Goal: Information Seeking & Learning: Learn about a topic

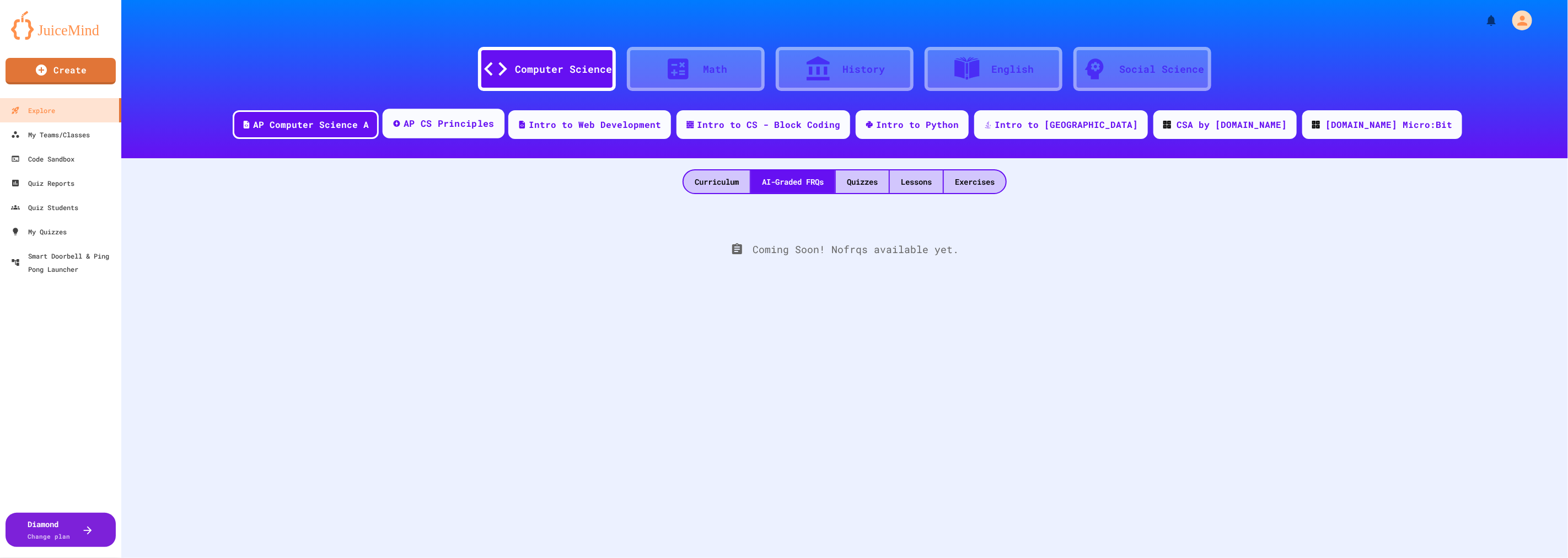
click at [495, 123] on div "AP CS Principles" at bounding box center [449, 123] width 91 height 14
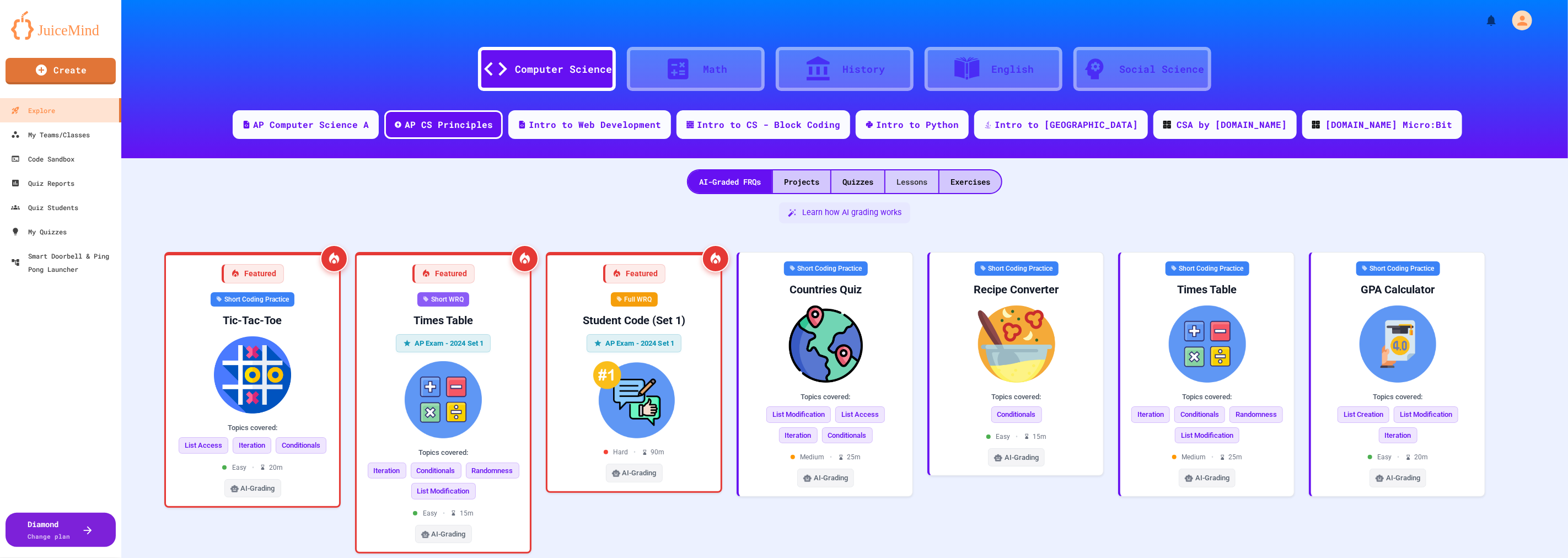
click at [907, 185] on div "Lessons" at bounding box center [911, 182] width 53 height 22
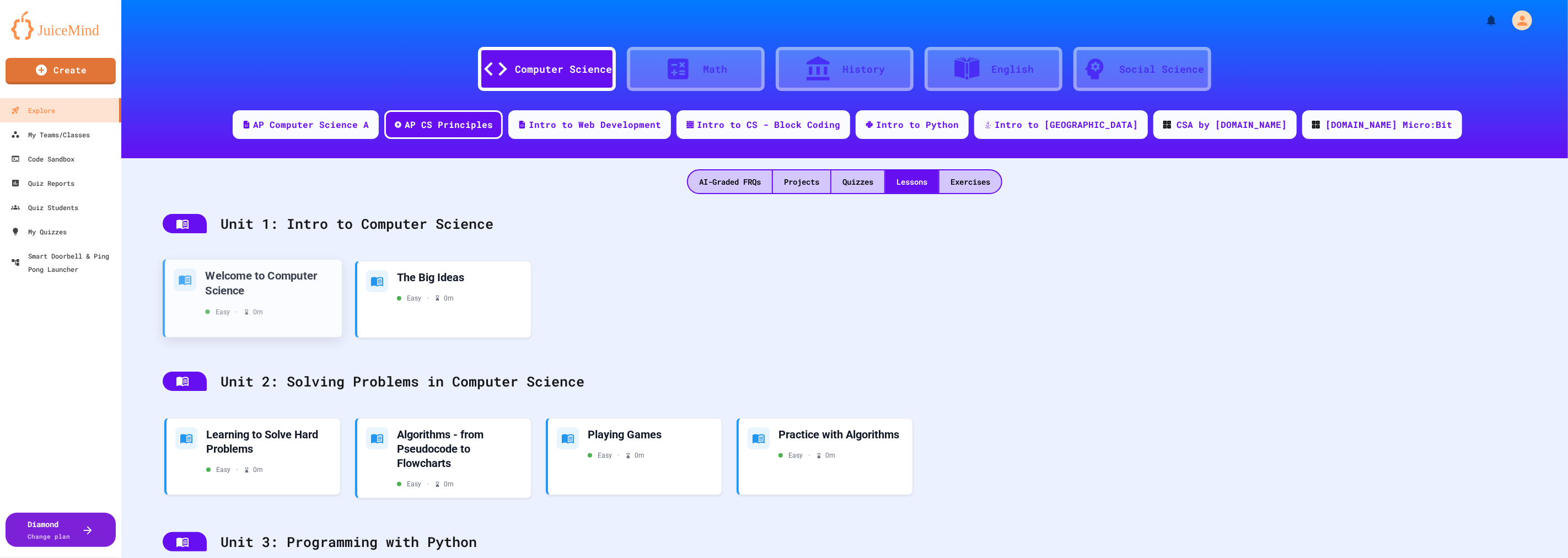
click at [266, 283] on div "Welcome to Computer Science" at bounding box center [268, 283] width 127 height 29
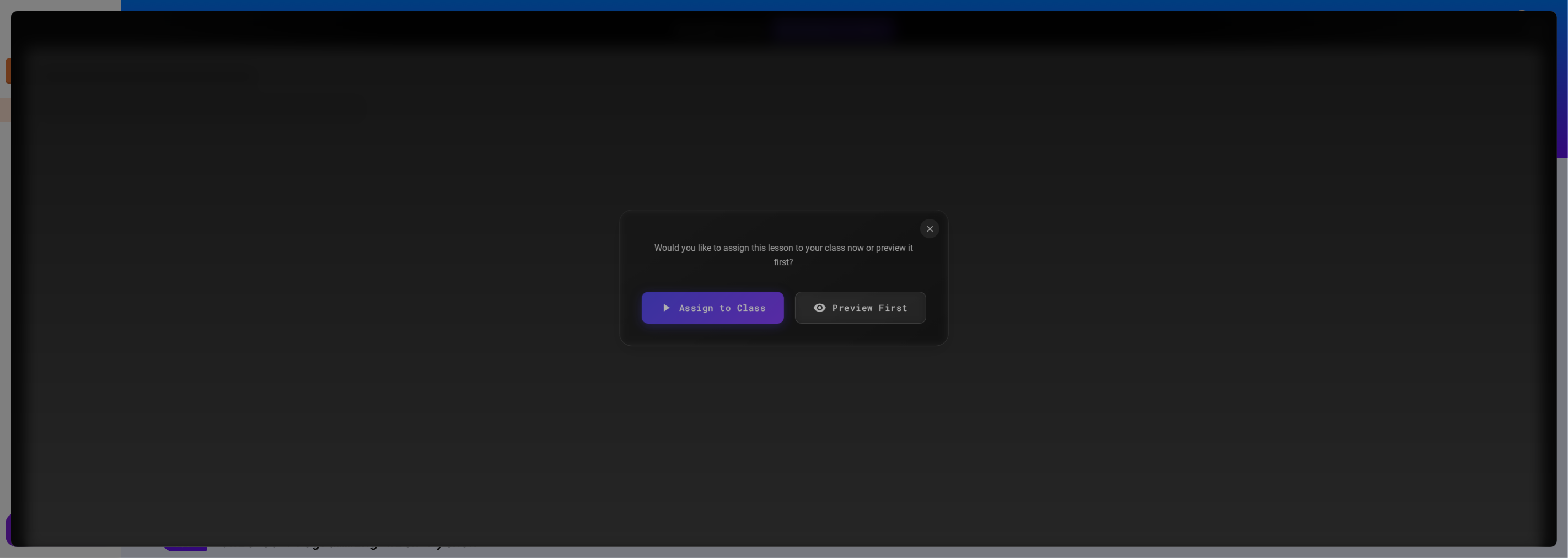
click at [872, 317] on link "Preview First" at bounding box center [861, 308] width 132 height 32
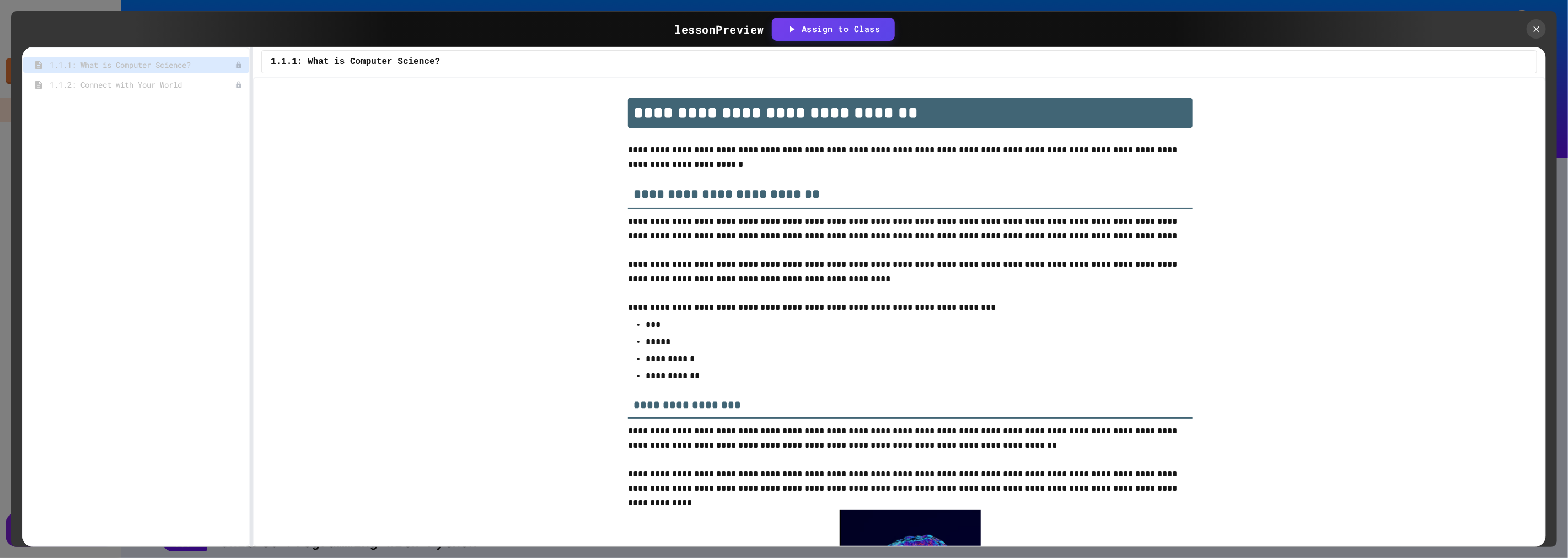
scroll to position [1713, 0]
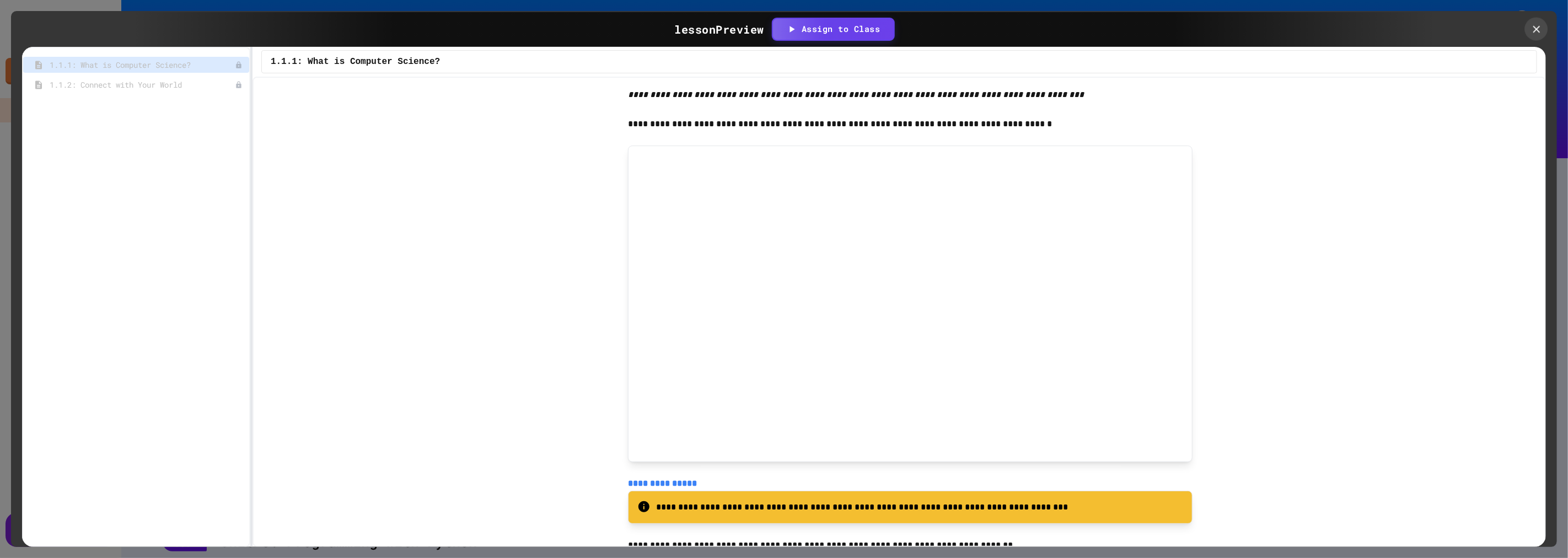
click at [1531, 30] on icon at bounding box center [1536, 29] width 12 height 12
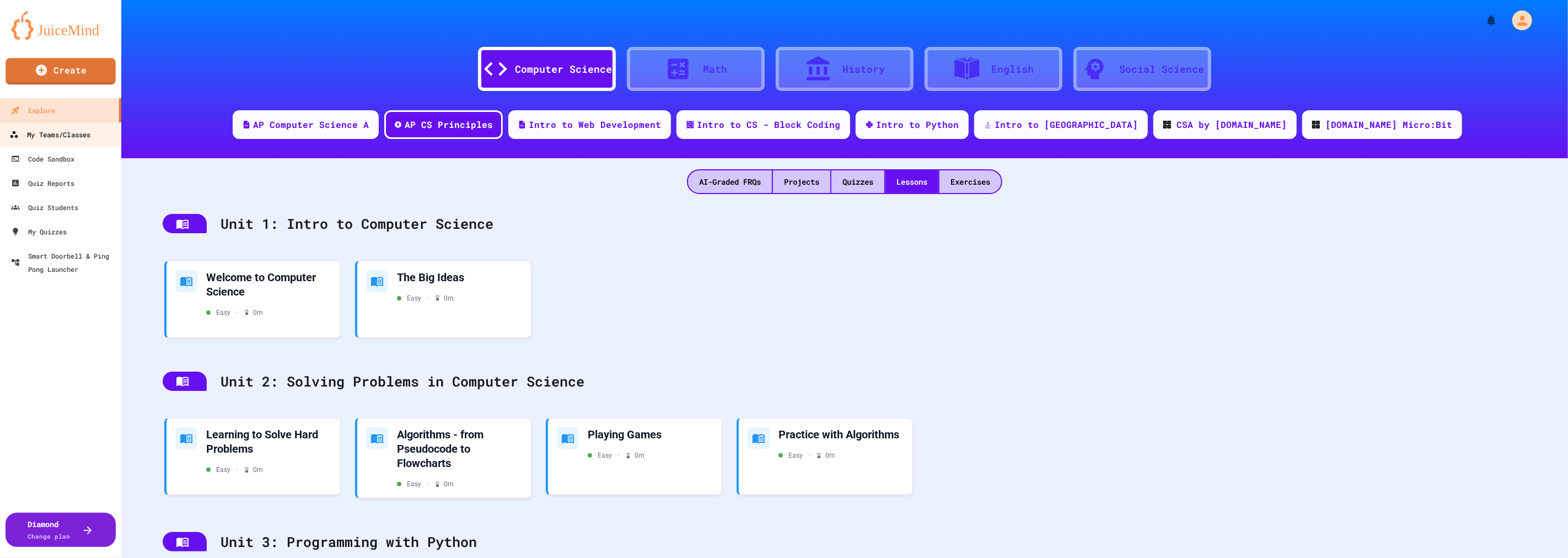
click at [78, 139] on div "My Teams/Classes" at bounding box center [50, 135] width 81 height 14
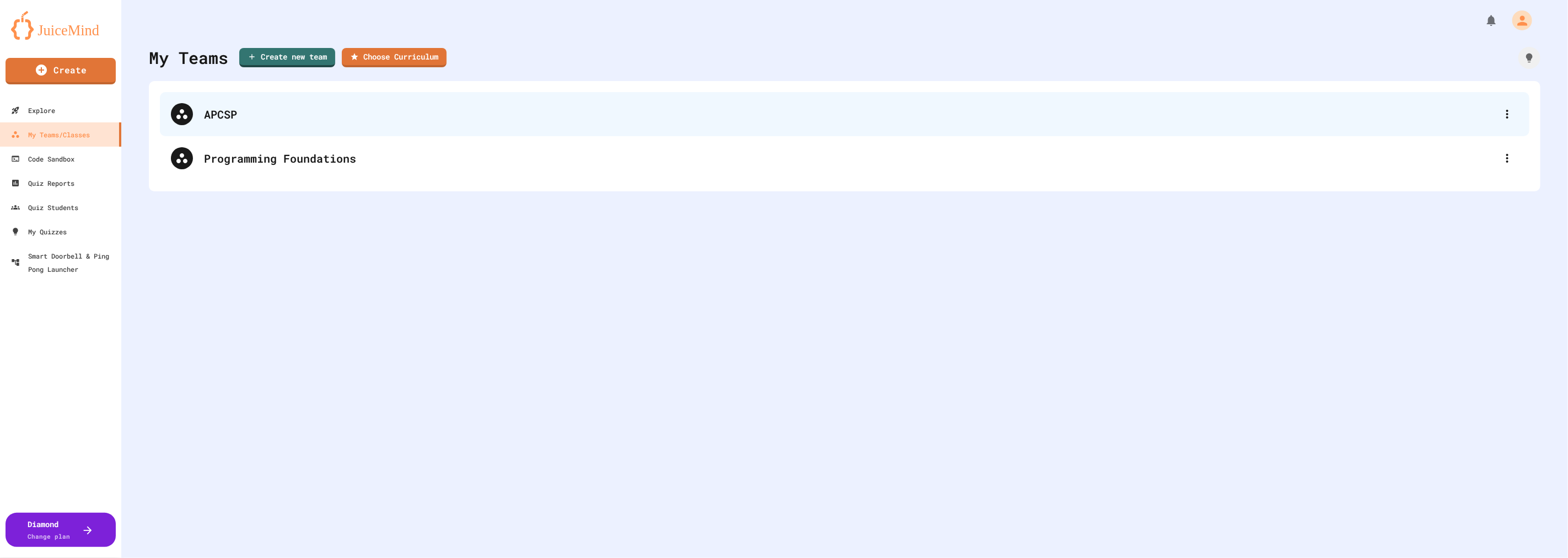
click at [319, 122] on div "APCSP" at bounding box center [850, 114] width 1292 height 17
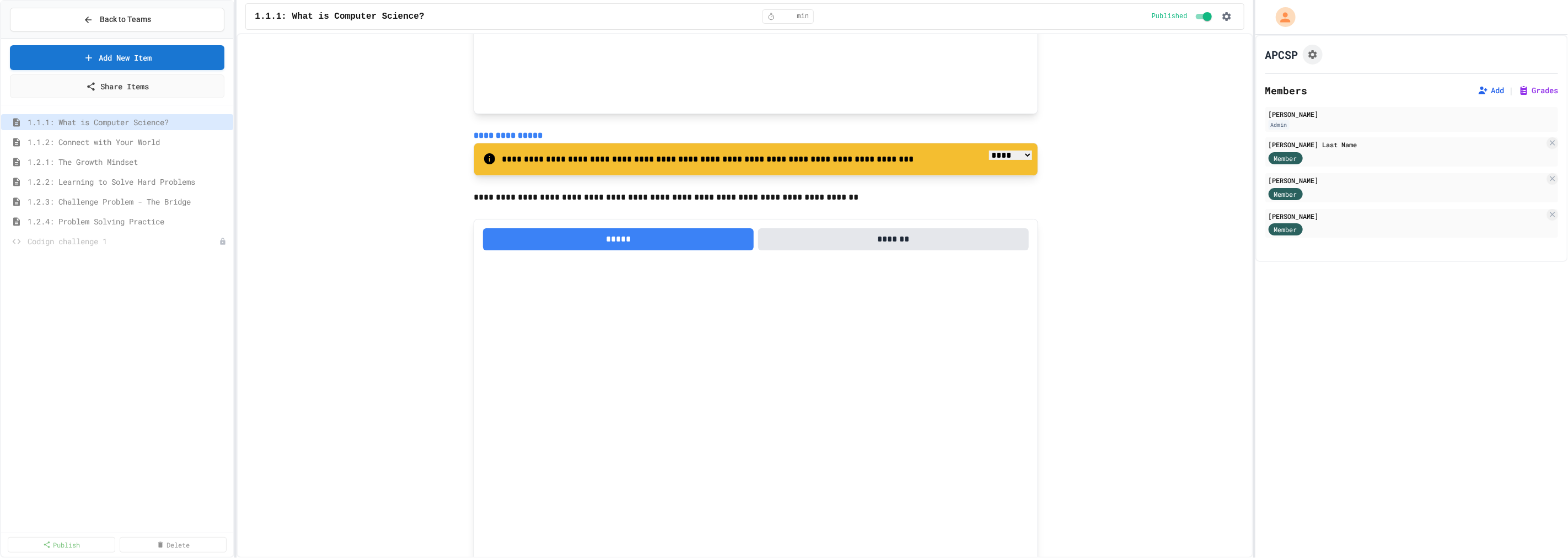
scroll to position [2082, 0]
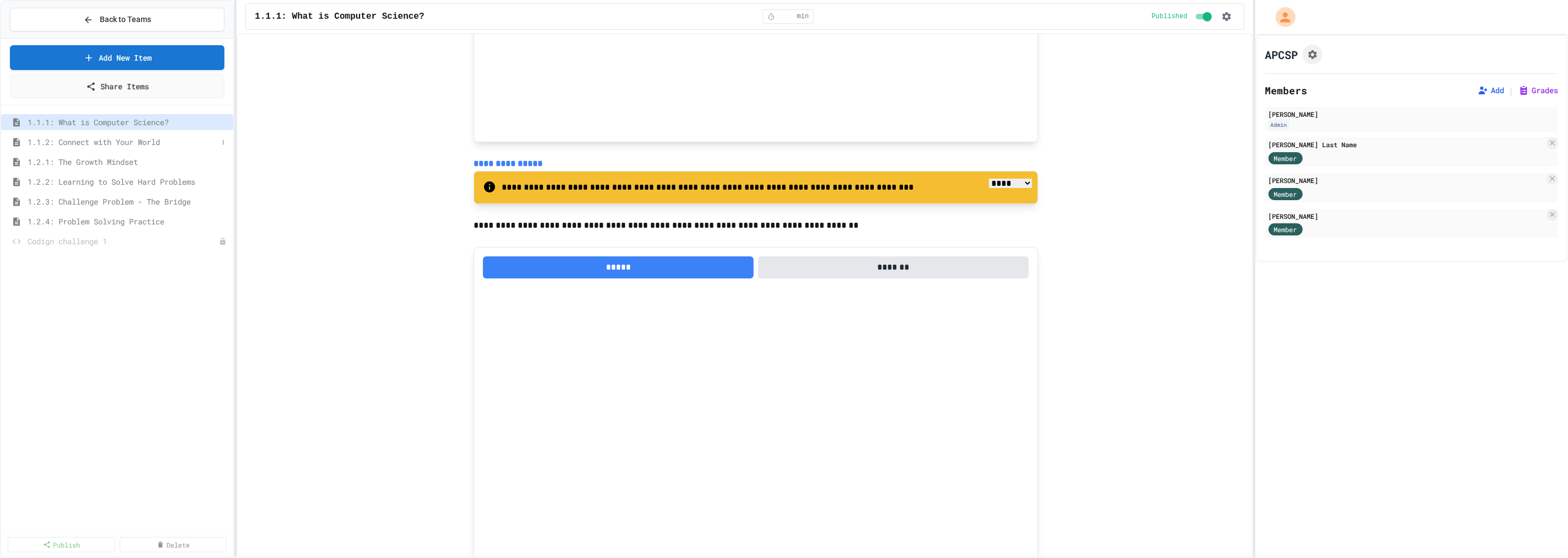
click at [82, 144] on span "1.1.2: Connect with Your World" at bounding box center [122, 142] width 190 height 12
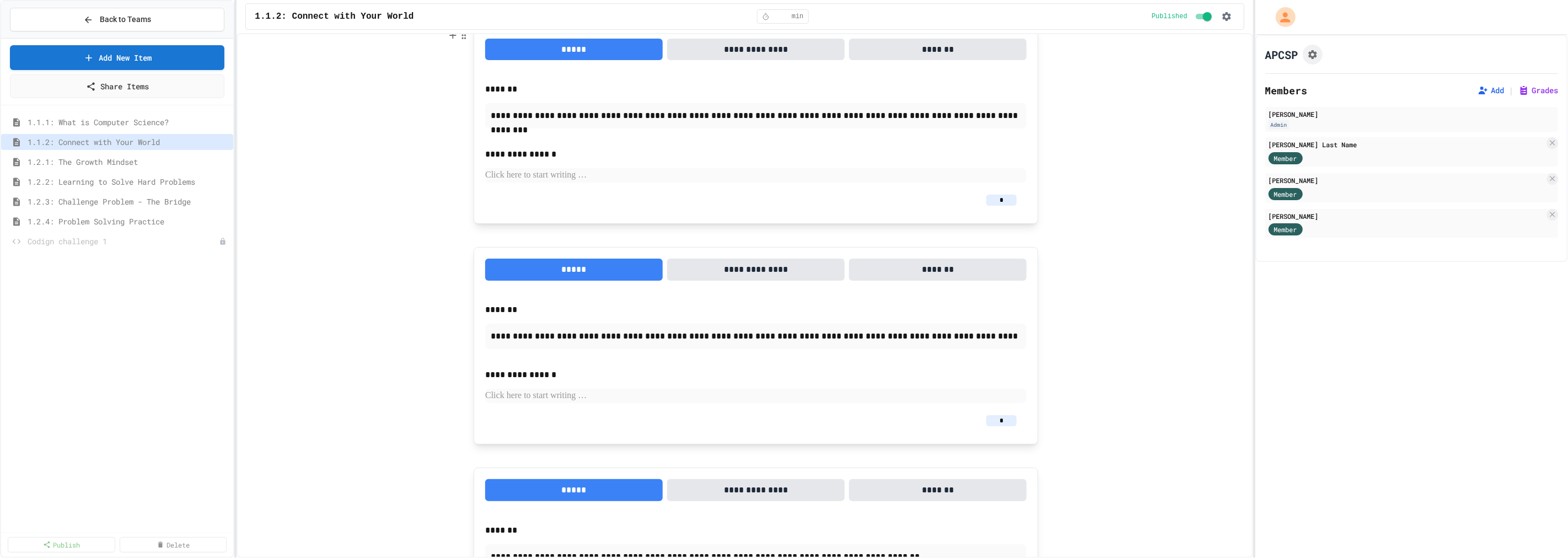
scroll to position [245, 0]
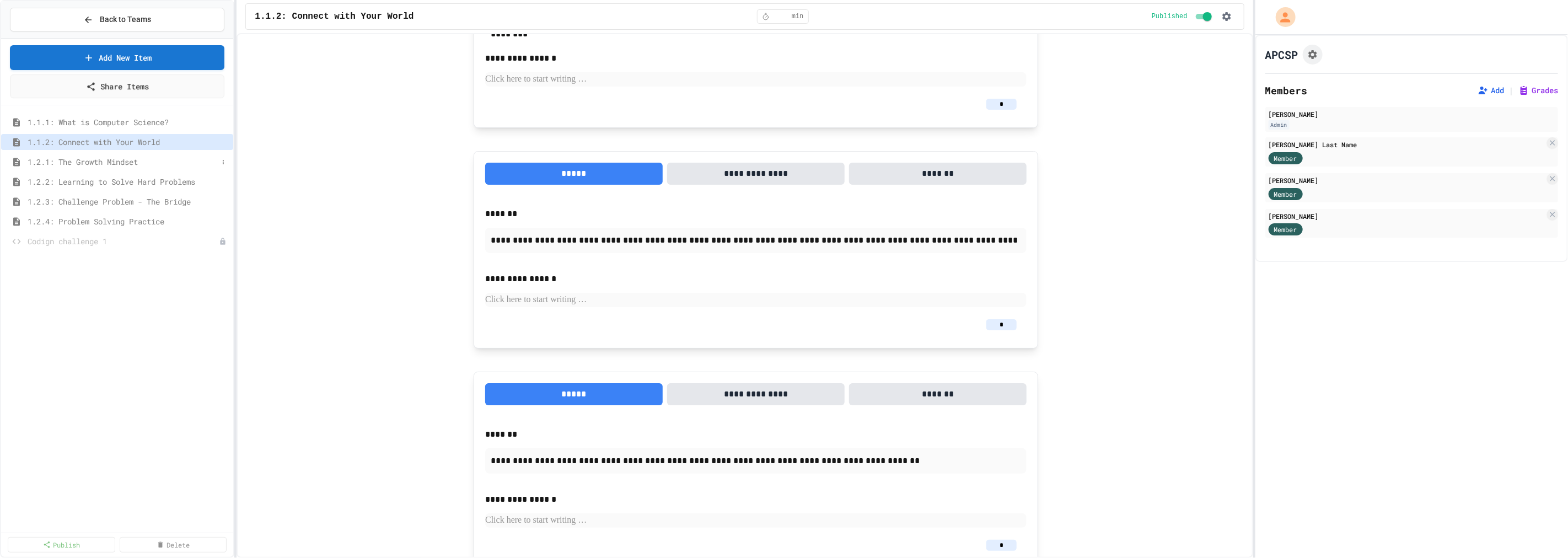
click at [133, 166] on span "1.2.1: The Growth Mindset" at bounding box center [122, 162] width 190 height 12
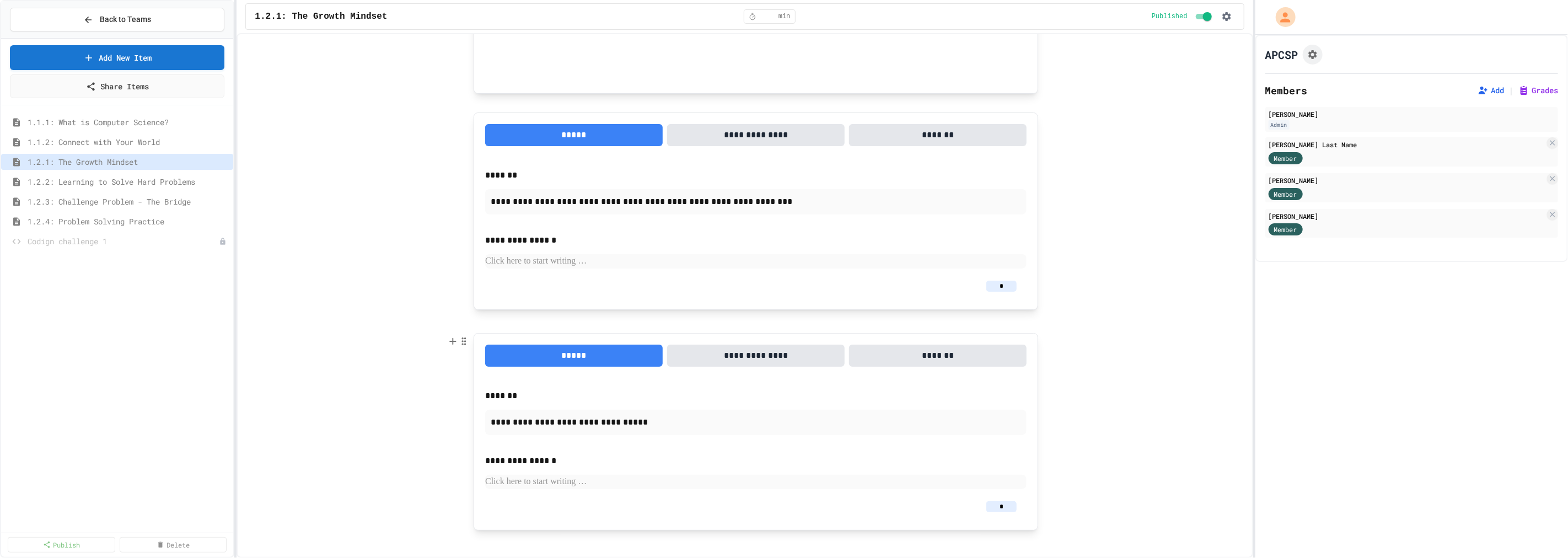
scroll to position [797, 0]
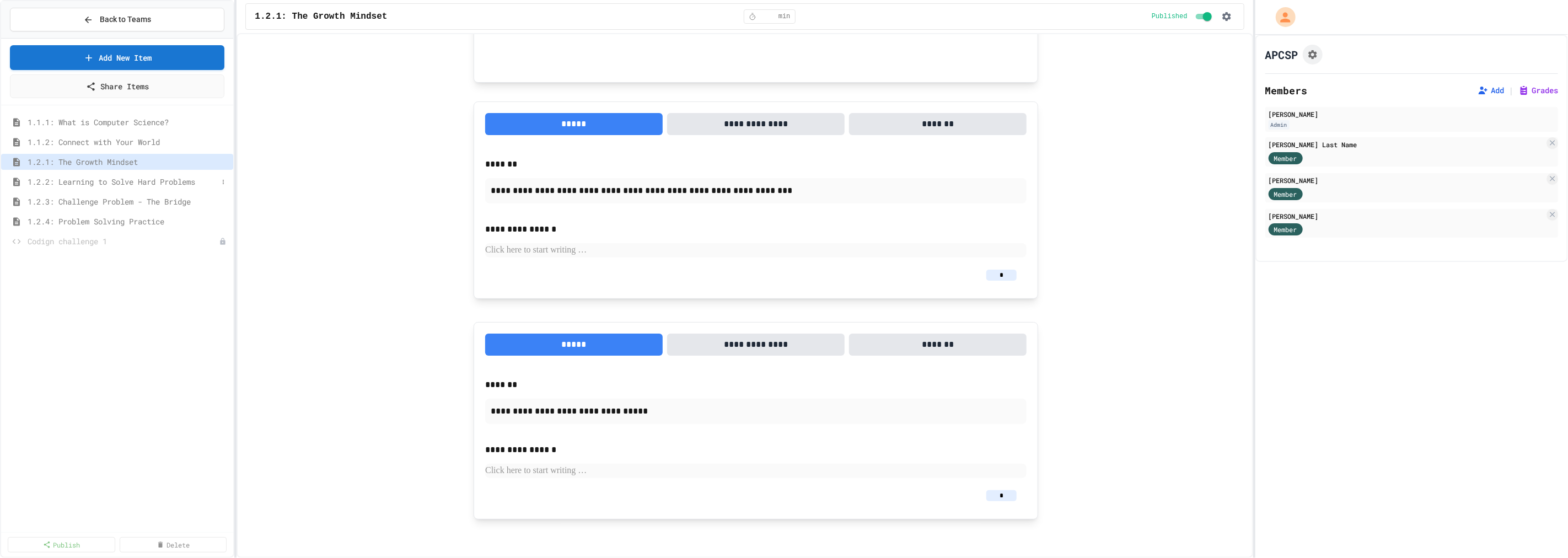
click at [177, 182] on span "1.2.2: Learning to Solve Hard Problems" at bounding box center [122, 182] width 190 height 12
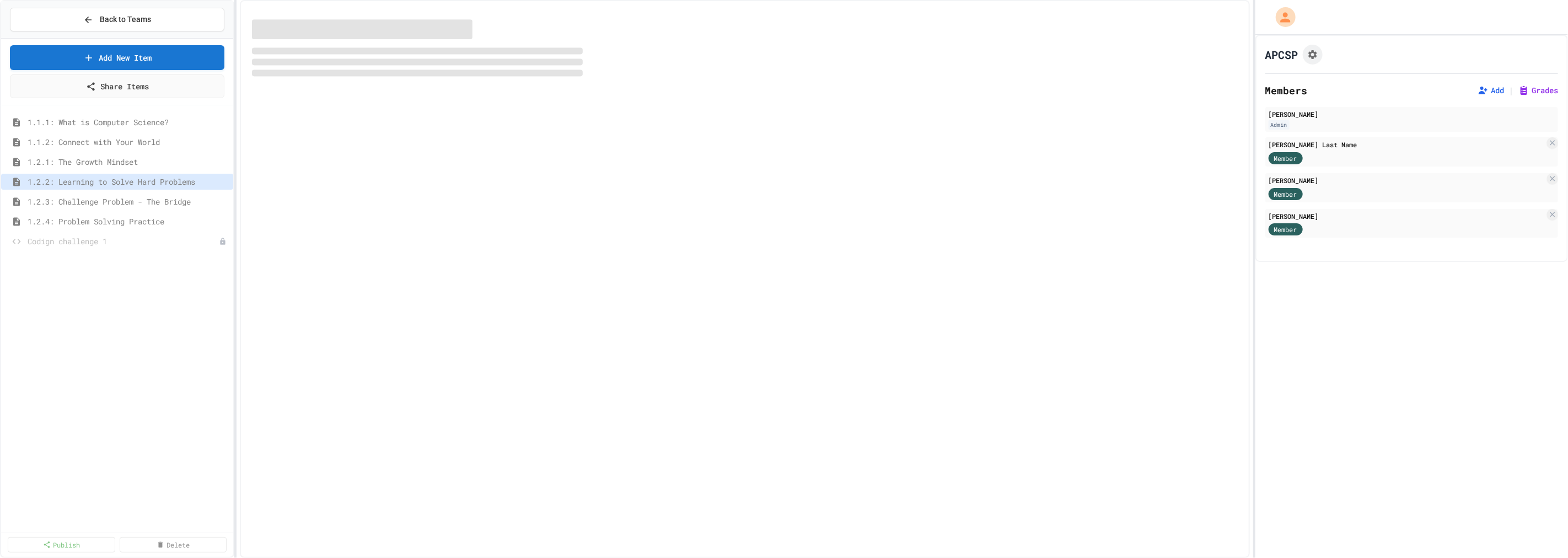
select select "***"
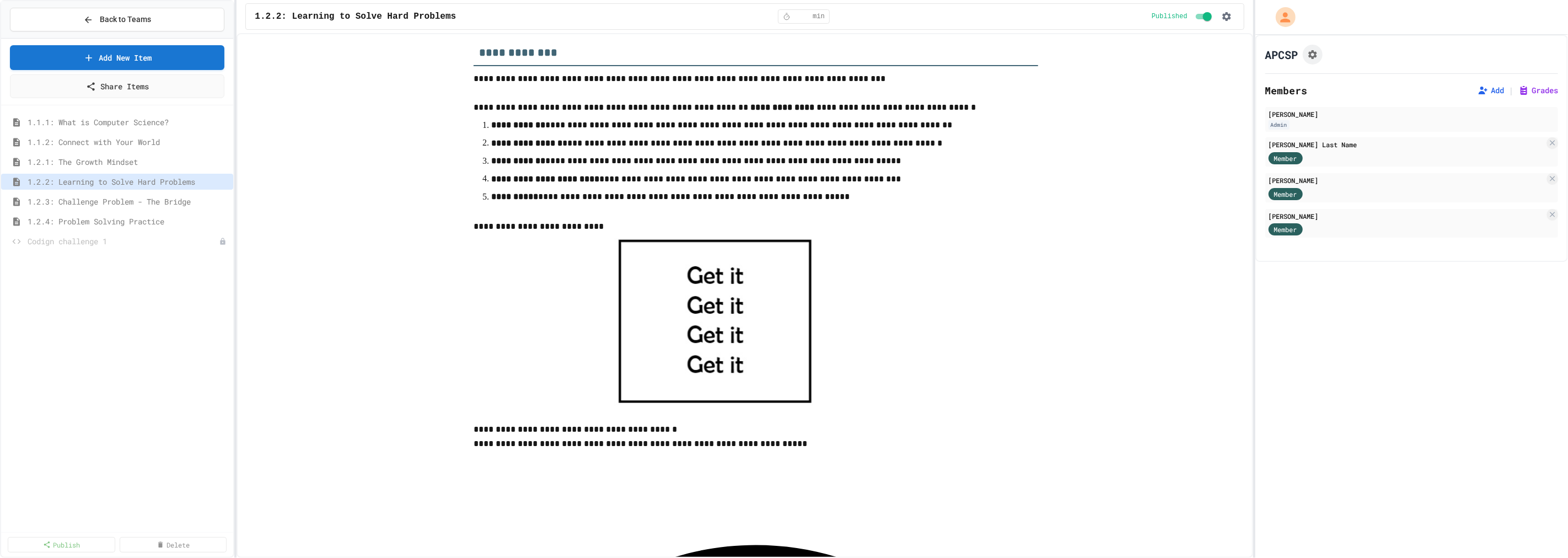
scroll to position [306, 0]
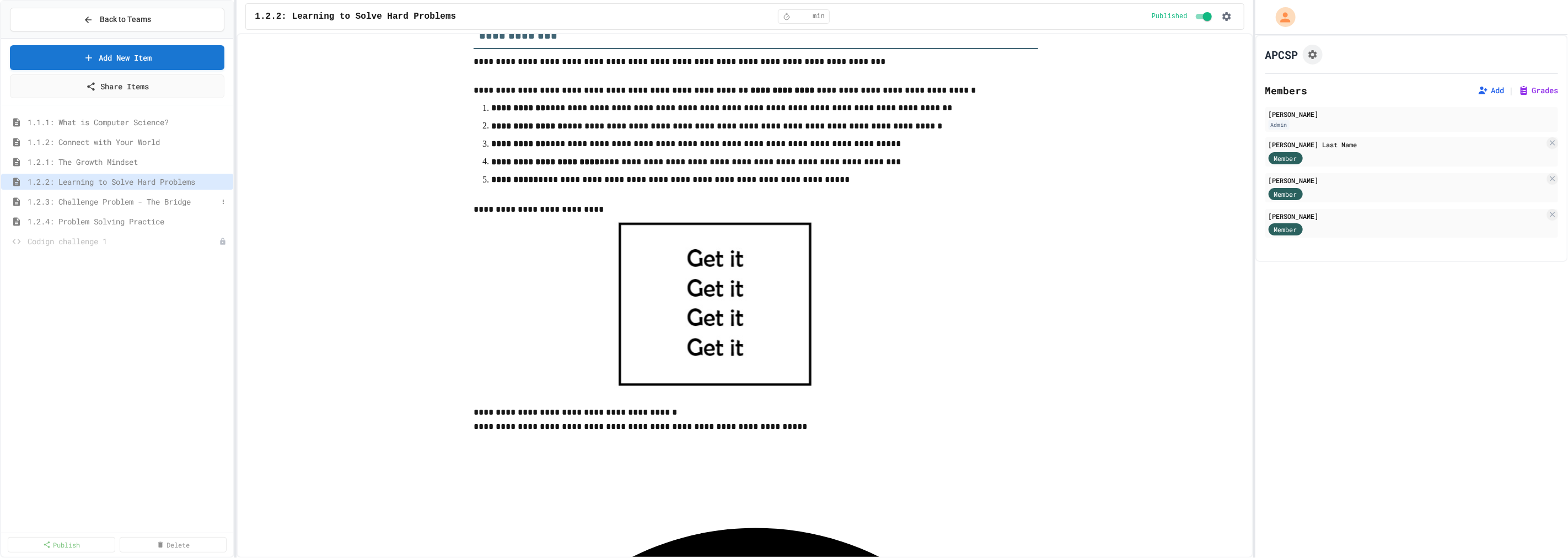
click at [57, 206] on span "1.2.3: Challenge Problem - The Bridge" at bounding box center [122, 202] width 190 height 12
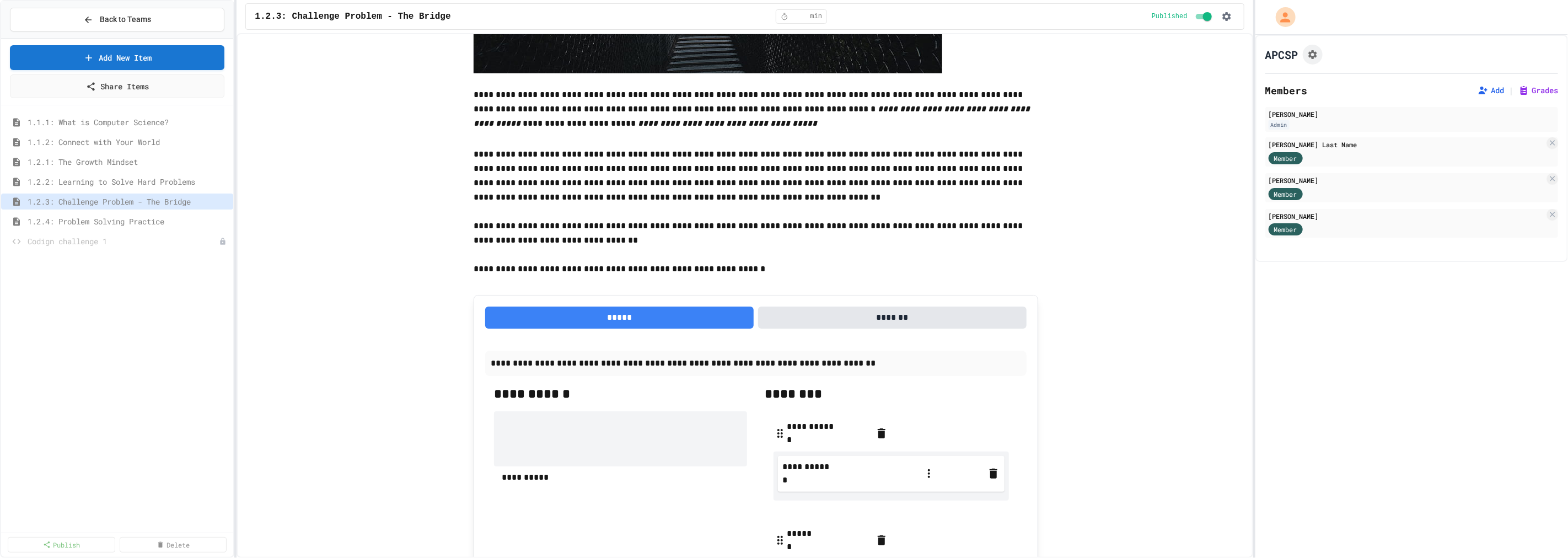
scroll to position [796, 0]
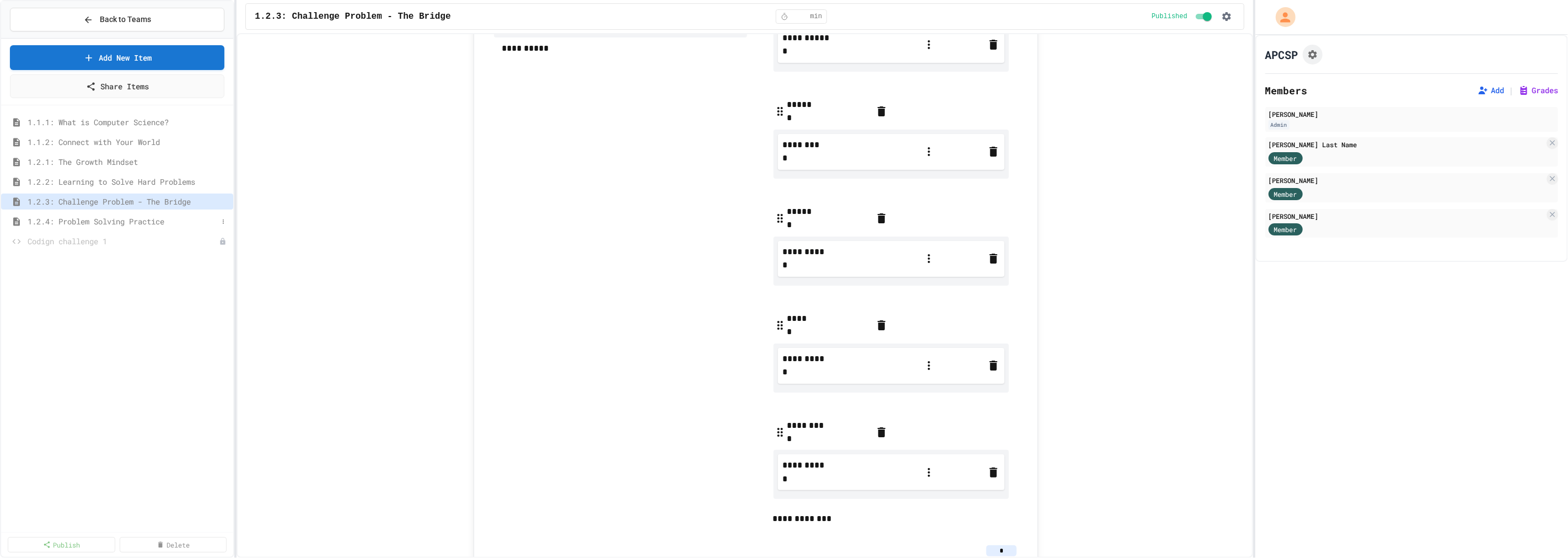
click at [30, 221] on span "1.2.4: Problem Solving Practice" at bounding box center [122, 221] width 190 height 12
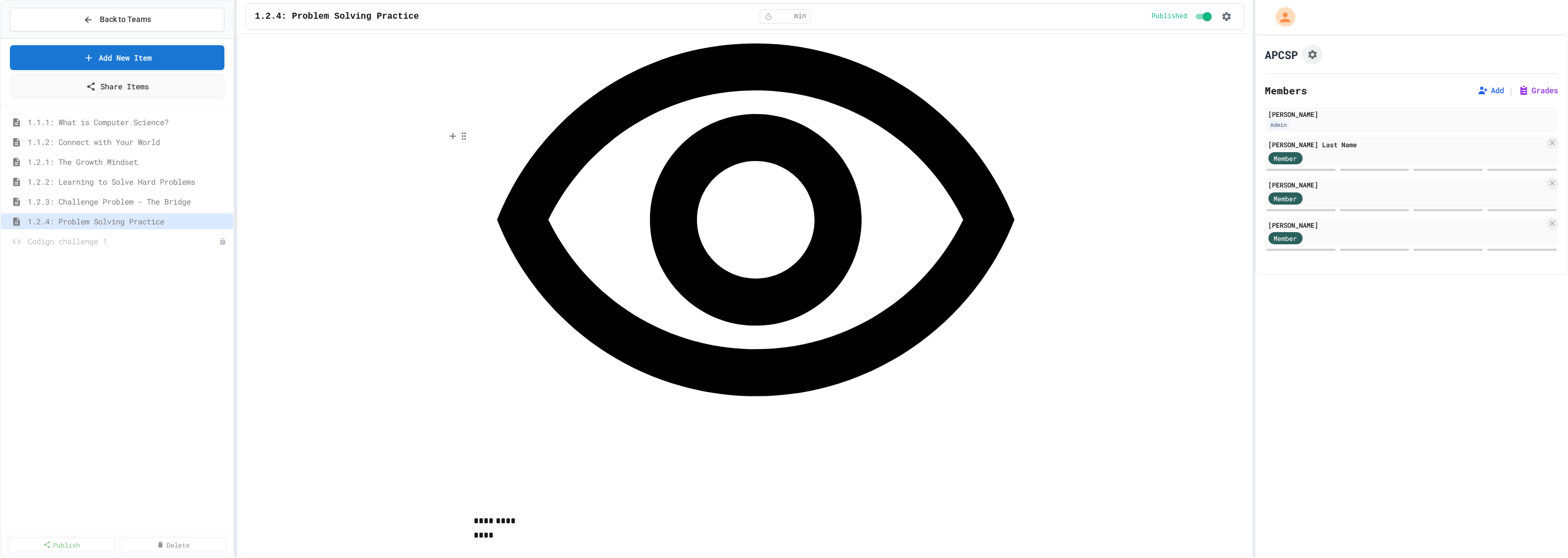
scroll to position [1164, 0]
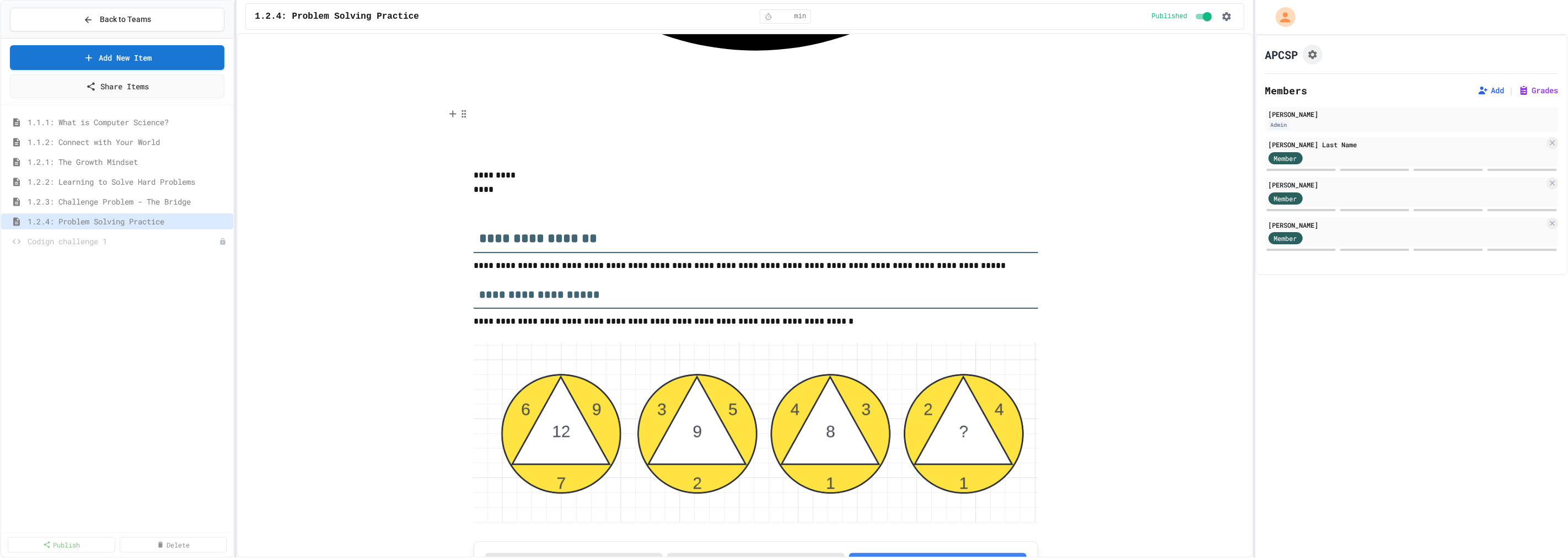
scroll to position [1531, 0]
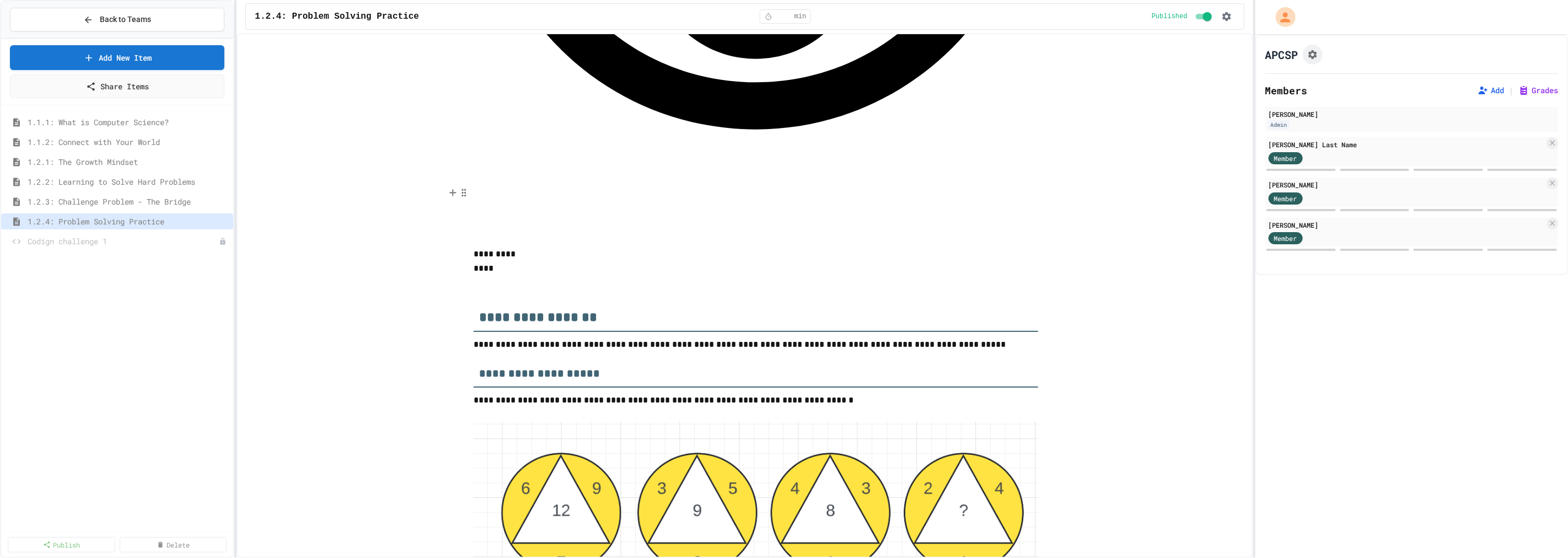
scroll to position [1564, 0]
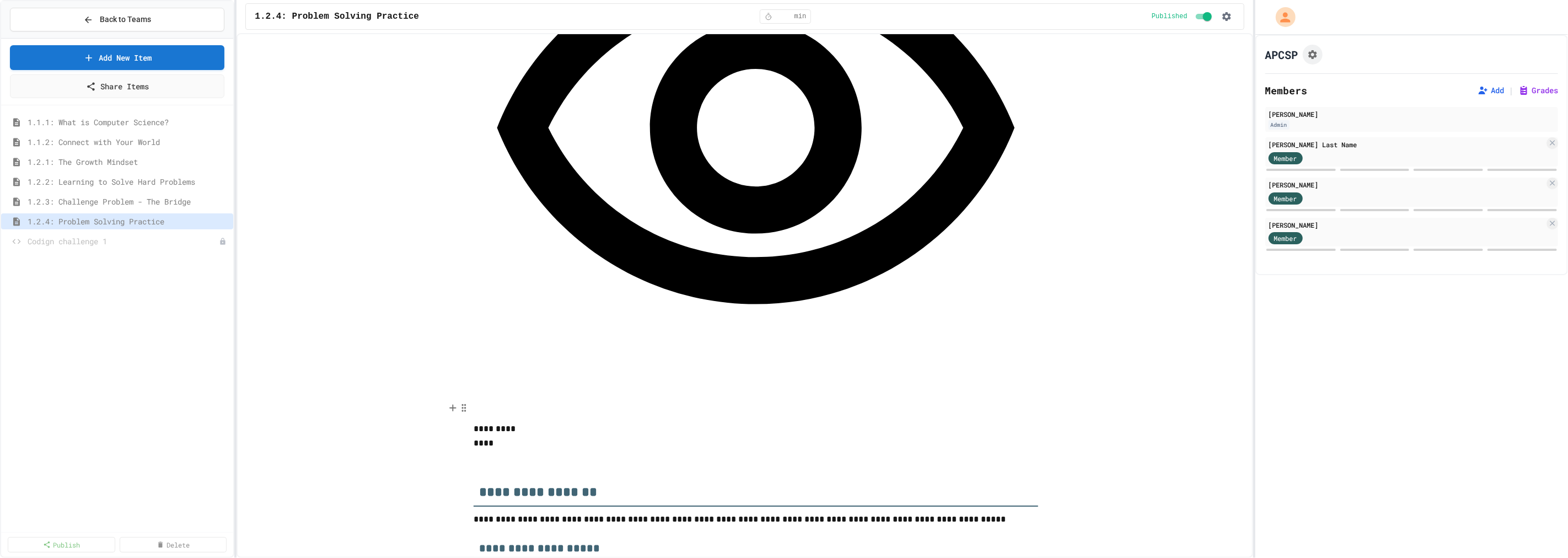
scroll to position [1626, 0]
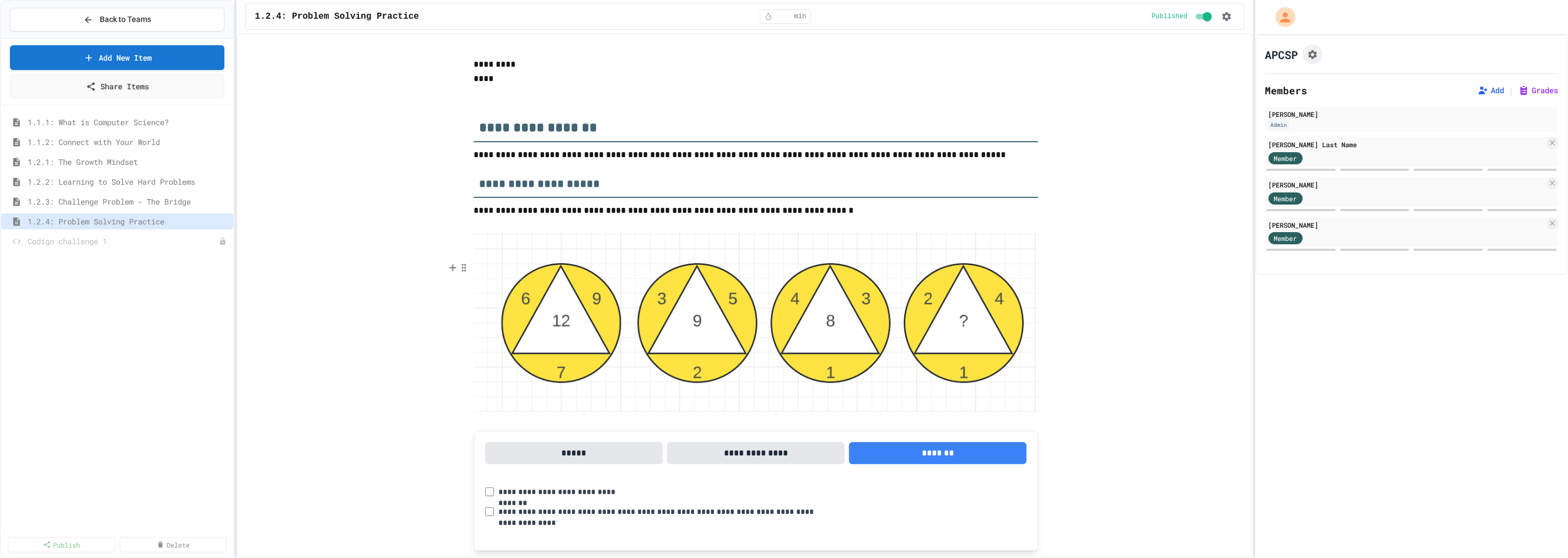
scroll to position [1810, 0]
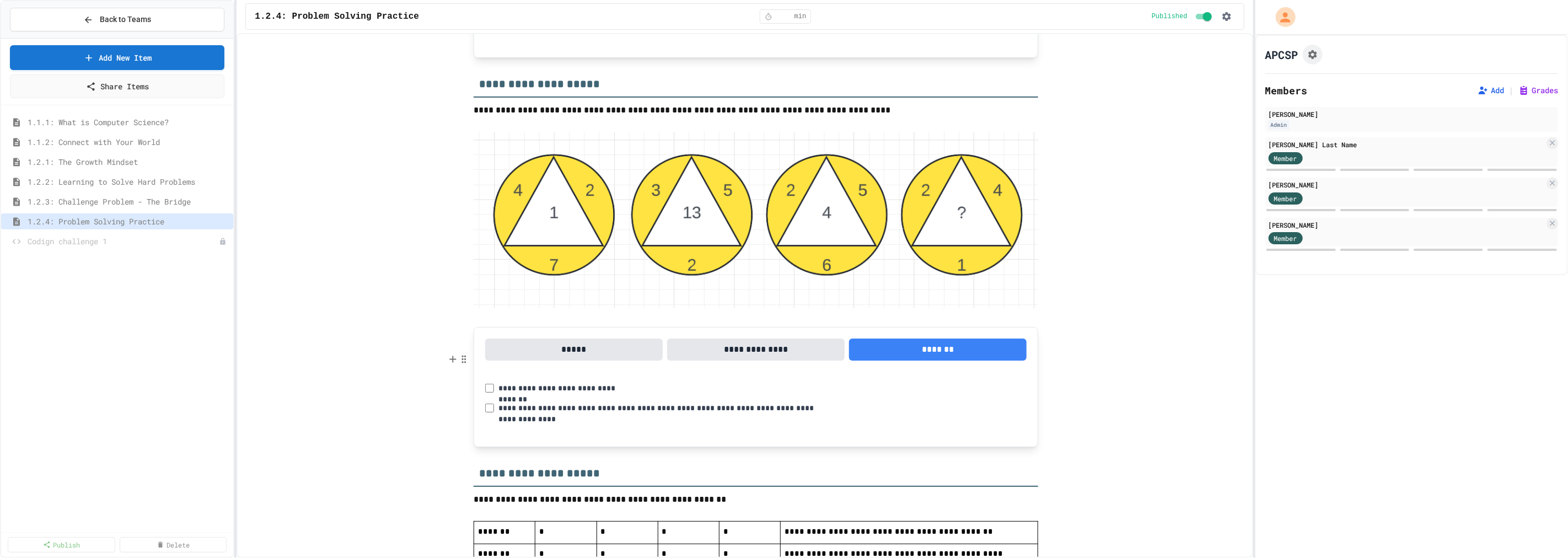
scroll to position [2055, 0]
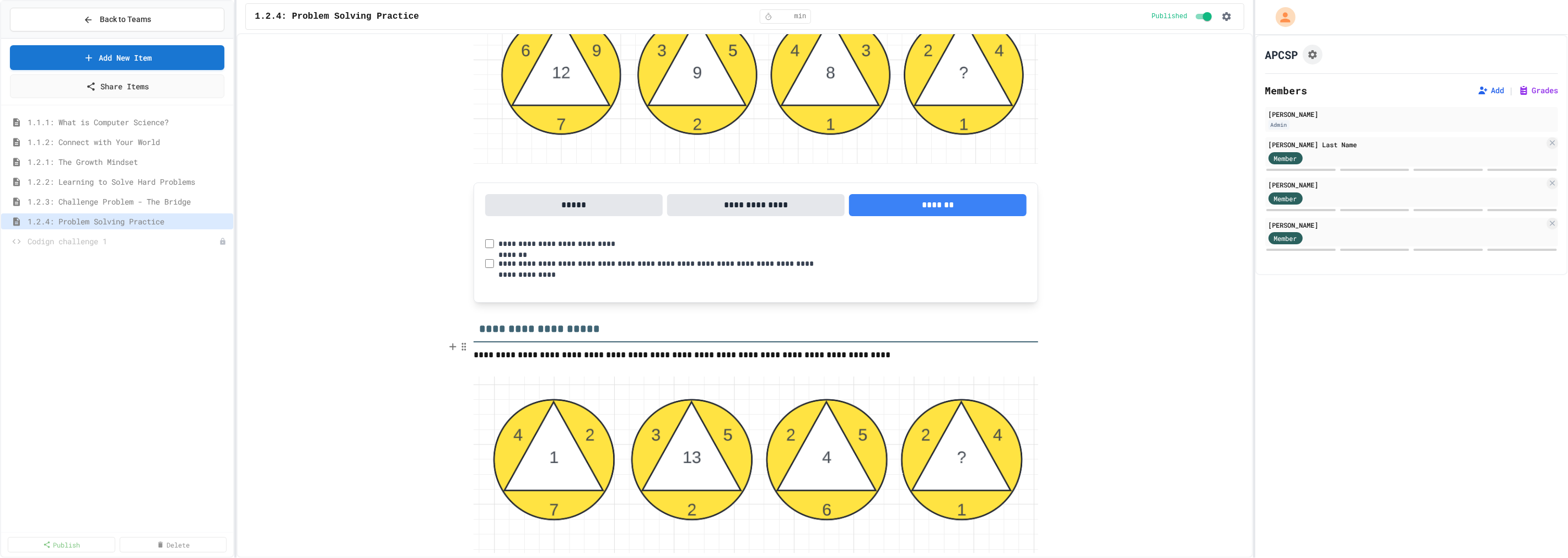
scroll to position [1932, 0]
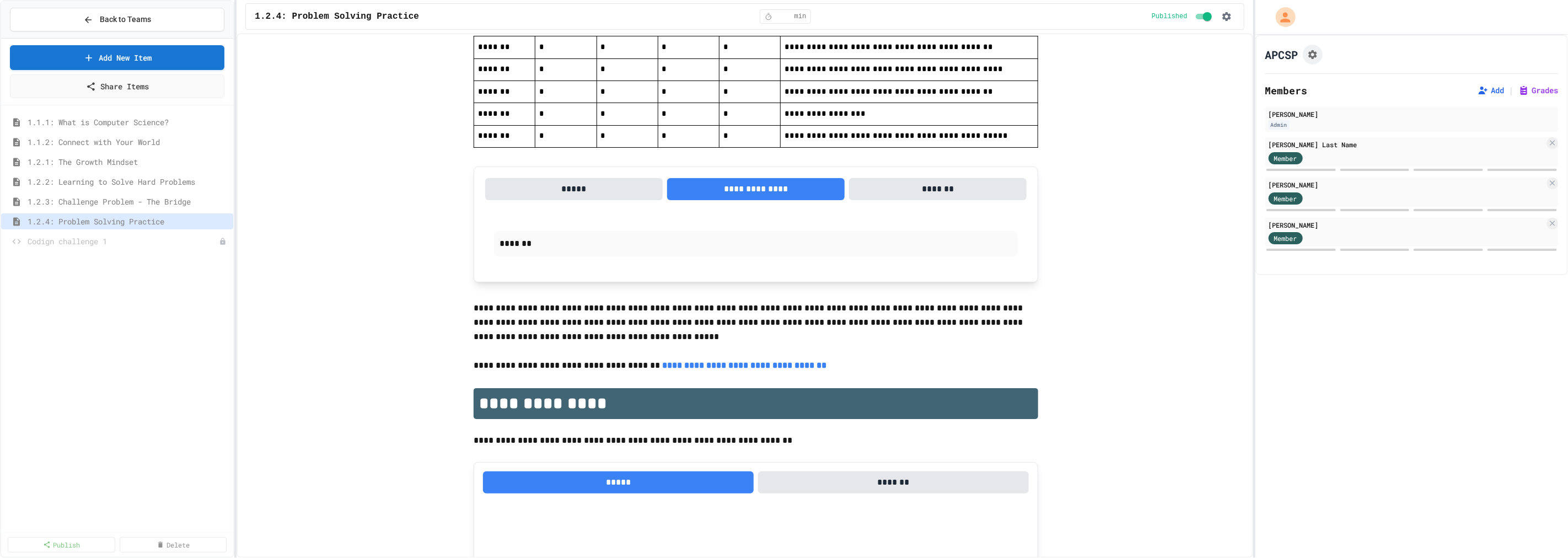
scroll to position [2606, 0]
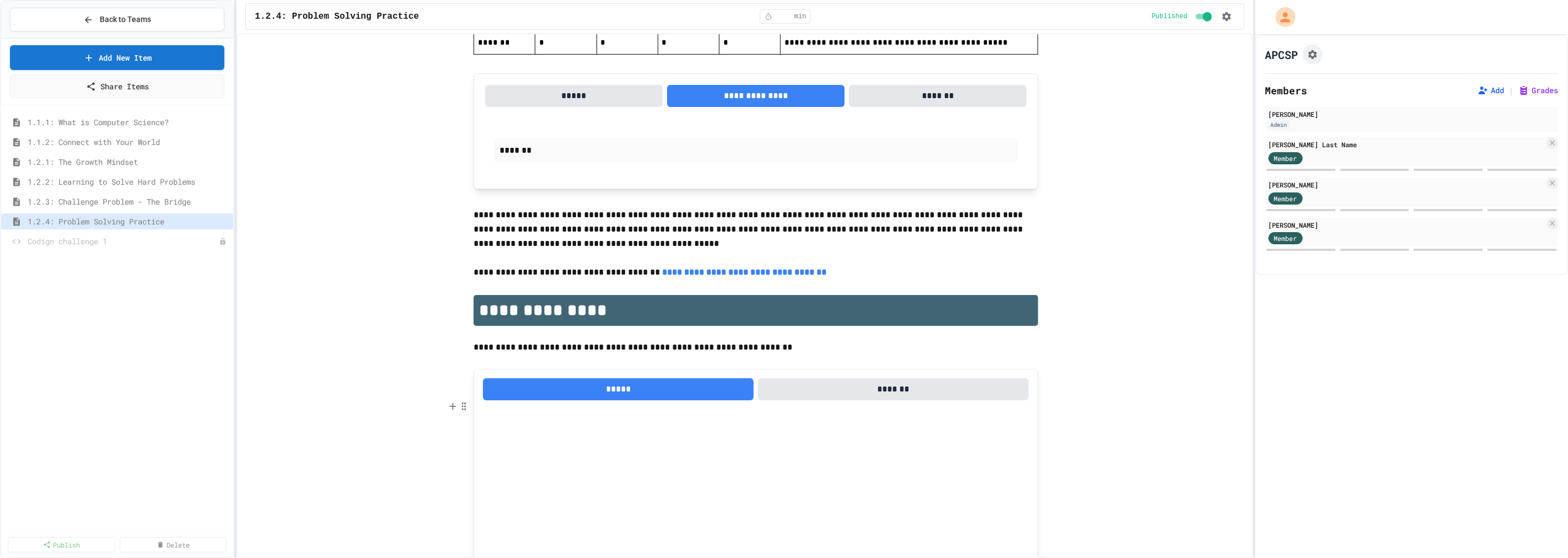
scroll to position [2785, 0]
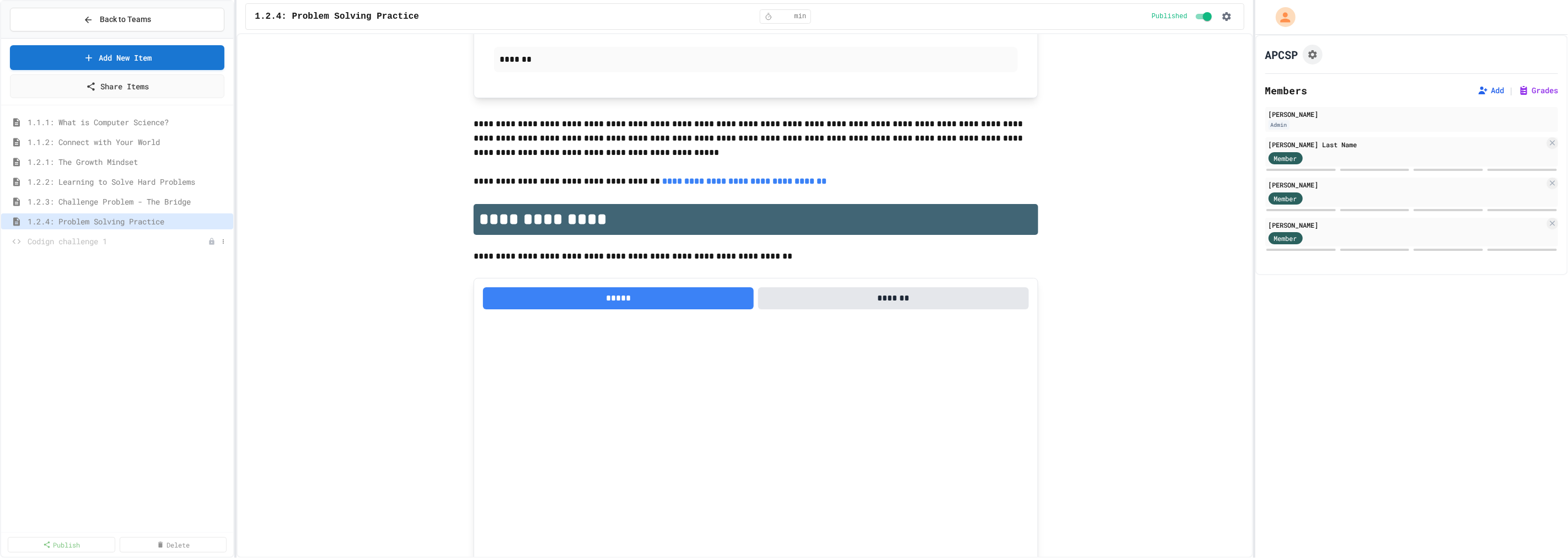
click at [47, 240] on span "Codign challenge 1" at bounding box center [117, 241] width 180 height 12
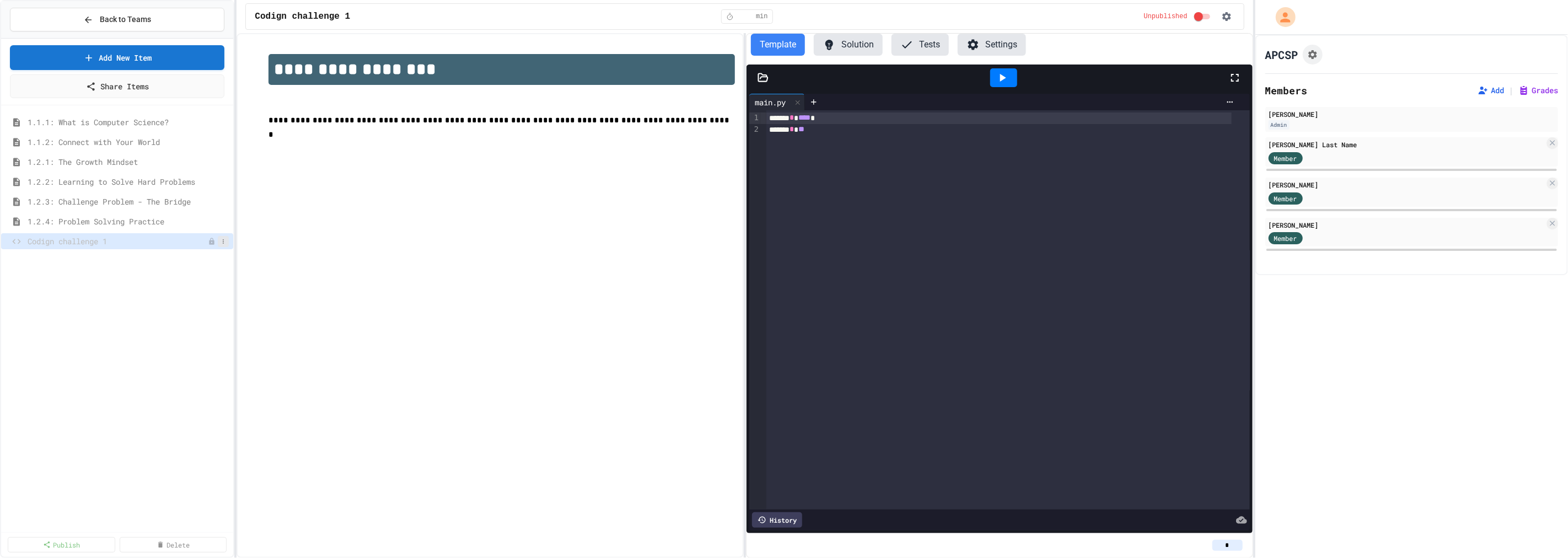
click at [223, 244] on icon at bounding box center [223, 241] width 7 height 7
click at [855, 45] on div at bounding box center [784, 279] width 1568 height 558
click at [855, 51] on button "Solution" at bounding box center [848, 45] width 69 height 22
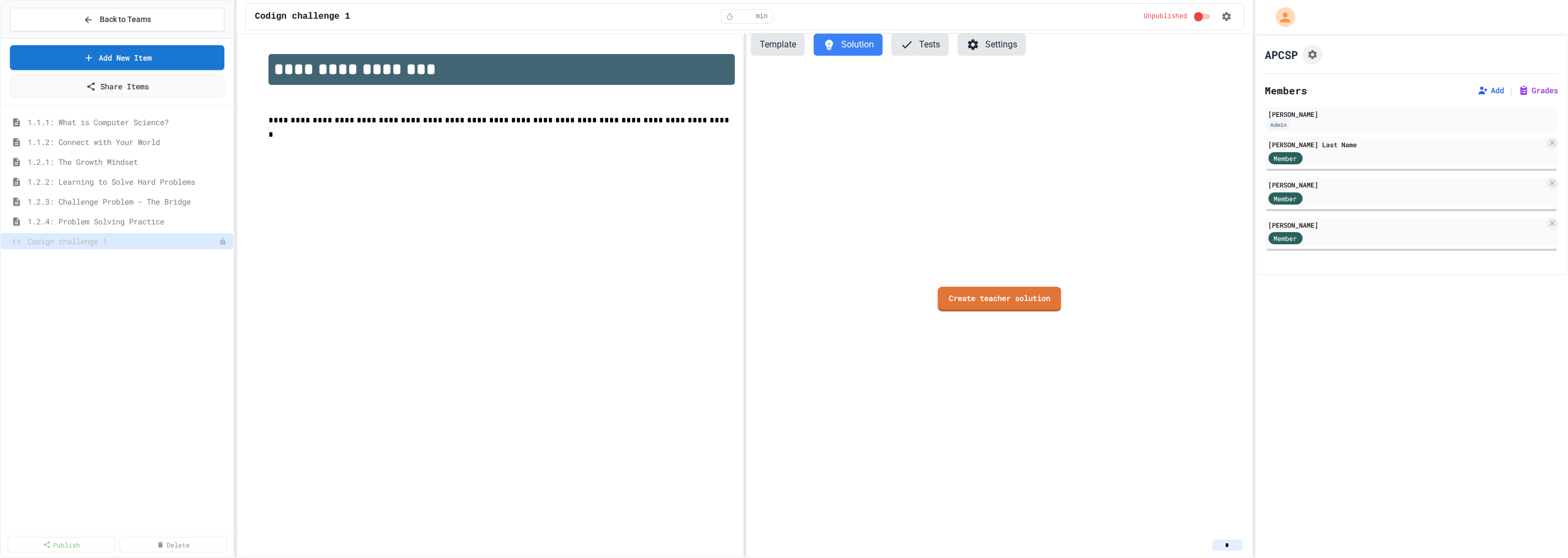
click at [761, 51] on button "Template" at bounding box center [777, 45] width 54 height 22
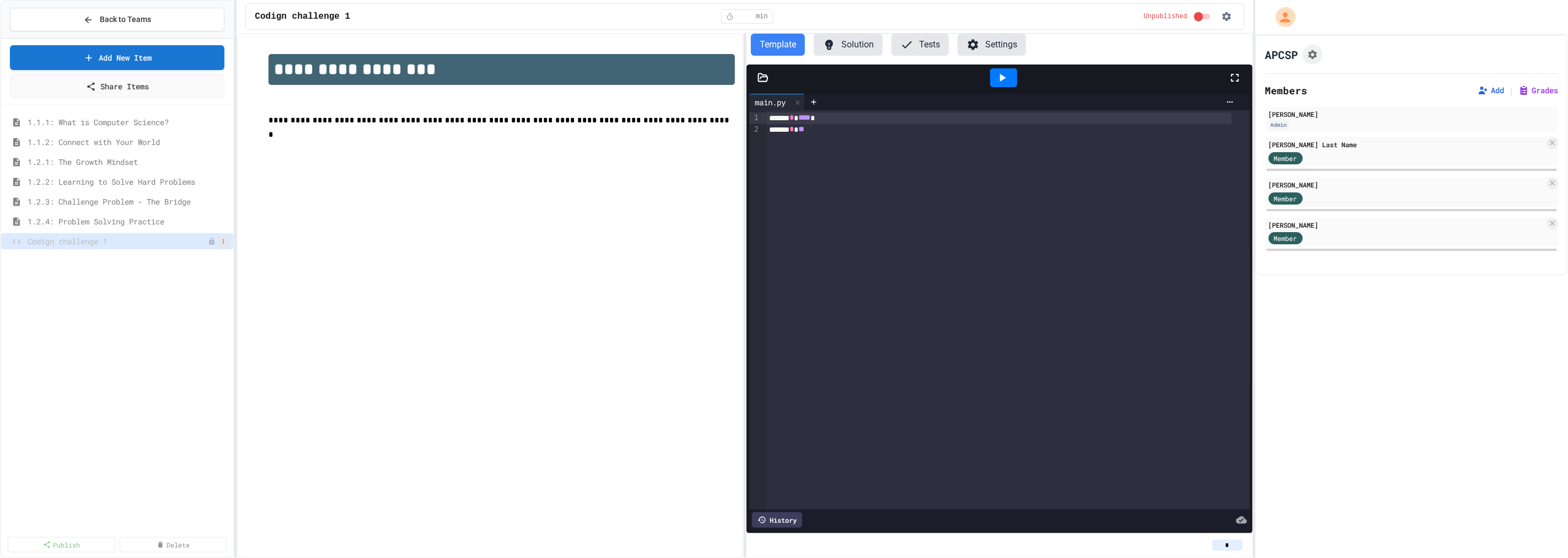
click at [224, 241] on icon at bounding box center [223, 241] width 7 height 7
click at [212, 296] on button "Delete" at bounding box center [194, 301] width 69 height 20
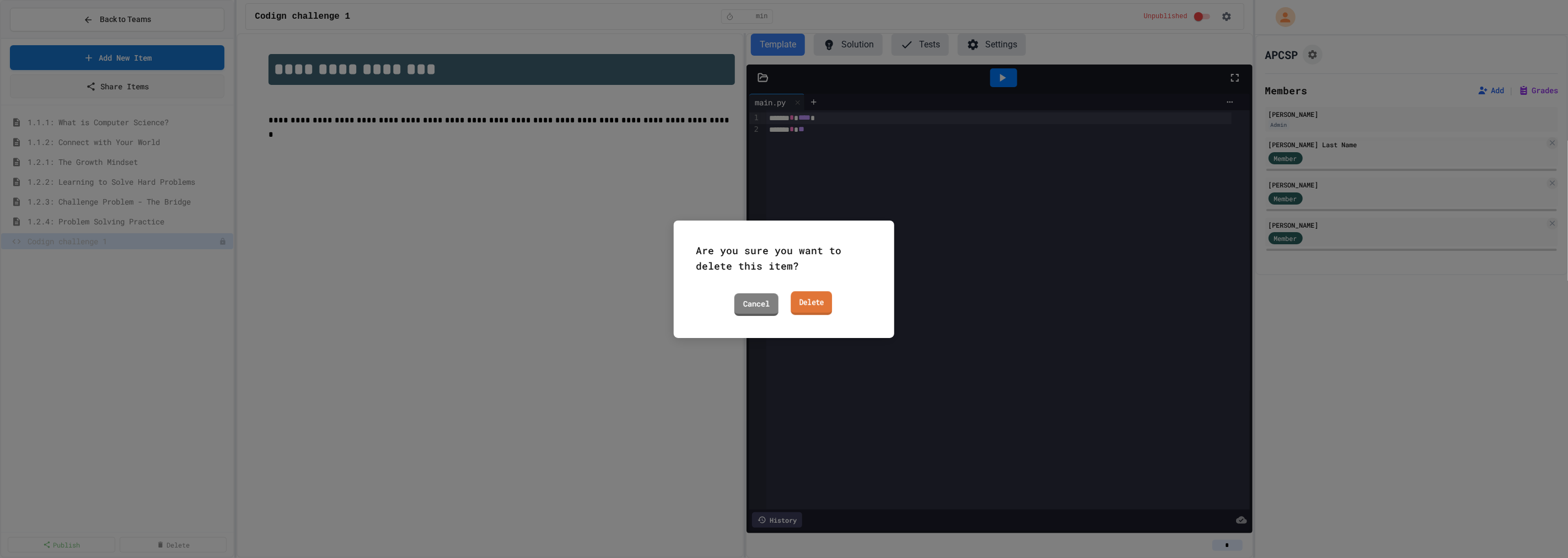
click at [825, 304] on link "Delete" at bounding box center [811, 303] width 42 height 24
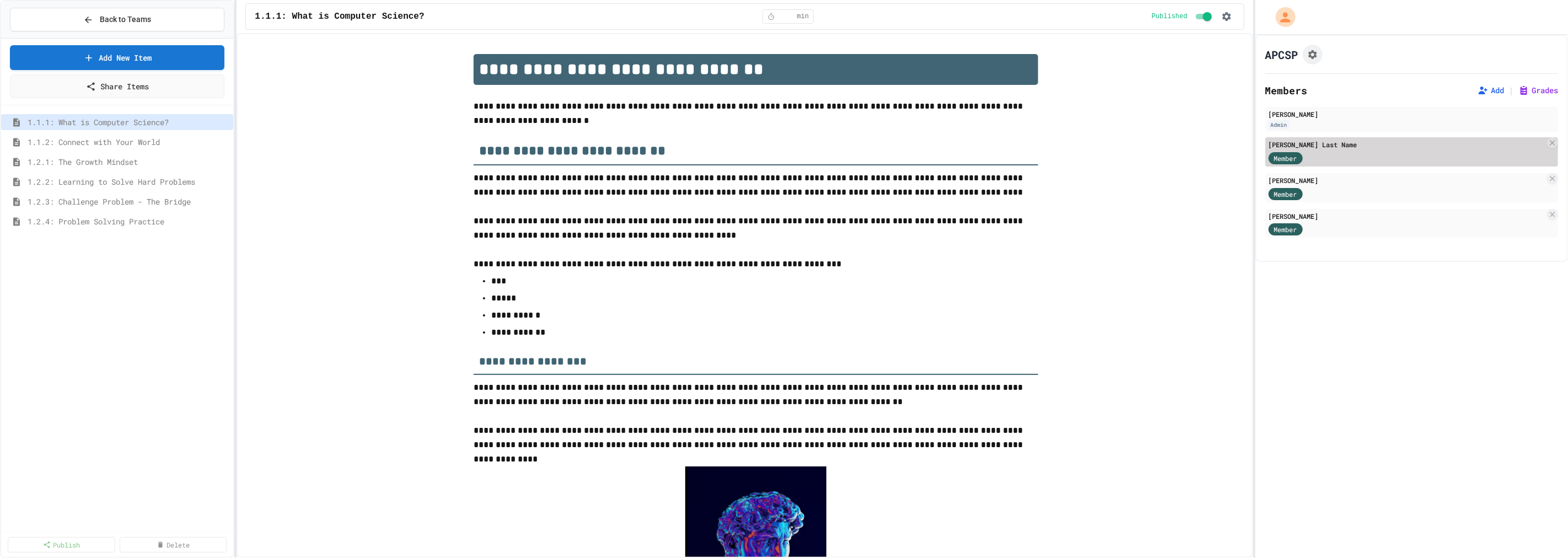
click at [1383, 152] on div "Member" at bounding box center [1406, 157] width 276 height 14
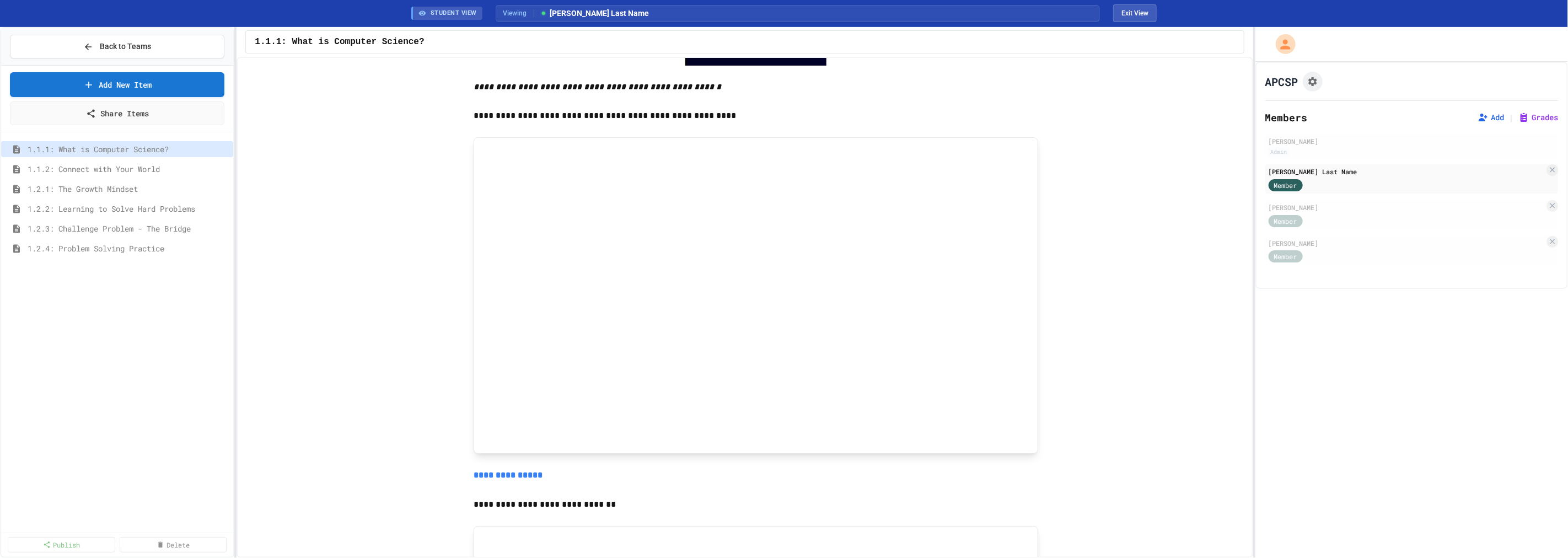
scroll to position [735, 0]
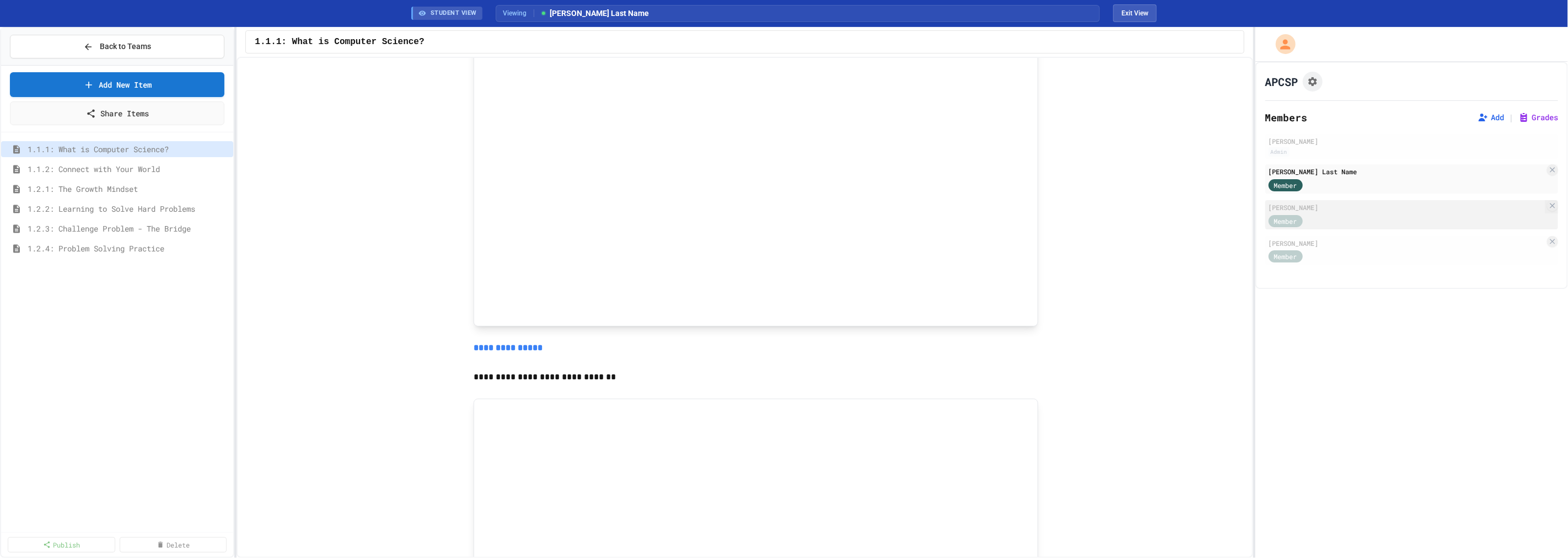
click at [1305, 213] on div "Member" at bounding box center [1296, 220] width 55 height 14
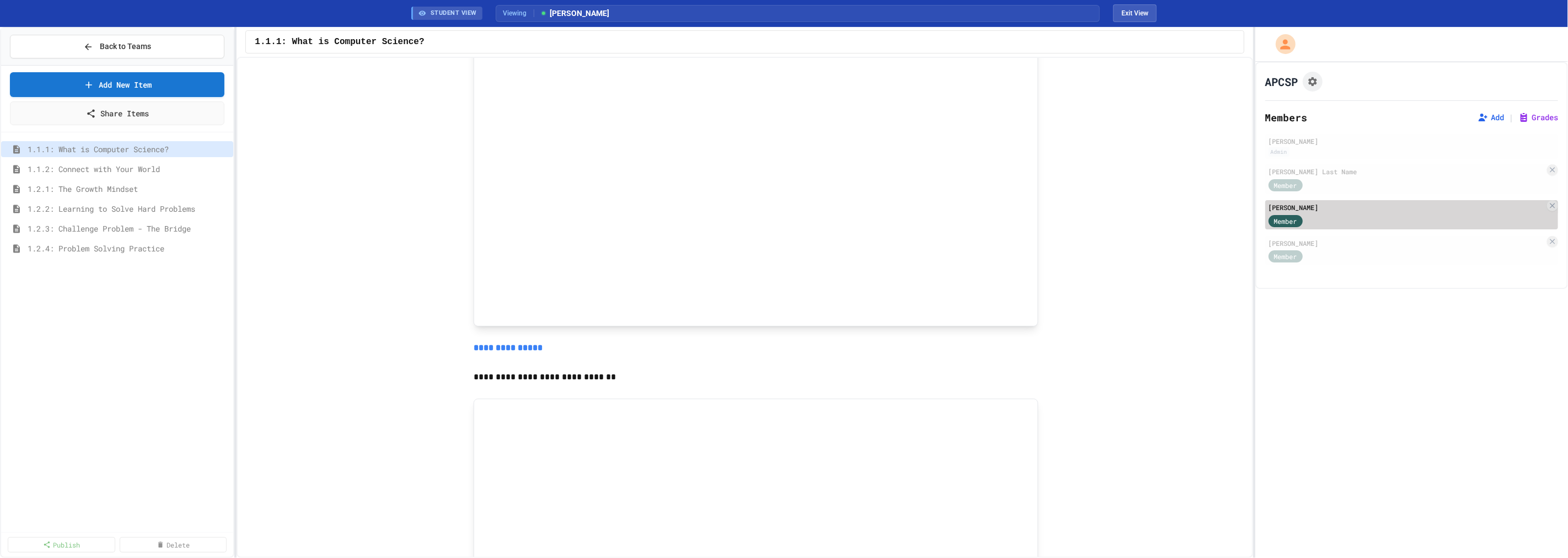
click at [1310, 221] on div "Member" at bounding box center [1296, 220] width 55 height 14
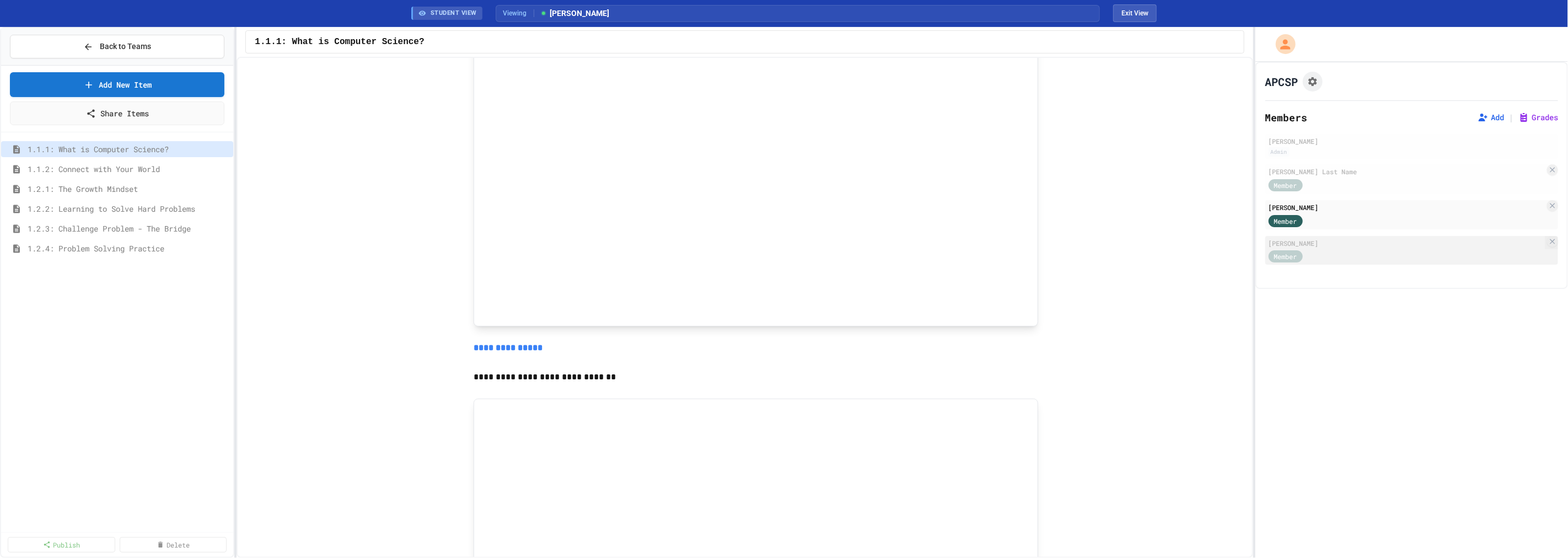
click at [1305, 249] on div "Member" at bounding box center [1296, 256] width 55 height 14
click at [1408, 168] on div "[PERSON_NAME] Last Name" at bounding box center [1406, 172] width 276 height 10
click at [1529, 111] on div "Add | Grades" at bounding box center [1515, 117] width 85 height 13
click at [1529, 116] on button "Grades" at bounding box center [1538, 117] width 40 height 11
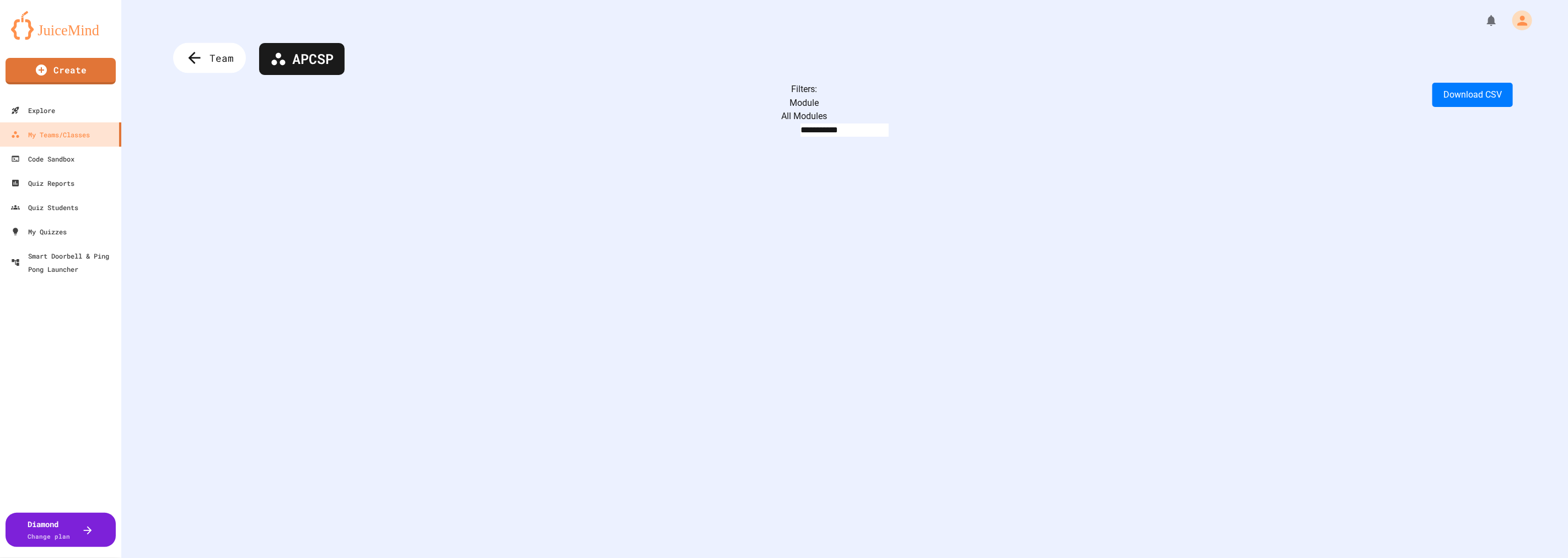
click at [206, 60] on div "Team" at bounding box center [209, 58] width 73 height 30
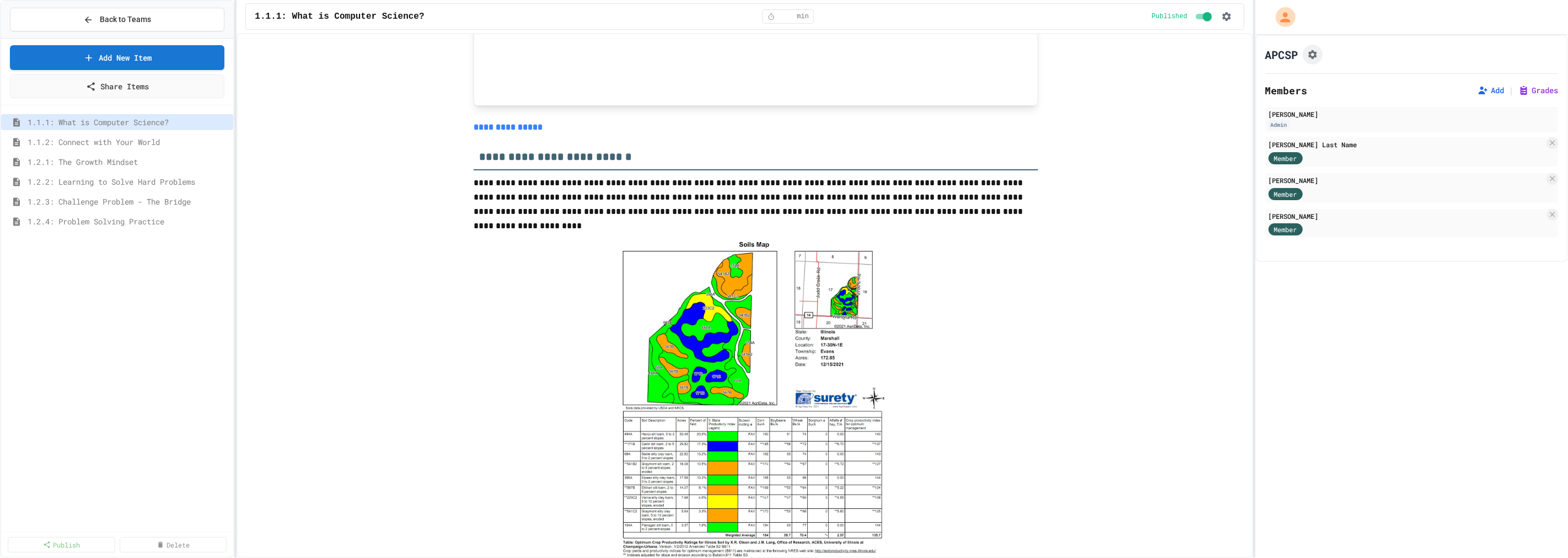
scroll to position [3000, 0]
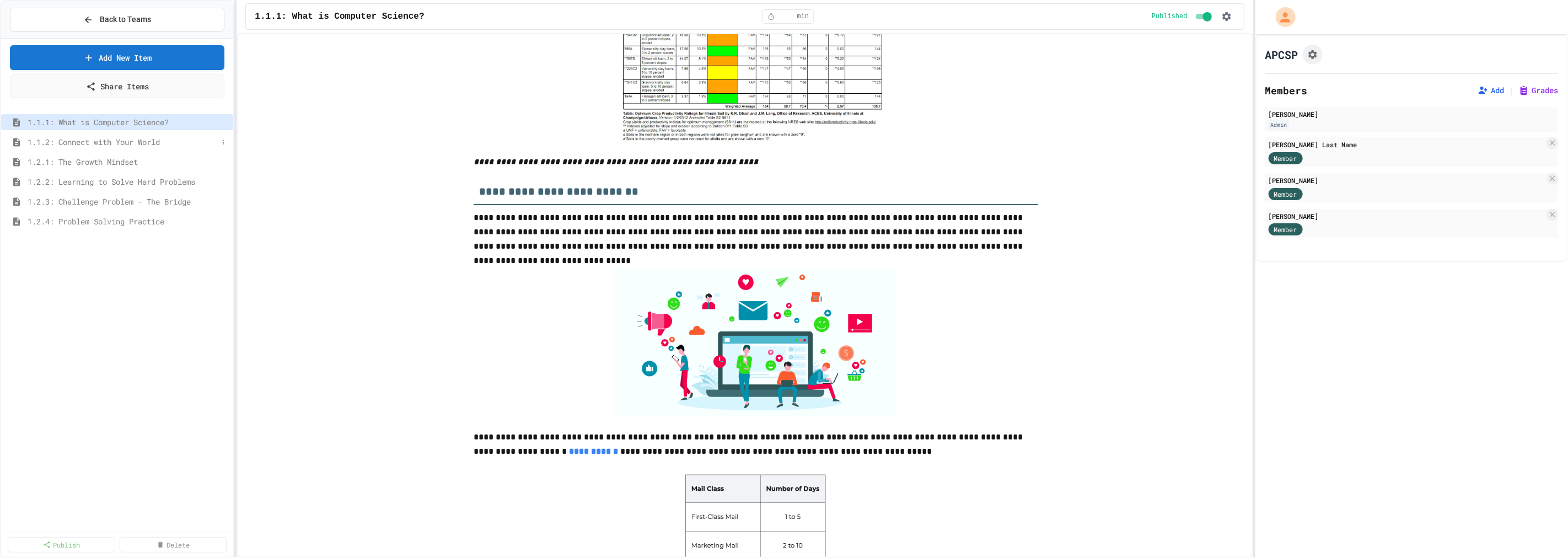
click at [117, 147] on span "1.1.2: Connect with Your World" at bounding box center [122, 142] width 190 height 12
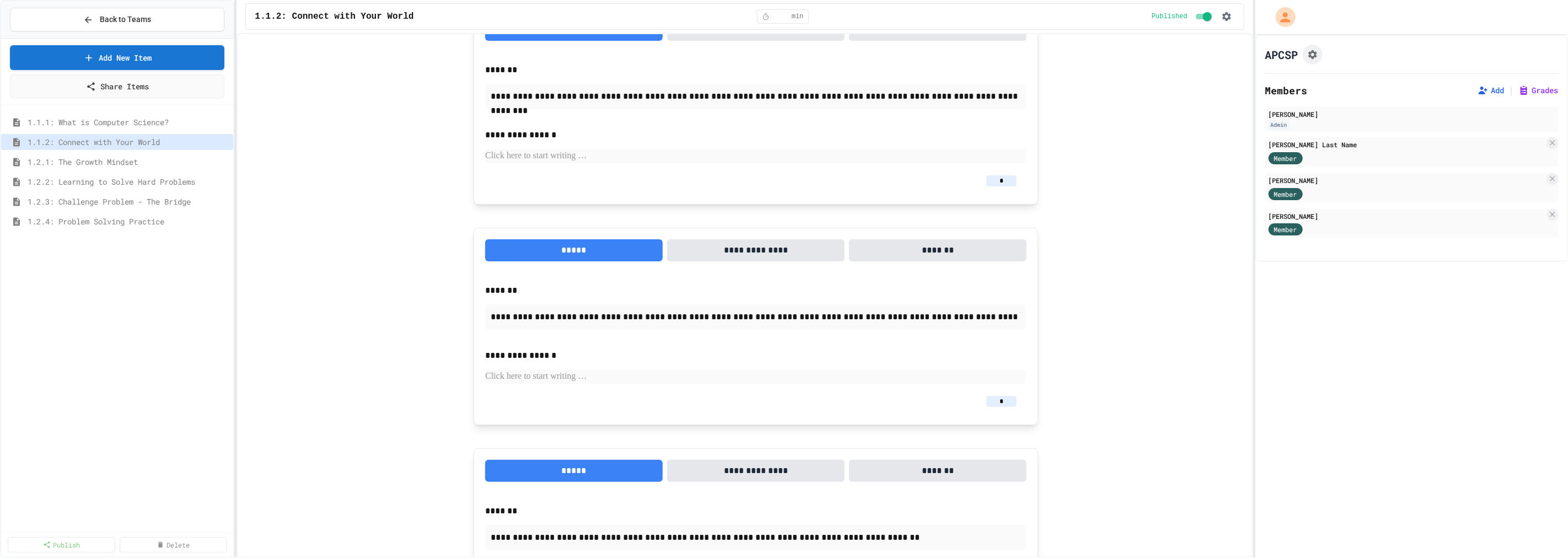
scroll to position [296, 0]
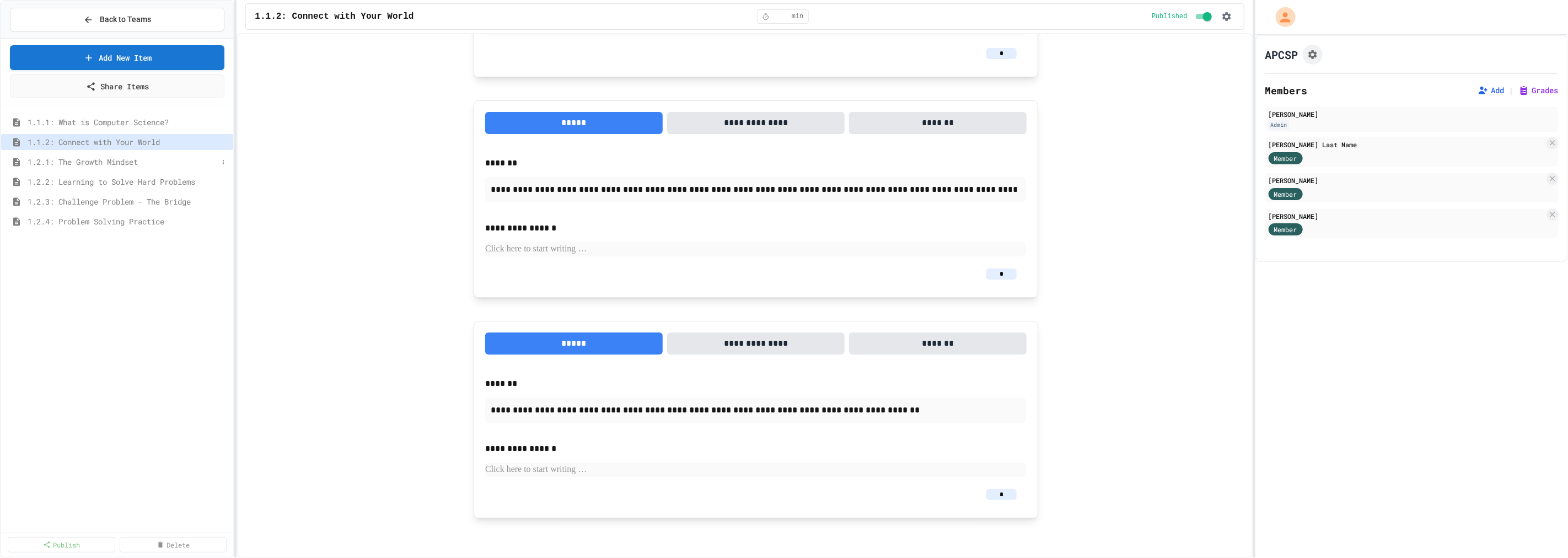
click at [54, 164] on span "1.2.1: The Growth Mindset" at bounding box center [122, 162] width 190 height 12
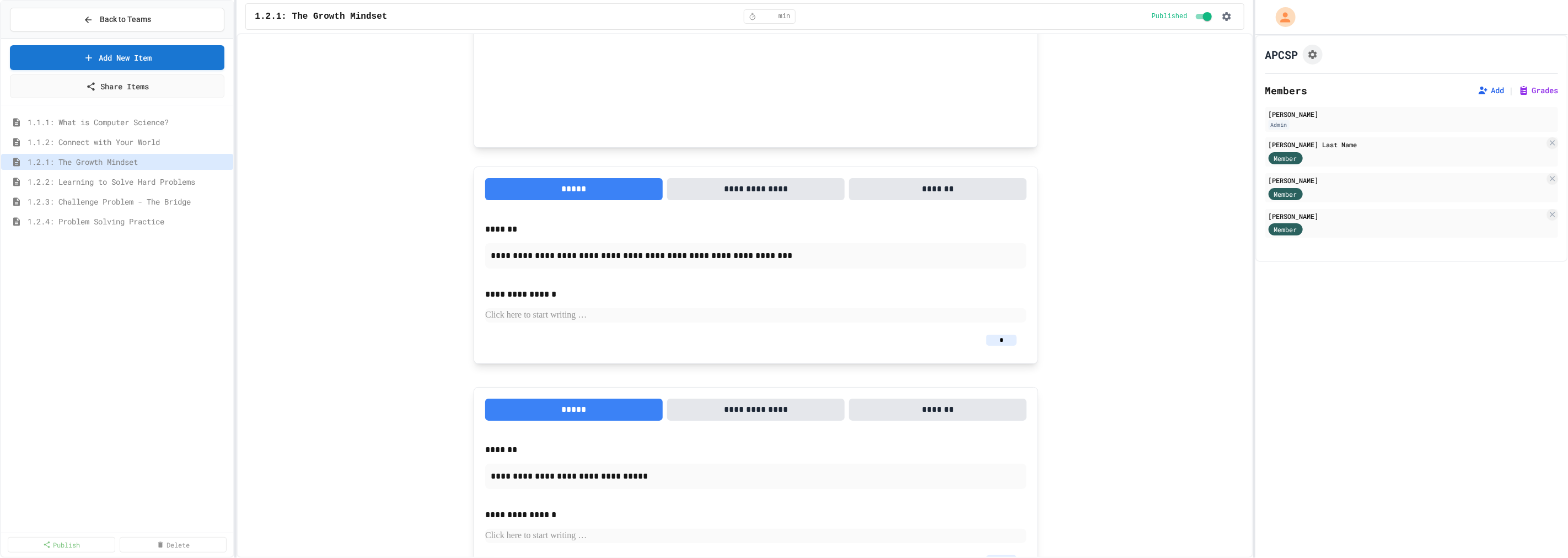
scroll to position [735, 0]
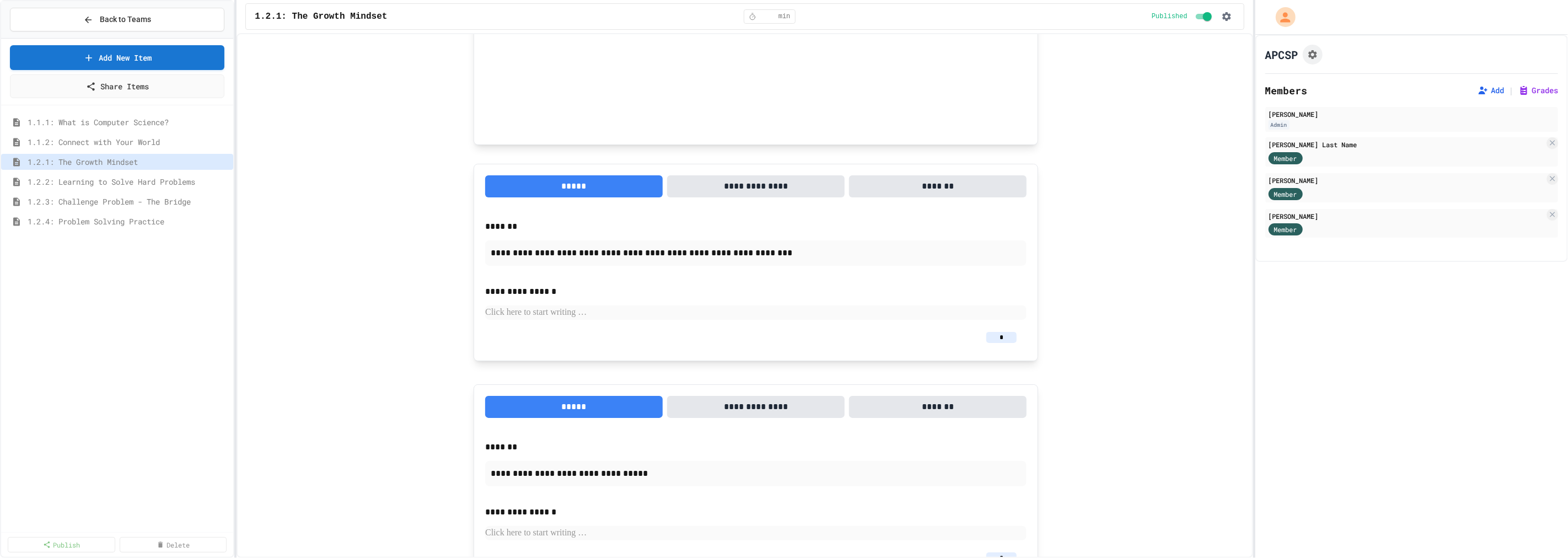
click at [1001, 338] on input "*" at bounding box center [1001, 337] width 30 height 11
drag, startPoint x: 1001, startPoint y: 338, endPoint x: 987, endPoint y: 337, distance: 14.0
click at [987, 337] on input "*" at bounding box center [1001, 337] width 30 height 11
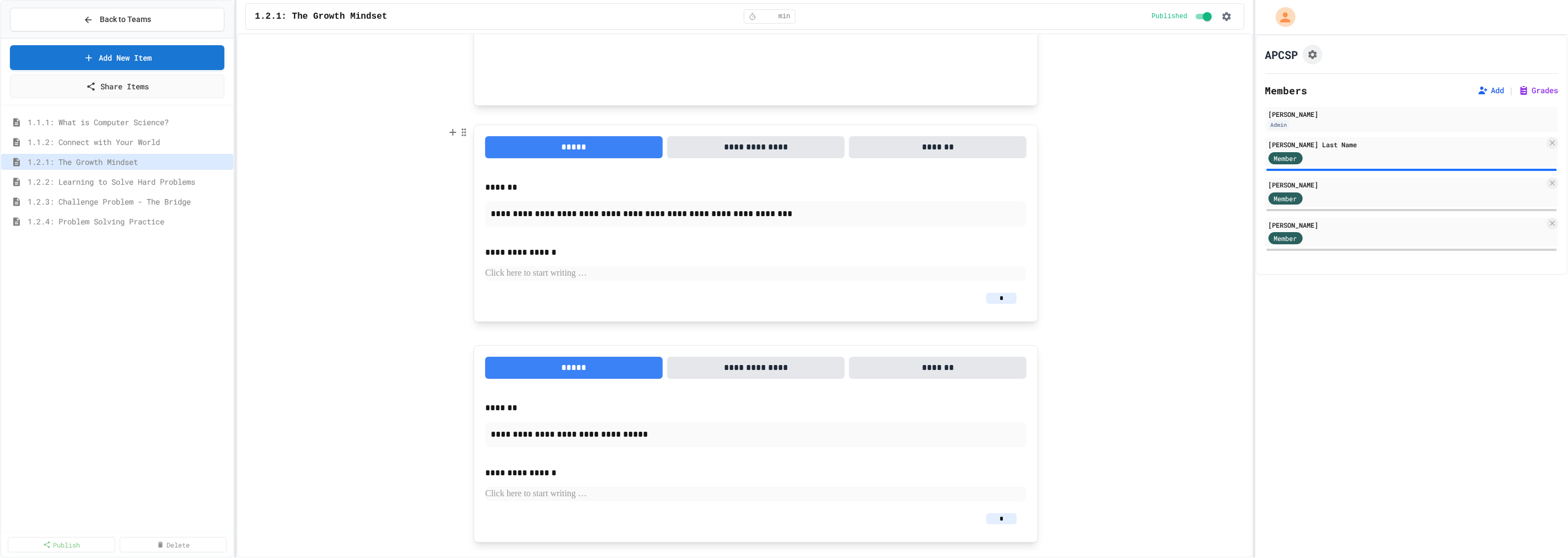
scroll to position [797, 0]
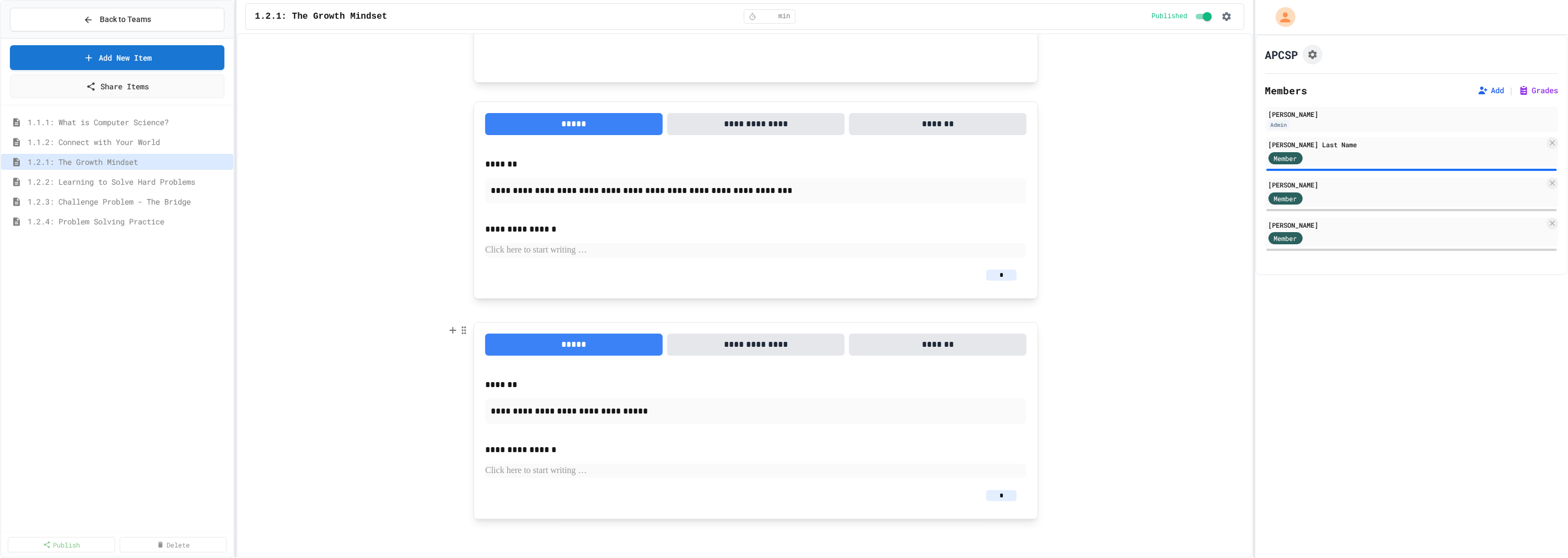
type input "*"
click at [1005, 497] on input "*" at bounding box center [1001, 495] width 30 height 11
type input "*"
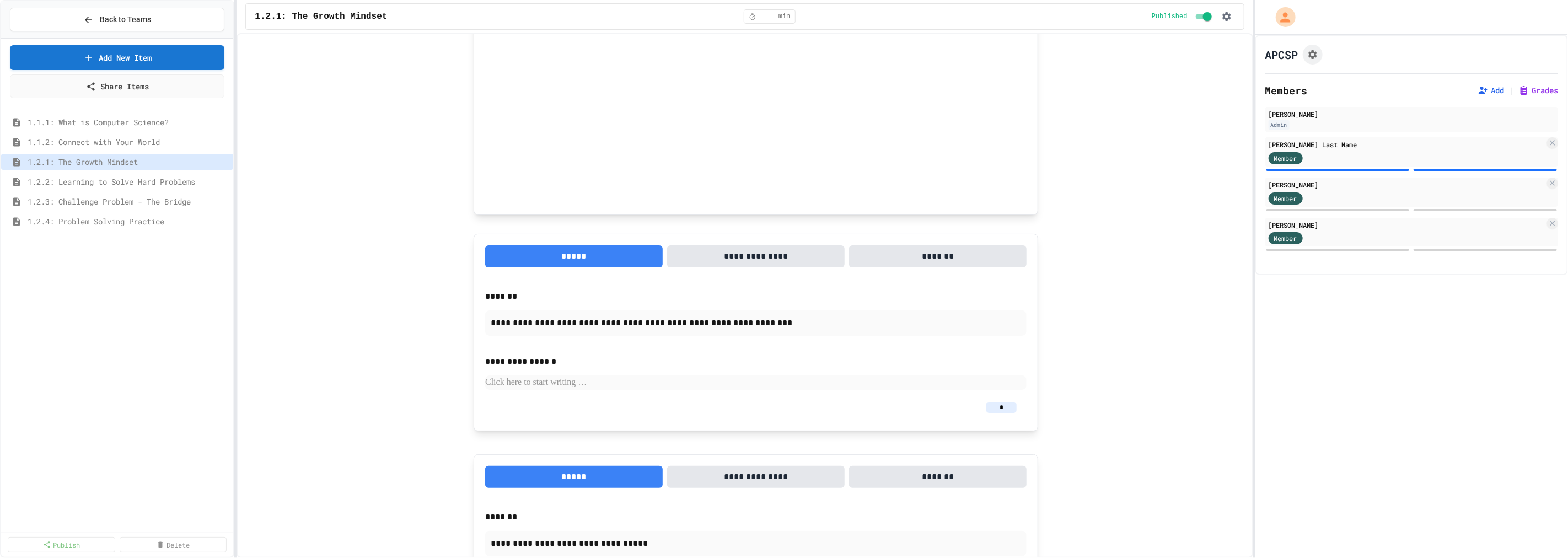
scroll to position [491, 0]
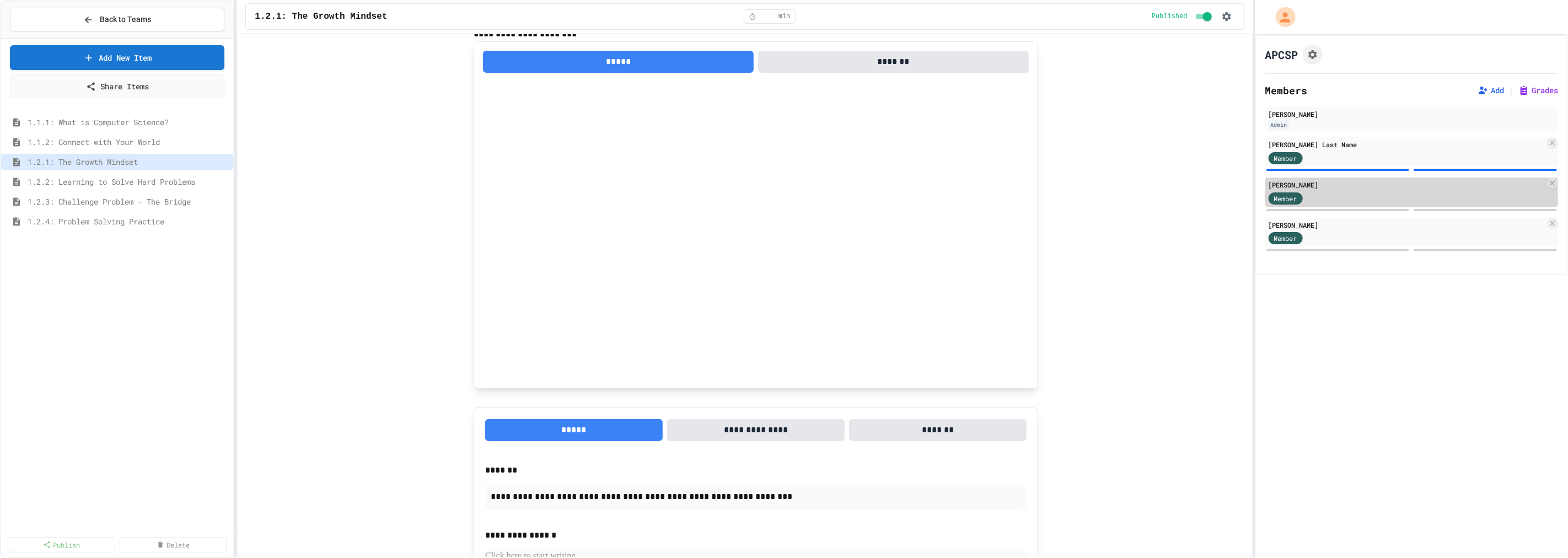
click at [1365, 192] on div "Member" at bounding box center [1406, 198] width 276 height 14
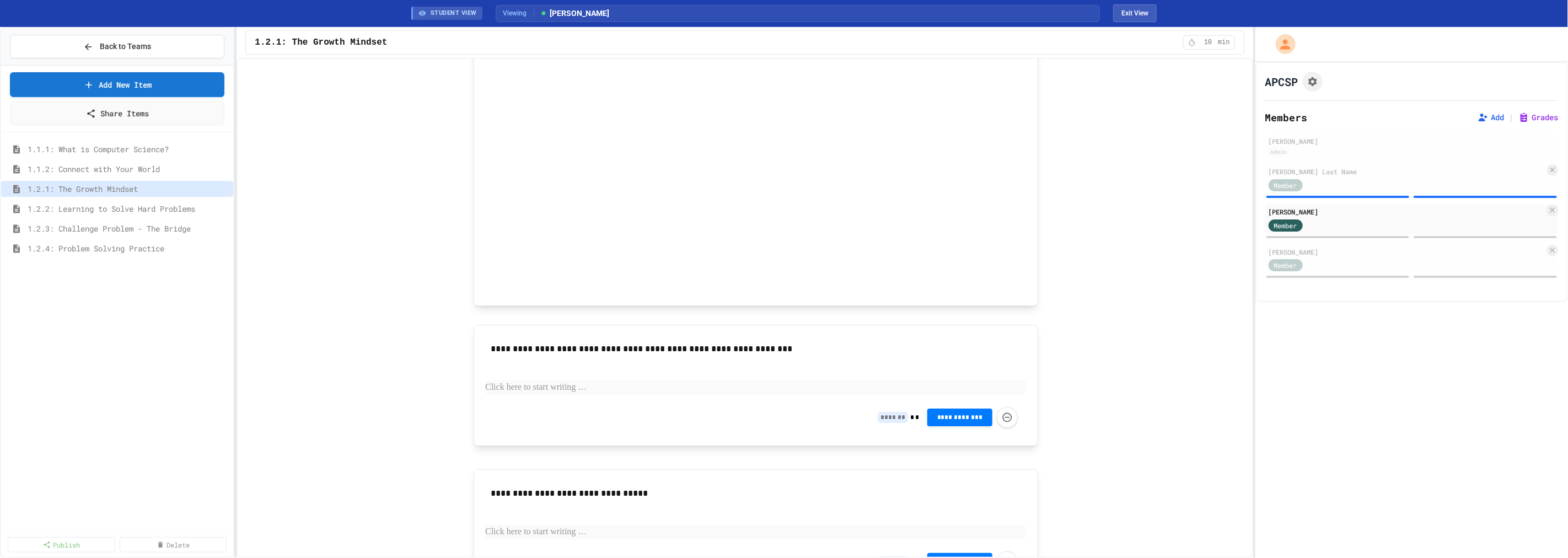
scroll to position [609, 0]
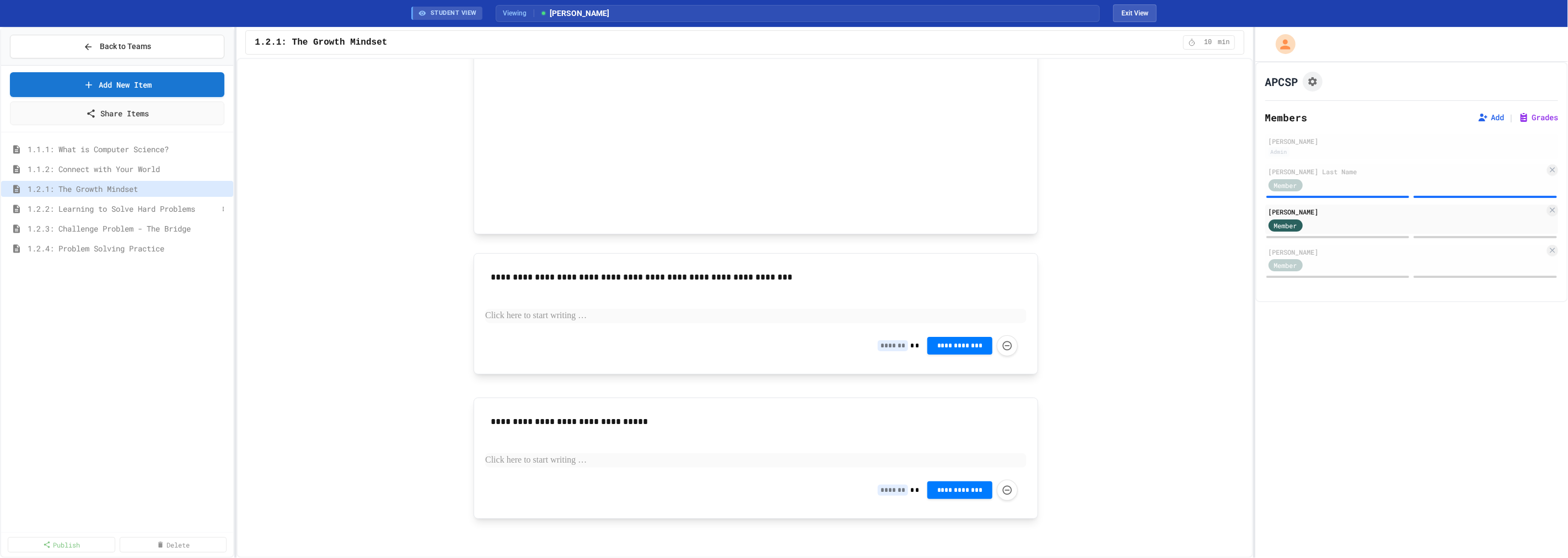
click at [89, 211] on span "1.2.2: Learning to Solve Hard Problems" at bounding box center [122, 208] width 190 height 12
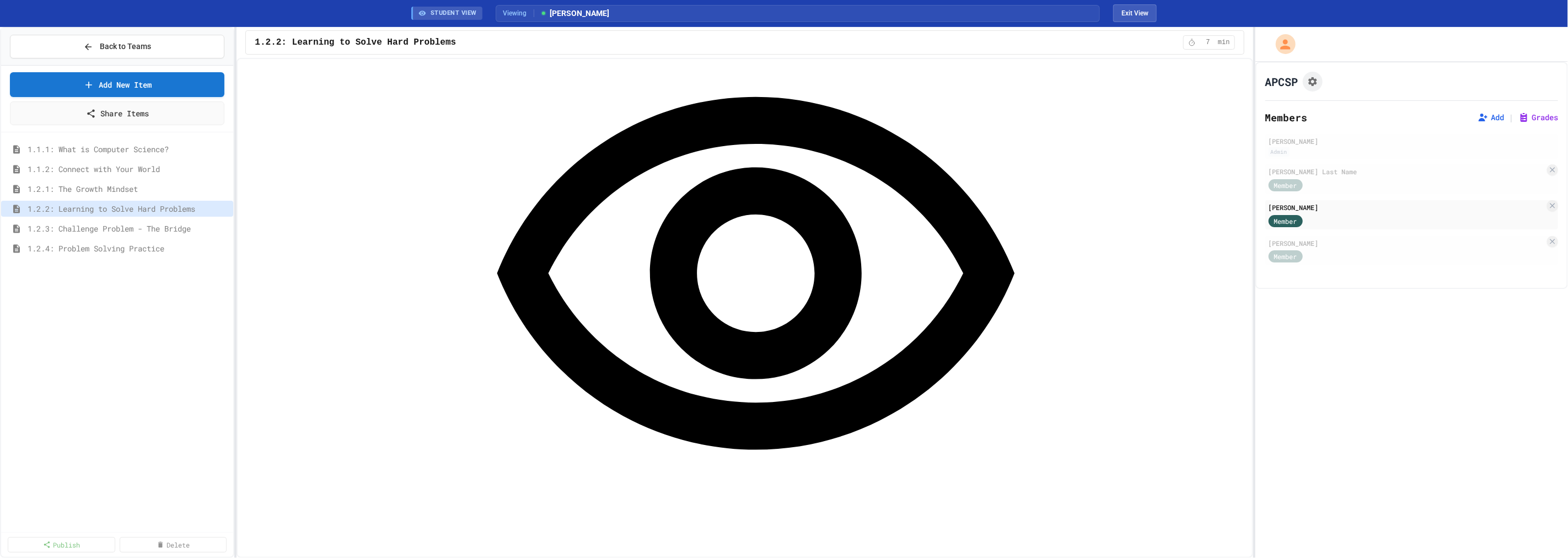
scroll to position [857, 0]
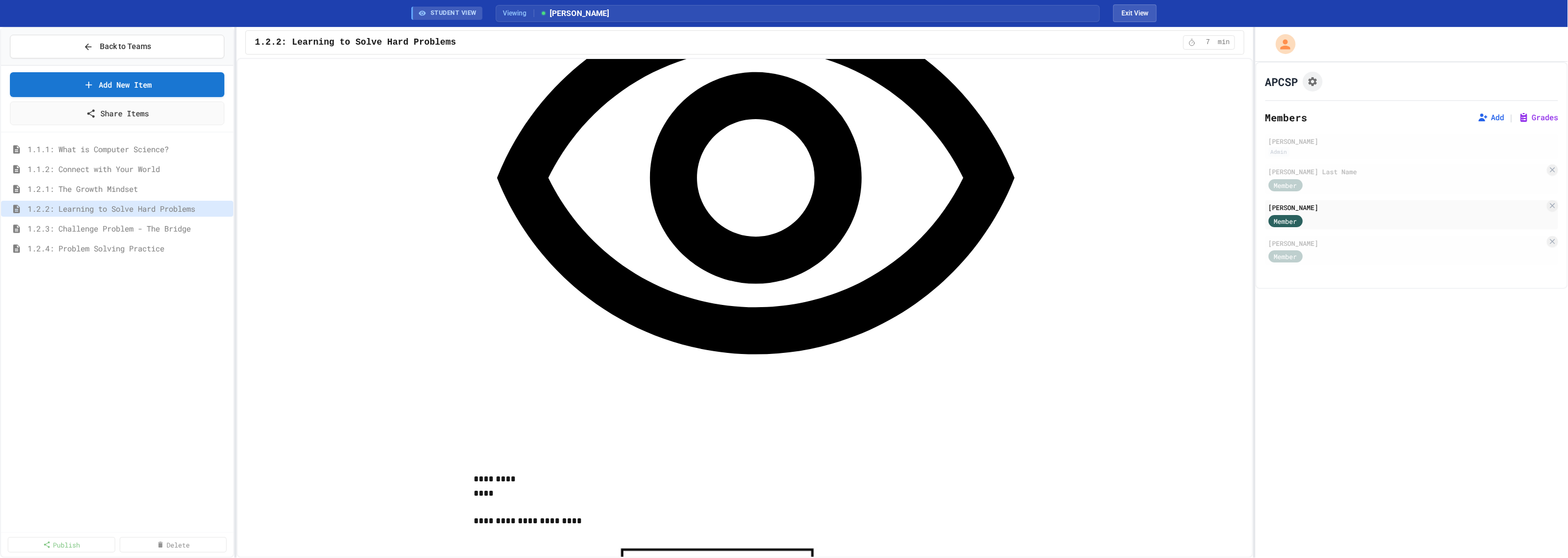
click at [1338, 148] on div "Admin" at bounding box center [1411, 151] width 286 height 9
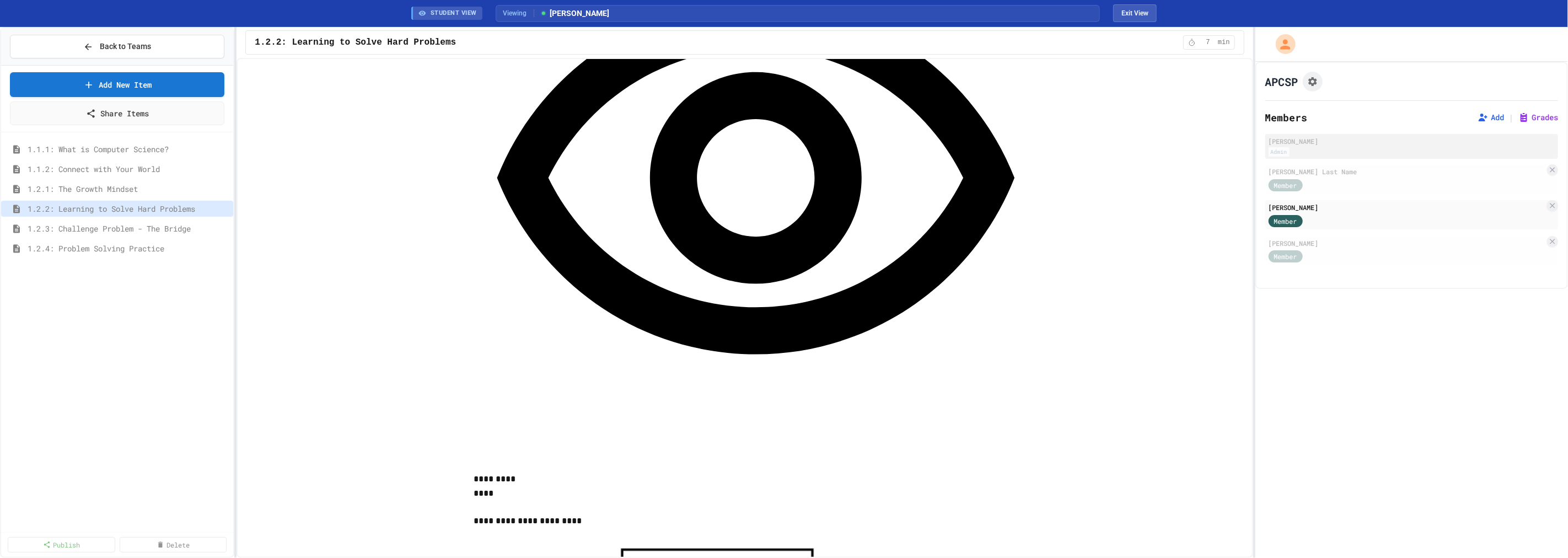
click at [1319, 142] on div "[PERSON_NAME]" at bounding box center [1411, 141] width 286 height 10
click at [1270, 148] on div "Admin" at bounding box center [1279, 151] width 21 height 9
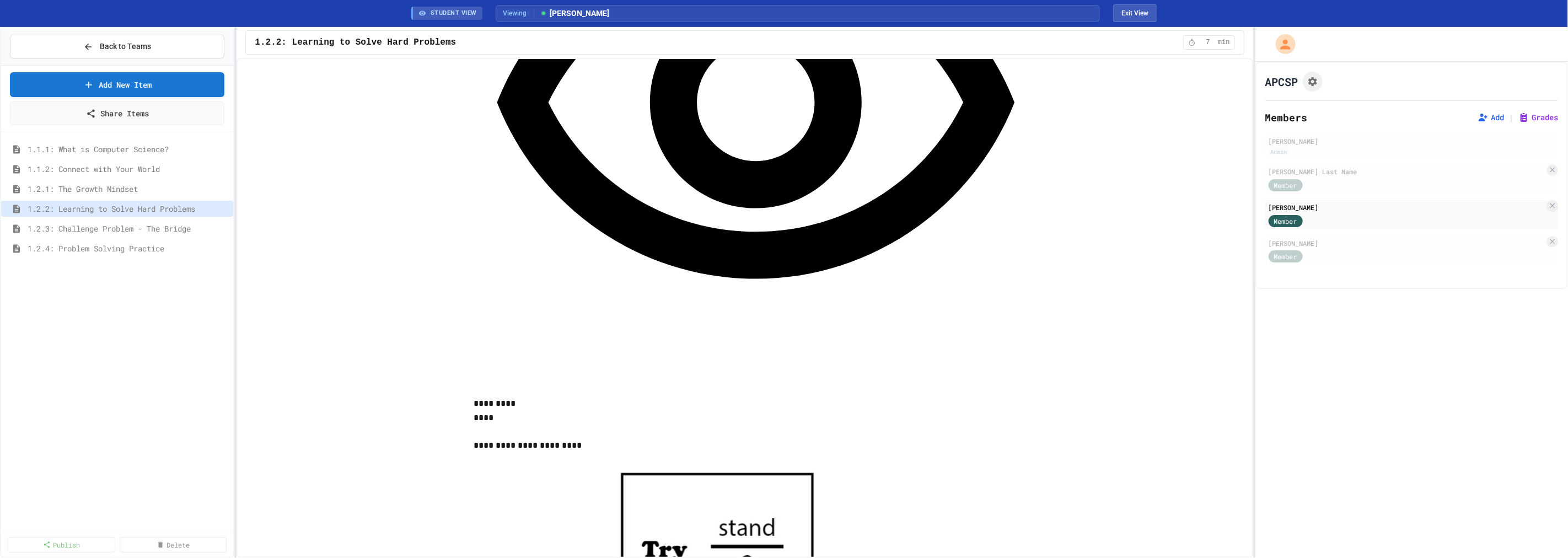
scroll to position [919, 0]
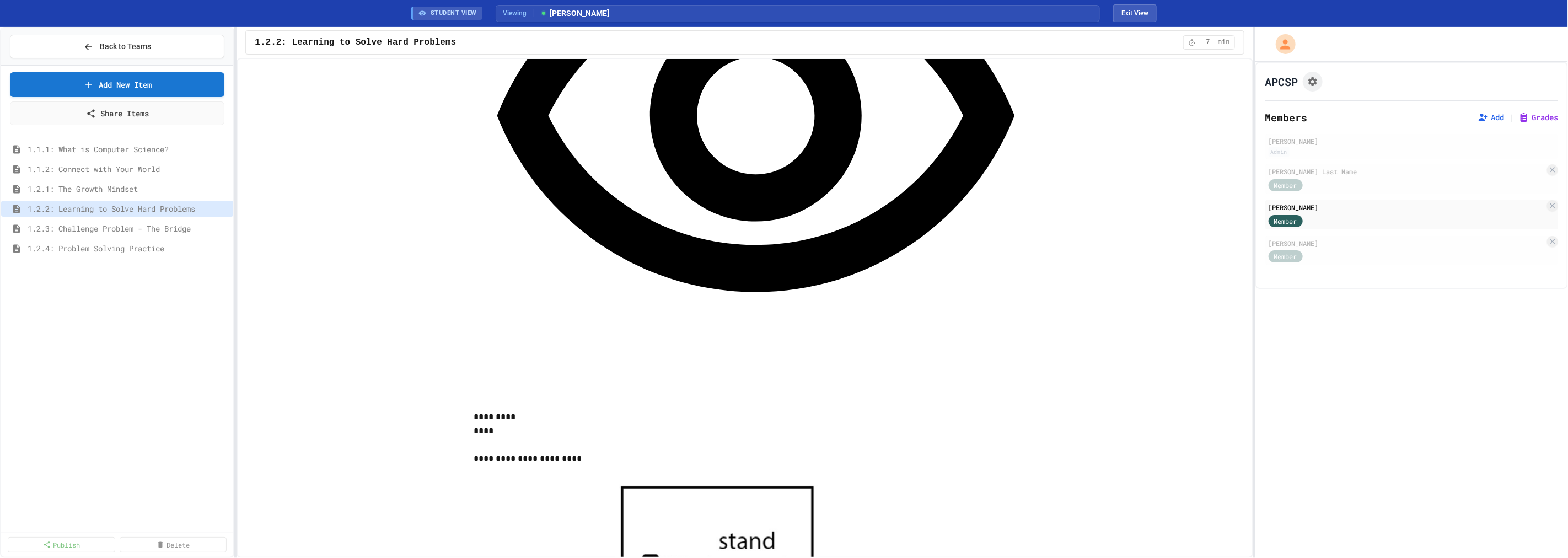
click at [1450, 216] on div "Member" at bounding box center [1406, 220] width 276 height 14
click at [1427, 252] on div "Member" at bounding box center [1406, 256] width 276 height 14
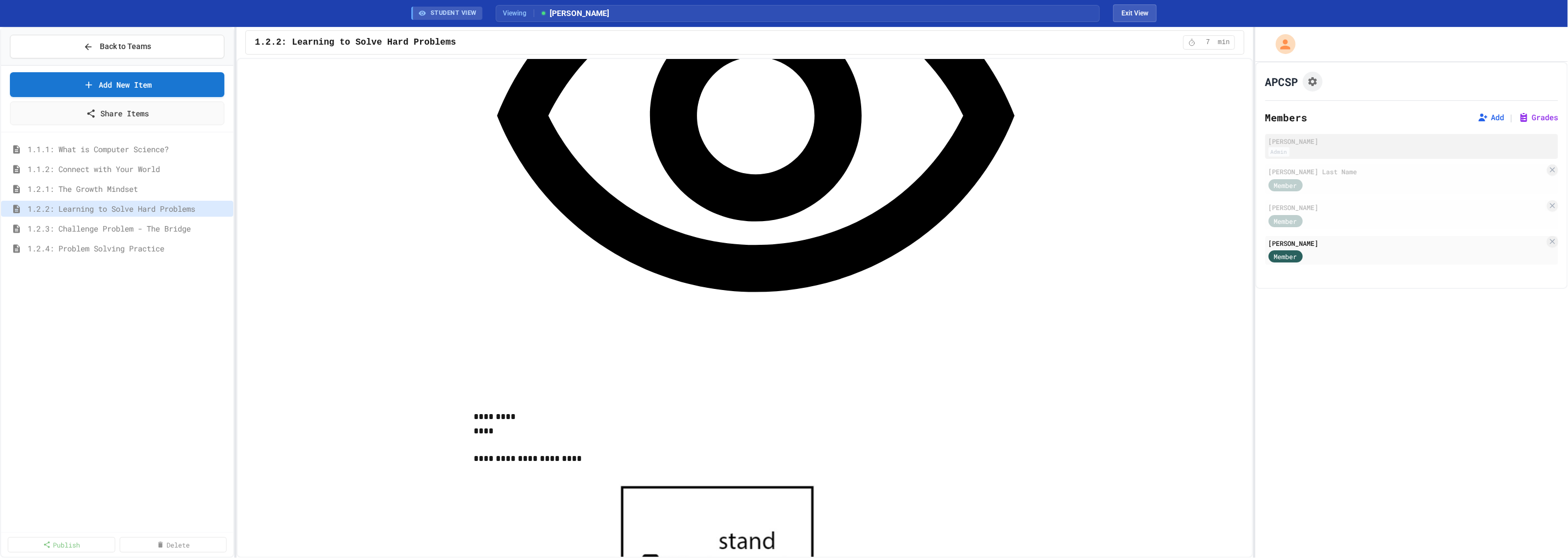
click at [1355, 149] on div "Admin" at bounding box center [1411, 151] width 286 height 9
click at [1289, 128] on div "Members Add | Grades Amy Austin Admin samuel Last Name Member James Pennington …" at bounding box center [1412, 188] width 293 height 156
click at [1309, 76] on icon "Assignment Settings" at bounding box center [1313, 82] width 11 height 11
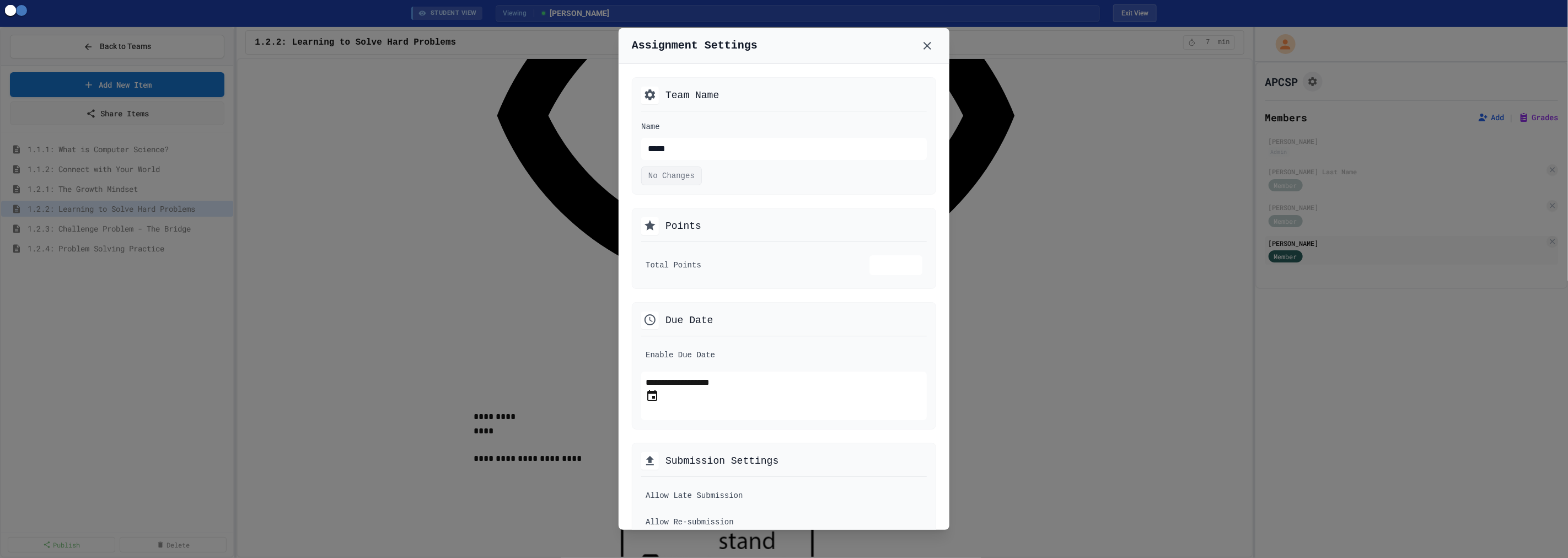
click at [657, 398] on icon "Choose date, selected date is Aug 11, 2025" at bounding box center [652, 396] width 10 height 11
click at [657, 375] on button "OK" at bounding box center [651, 379] width 12 height 13
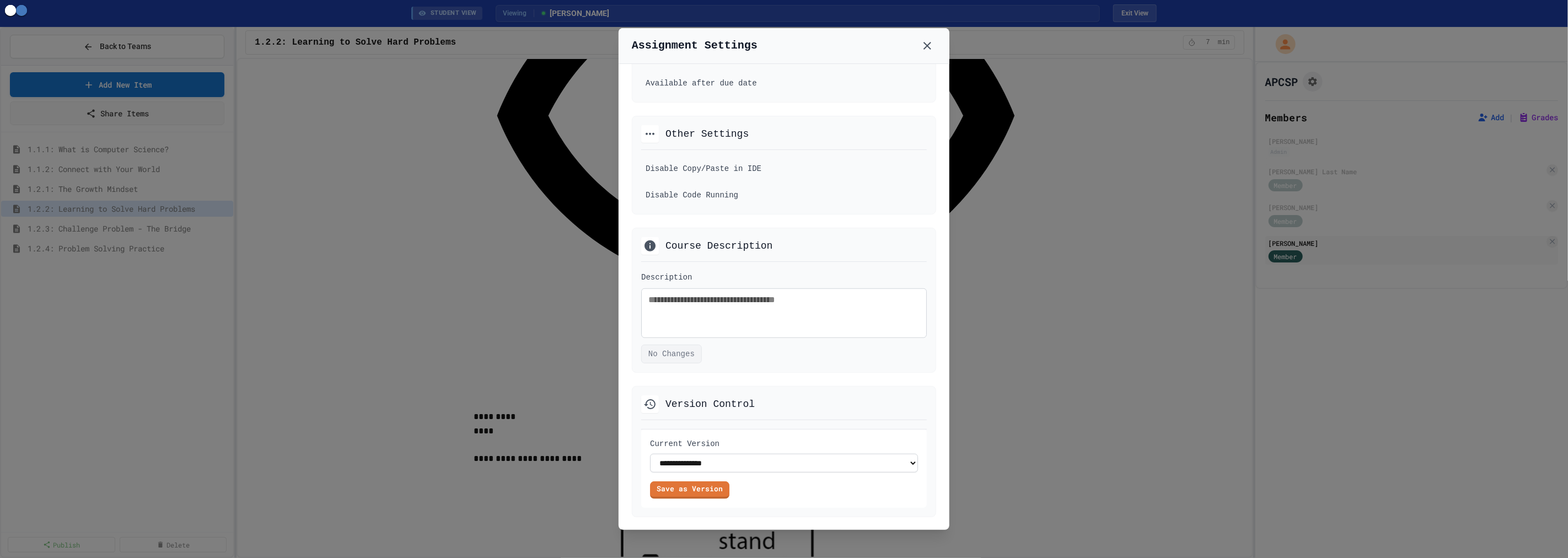
scroll to position [674, 0]
click at [711, 466] on select "**********" at bounding box center [784, 463] width 268 height 19
click at [711, 467] on select "**********" at bounding box center [784, 463] width 268 height 19
click at [699, 497] on link "Save as Version" at bounding box center [689, 489] width 81 height 18
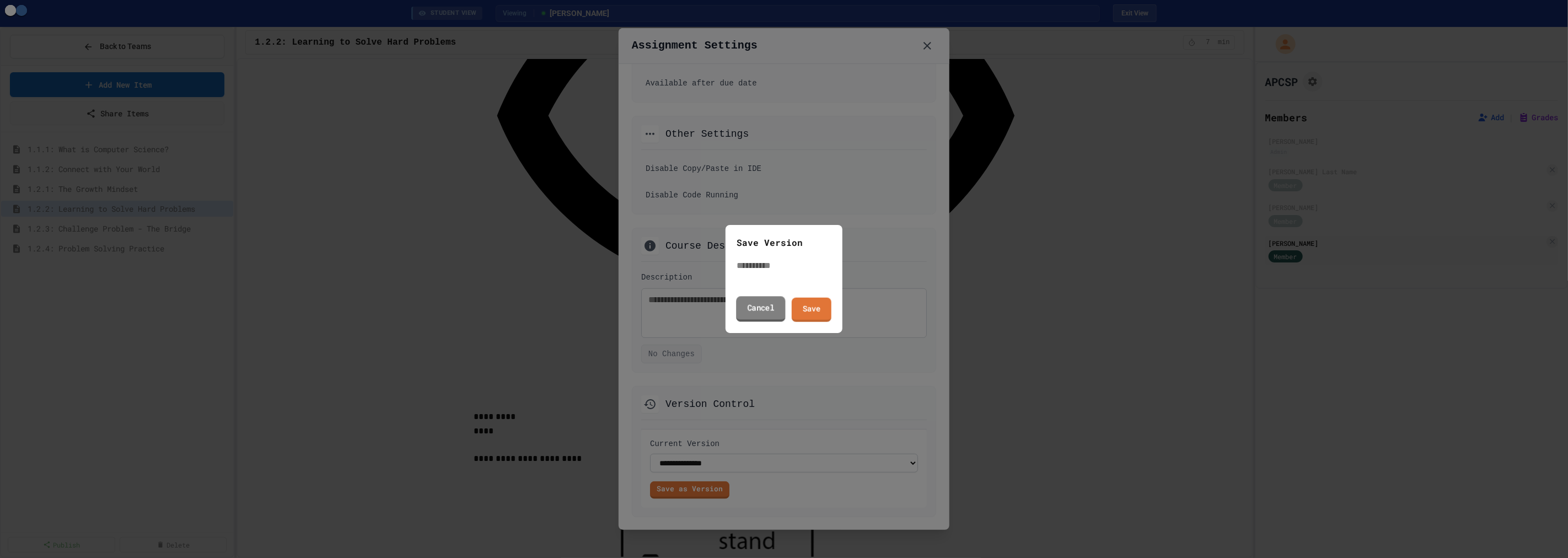
click at [763, 307] on link "Cancel" at bounding box center [760, 308] width 49 height 25
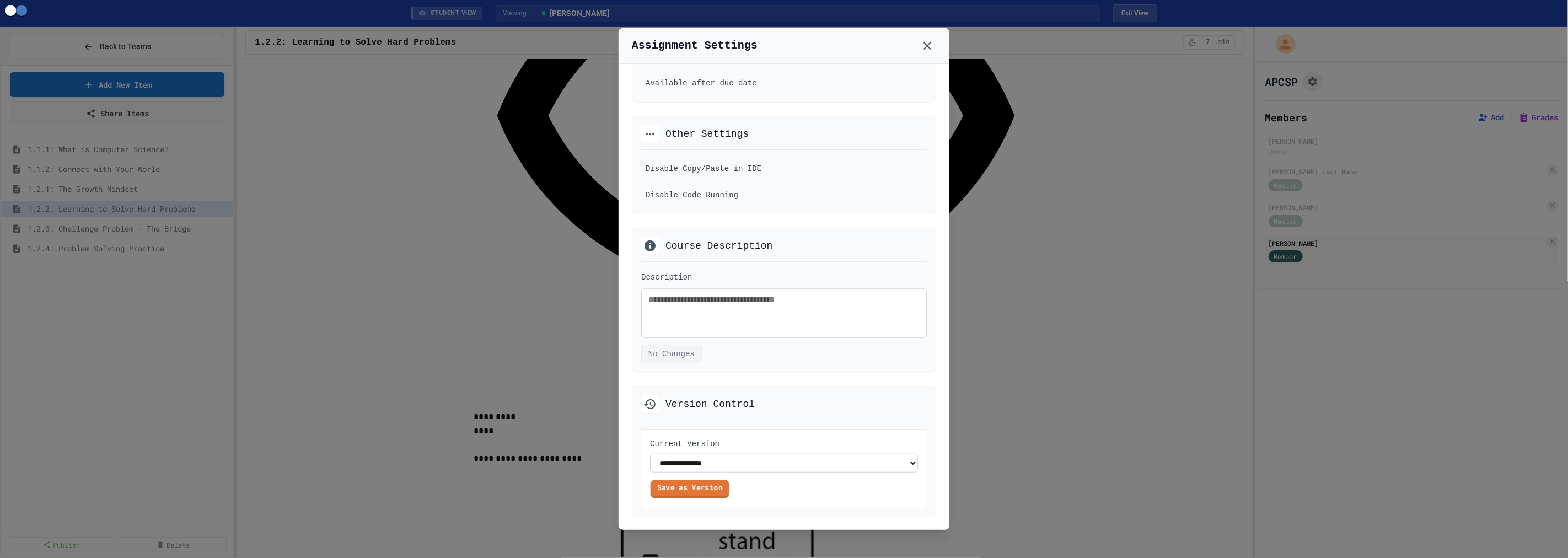
click at [697, 498] on link "Save as Version" at bounding box center [689, 489] width 79 height 18
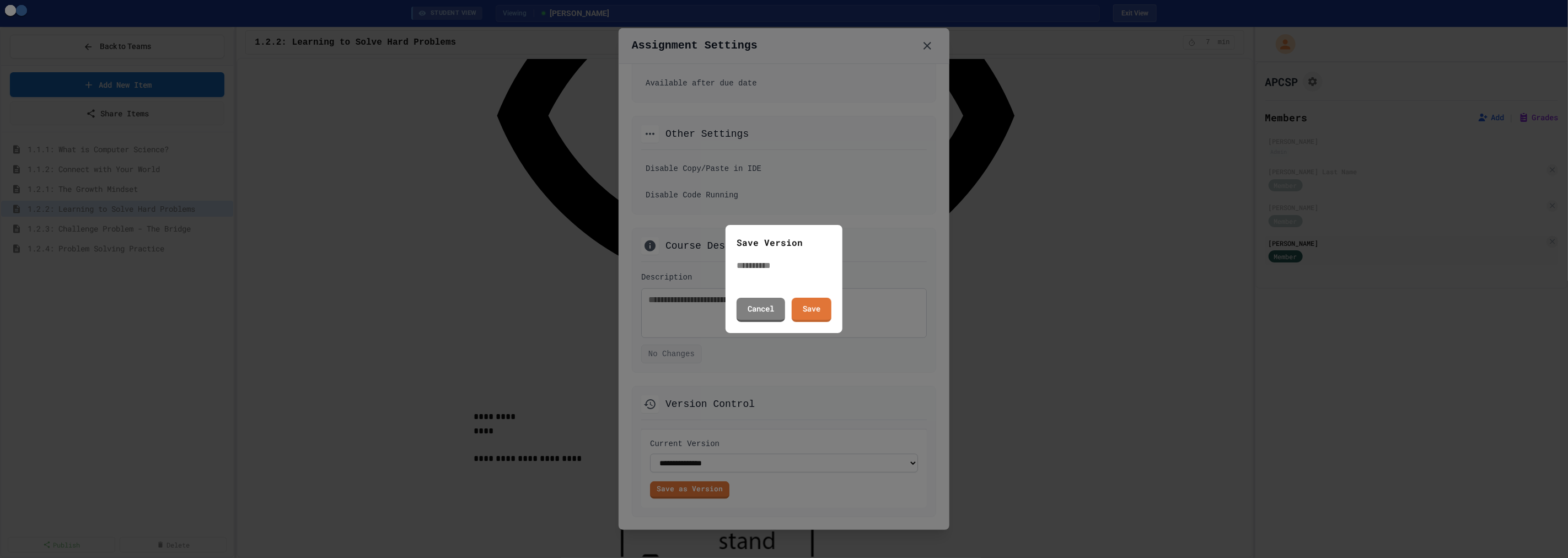
click at [783, 272] on input "text" at bounding box center [781, 265] width 88 height 13
click at [841, 512] on div at bounding box center [784, 279] width 1568 height 558
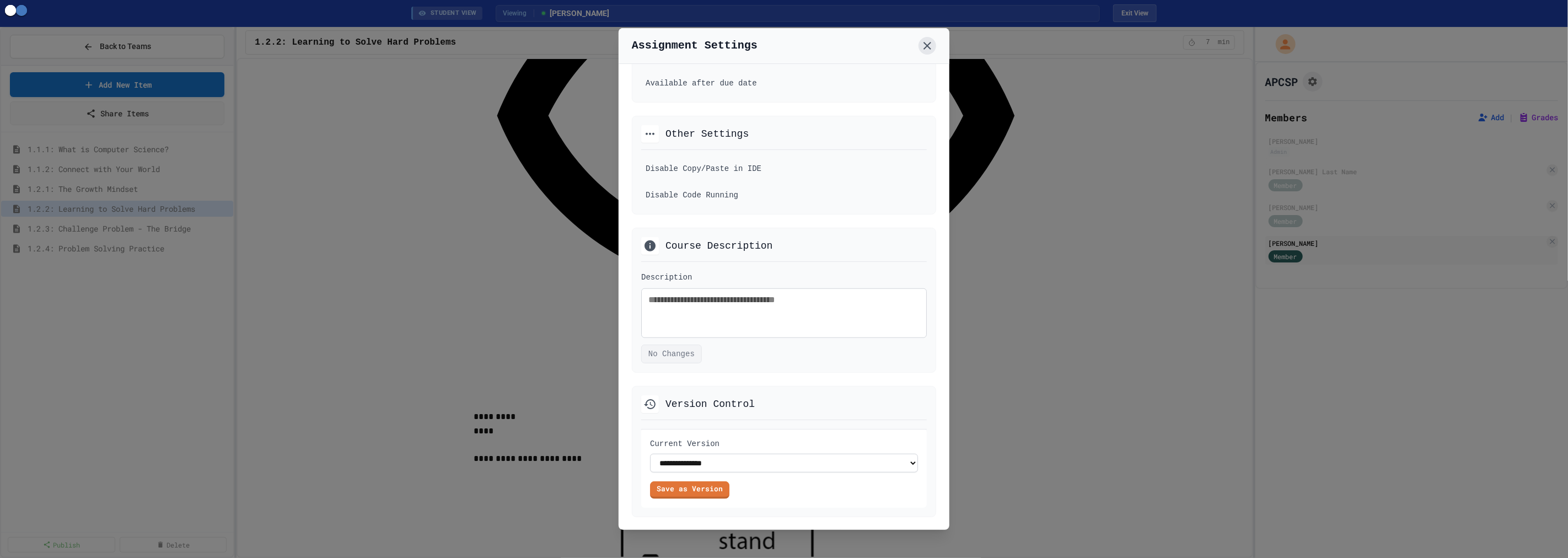
click at [931, 50] on icon at bounding box center [927, 45] width 13 height 13
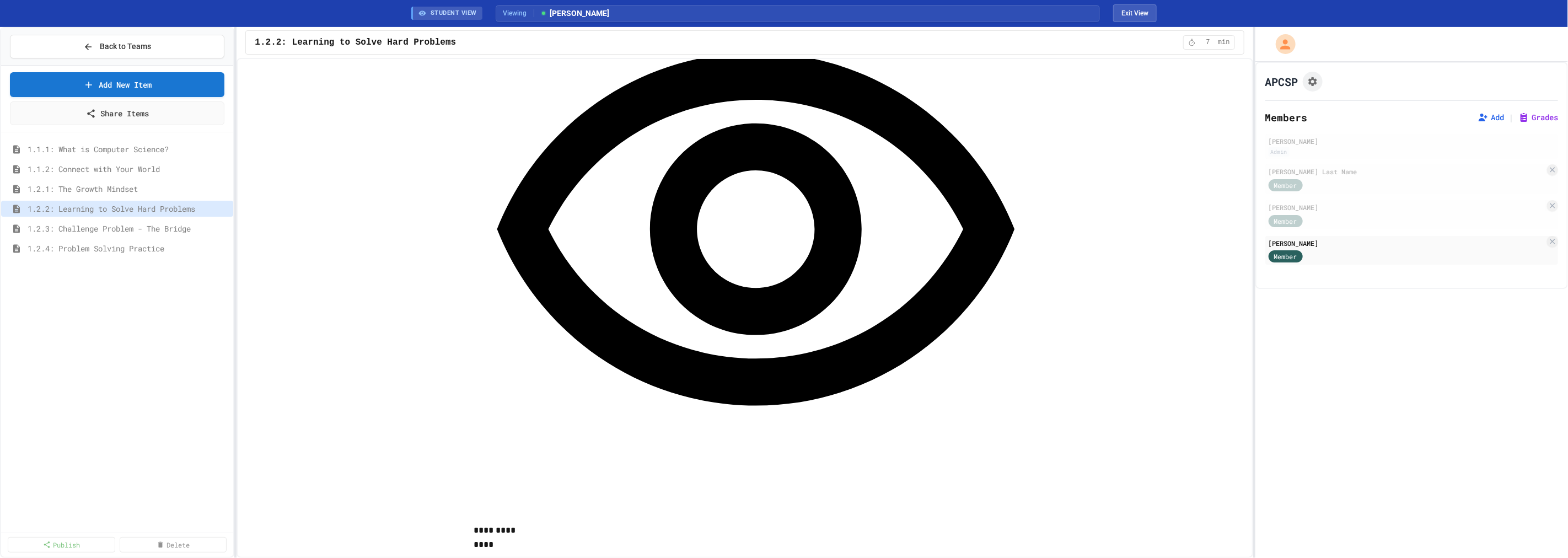
scroll to position [675, 0]
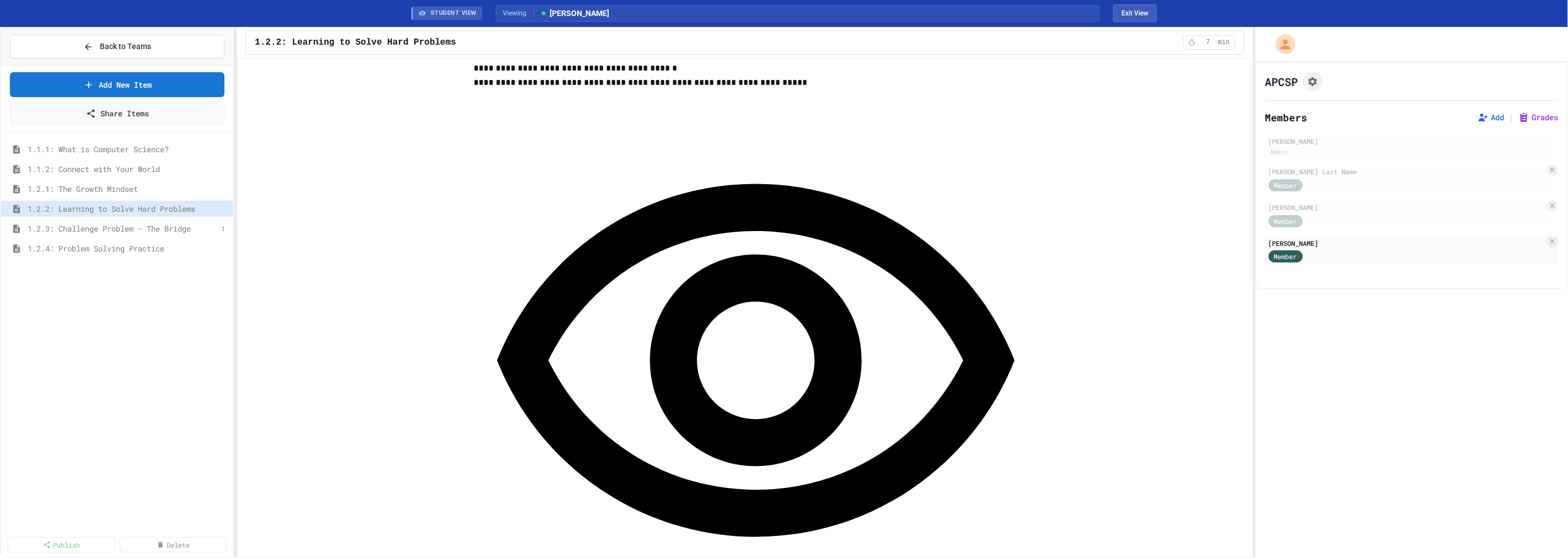
click at [138, 235] on div "1.2.3: Challenge Problem - The Bridge" at bounding box center [117, 229] width 232 height 16
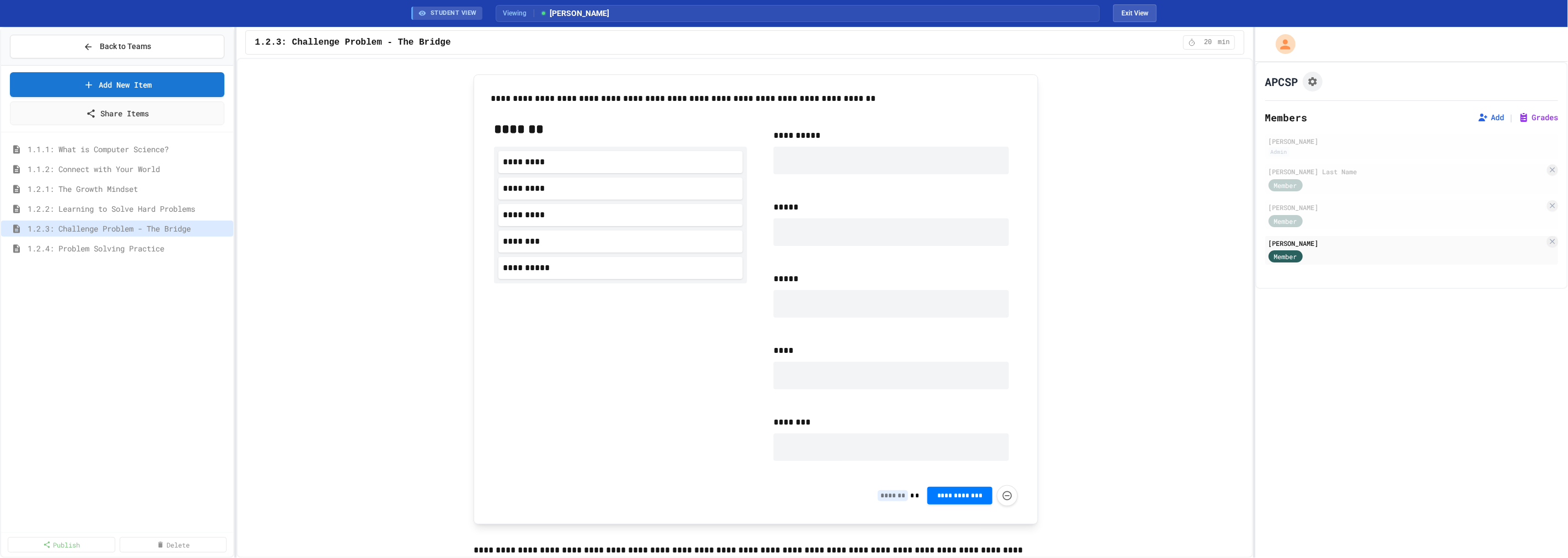
scroll to position [735, 0]
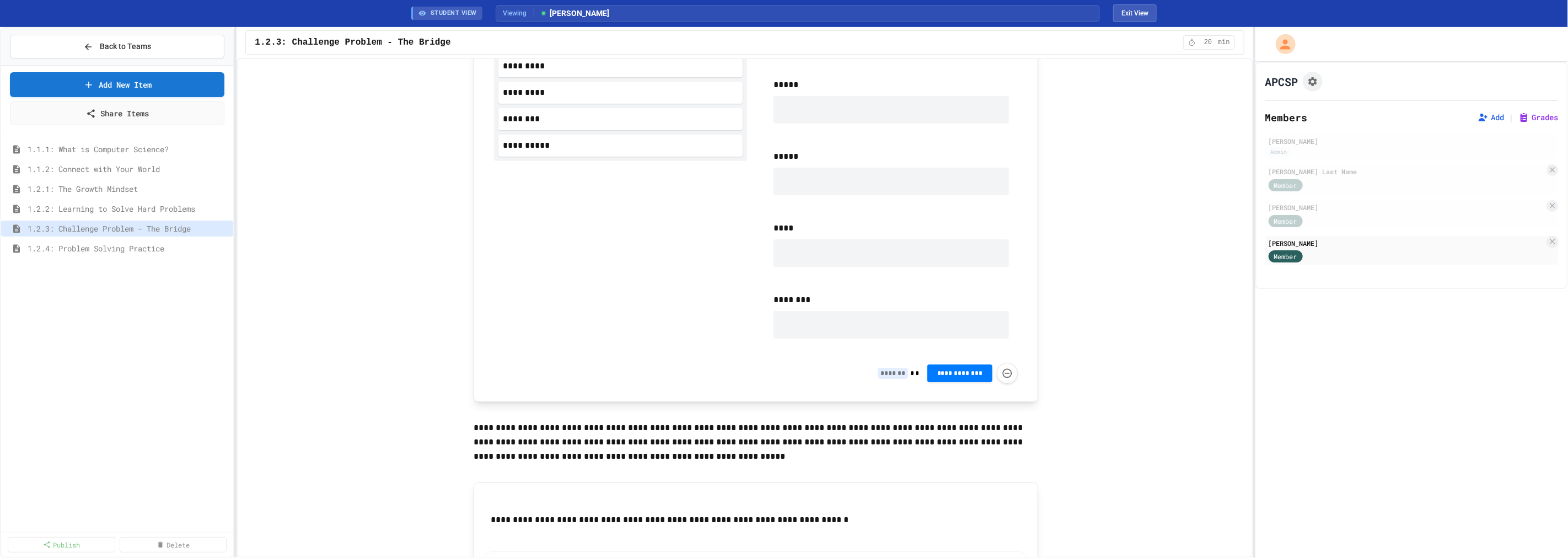
click at [887, 376] on input at bounding box center [892, 373] width 30 height 11
click at [910, 376] on span "*" at bounding box center [912, 373] width 4 height 9
click at [910, 373] on span "*" at bounding box center [912, 373] width 4 height 9
click at [888, 371] on input at bounding box center [892, 373] width 30 height 11
type input "*"
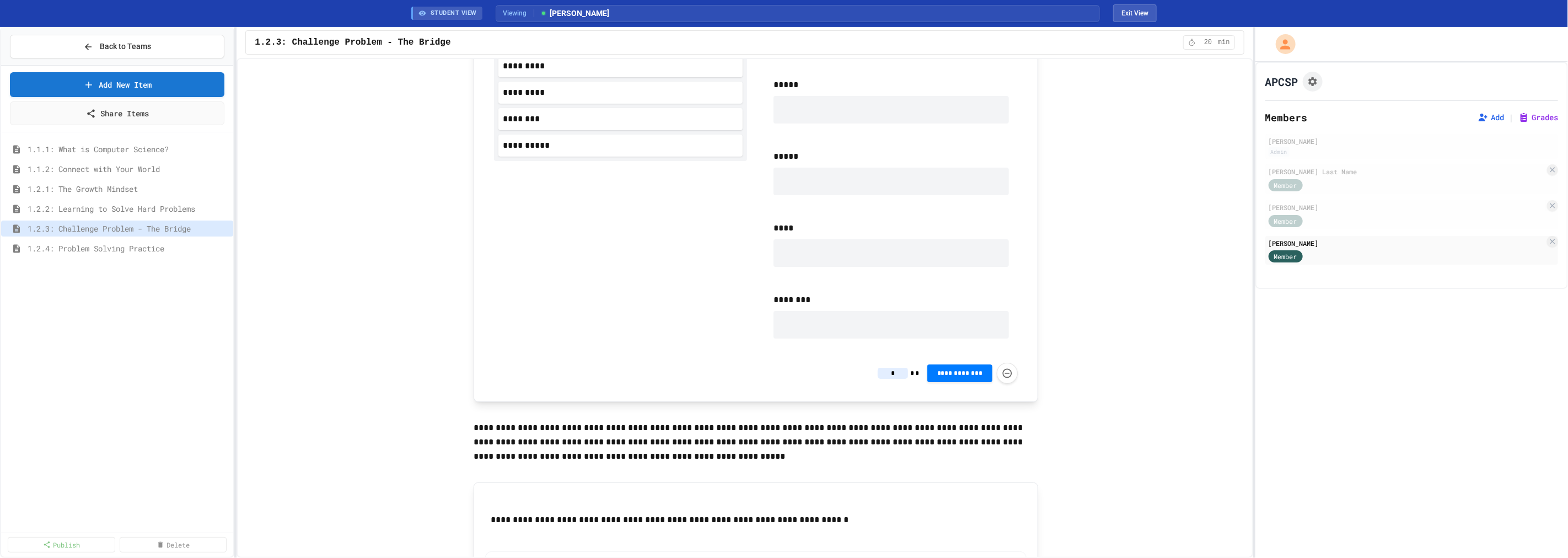
click at [1083, 391] on div "**********" at bounding box center [755, 154] width 974 height 1621
click at [892, 371] on input "*" at bounding box center [892, 373] width 30 height 11
click at [1176, 144] on div "**********" at bounding box center [755, 154] width 974 height 1621
click at [1213, 42] on span "20" at bounding box center [1208, 42] width 17 height 9
click at [120, 42] on span "Back to Teams" at bounding box center [125, 46] width 51 height 12
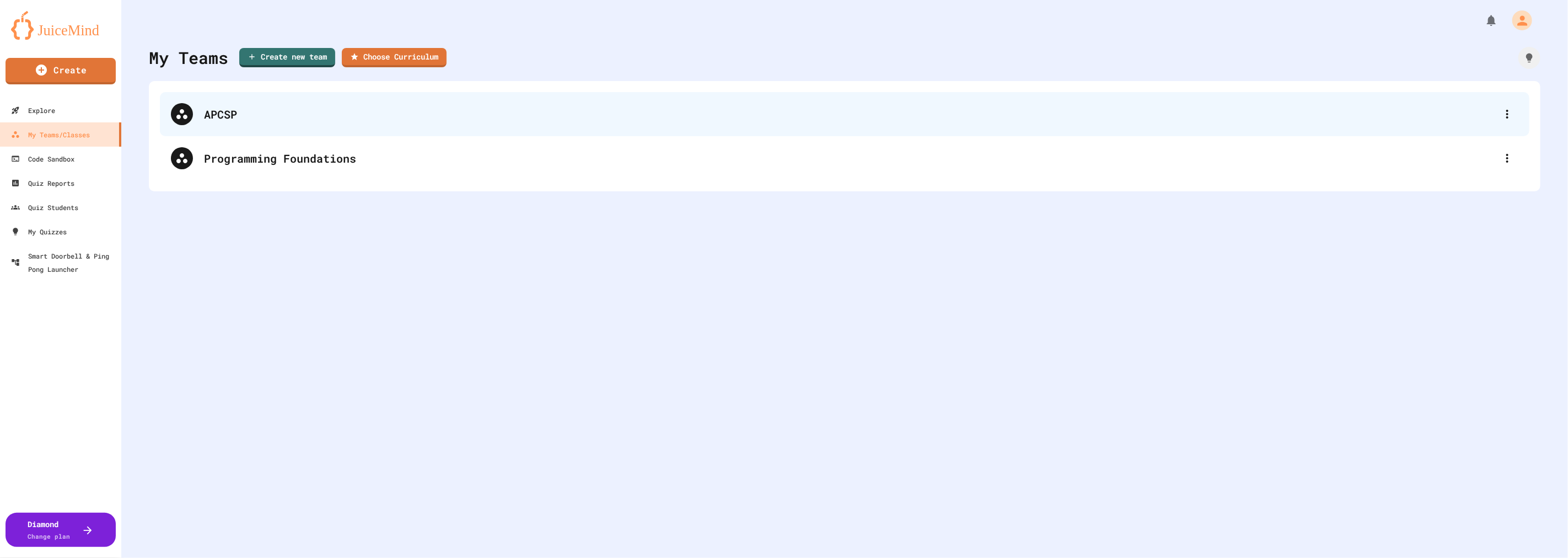
click at [219, 122] on div "APCSP" at bounding box center [850, 114] width 1292 height 17
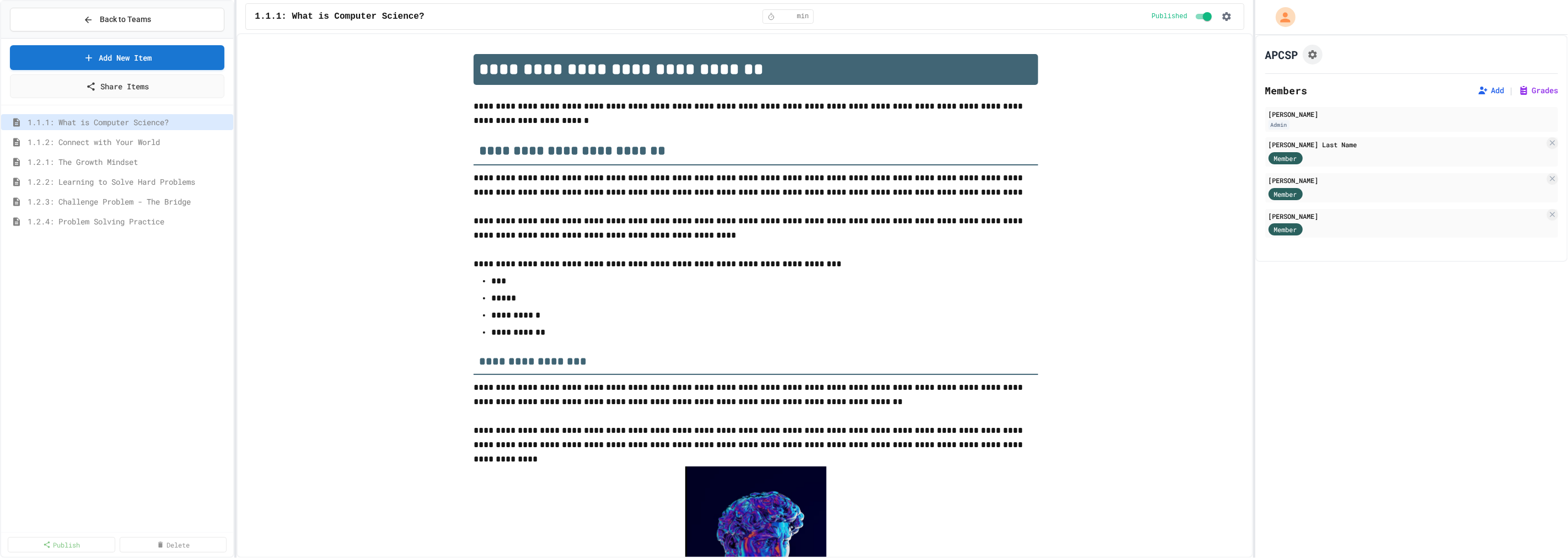
scroll to position [1774, 0]
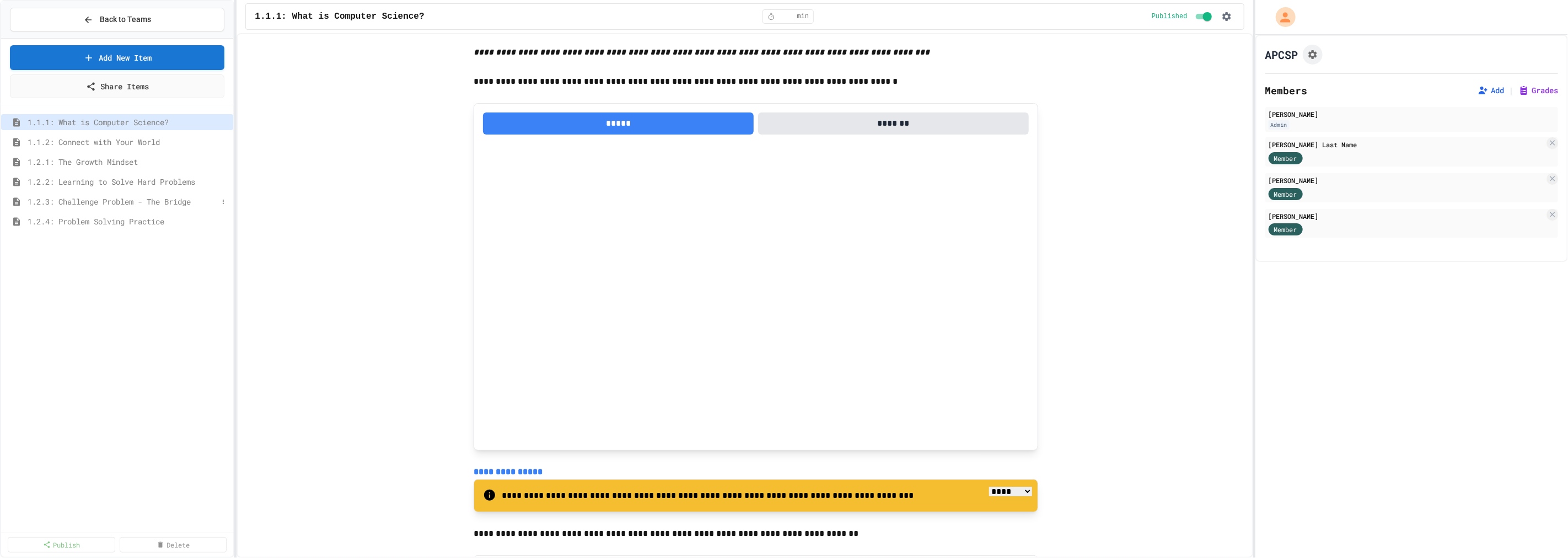
click at [110, 197] on span "1.2.3: Challenge Problem - The Bridge" at bounding box center [122, 202] width 190 height 12
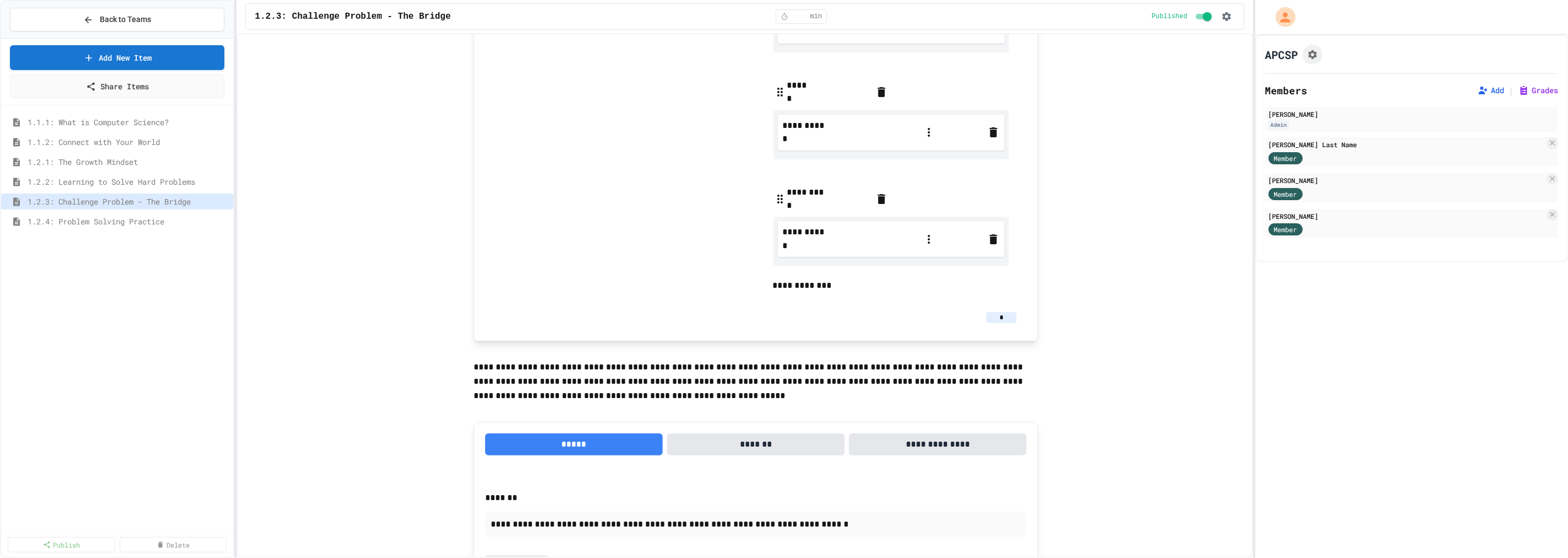
scroll to position [1041, 0]
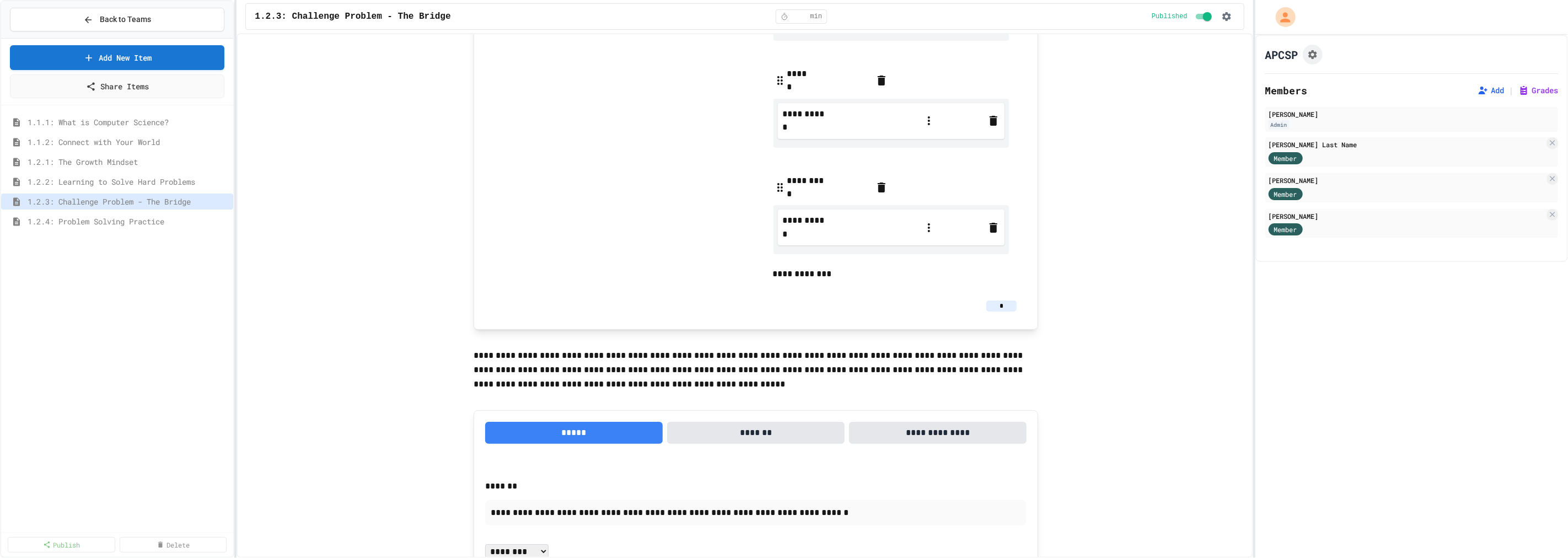
click at [1001, 301] on input "*" at bounding box center [1001, 306] width 30 height 11
drag, startPoint x: 1001, startPoint y: 266, endPoint x: 990, endPoint y: 266, distance: 11.0
click at [990, 301] on input "*" at bounding box center [1001, 306] width 30 height 11
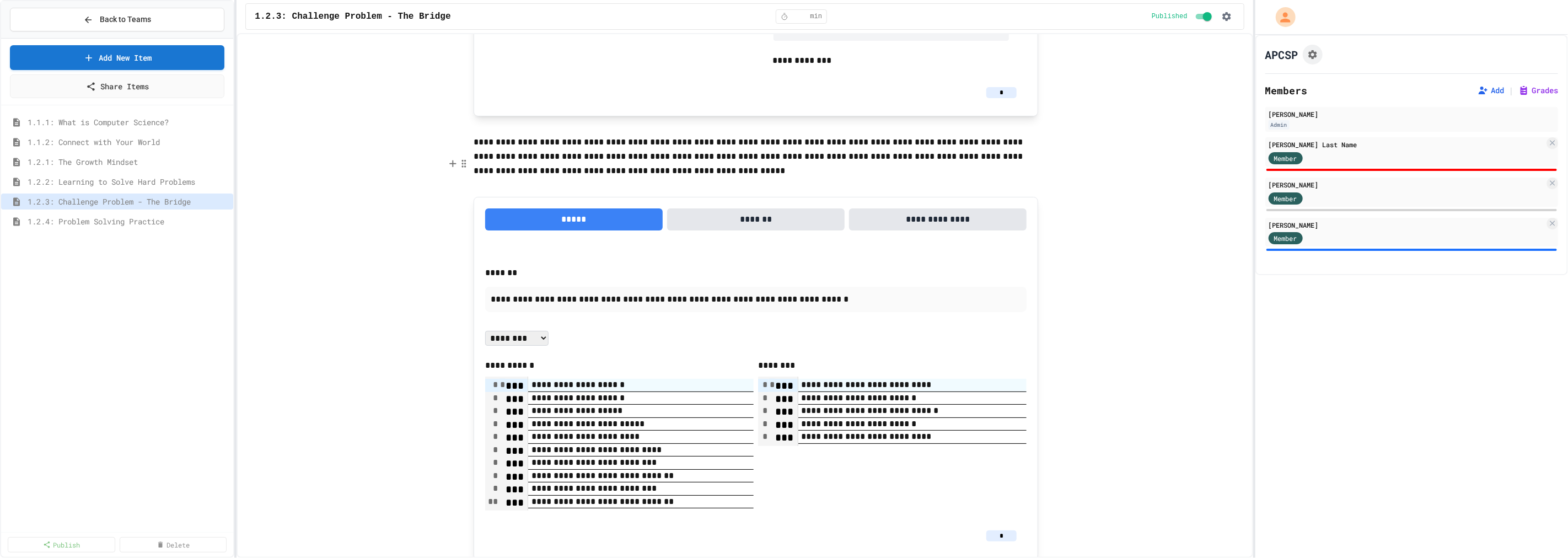
scroll to position [1257, 0]
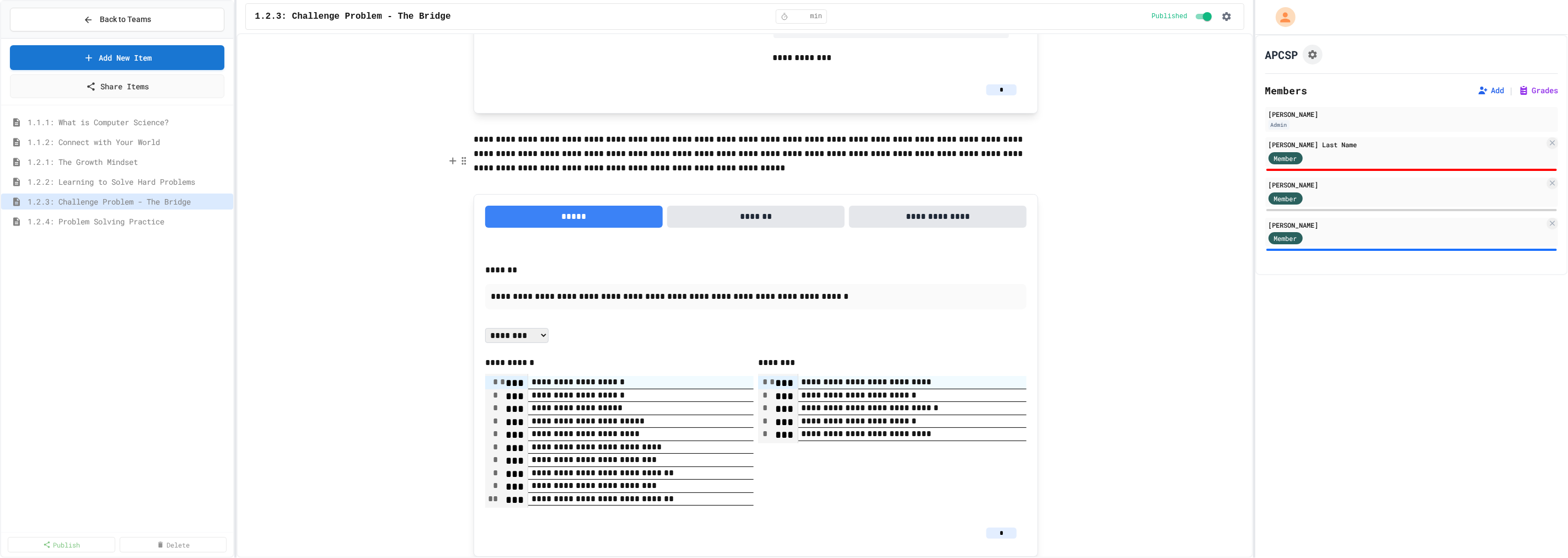
type input "*"
click at [994, 528] on input "*" at bounding box center [1001, 533] width 30 height 11
click at [1002, 528] on input "*" at bounding box center [1001, 533] width 30 height 11
type input "*"
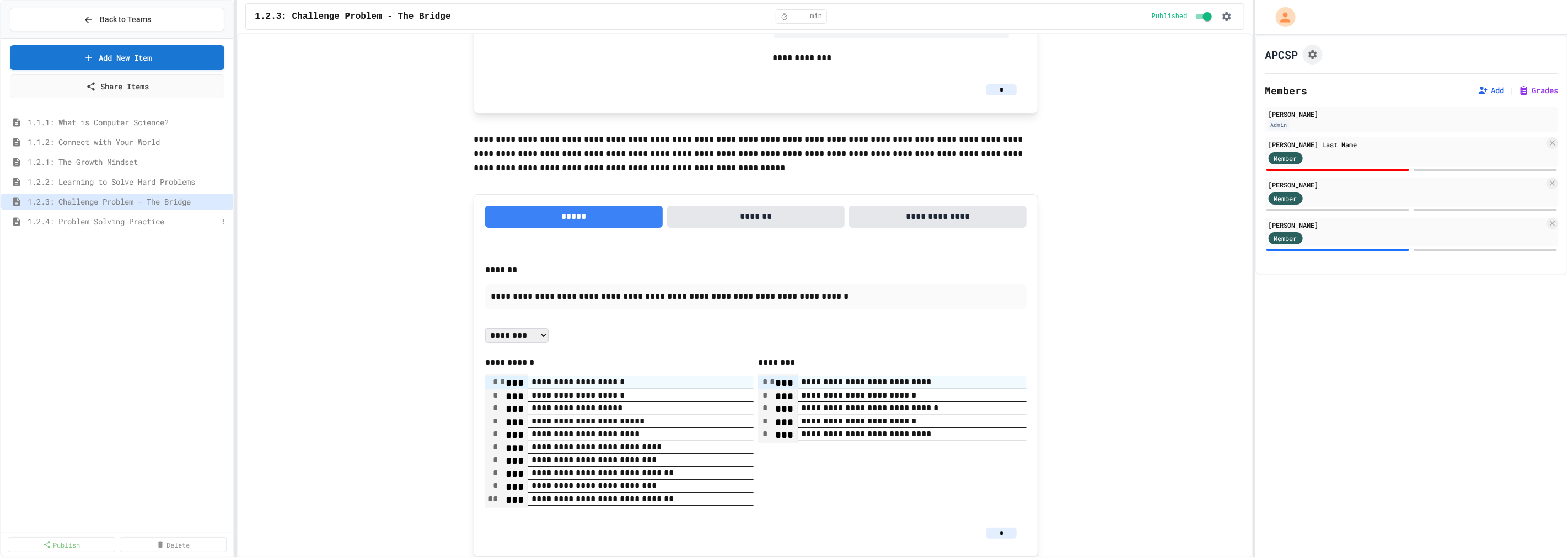
click at [171, 224] on span "1.2.4: Problem Solving Practice" at bounding box center [122, 221] width 190 height 12
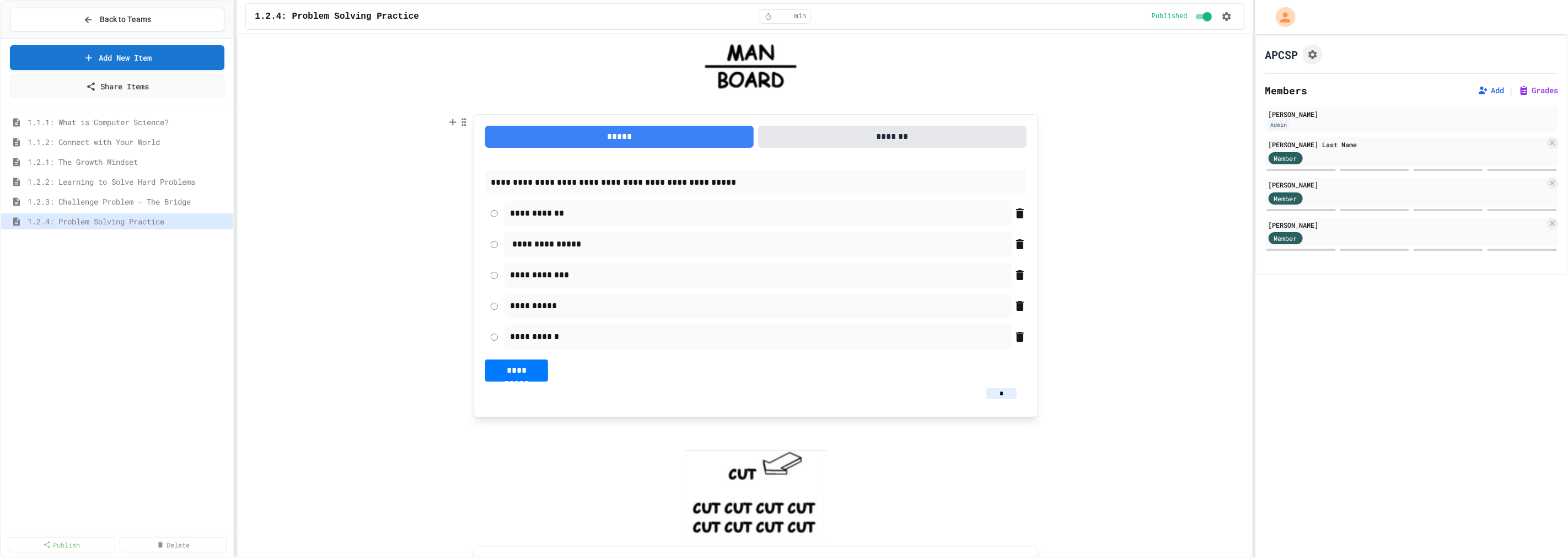
scroll to position [306, 0]
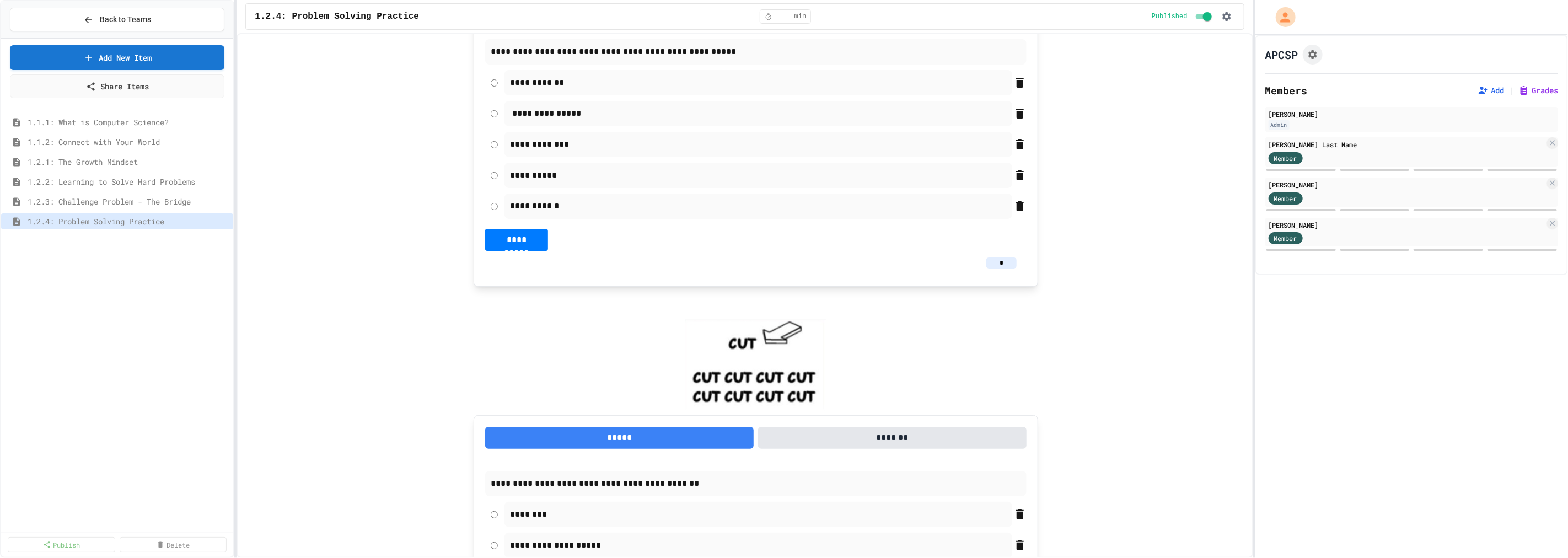
click at [1001, 265] on input "*" at bounding box center [1001, 263] width 30 height 11
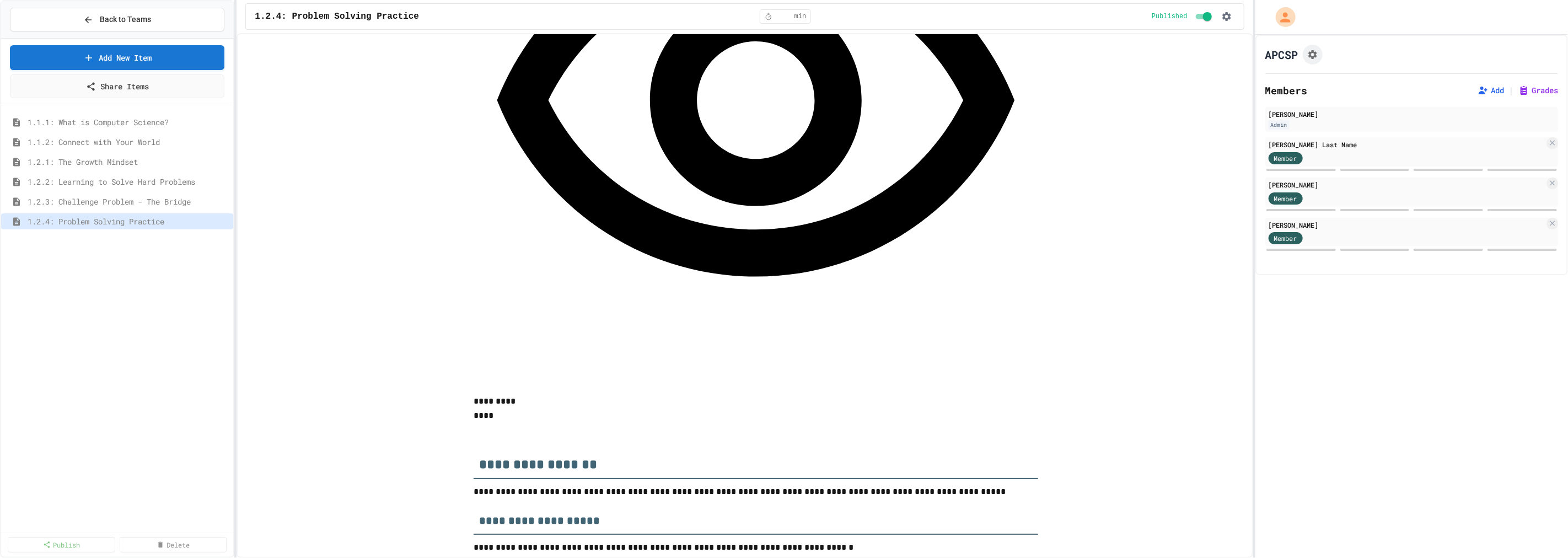
scroll to position [1347, 0]
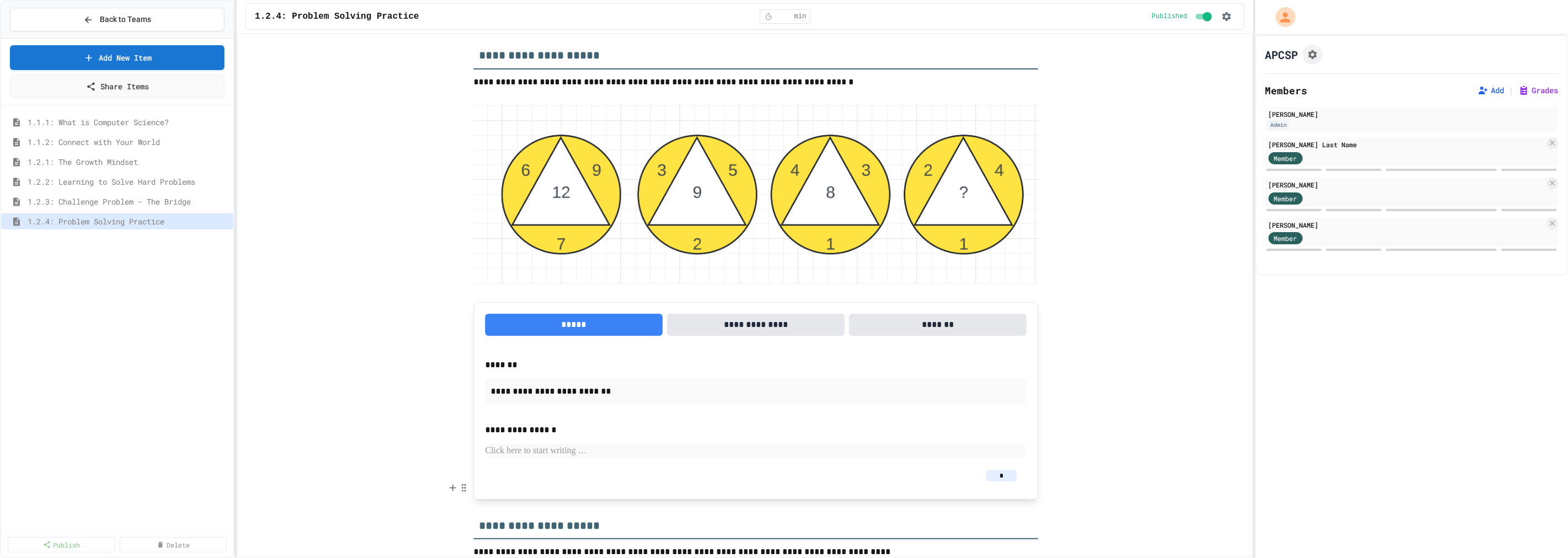
scroll to position [1776, 0]
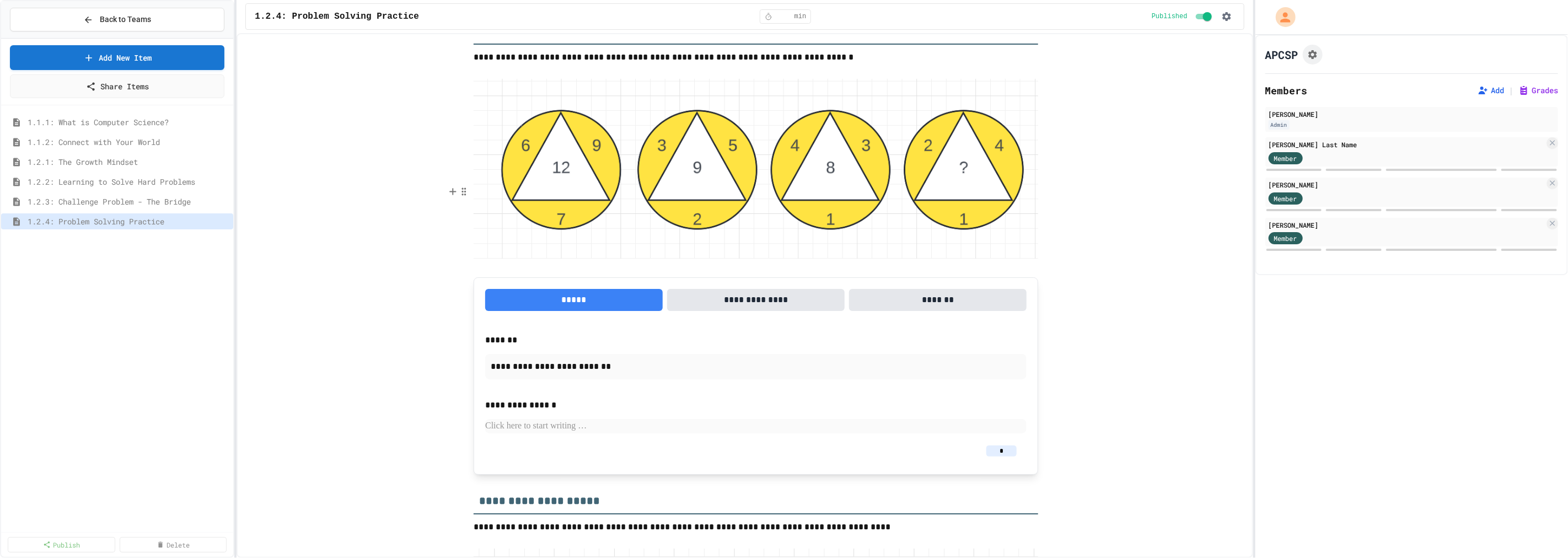
type input "*"
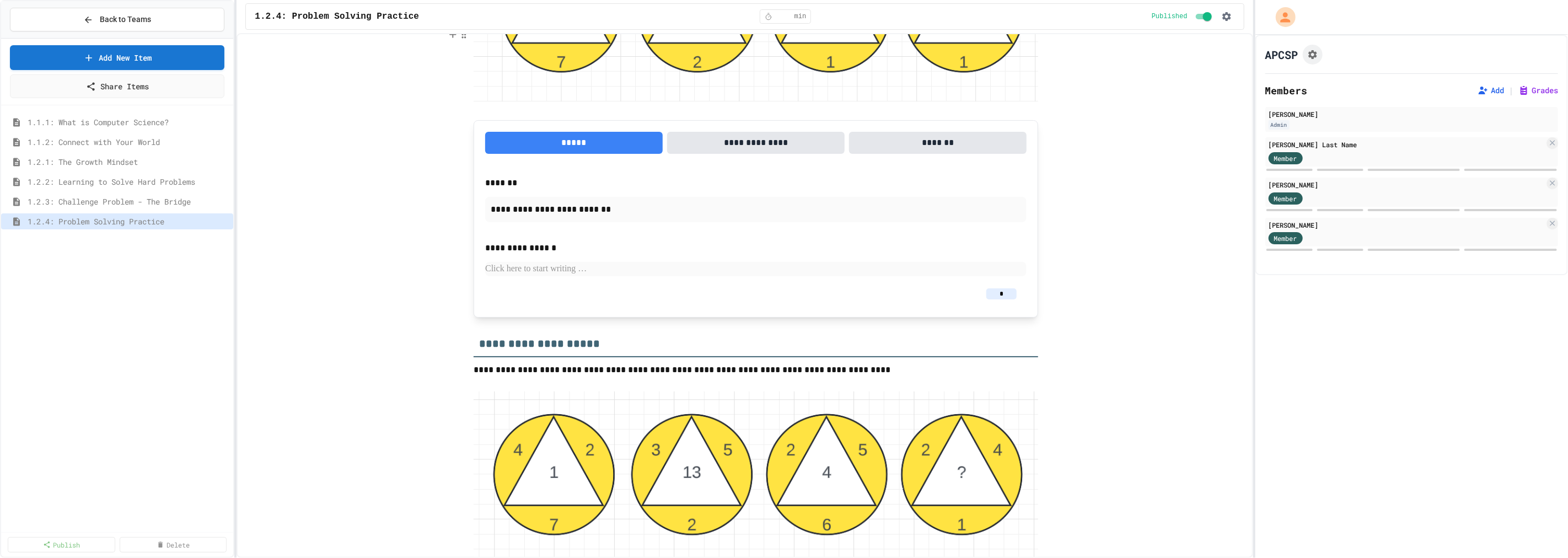
scroll to position [2143, 0]
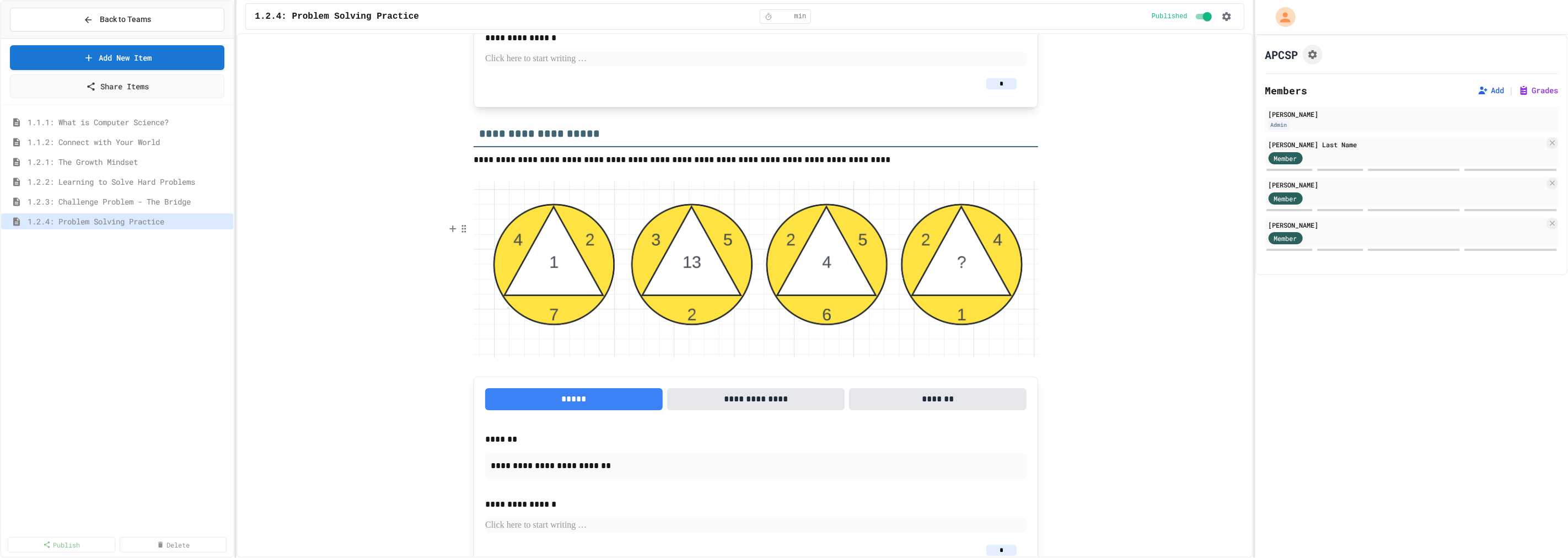
type input "*"
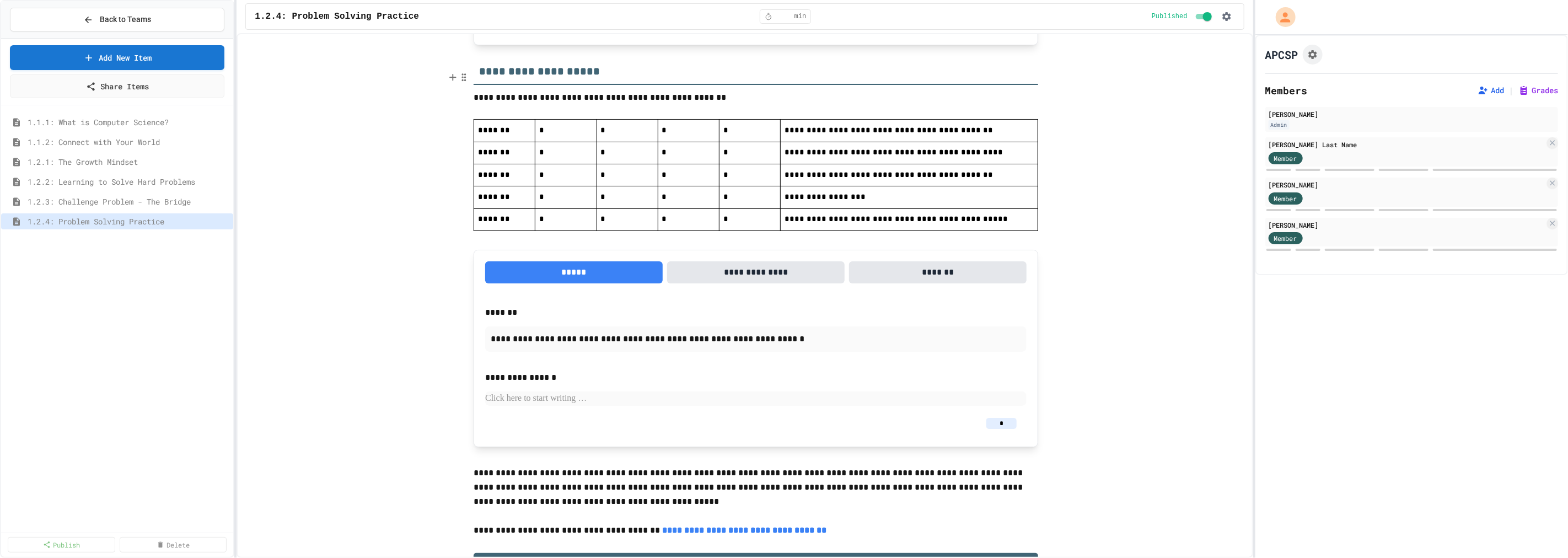
scroll to position [2879, 0]
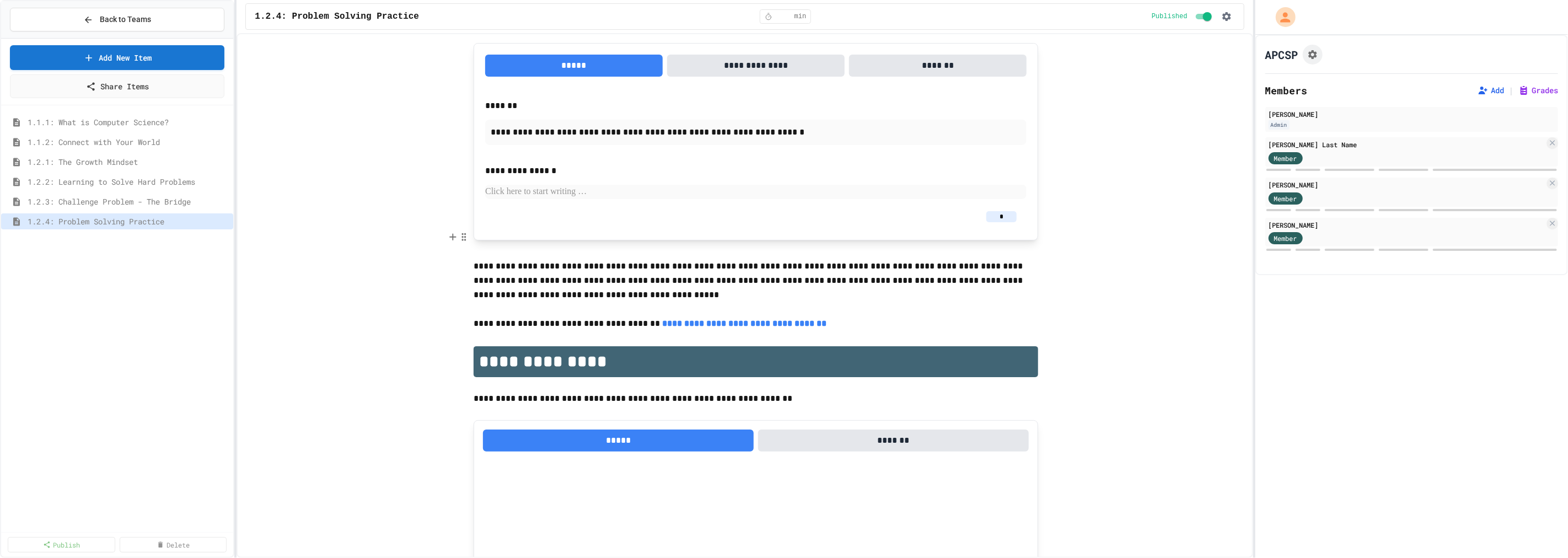
type input "*"
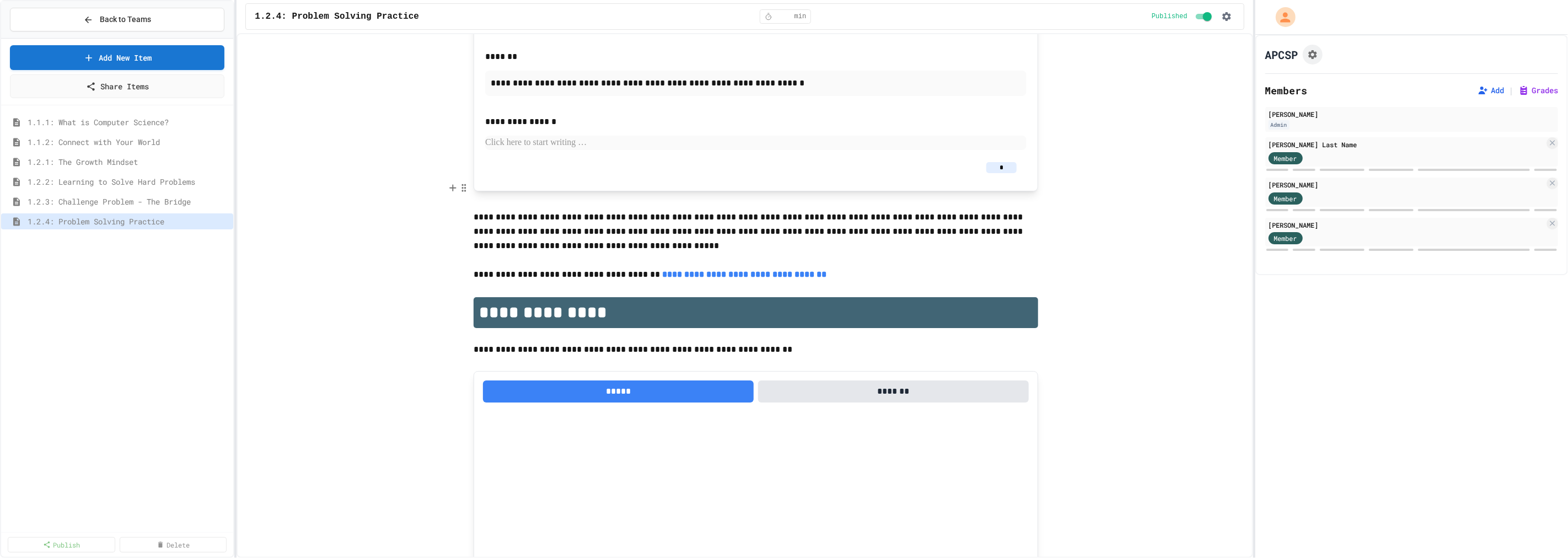
scroll to position [3021, 0]
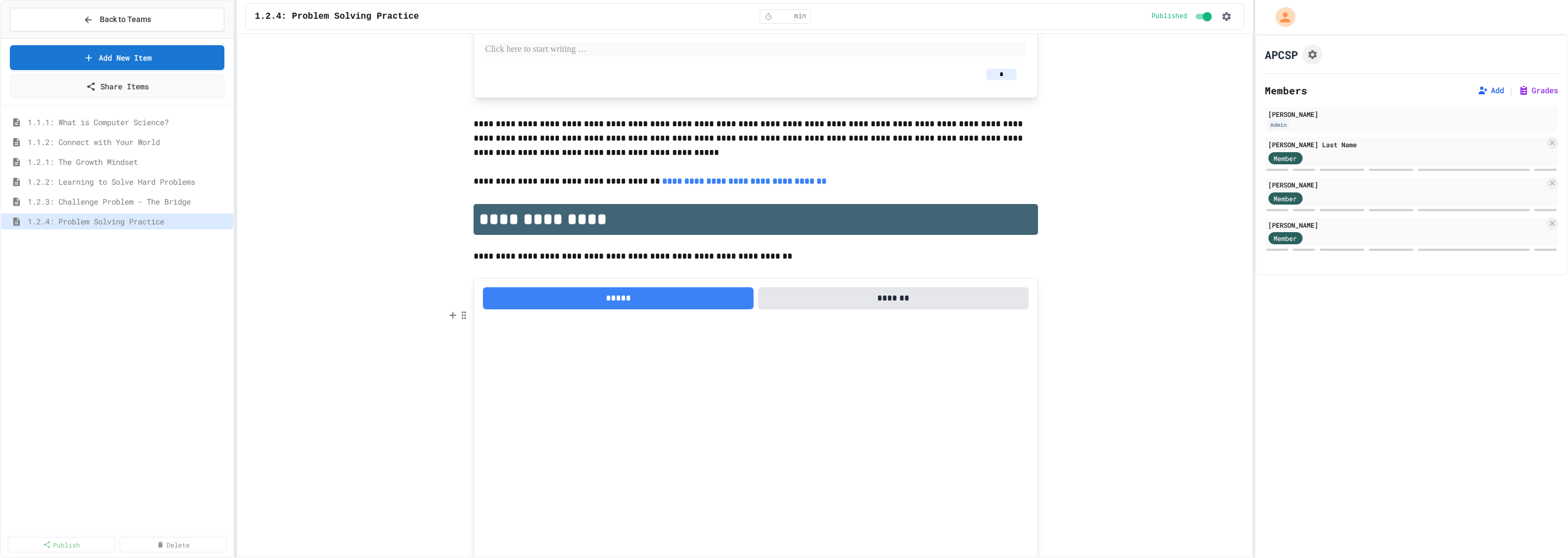
type input "*"
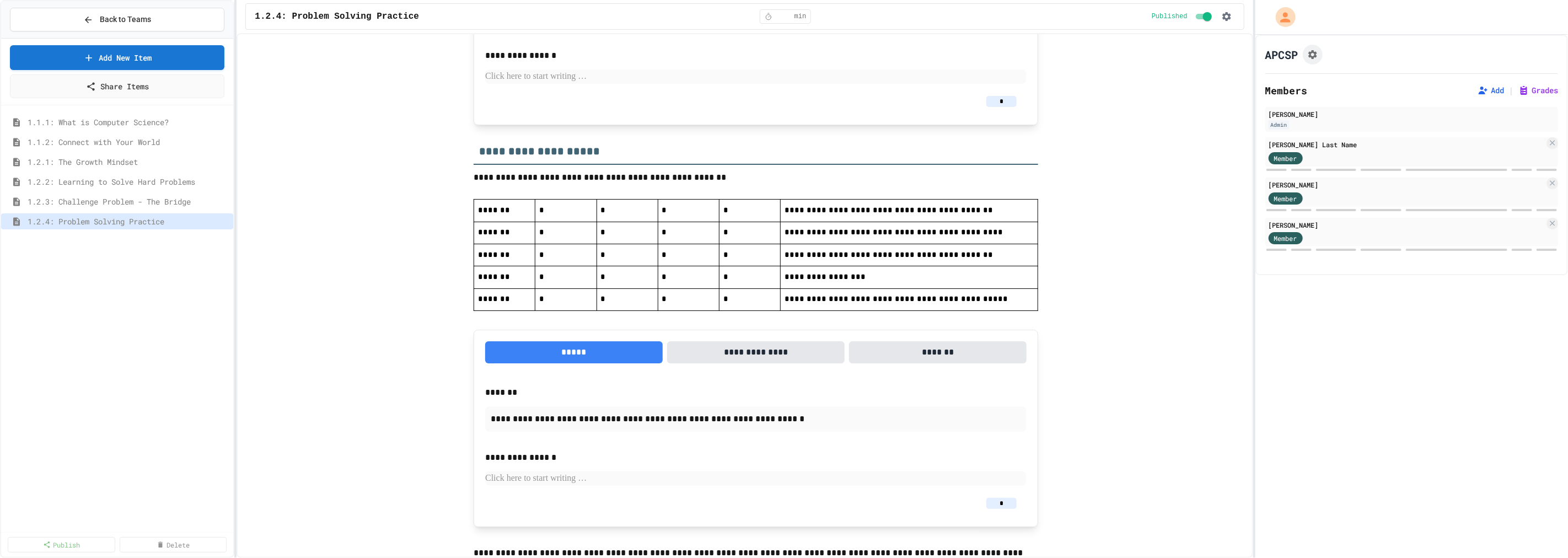
scroll to position [2408, 0]
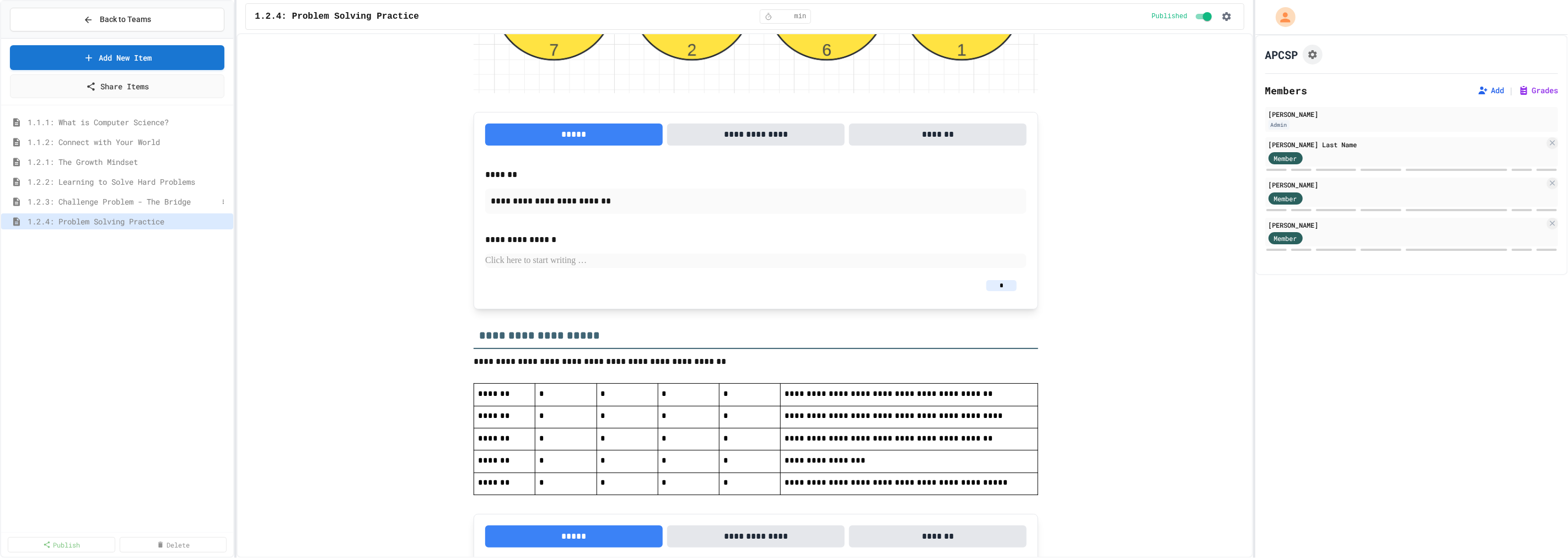
click at [68, 202] on span "1.2.3: Challenge Problem - The Bridge" at bounding box center [122, 202] width 190 height 12
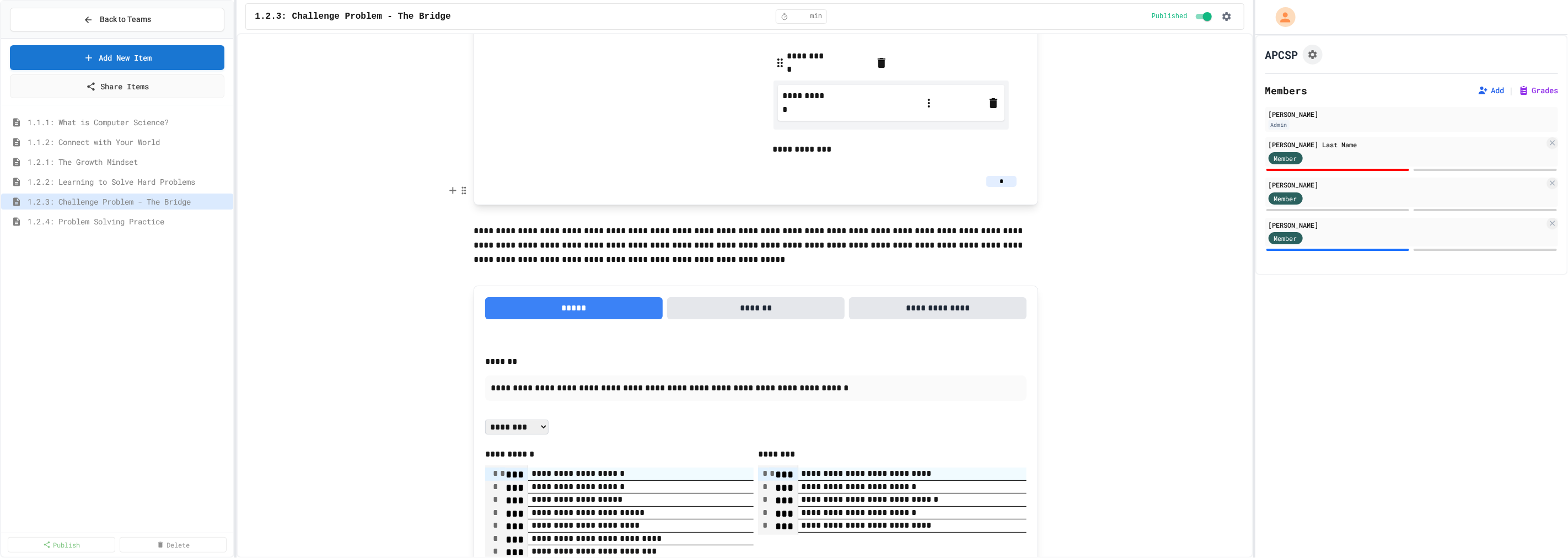
scroll to position [1257, 0]
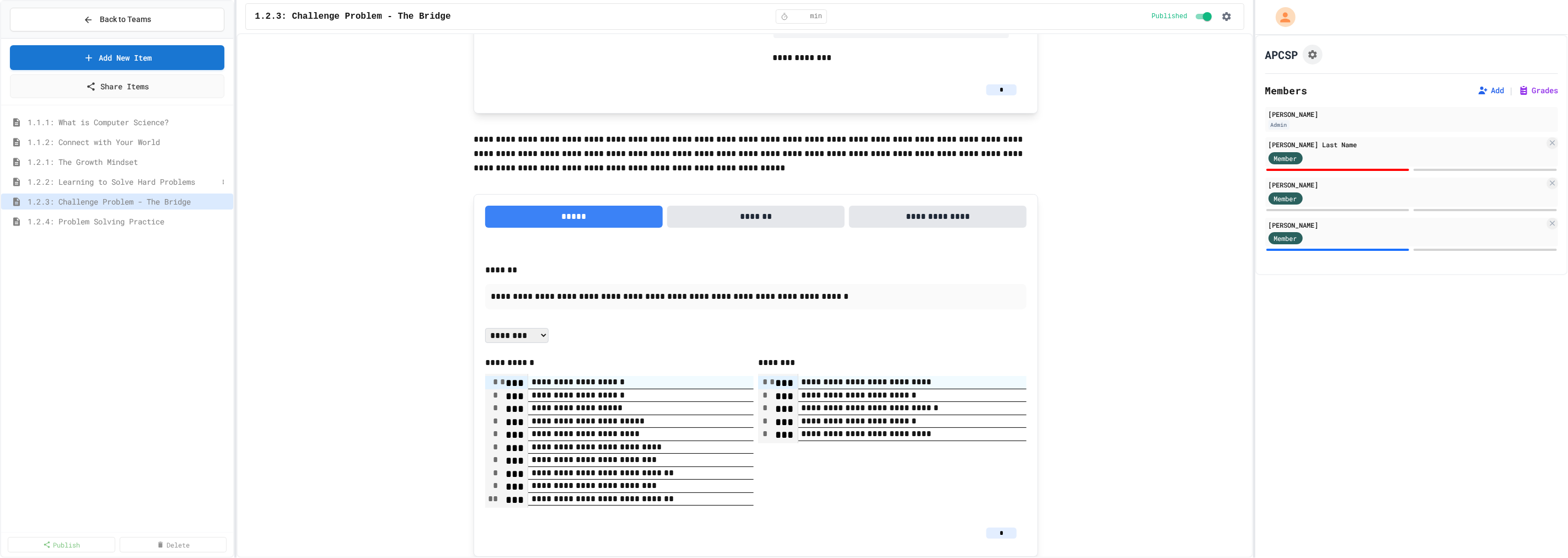
click at [57, 177] on span "1.2.2: Learning to Solve Hard Problems" at bounding box center [122, 182] width 190 height 12
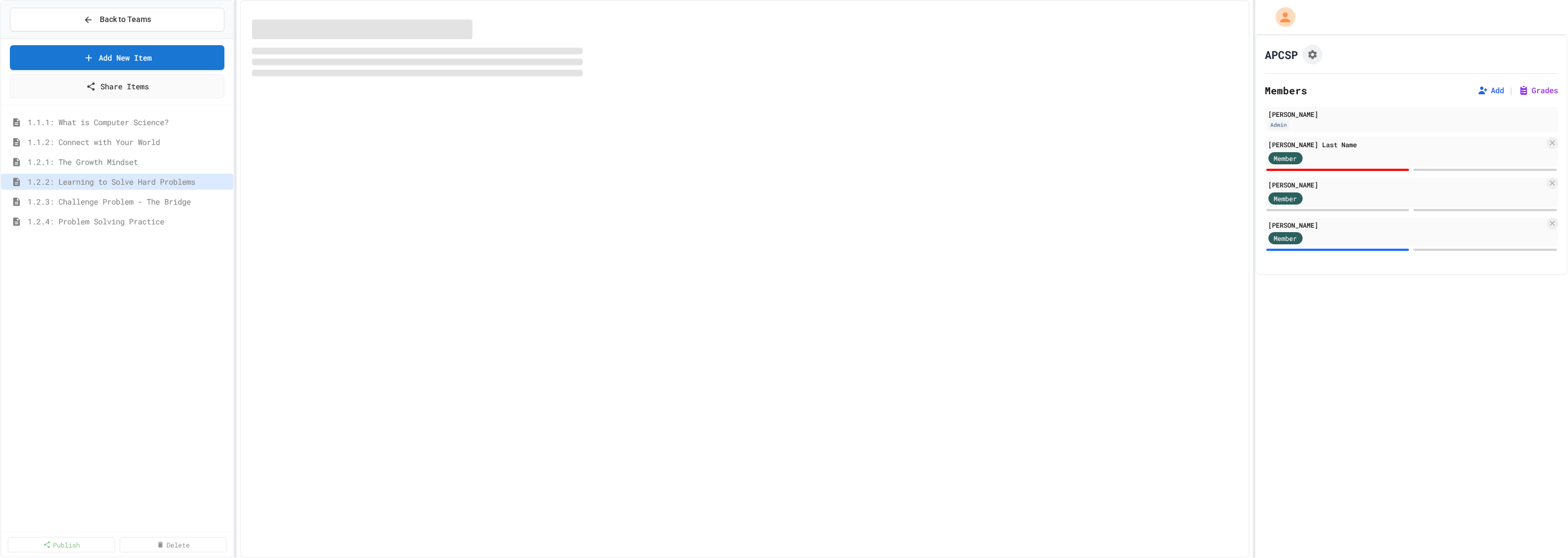
select select "***"
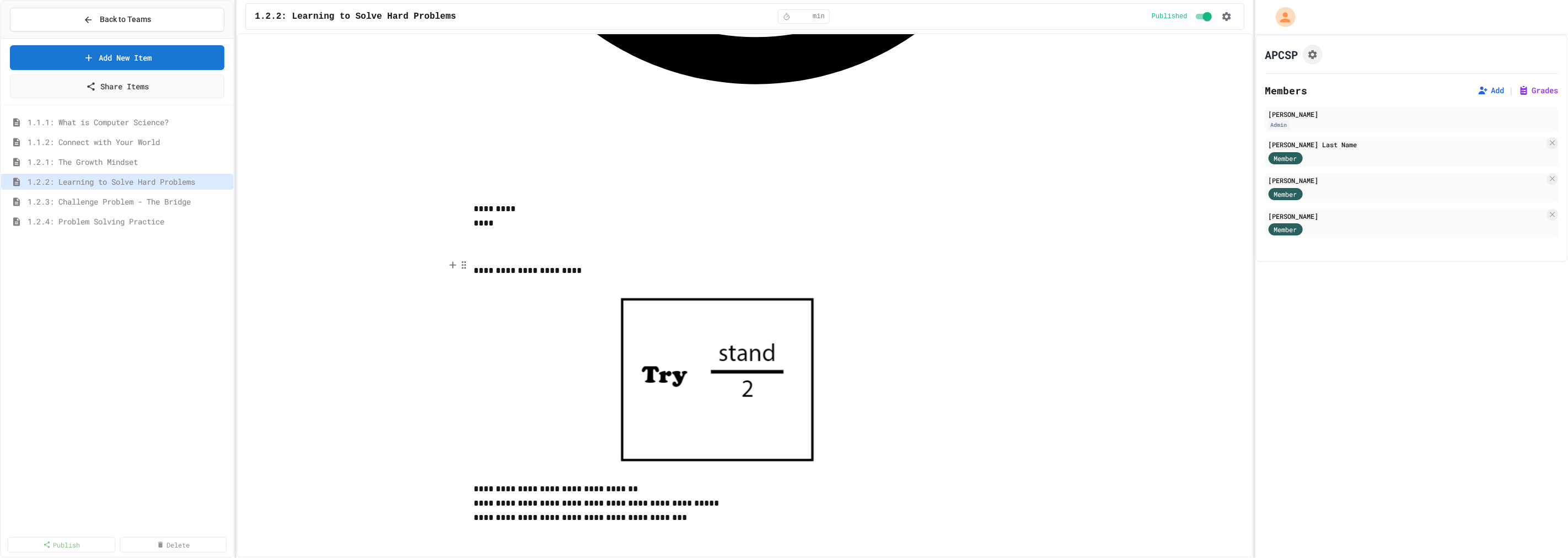
scroll to position [980, 0]
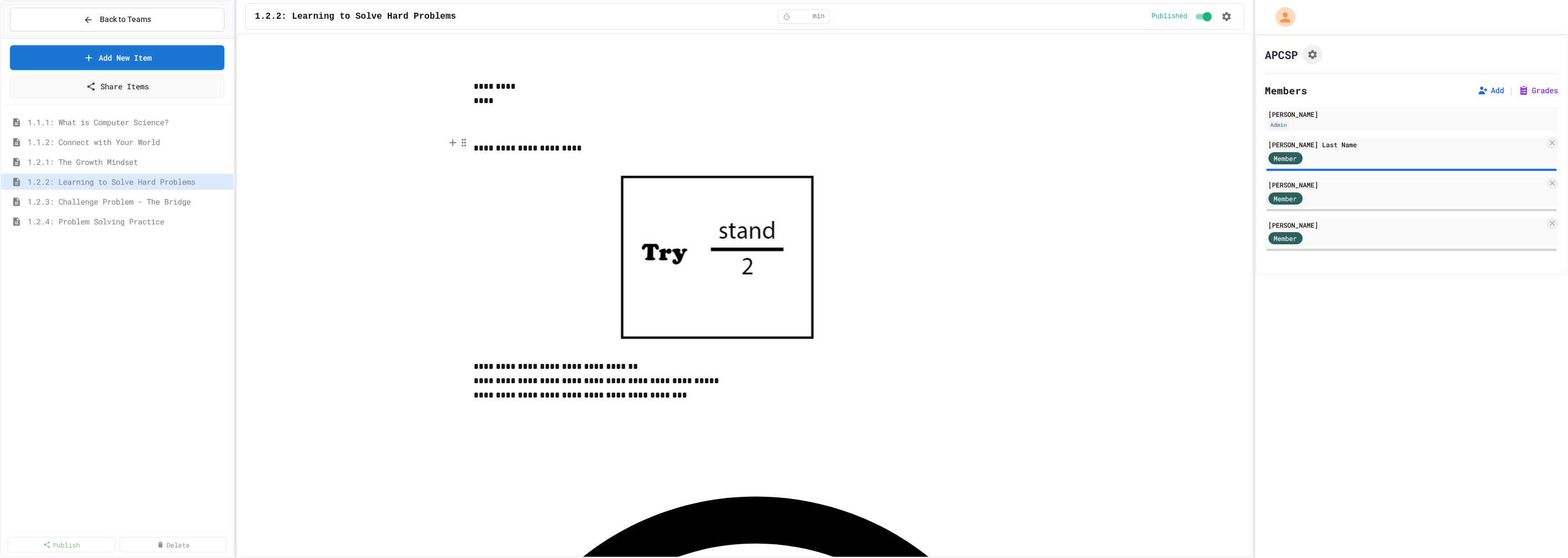
type input "*"
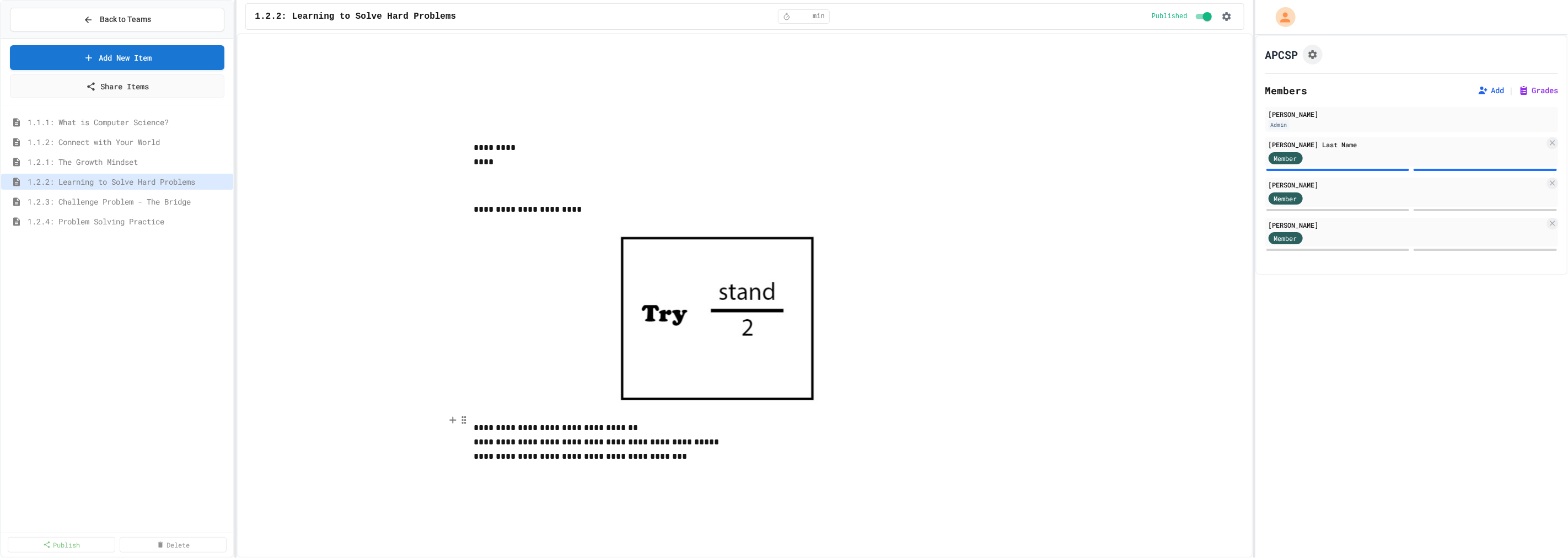
scroll to position [994, 0]
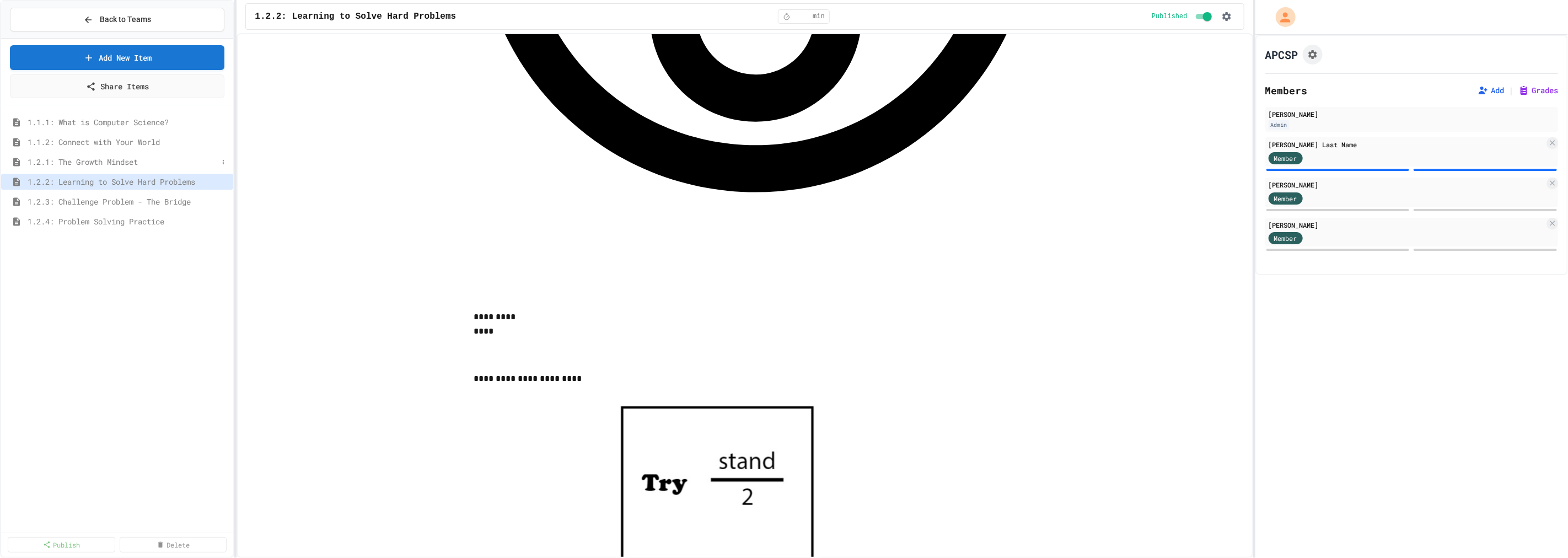
type input "*"
click at [94, 162] on span "1.2.1: The Growth Mindset" at bounding box center [122, 162] width 190 height 12
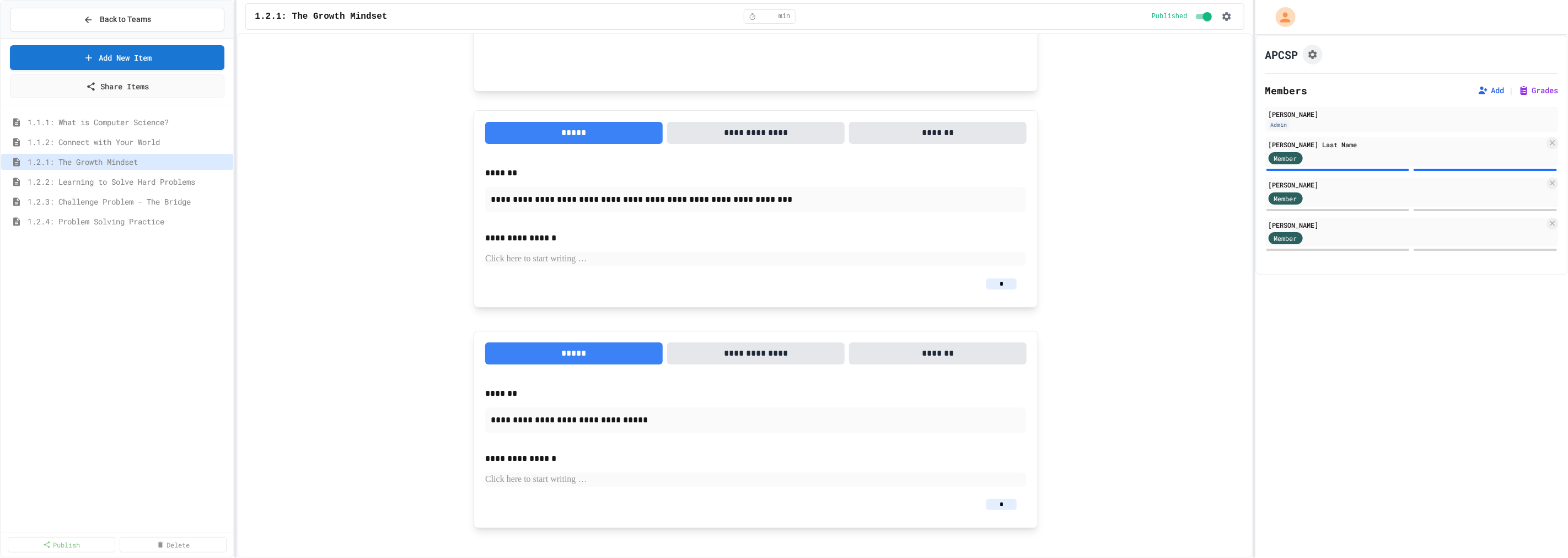
scroll to position [797, 0]
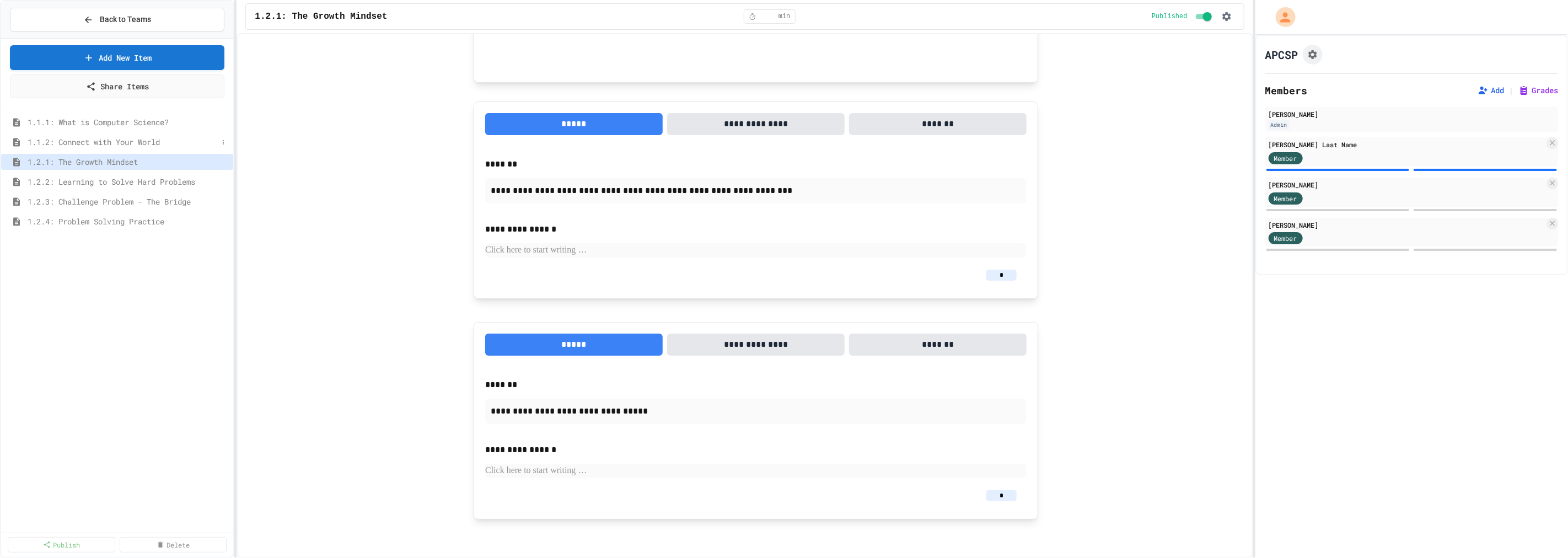
click at [112, 145] on span "1.1.2: Connect with Your World" at bounding box center [122, 142] width 190 height 12
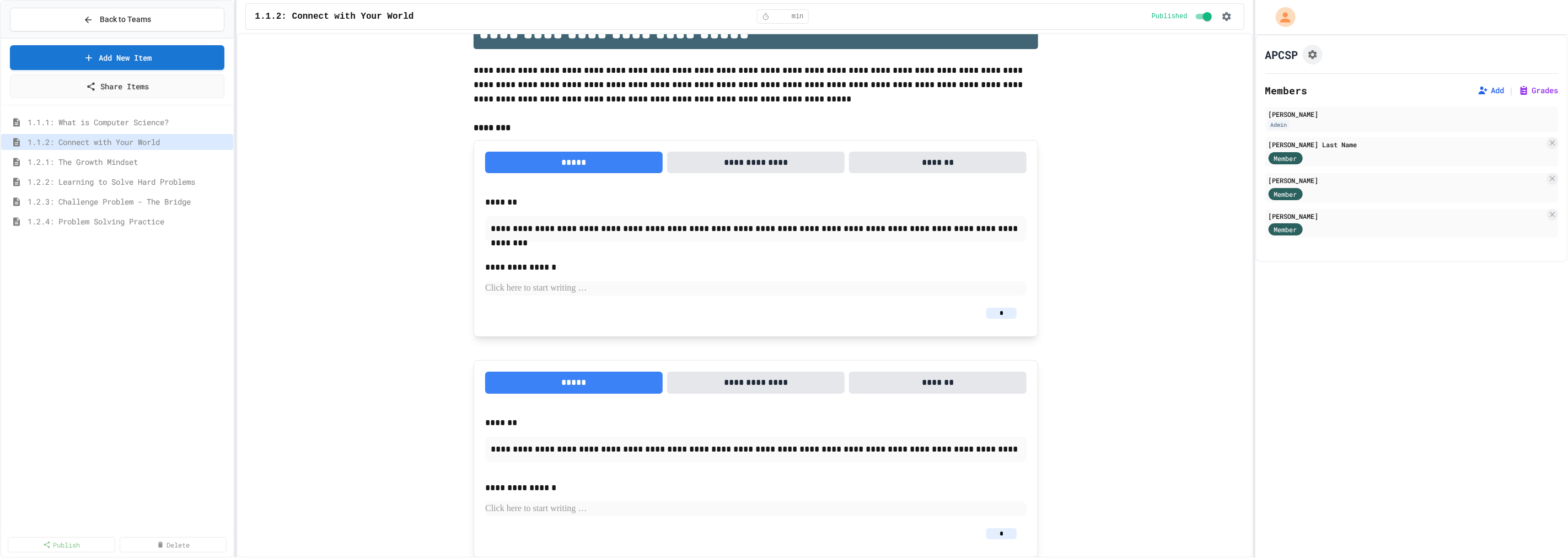
scroll to position [296, 0]
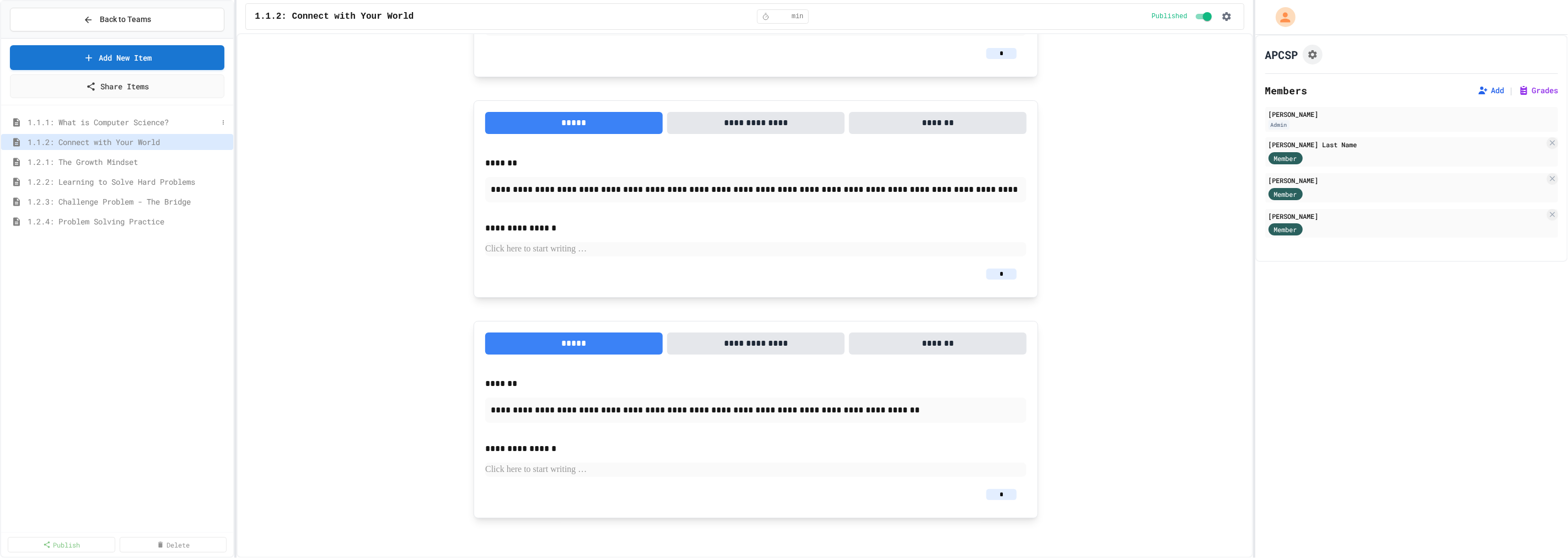
click at [134, 122] on span "1.1.1: What is Computer Science?" at bounding box center [122, 122] width 190 height 12
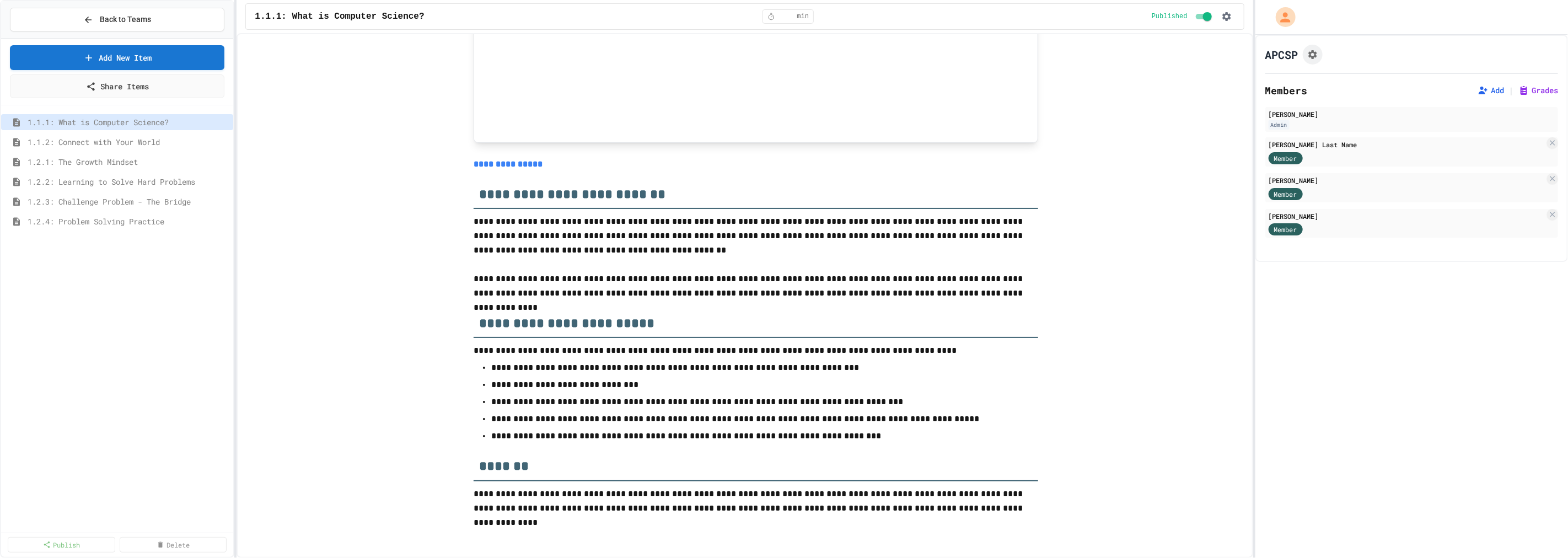
scroll to position [4669, 0]
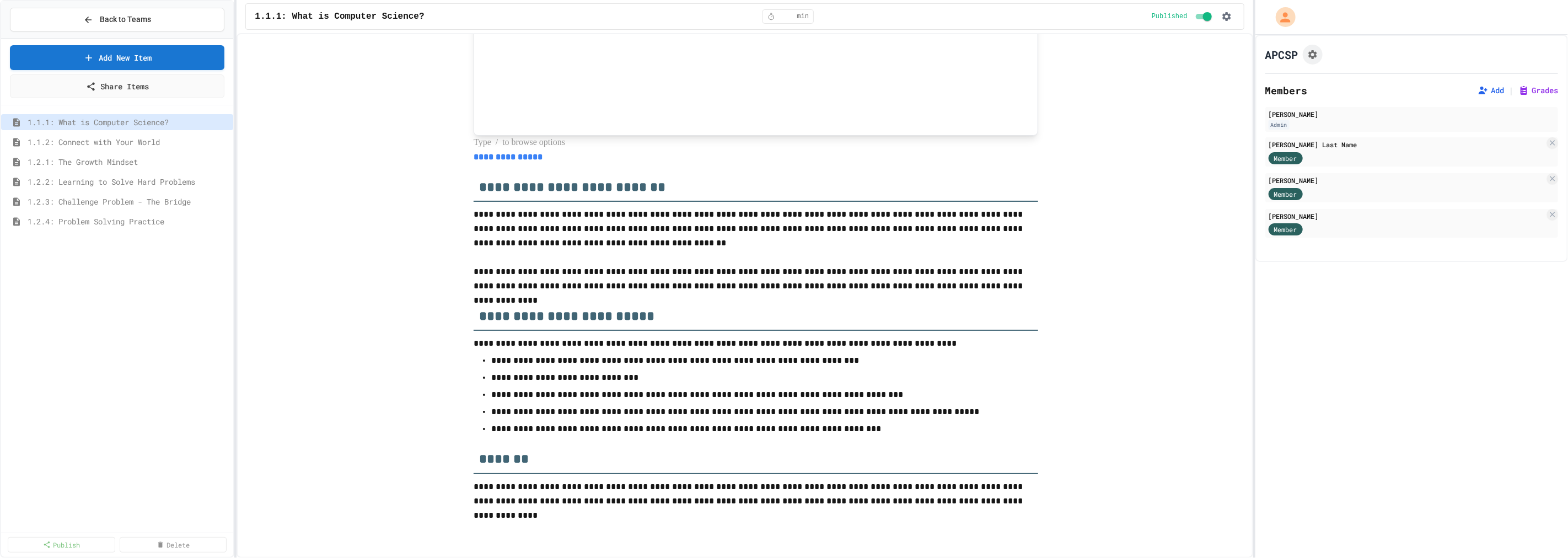
click at [1384, 151] on div "Member" at bounding box center [1406, 157] width 276 height 14
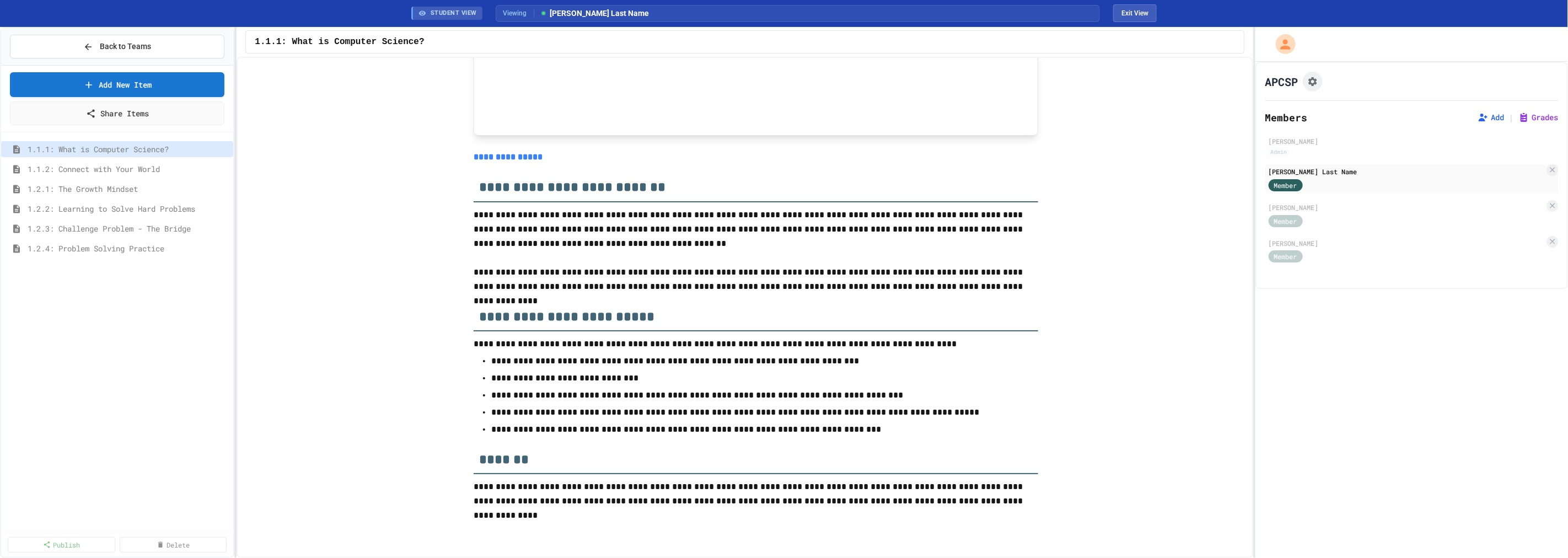
scroll to position [4539, 0]
click at [92, 168] on span "1.1.2: Connect with Your World" at bounding box center [122, 169] width 190 height 12
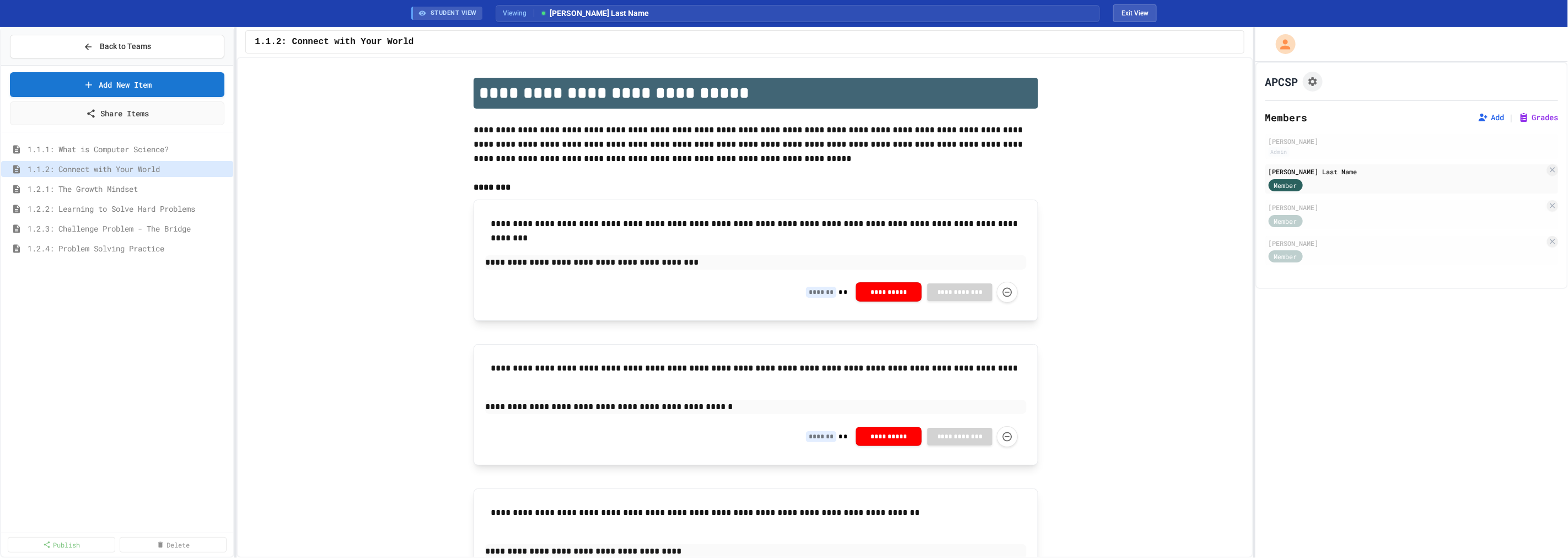
click at [828, 296] on input at bounding box center [821, 292] width 30 height 11
type input "*"
click at [823, 435] on input at bounding box center [821, 436] width 30 height 11
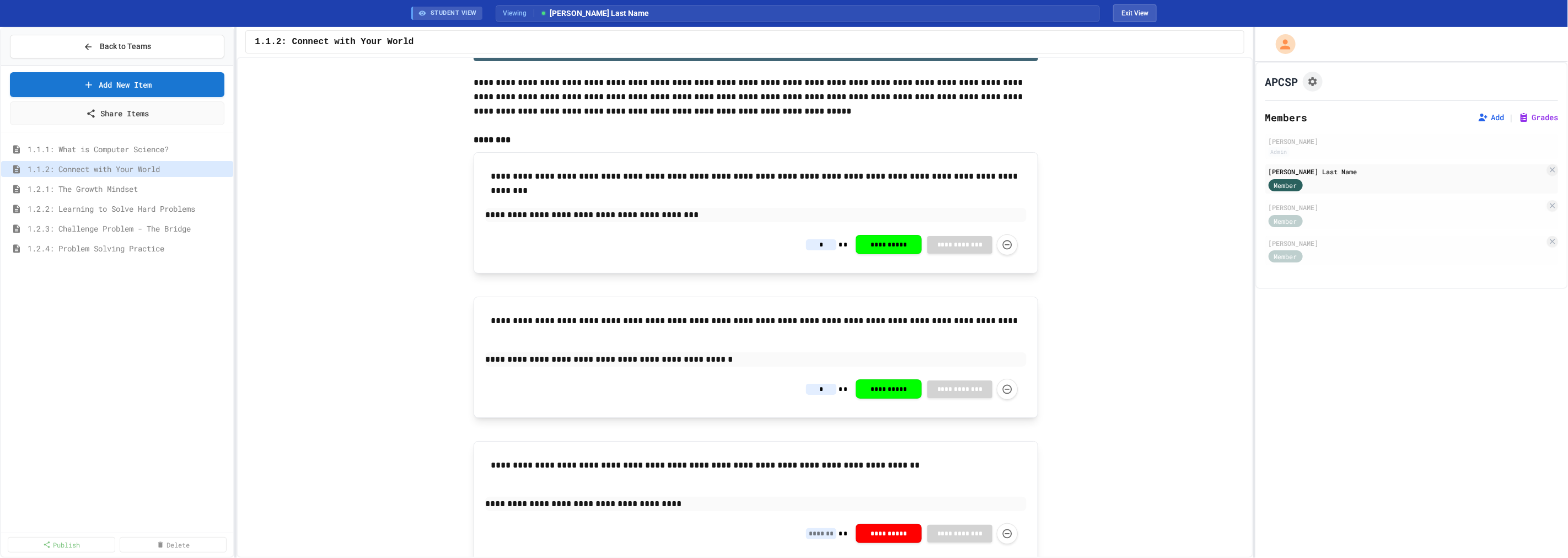
scroll to position [92, 0]
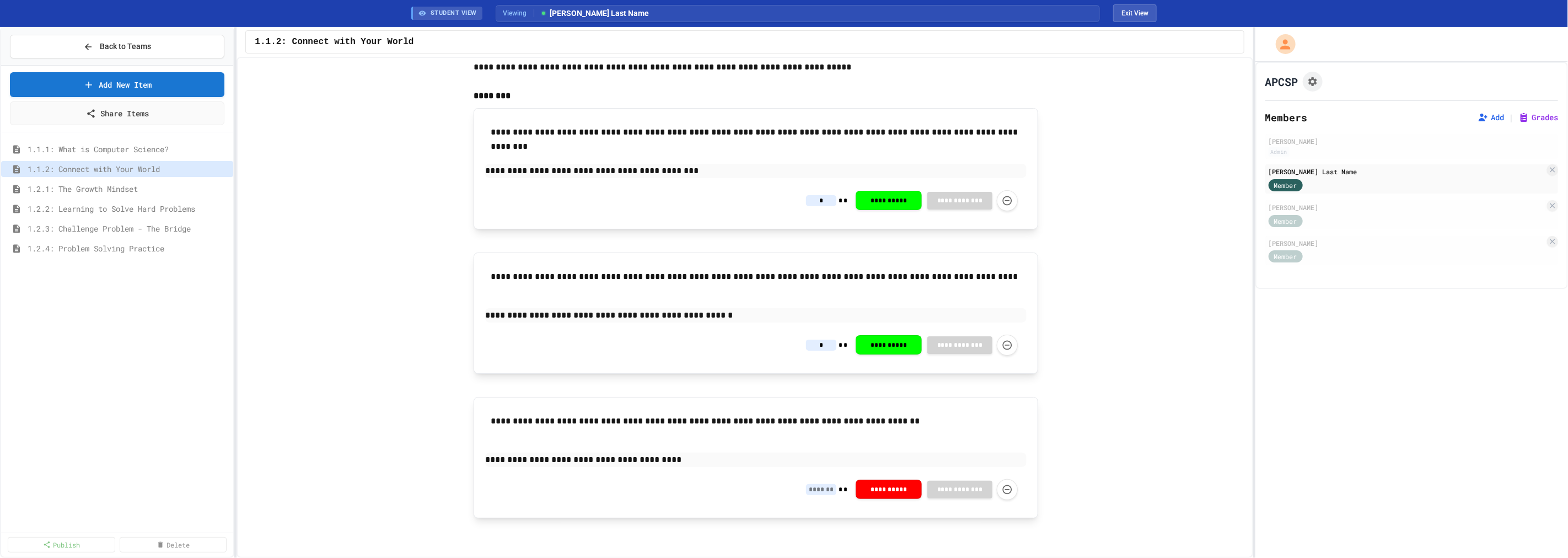
type input "*"
click at [811, 490] on input at bounding box center [821, 490] width 30 height 11
type input "*"
click at [123, 190] on span "1.2.1: The Growth Mindset" at bounding box center [122, 188] width 190 height 12
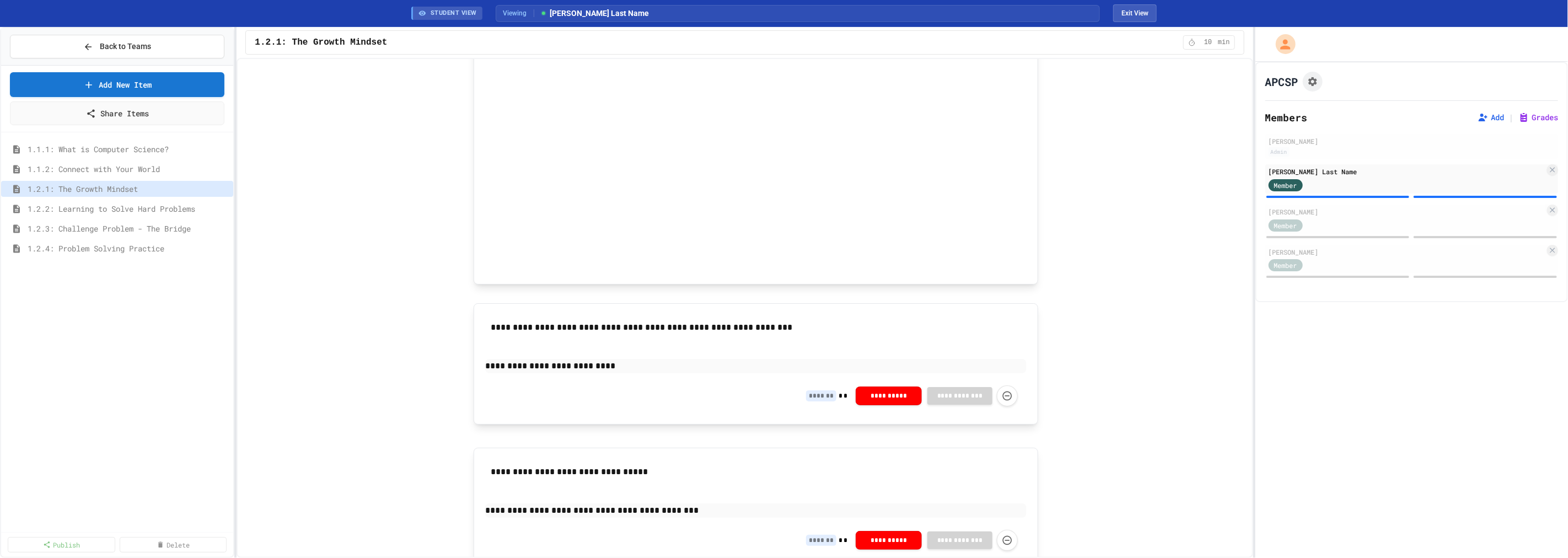
scroll to position [609, 0]
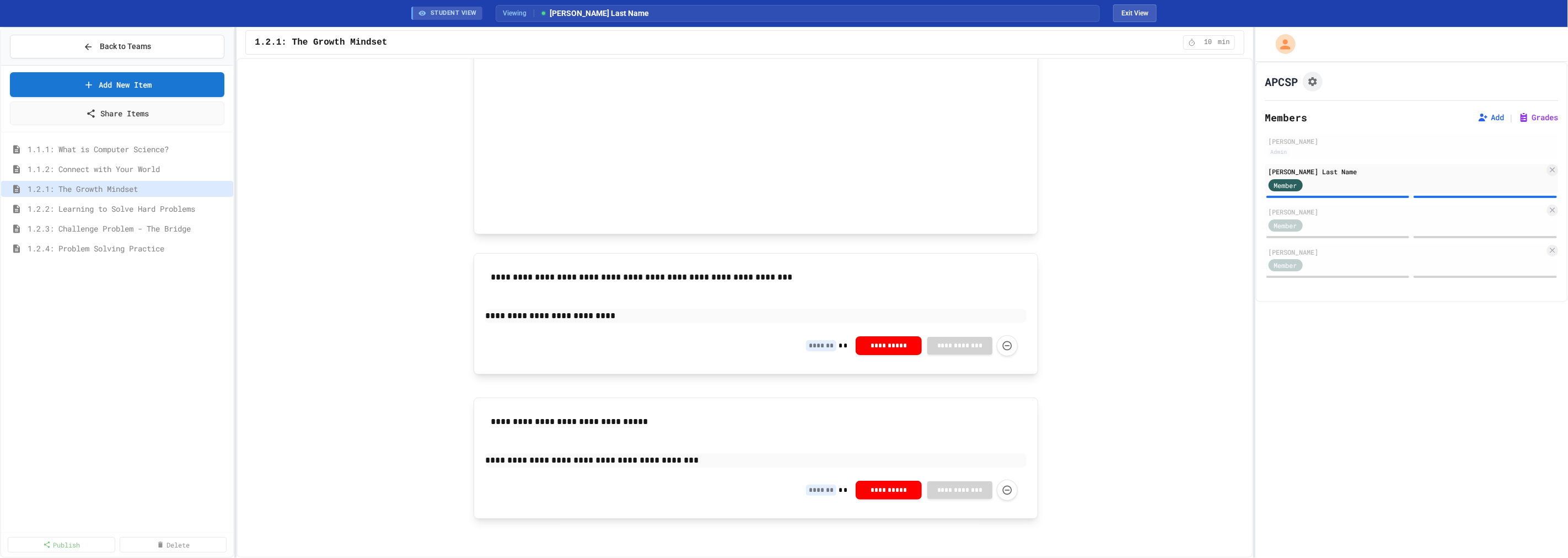
click at [818, 345] on input at bounding box center [821, 346] width 30 height 11
type input "*"
click at [817, 491] on input at bounding box center [821, 490] width 30 height 11
click at [820, 489] on input at bounding box center [821, 490] width 30 height 11
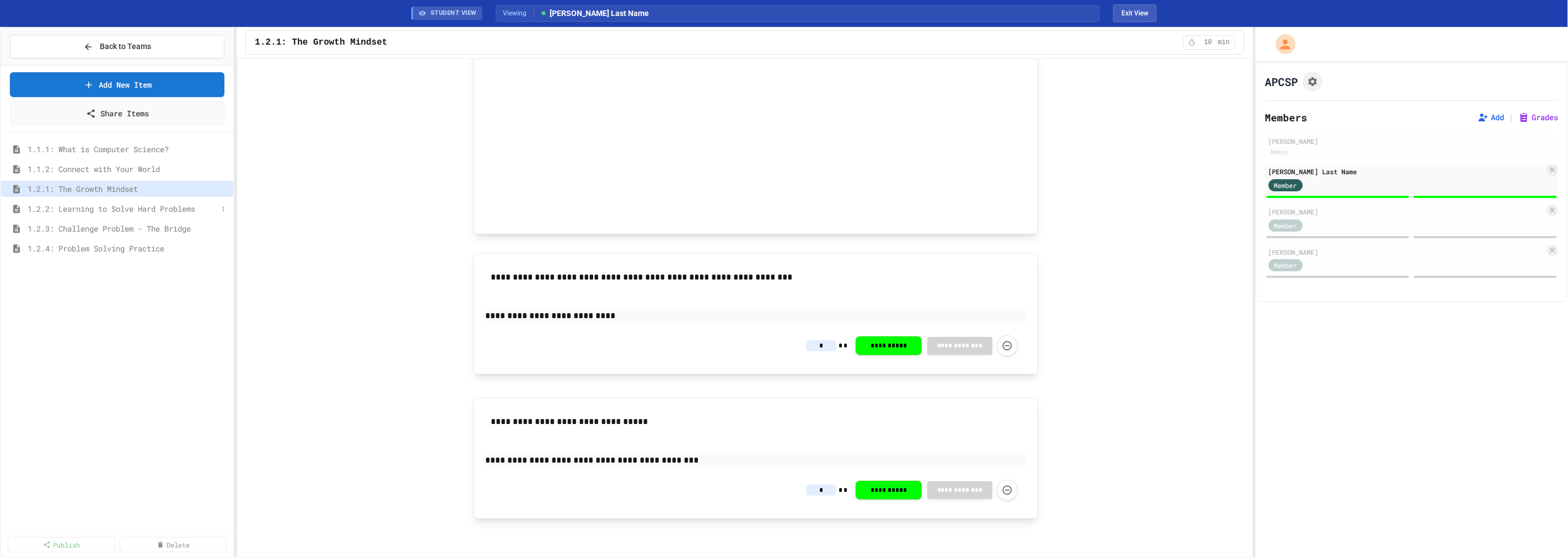
type input "*"
click at [126, 210] on span "1.2.2: Learning to Solve Hard Problems" at bounding box center [122, 208] width 190 height 12
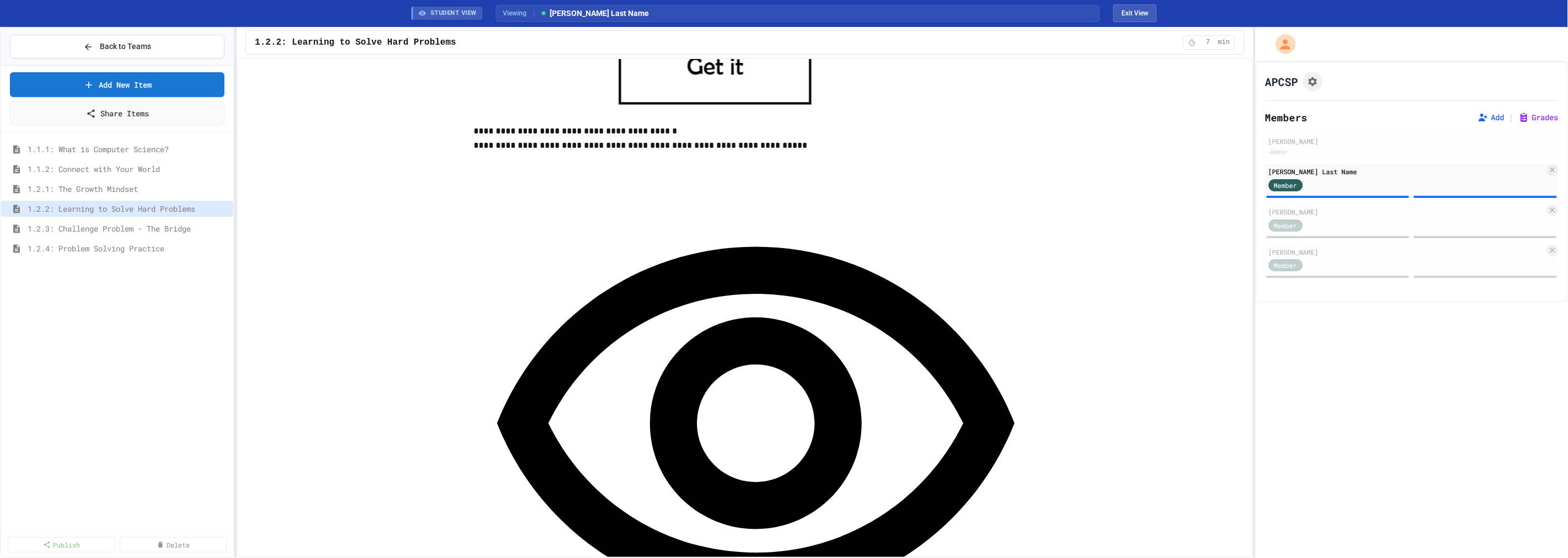
scroll to position [613, 0]
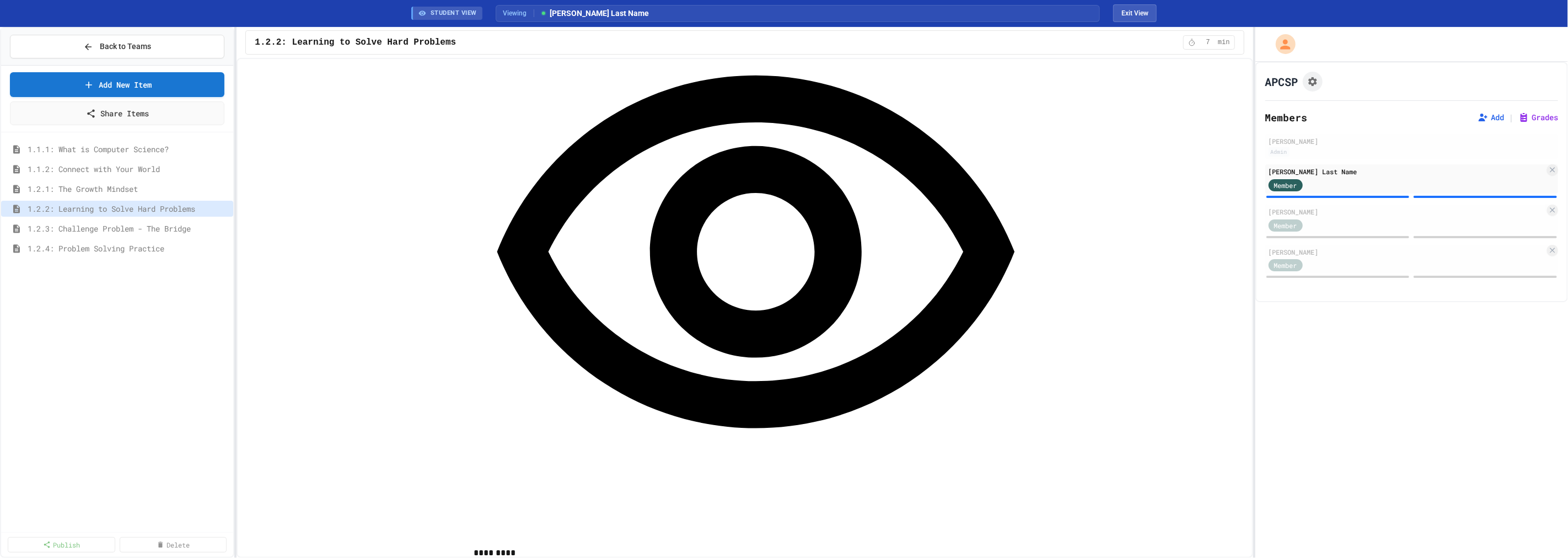
scroll to position [918, 0]
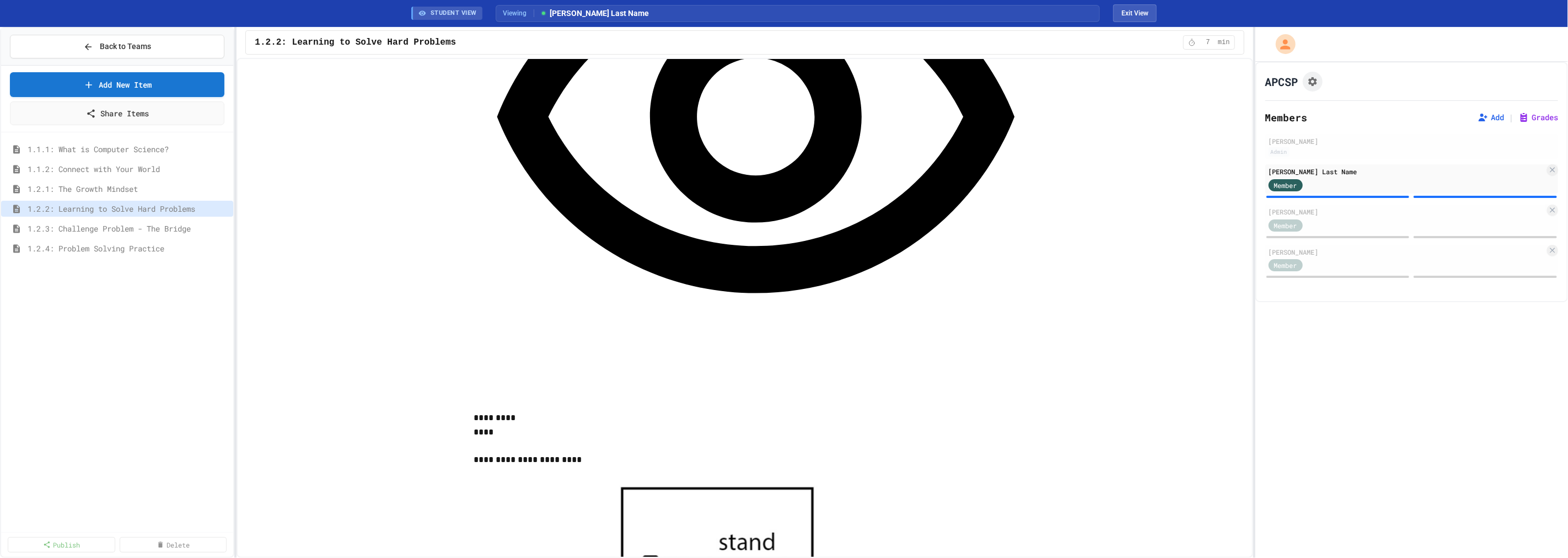
type input "*"
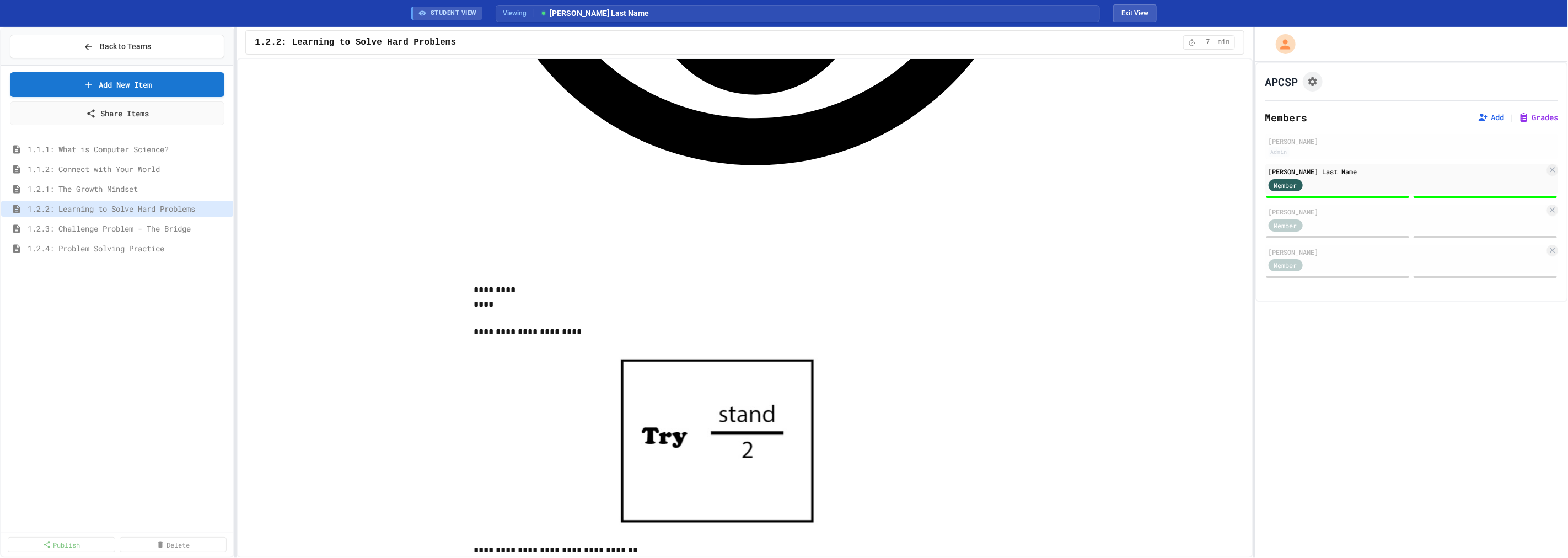
scroll to position [1226, 0]
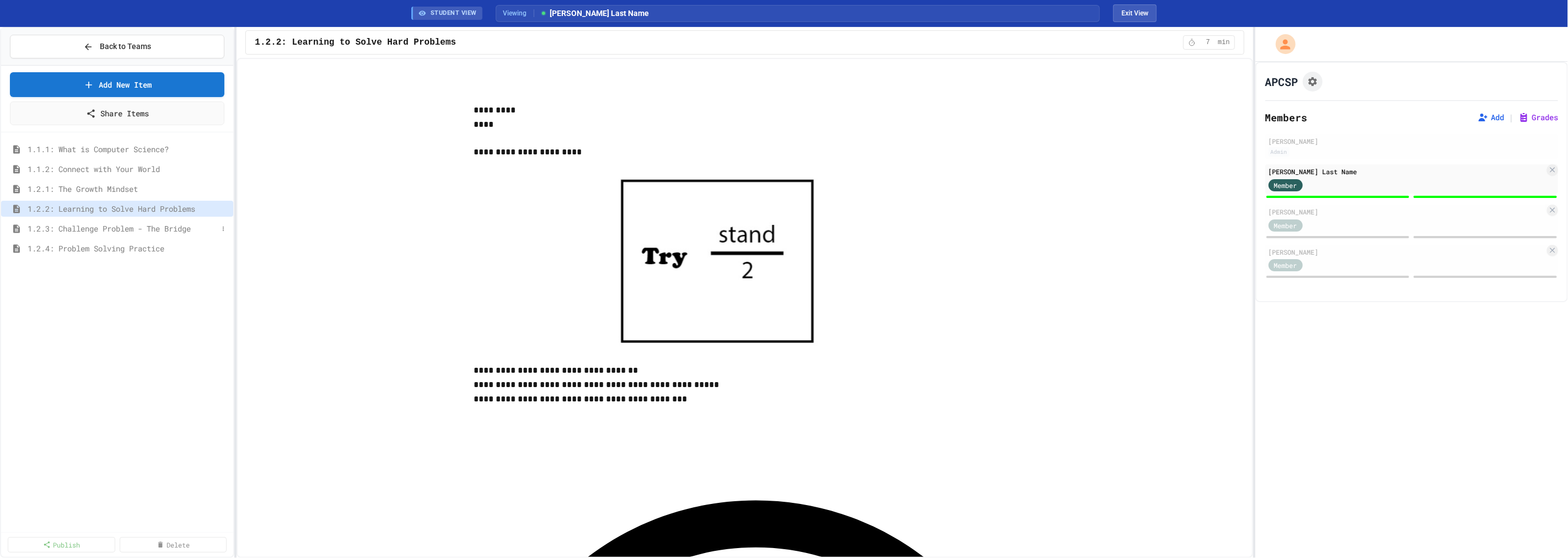
type input "*"
click at [142, 234] on div "1.2.3: Challenge Problem - The Bridge" at bounding box center [117, 229] width 232 height 16
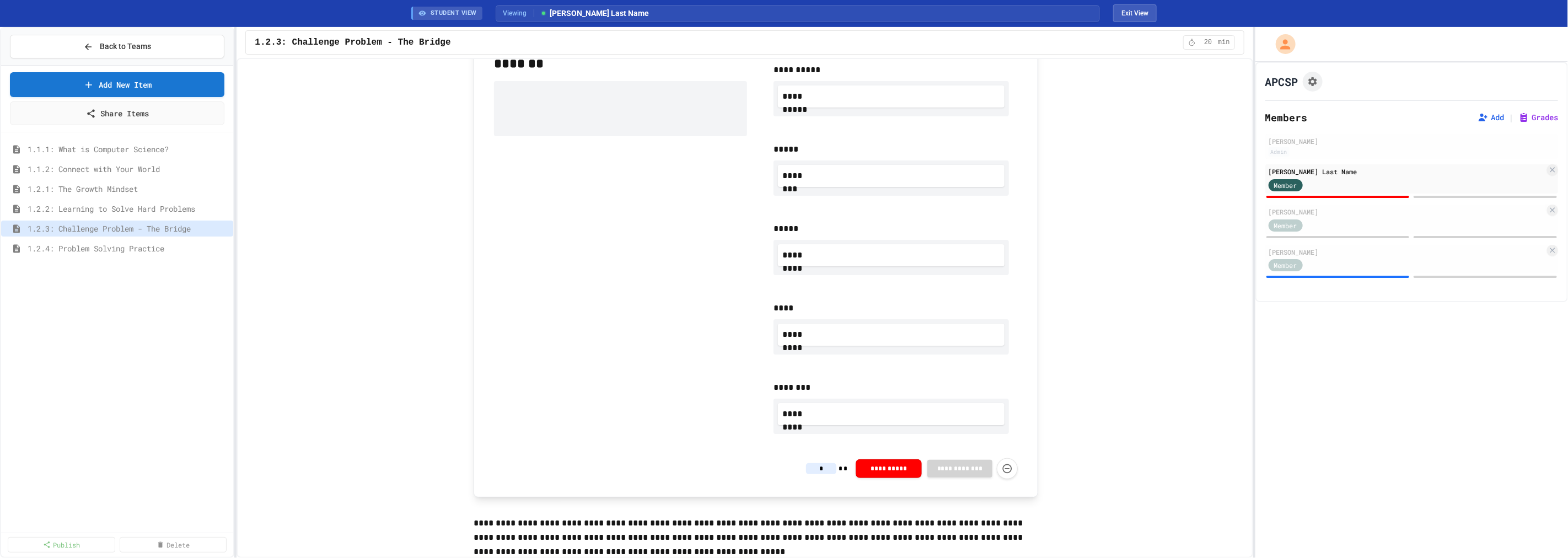
scroll to position [650, 0]
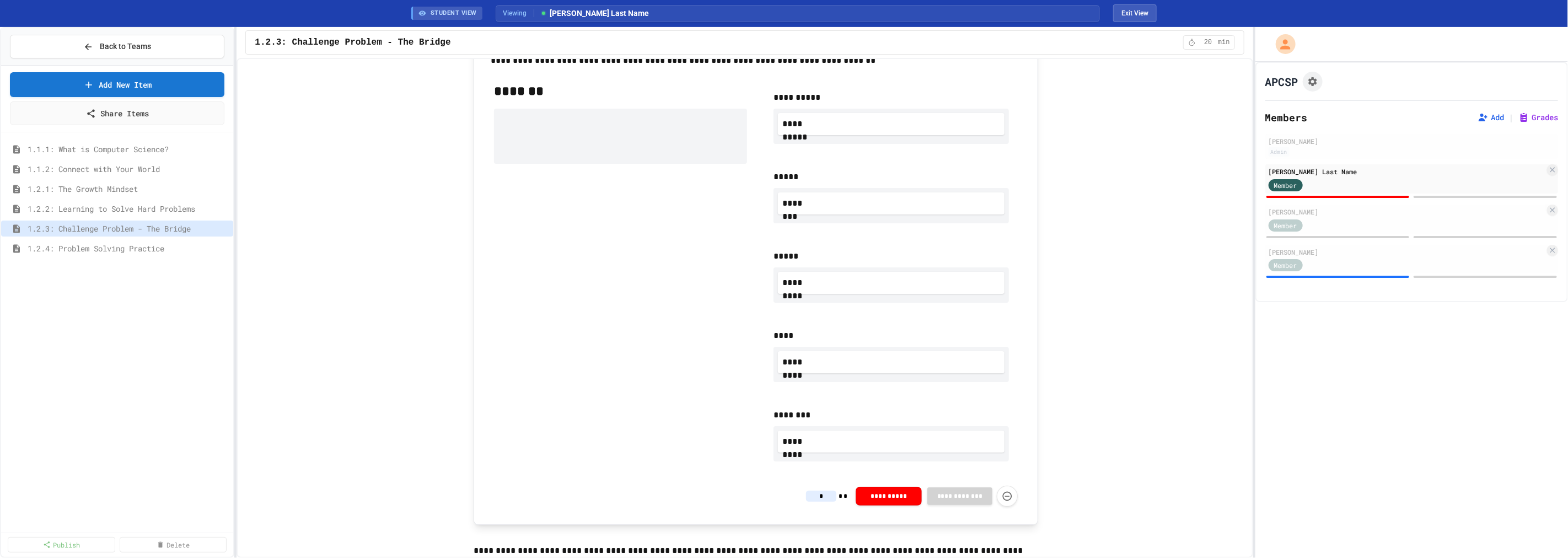
click at [822, 492] on input "*" at bounding box center [821, 496] width 30 height 11
type input "*"
click at [1083, 454] on div "**********" at bounding box center [755, 258] width 974 height 1660
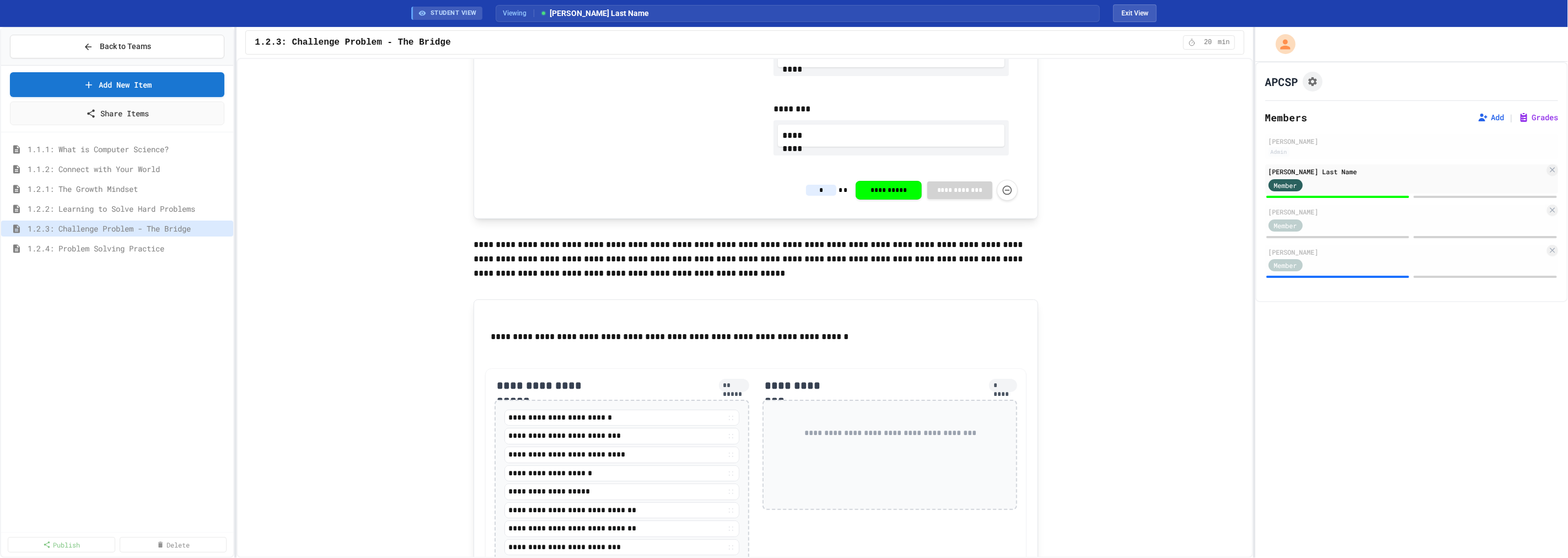
scroll to position [1202, 0]
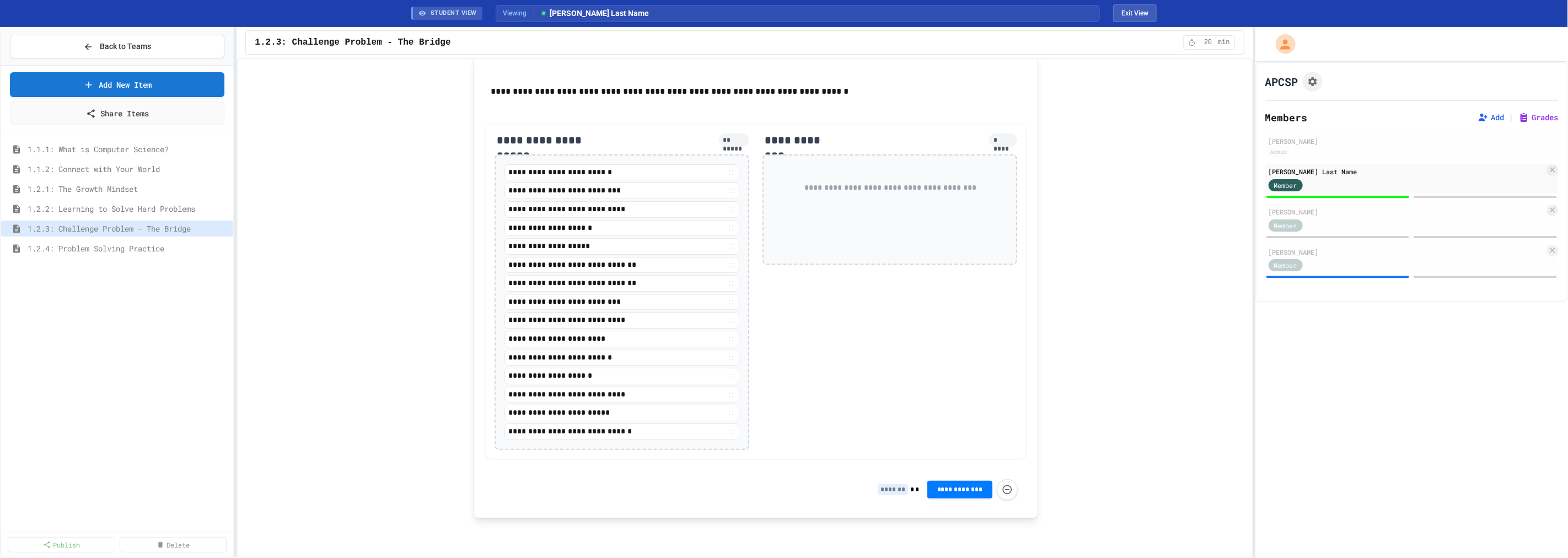
type input "*"
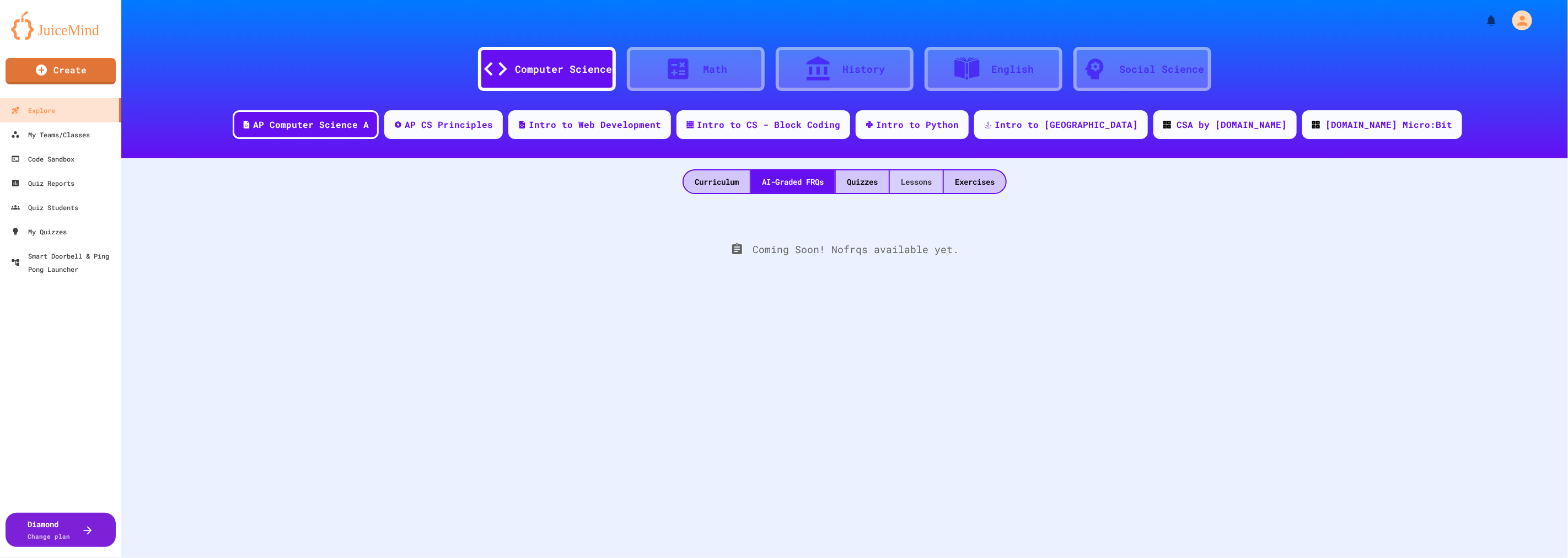
click at [928, 182] on div "Lessons" at bounding box center [916, 182] width 53 height 22
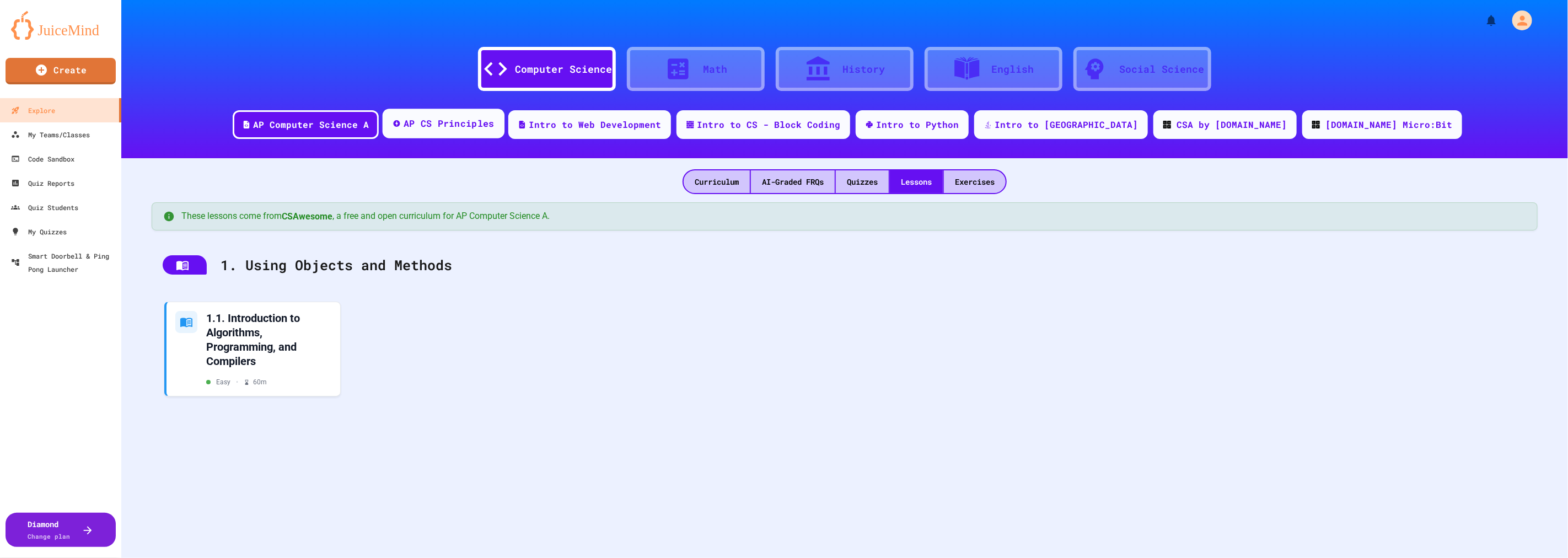
click at [495, 128] on div "AP CS Principles" at bounding box center [449, 123] width 91 height 14
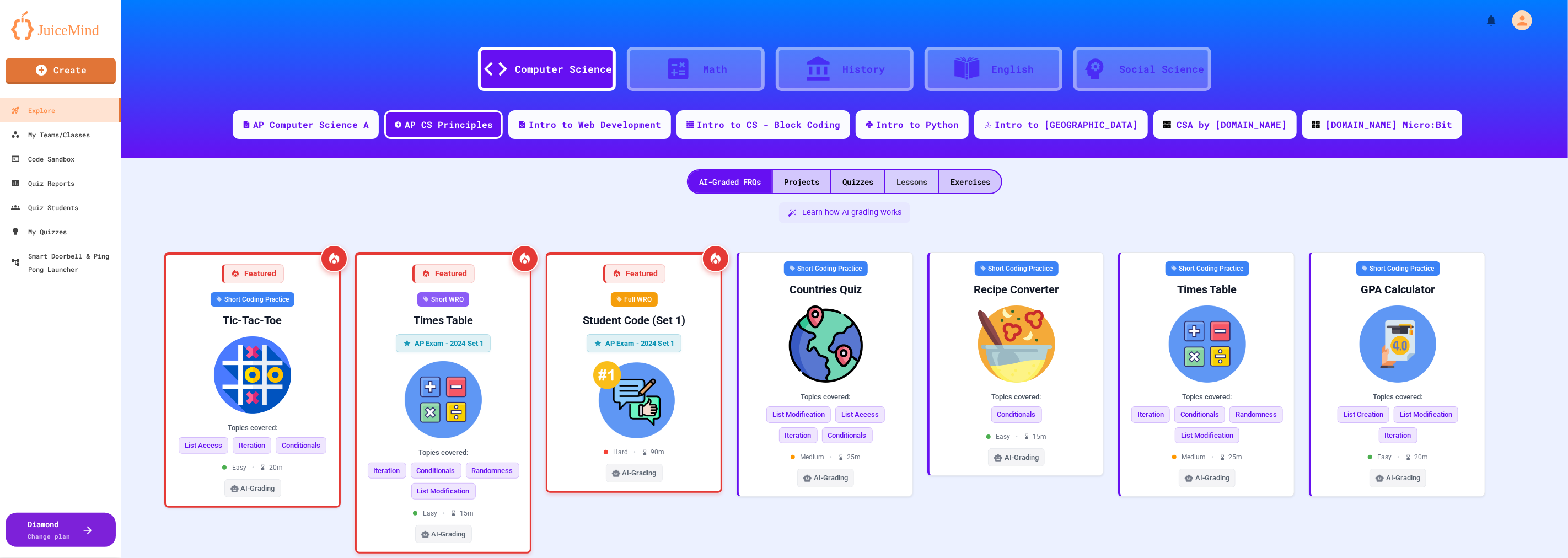
click at [923, 185] on div "Lessons" at bounding box center [911, 182] width 53 height 22
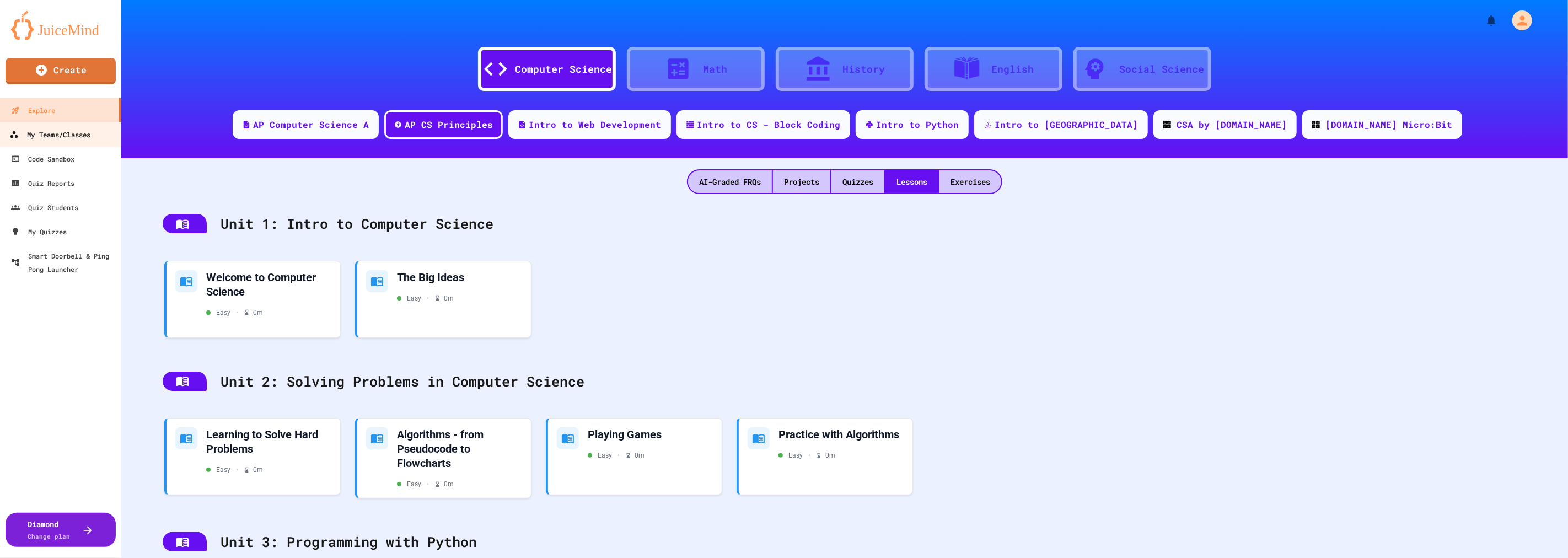
click at [33, 140] on div "My Teams/Classes" at bounding box center [50, 135] width 81 height 14
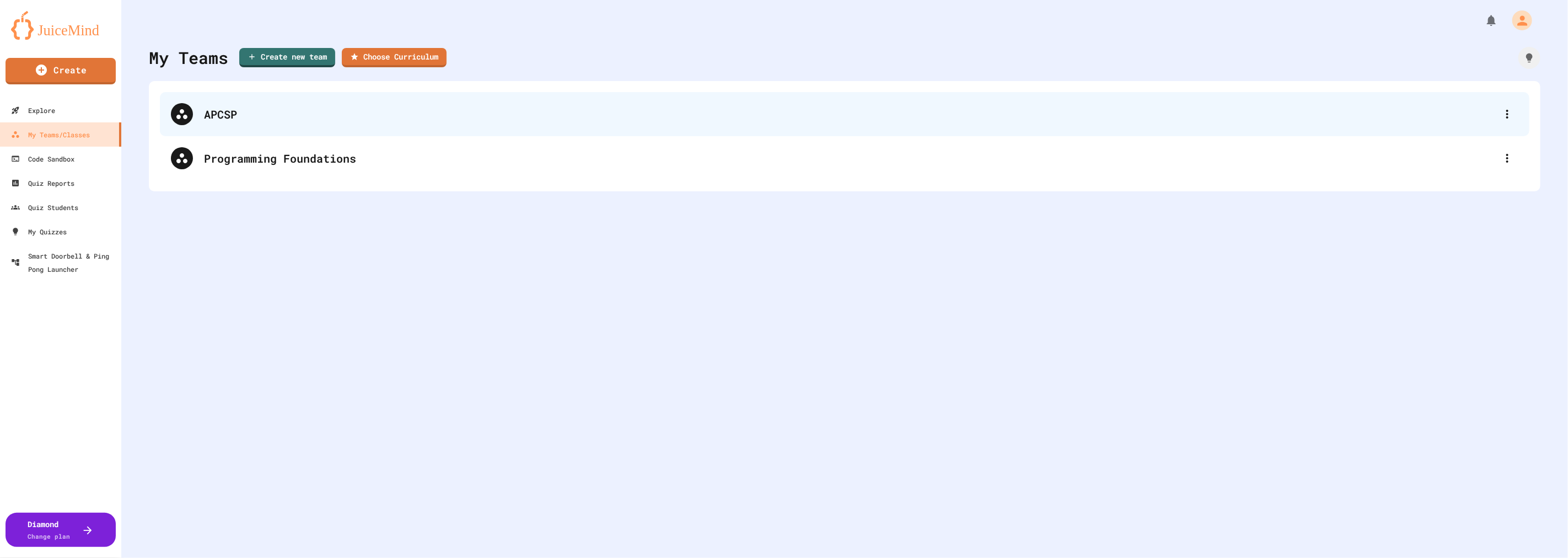
click at [218, 112] on div "APCSP" at bounding box center [850, 114] width 1292 height 17
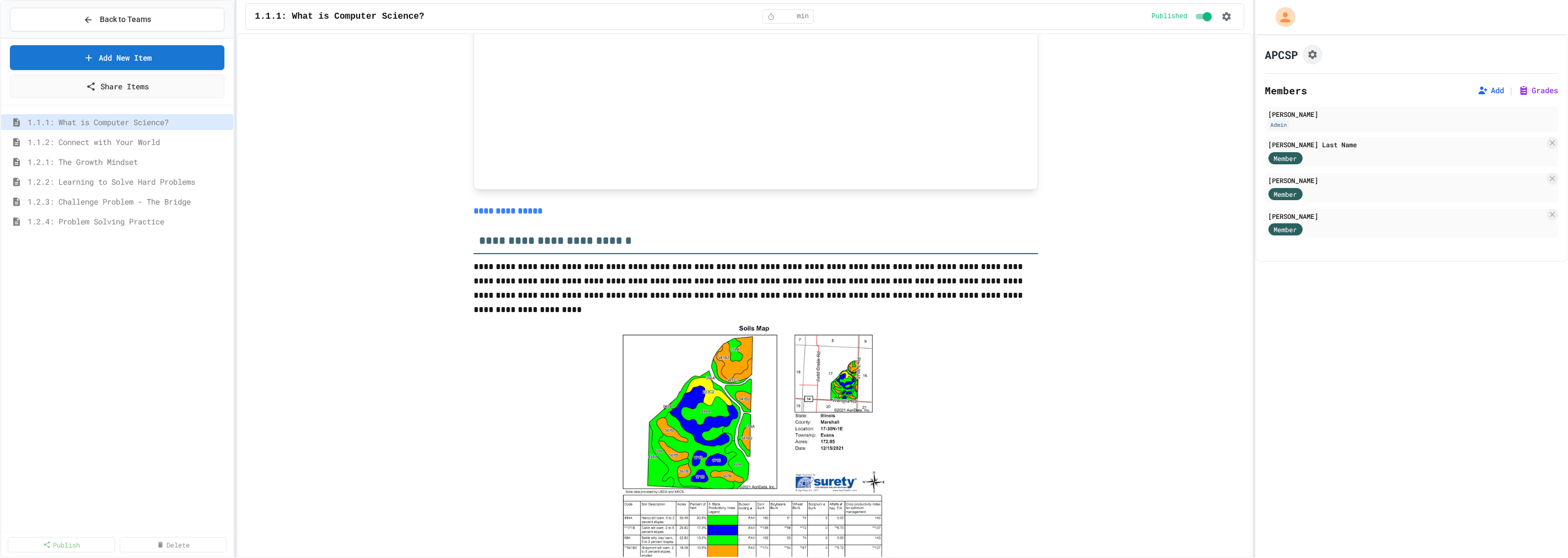
scroll to position [2509, 0]
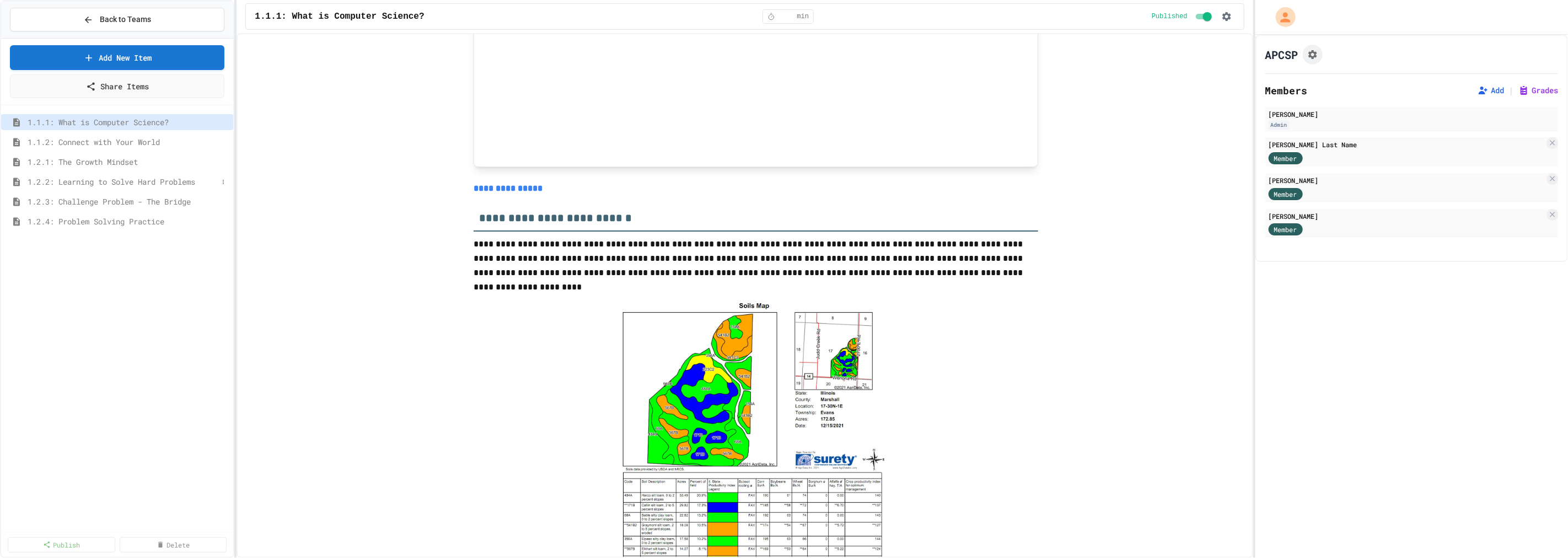
click at [92, 184] on span "1.2.2: Learning to Solve Hard Problems" at bounding box center [122, 182] width 190 height 12
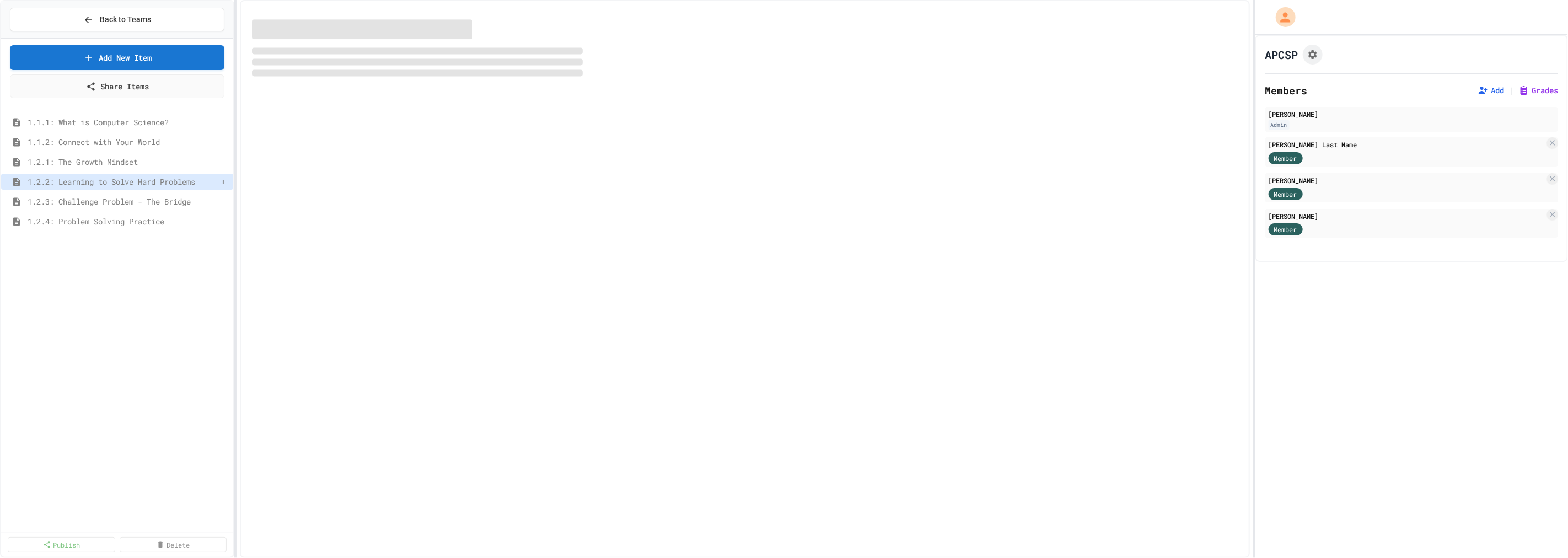
select select "***"
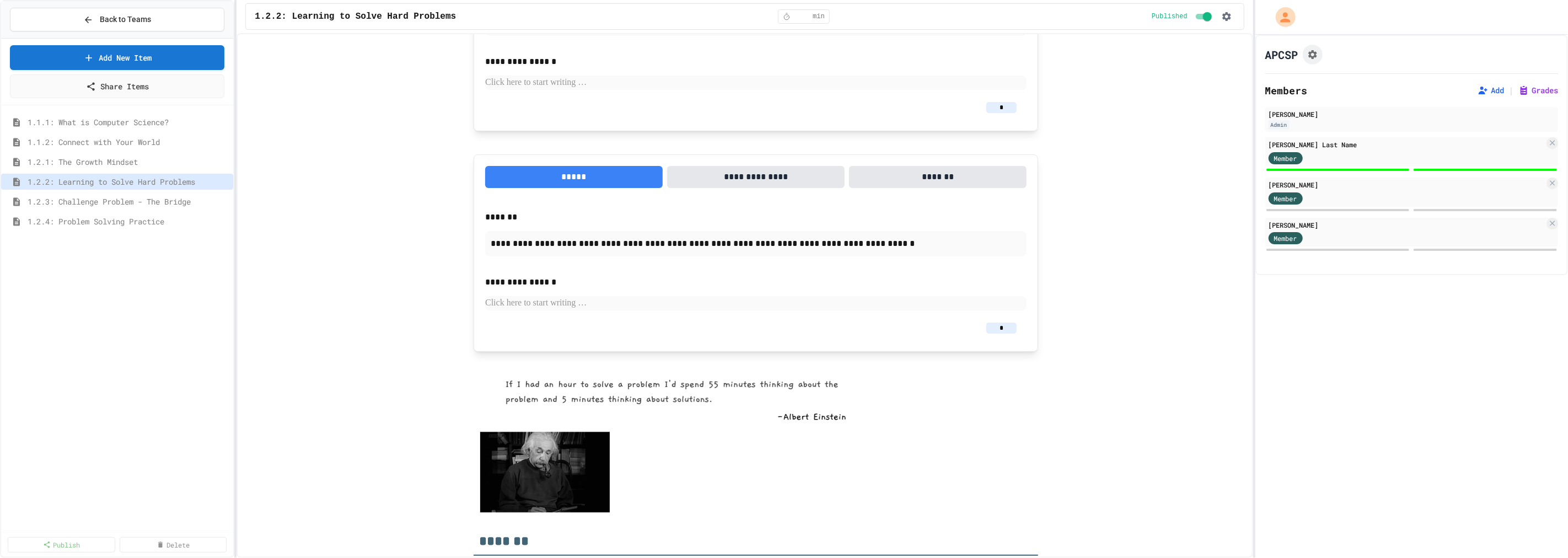
scroll to position [1362, 0]
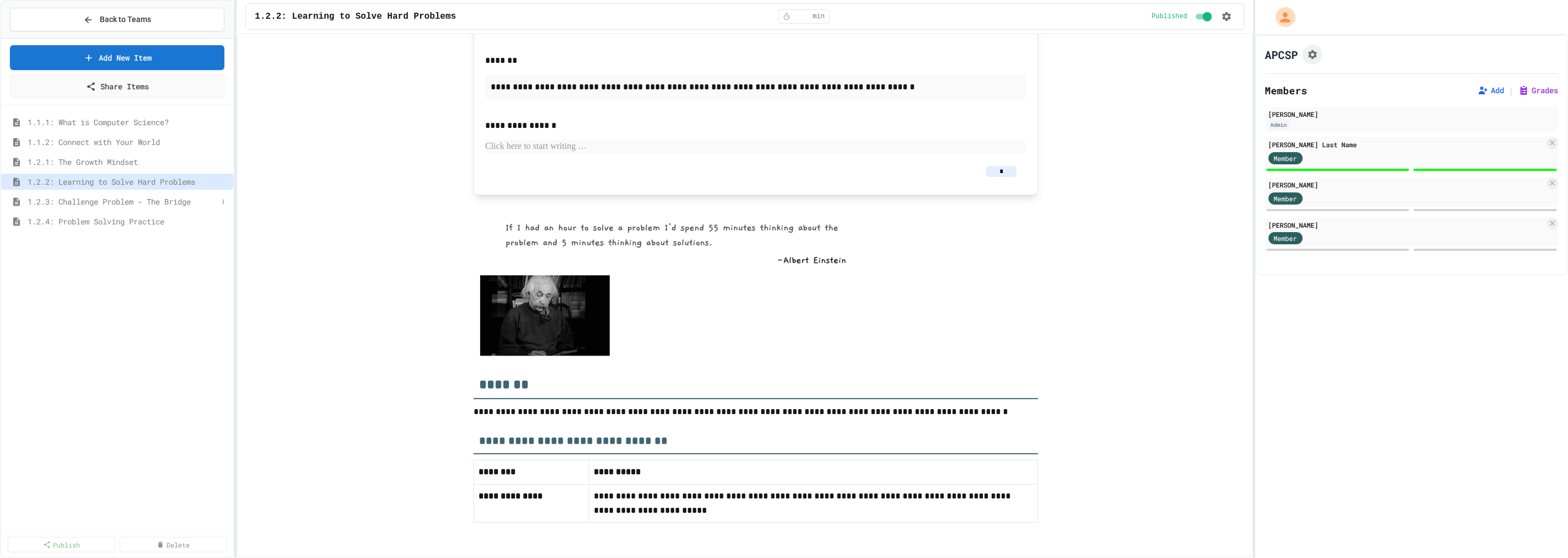
click at [87, 197] on span "1.2.3: Challenge Problem - The Bridge" at bounding box center [122, 202] width 190 height 12
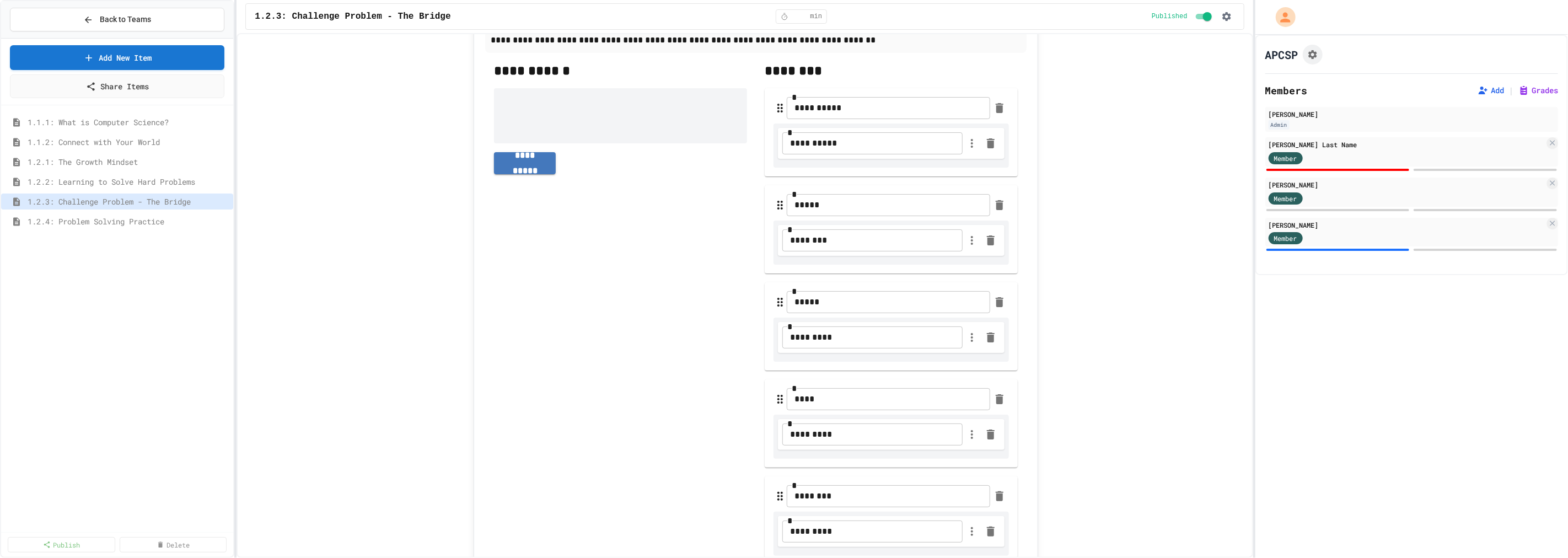
scroll to position [735, 0]
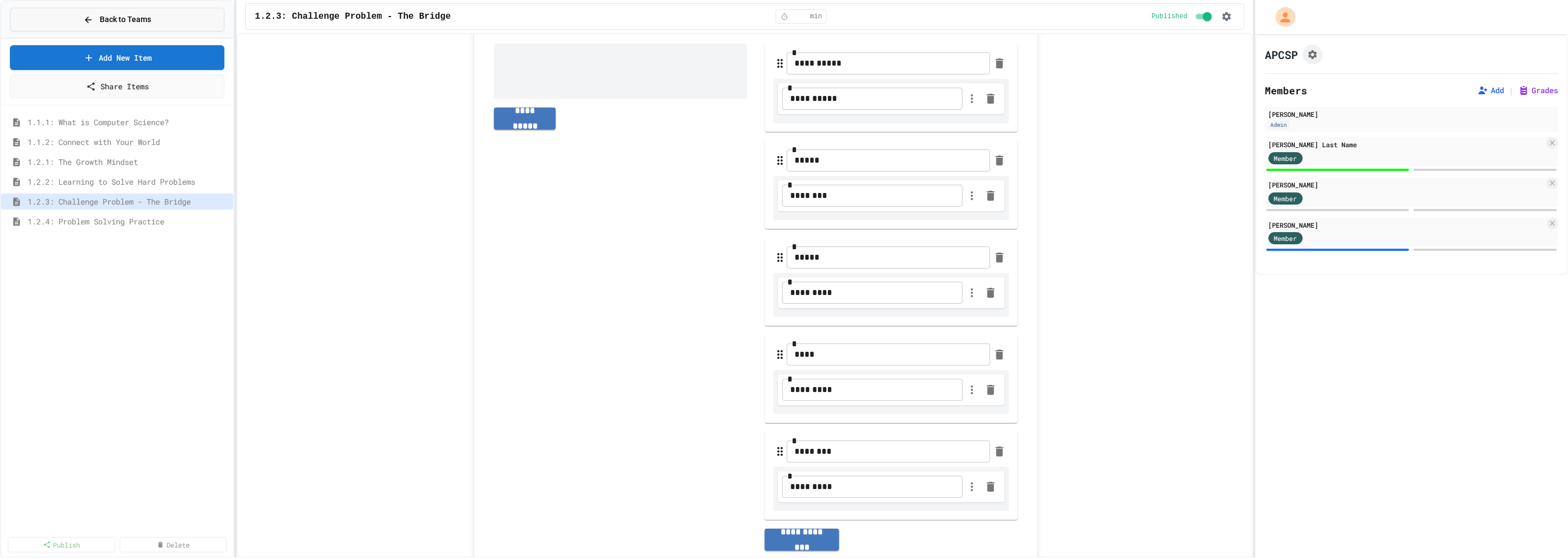
click at [136, 21] on span "Back to Teams" at bounding box center [125, 19] width 51 height 12
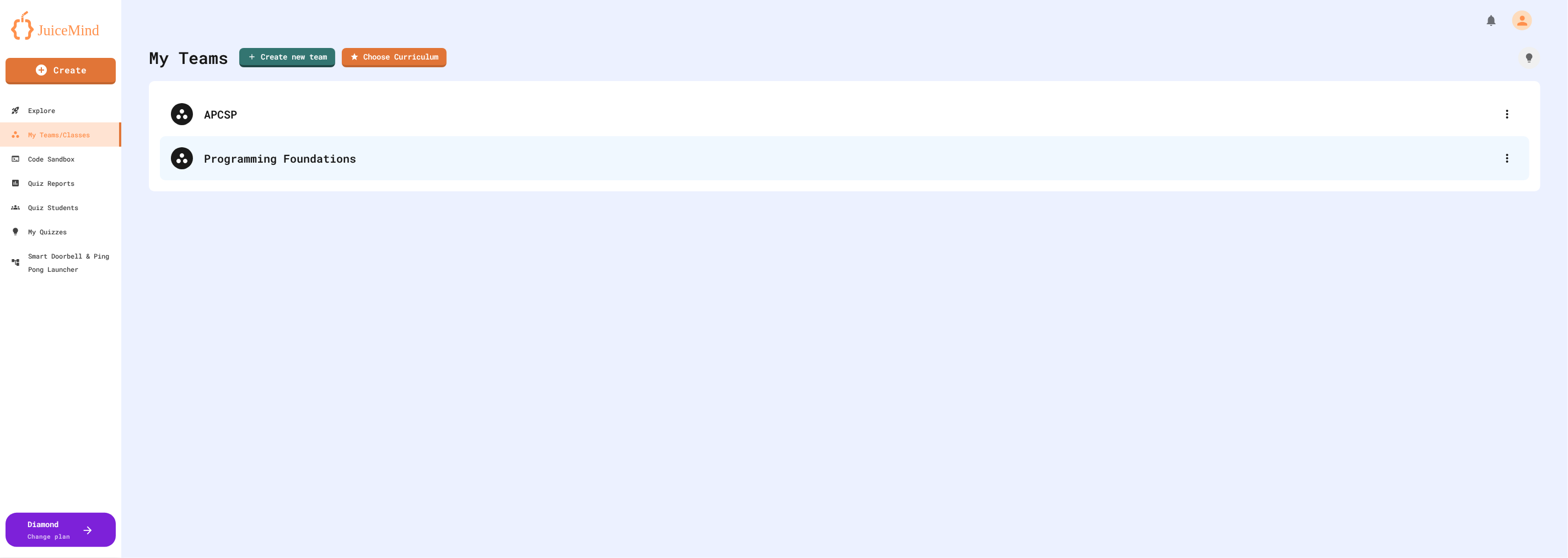
click at [262, 164] on div "Programming Foundations" at bounding box center [850, 158] width 1292 height 17
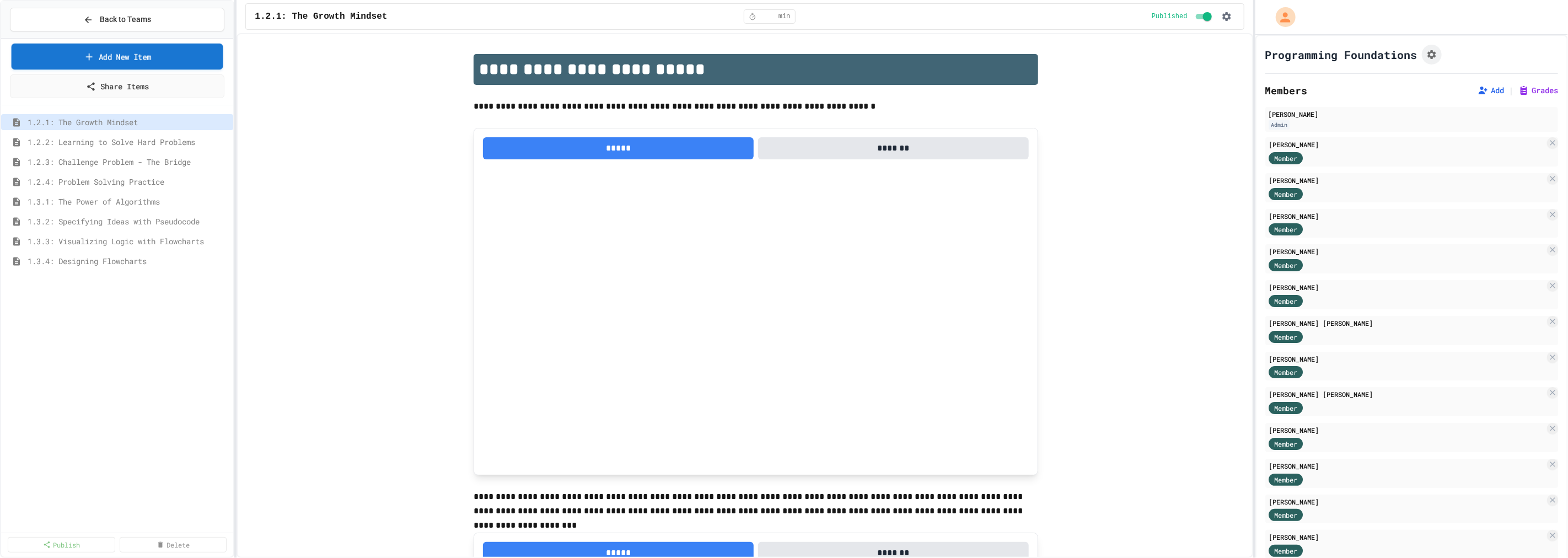
click at [100, 65] on link "Add New Item" at bounding box center [117, 56] width 211 height 26
click at [185, 362] on div "1.2.1: The Growth Mindset 1.2.2: Learning to Solve Hard Problems 1.2.3: Challen…" at bounding box center [117, 319] width 232 height 418
click at [225, 201] on icon at bounding box center [223, 202] width 7 height 7
click at [127, 204] on div at bounding box center [784, 279] width 1568 height 558
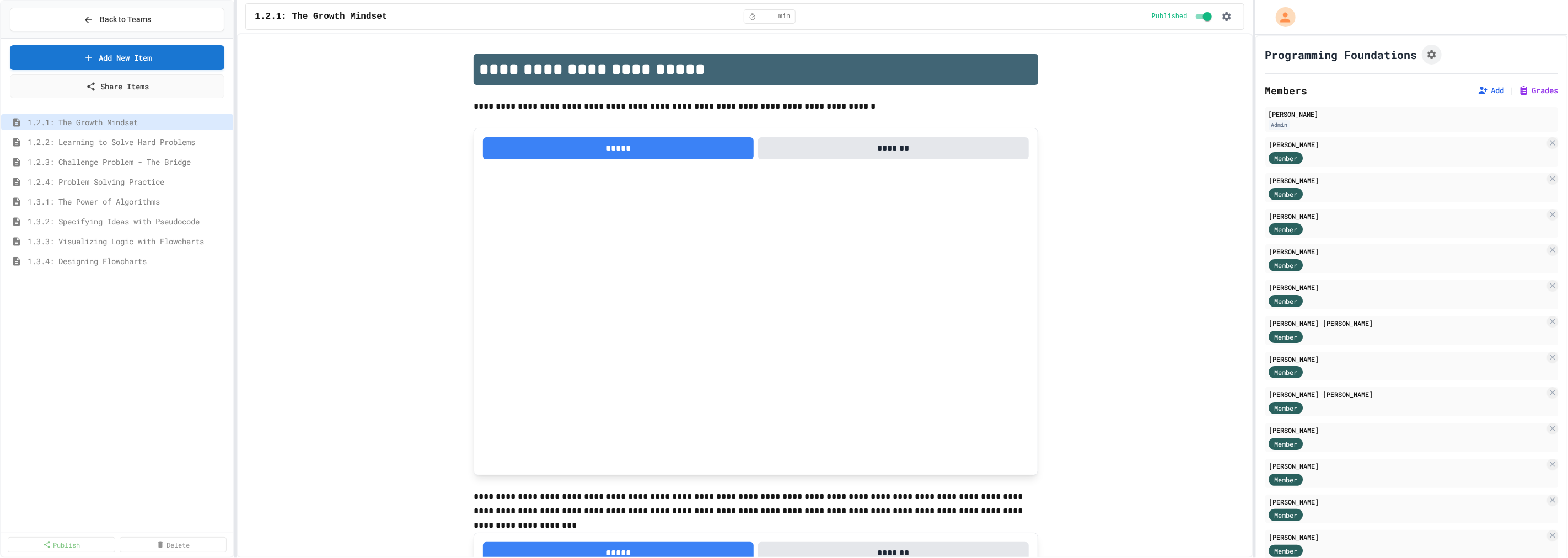
click at [127, 204] on span "1.3.1: The Power of Algorithms" at bounding box center [128, 202] width 202 height 12
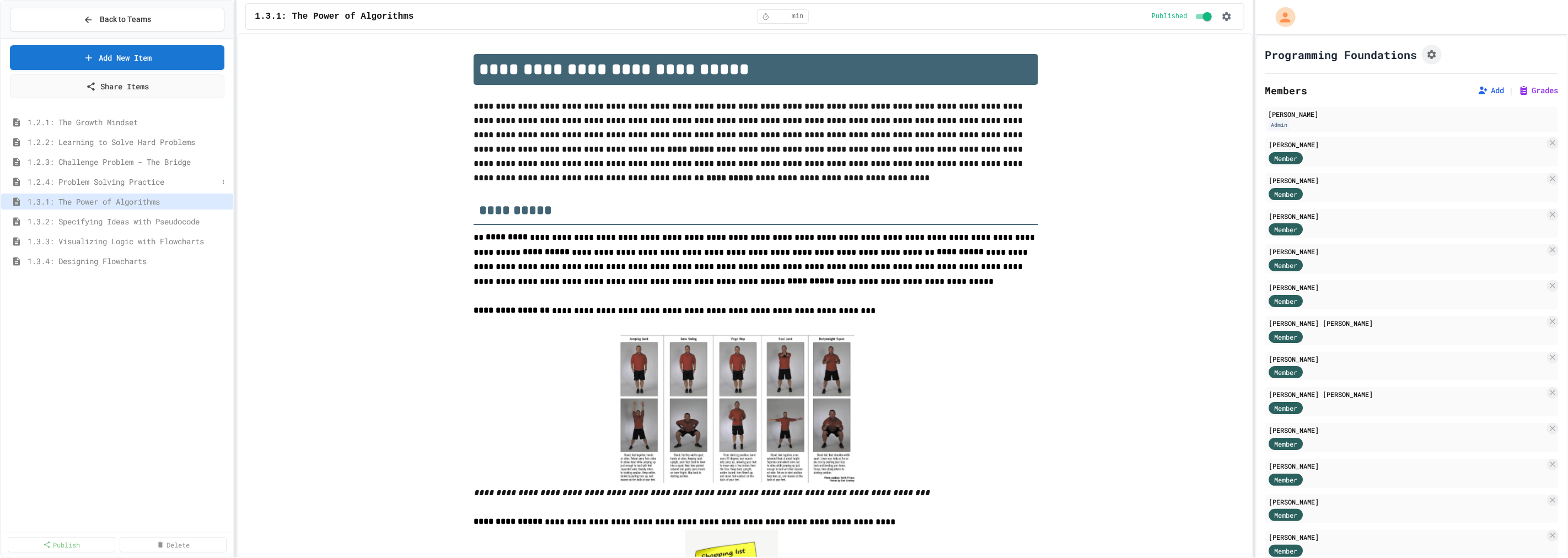
click at [120, 185] on span "1.2.4: Problem Solving Practice" at bounding box center [122, 182] width 190 height 12
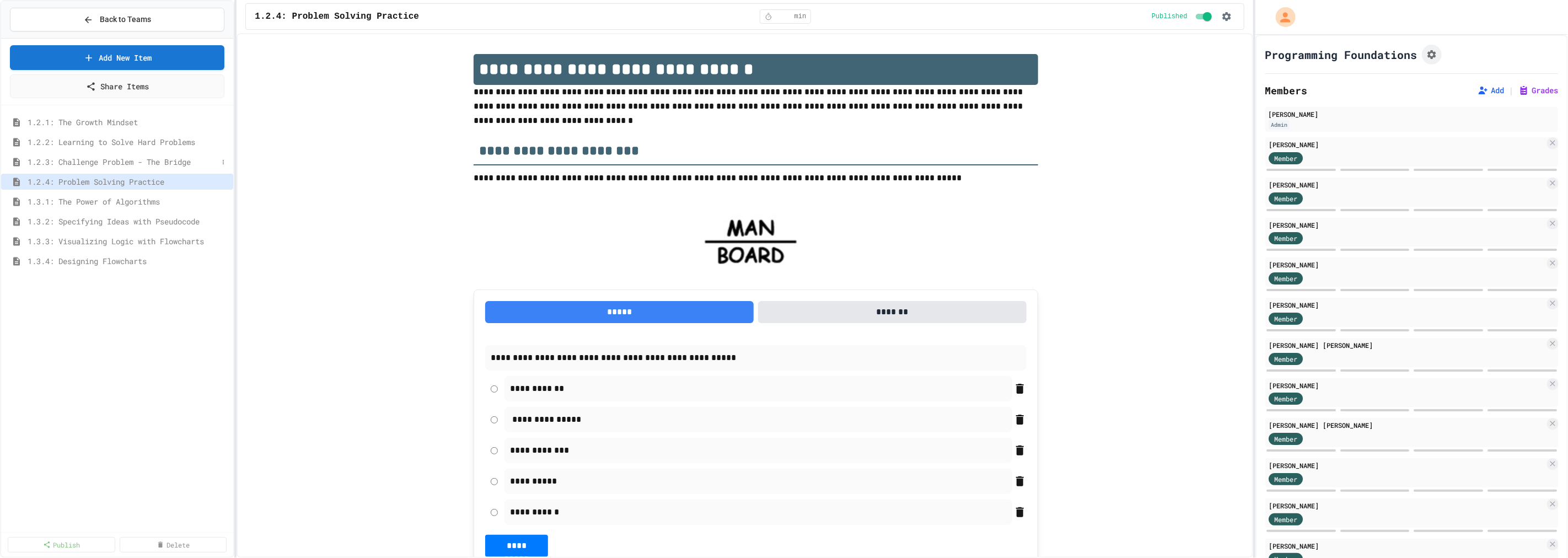
click at [112, 166] on span "1.2.3: Challenge Problem - The Bridge" at bounding box center [122, 162] width 190 height 12
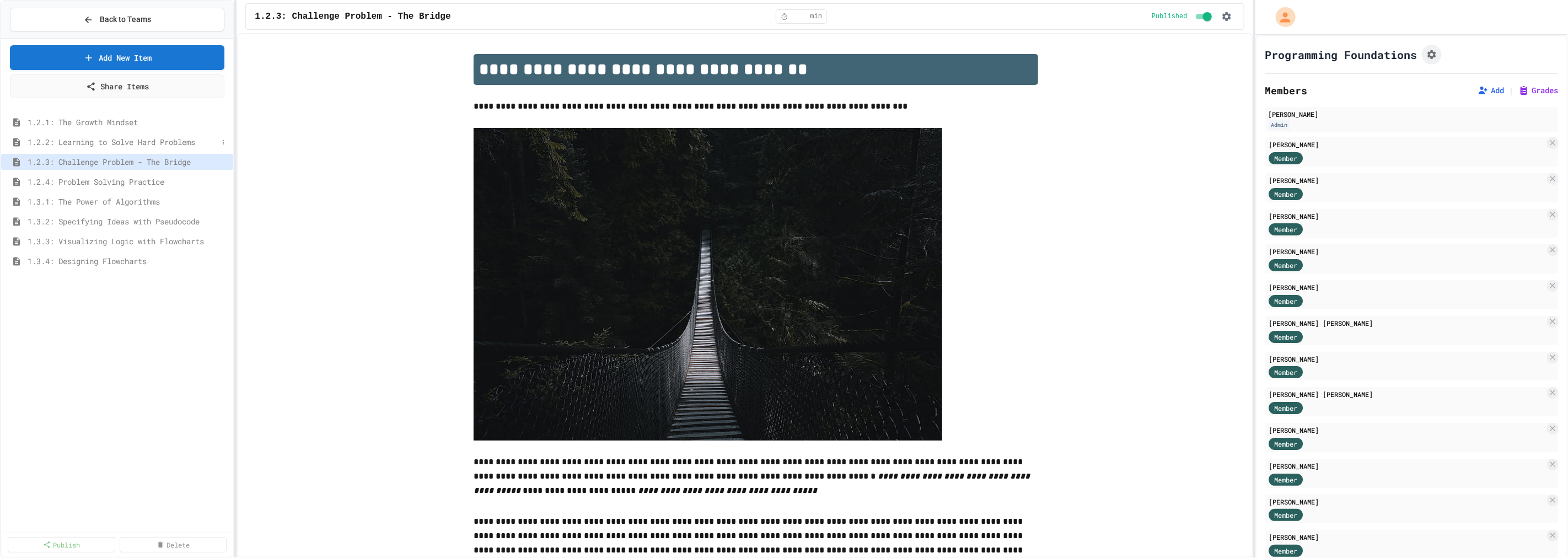
click at [109, 146] on span "1.2.2: Learning to Solve Hard Problems" at bounding box center [122, 142] width 190 height 12
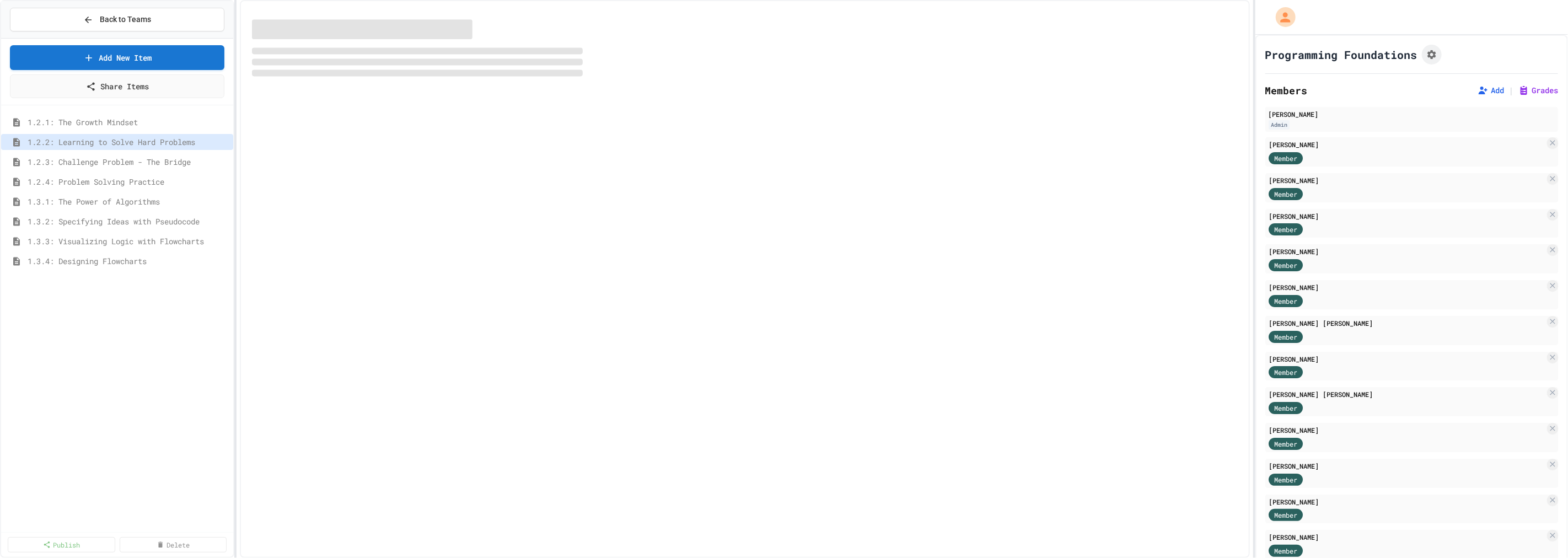
select select "***"
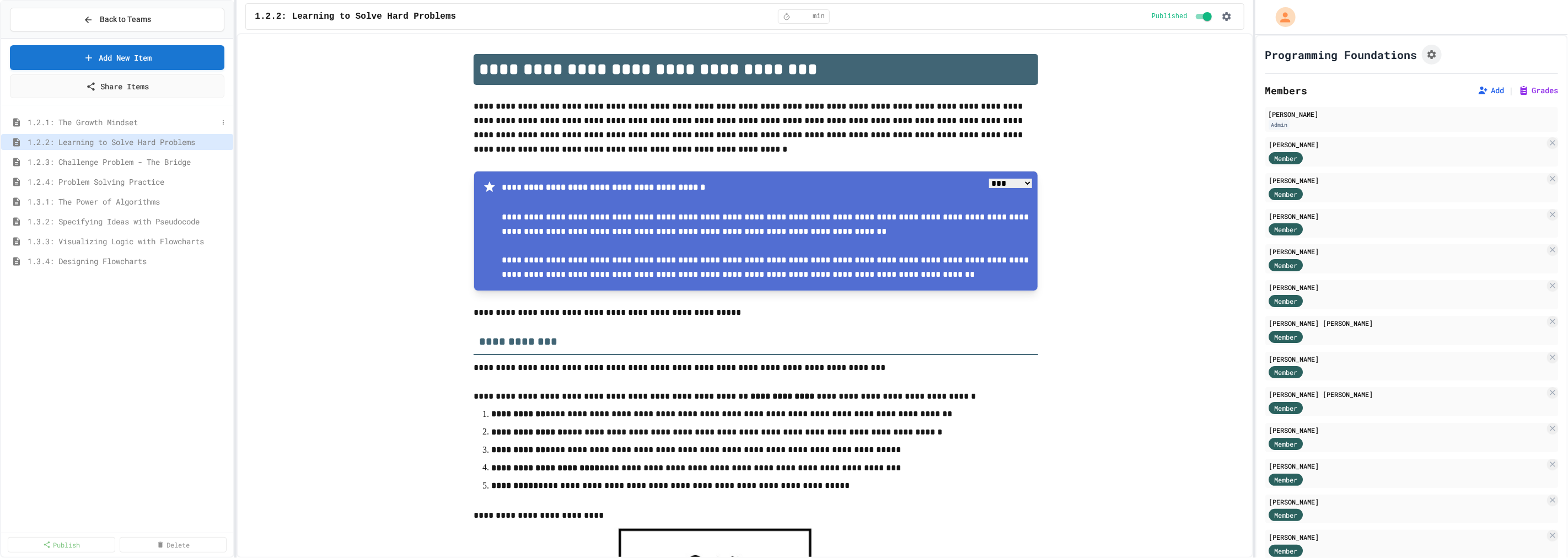
click at [102, 128] on div "1.2.1: The Growth Mindset" at bounding box center [117, 122] width 232 height 16
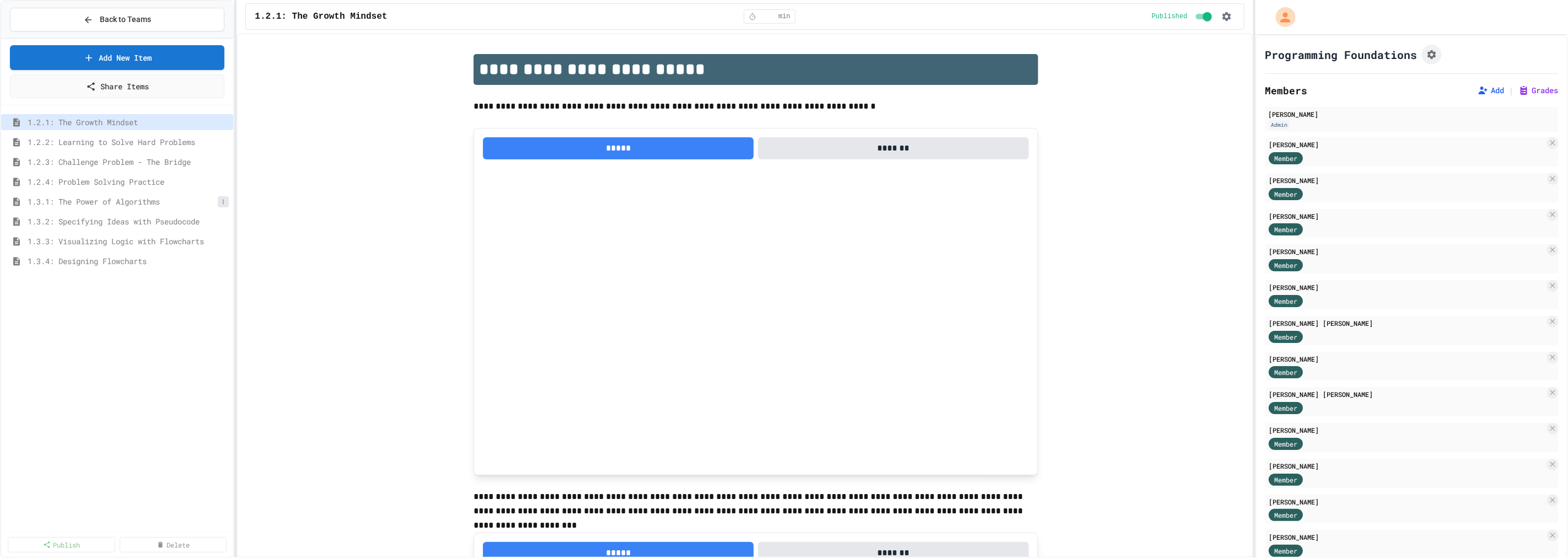
click at [223, 202] on icon at bounding box center [223, 202] width 7 height 7
click at [206, 241] on button "Unpublish" at bounding box center [194, 241] width 69 height 20
click at [221, 221] on icon at bounding box center [223, 221] width 7 height 7
click at [215, 258] on button "Unpublish" at bounding box center [194, 261] width 69 height 20
click at [221, 240] on icon at bounding box center [223, 241] width 7 height 7
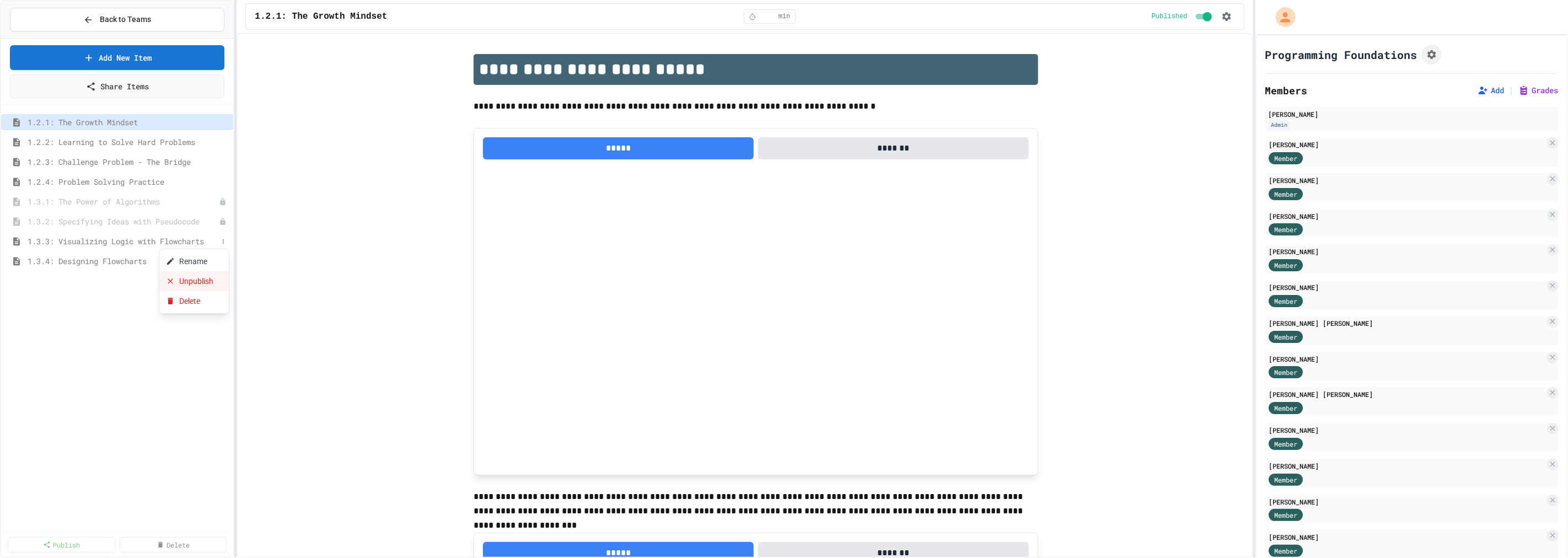
click at [215, 279] on button "Unpublish" at bounding box center [194, 281] width 69 height 20
click at [228, 261] on button at bounding box center [223, 262] width 11 height 11
click at [211, 301] on button "Unpublish" at bounding box center [194, 301] width 69 height 20
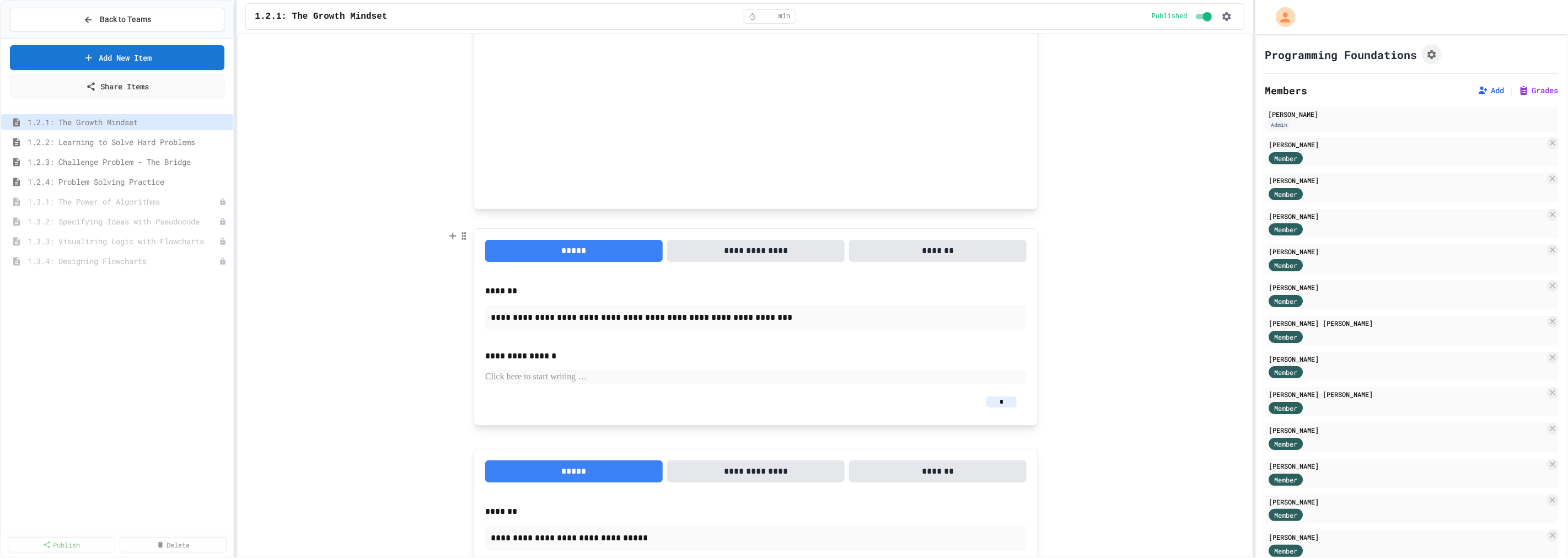
scroll to position [614, 0]
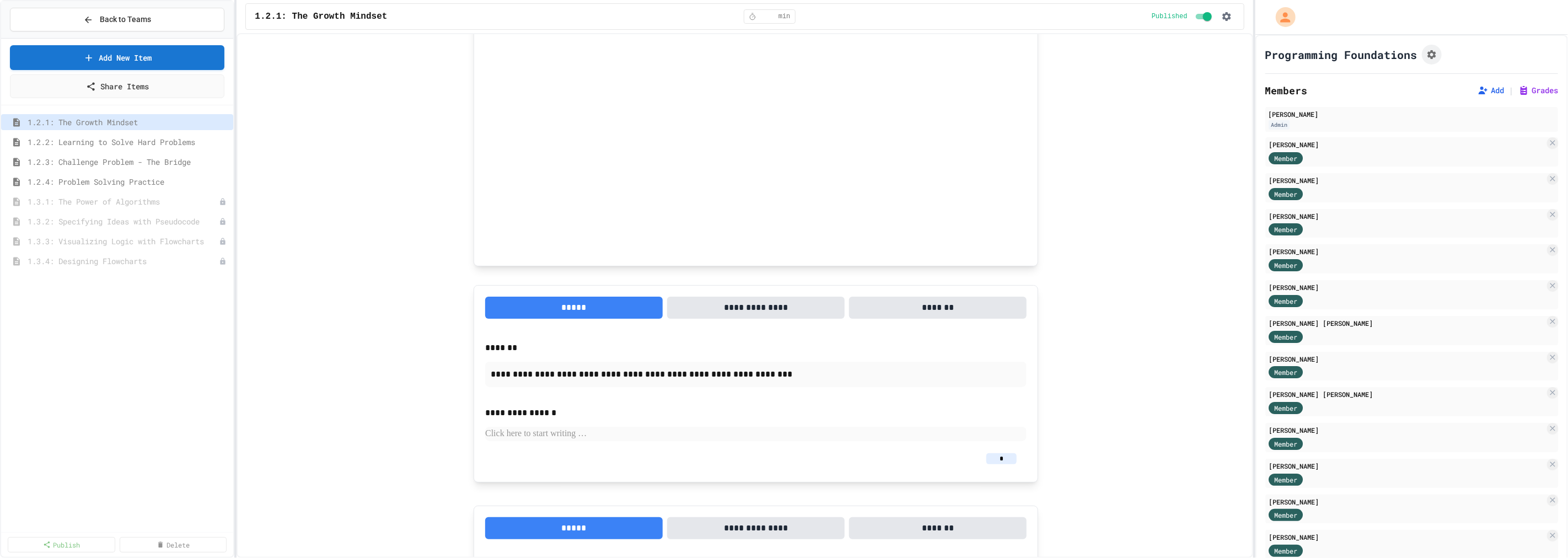
click at [1000, 458] on input "*" at bounding box center [1001, 459] width 30 height 11
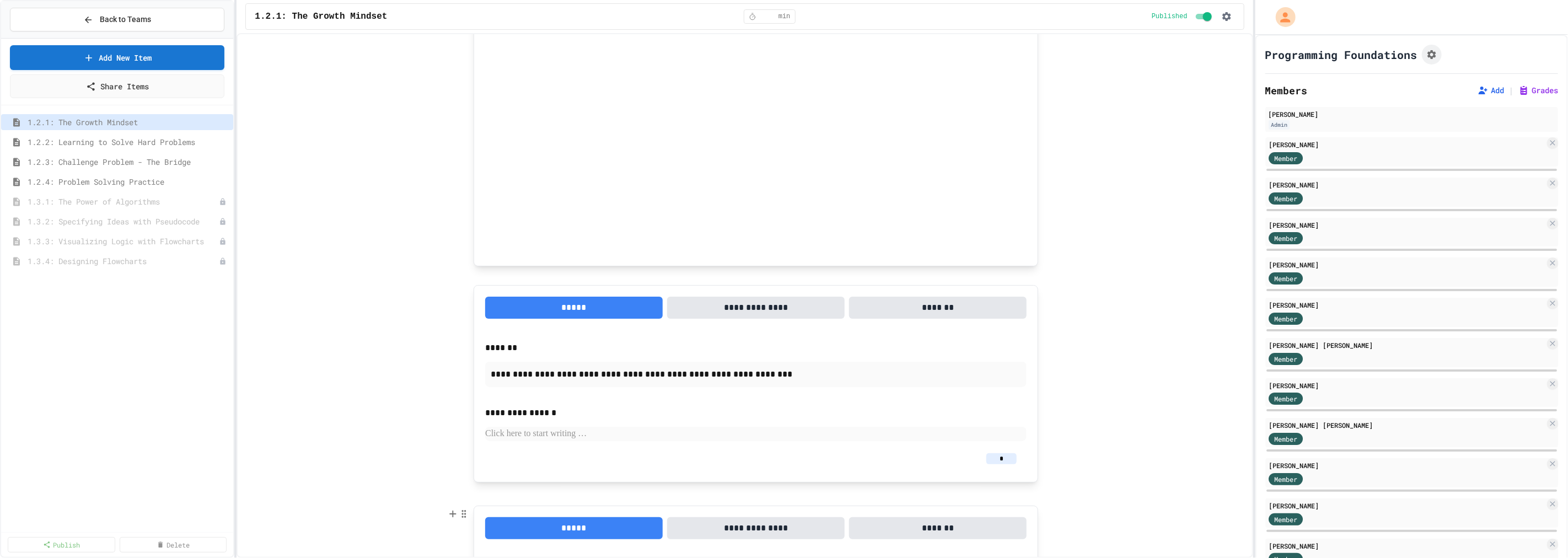
scroll to position [797, 0]
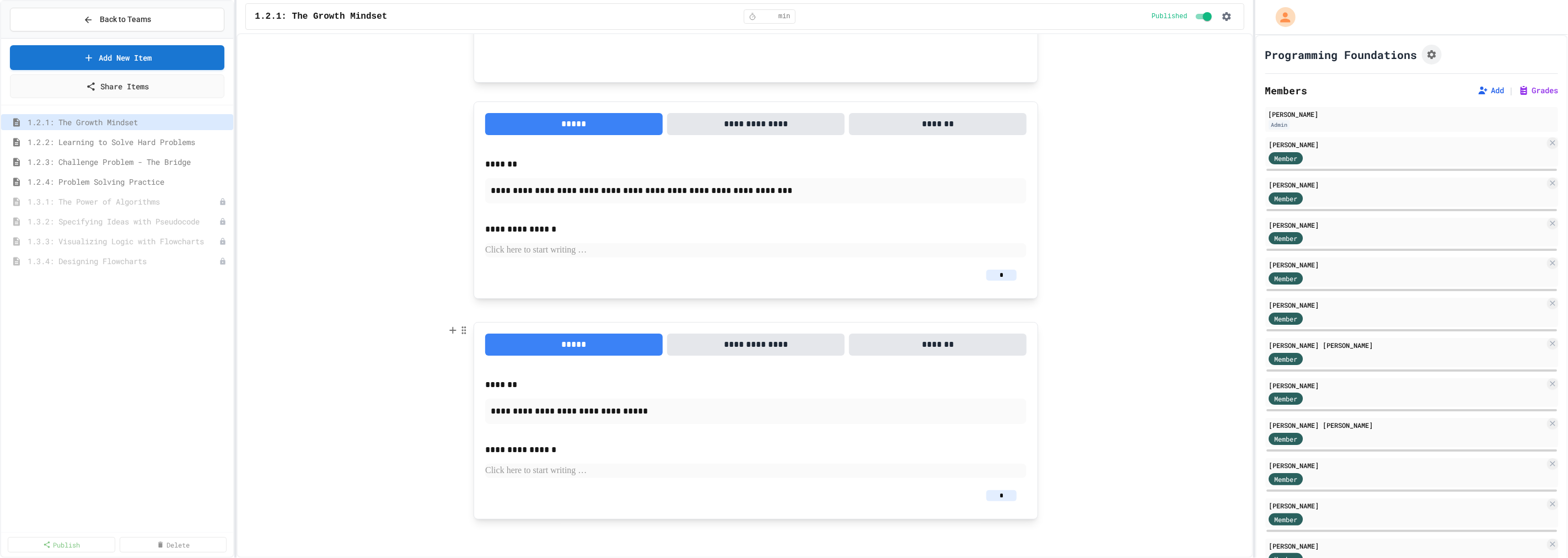
type input "*"
click at [998, 497] on input "*" at bounding box center [1001, 495] width 30 height 11
type input "*"
click at [133, 140] on span "1.2.2: Learning to Solve Hard Problems" at bounding box center [128, 142] width 202 height 12
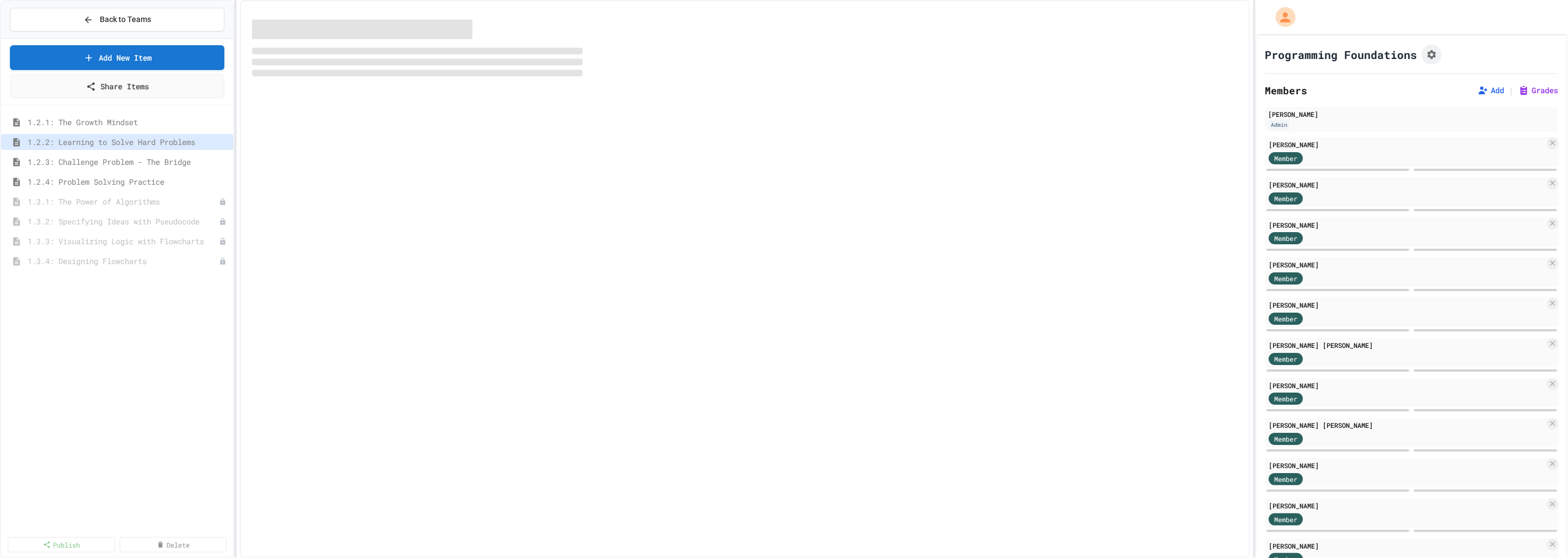
select select "***"
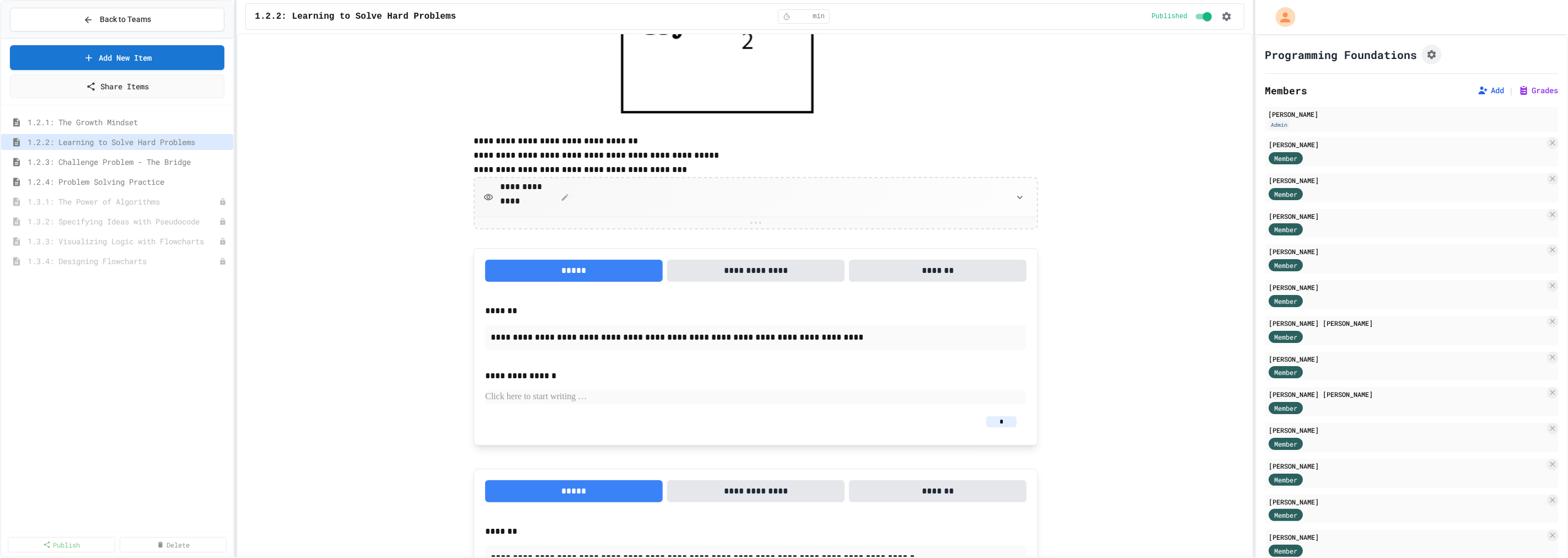
scroll to position [918, 0]
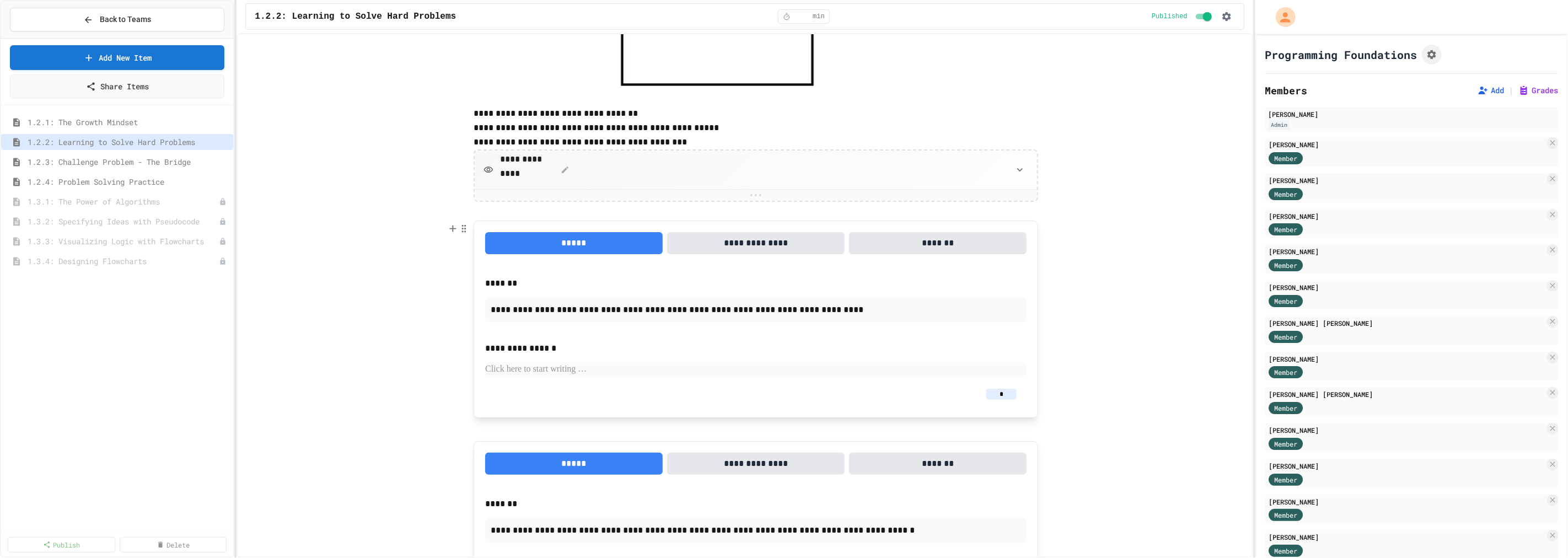
click at [1007, 394] on input "*" at bounding box center [1001, 394] width 30 height 11
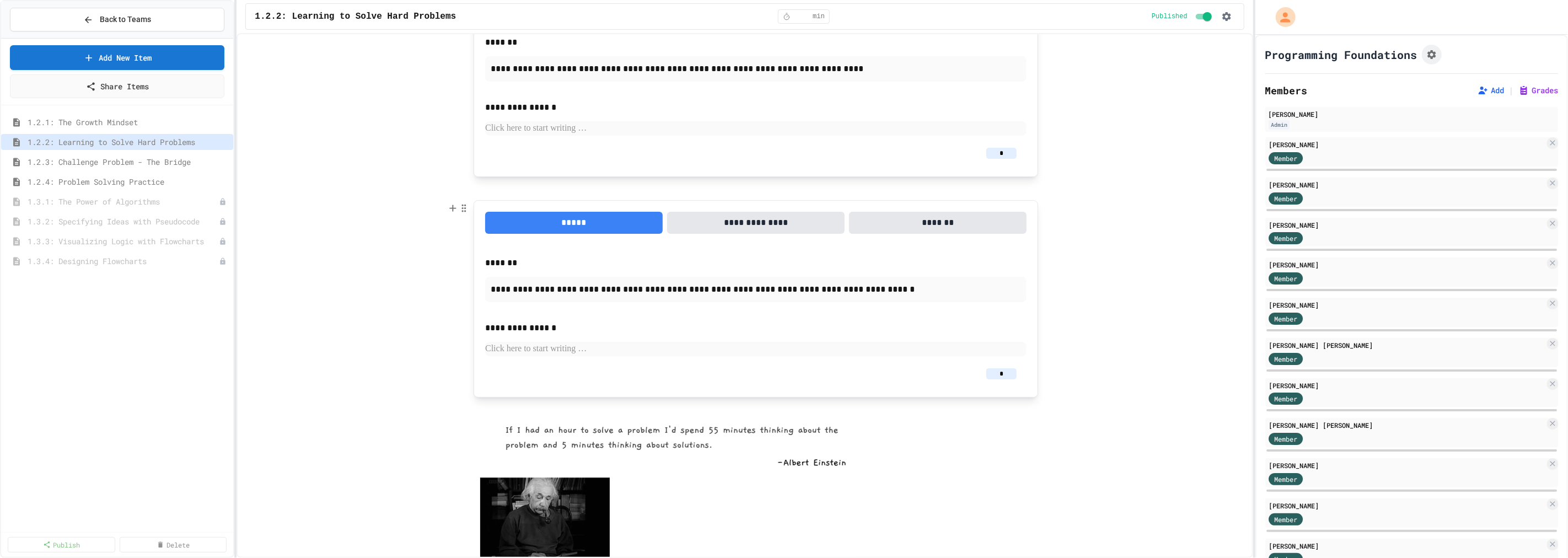
scroll to position [1164, 0]
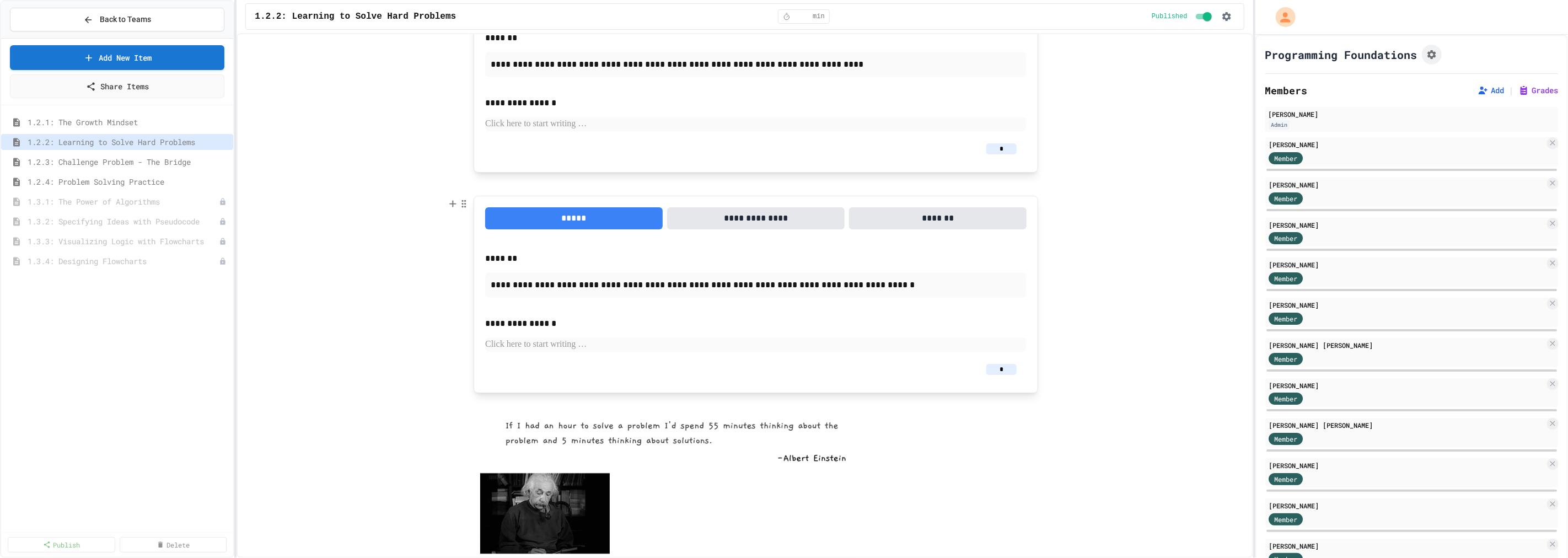
type input "*"
click at [1002, 366] on input "*" at bounding box center [1001, 370] width 30 height 11
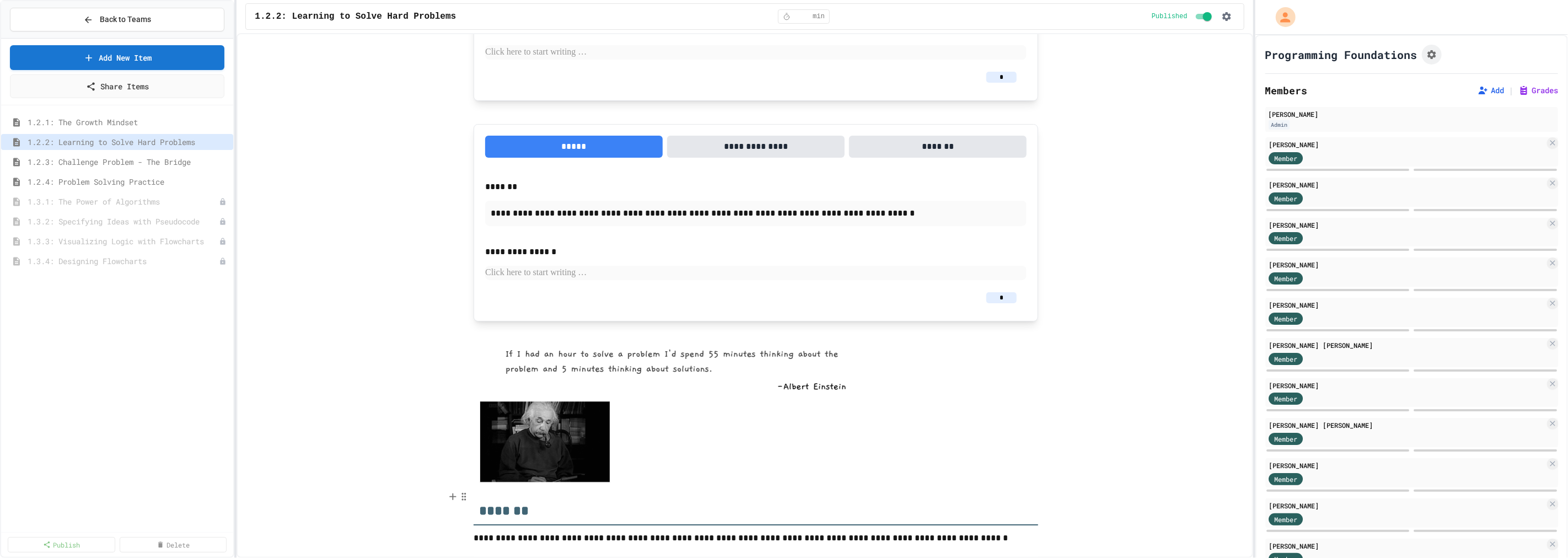
scroll to position [1362, 0]
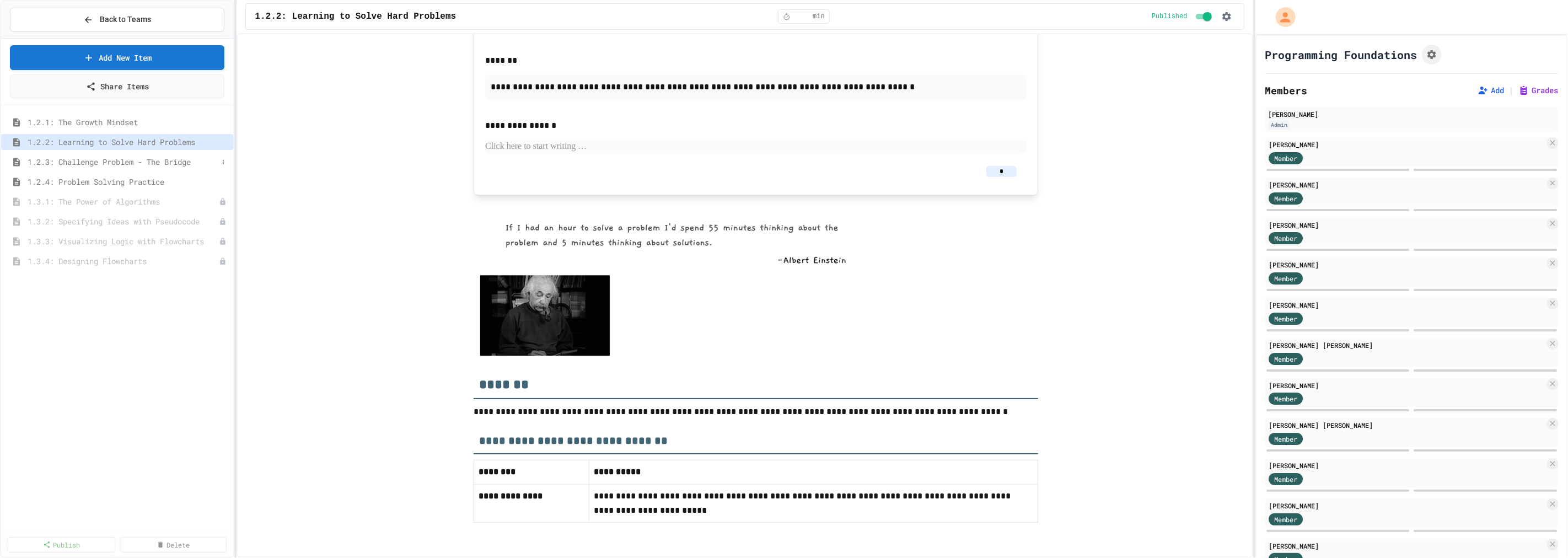
type input "*"
click at [72, 164] on span "1.2.3: Challenge Problem - The Bridge" at bounding box center [122, 162] width 190 height 12
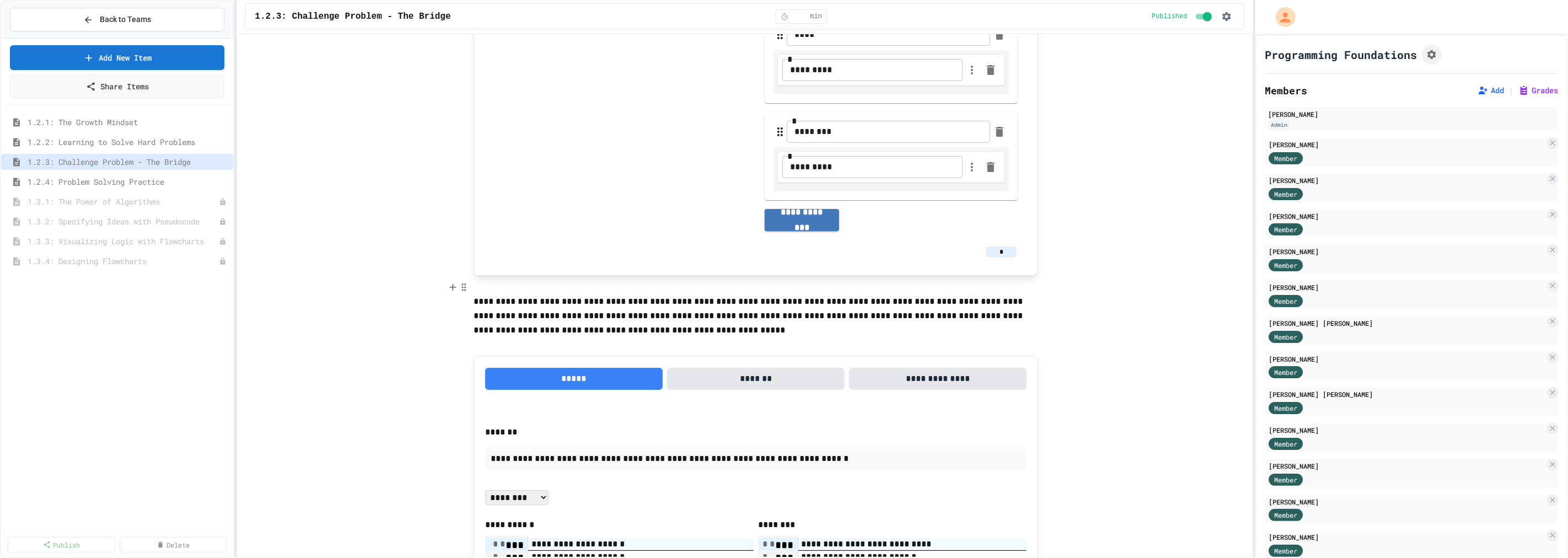
scroll to position [1041, 0]
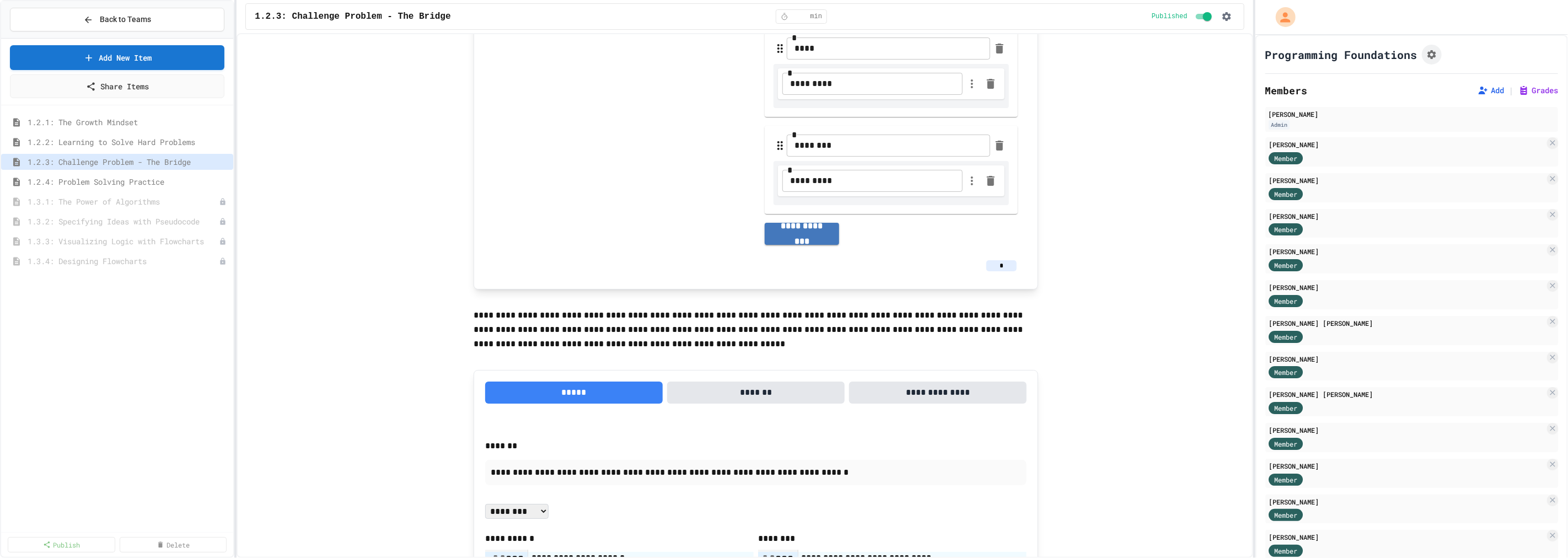
click at [998, 261] on input "*" at bounding box center [1001, 266] width 30 height 11
type input "*"
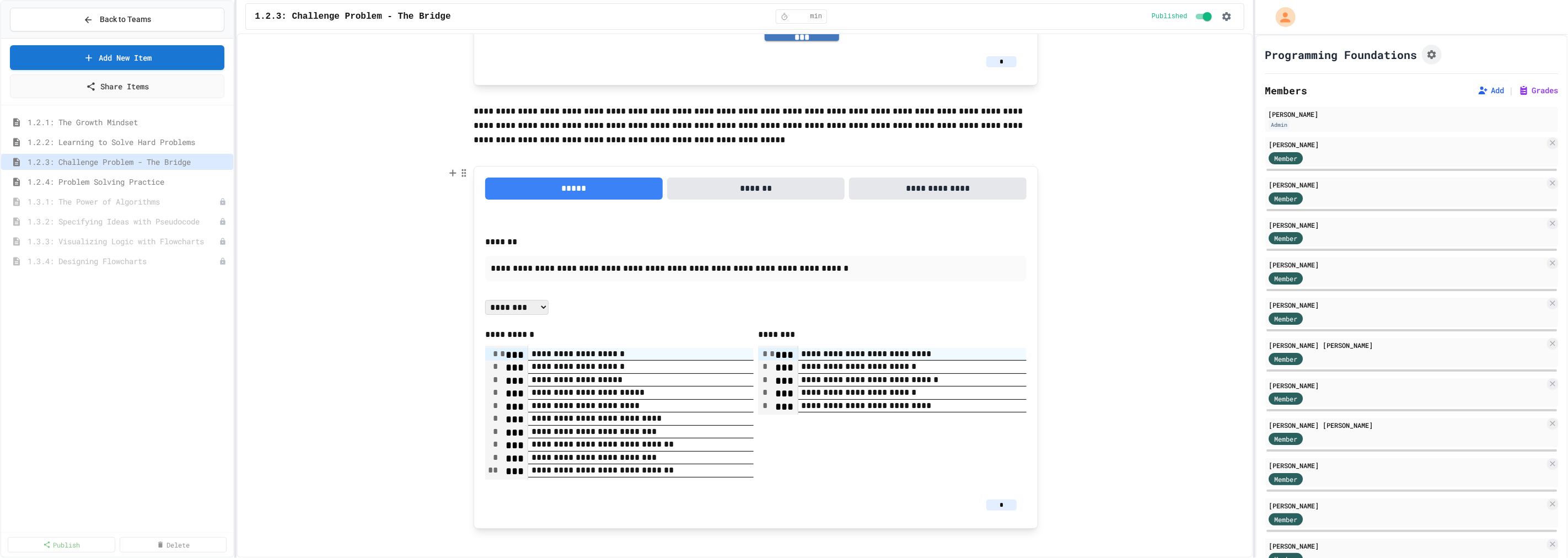
scroll to position [1257, 0]
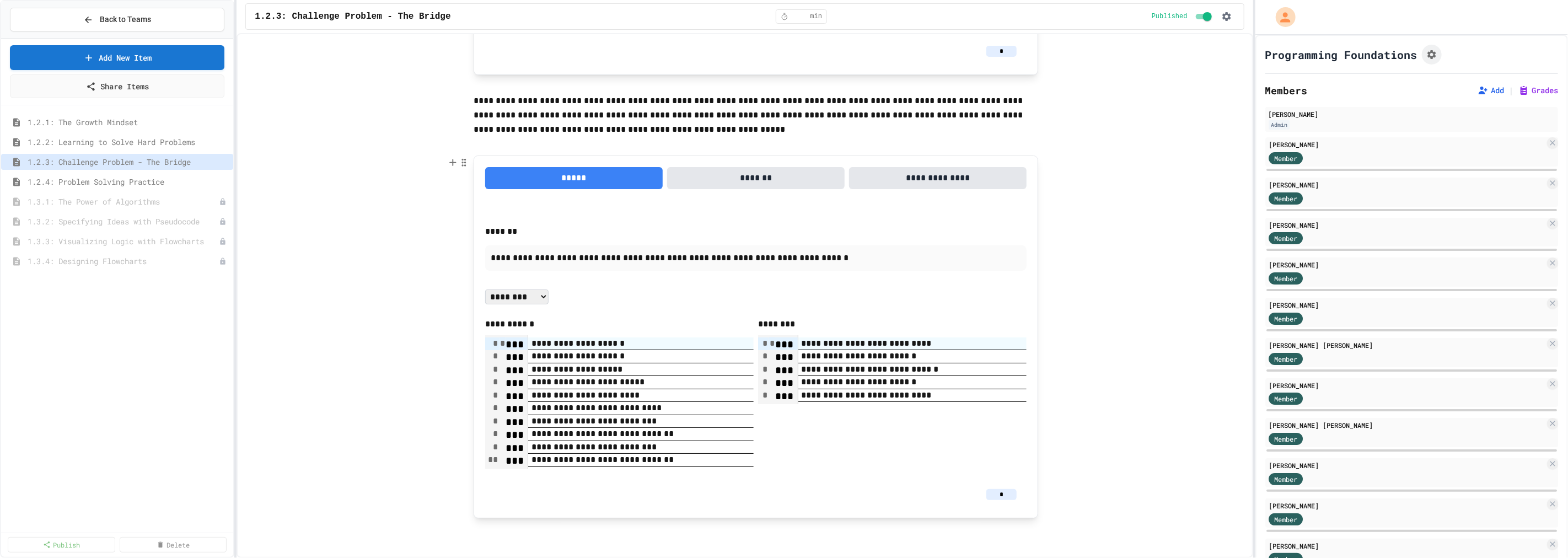
type input "*"
click at [999, 494] on input "*" at bounding box center [1001, 495] width 30 height 11
type input "*"
click at [102, 180] on span "1.2.4: Problem Solving Practice" at bounding box center [122, 182] width 190 height 12
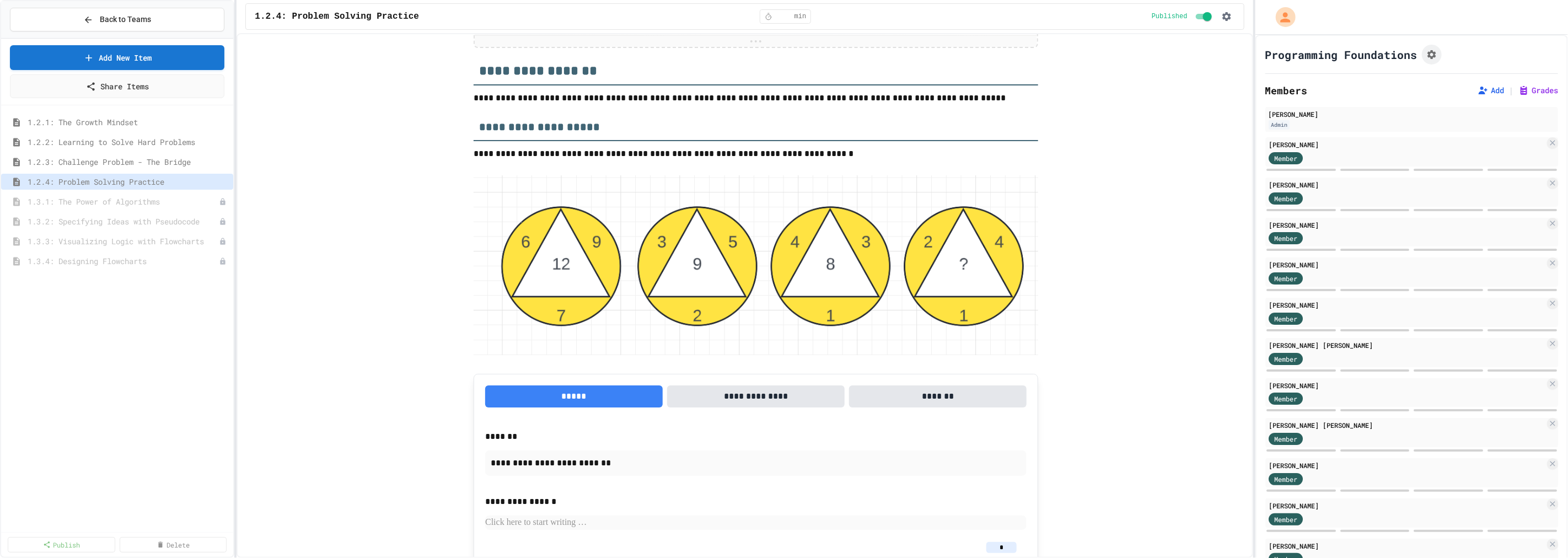
scroll to position [1225, 0]
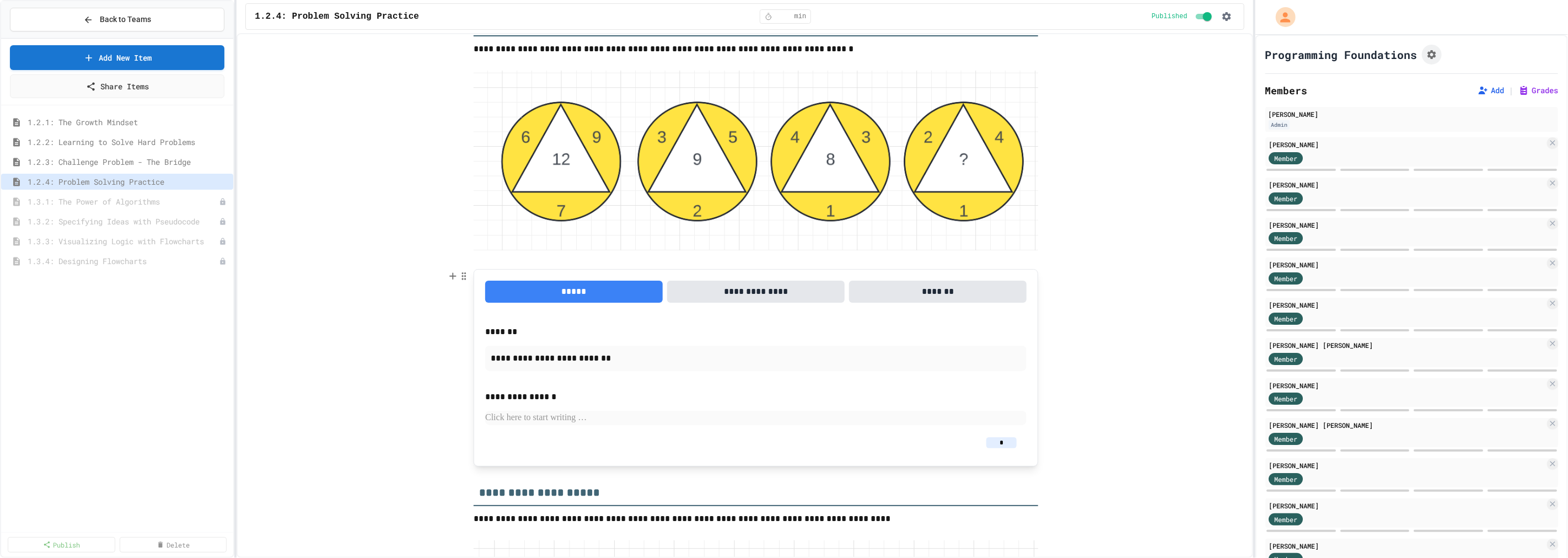
click at [1001, 444] on input "*" at bounding box center [1001, 443] width 30 height 11
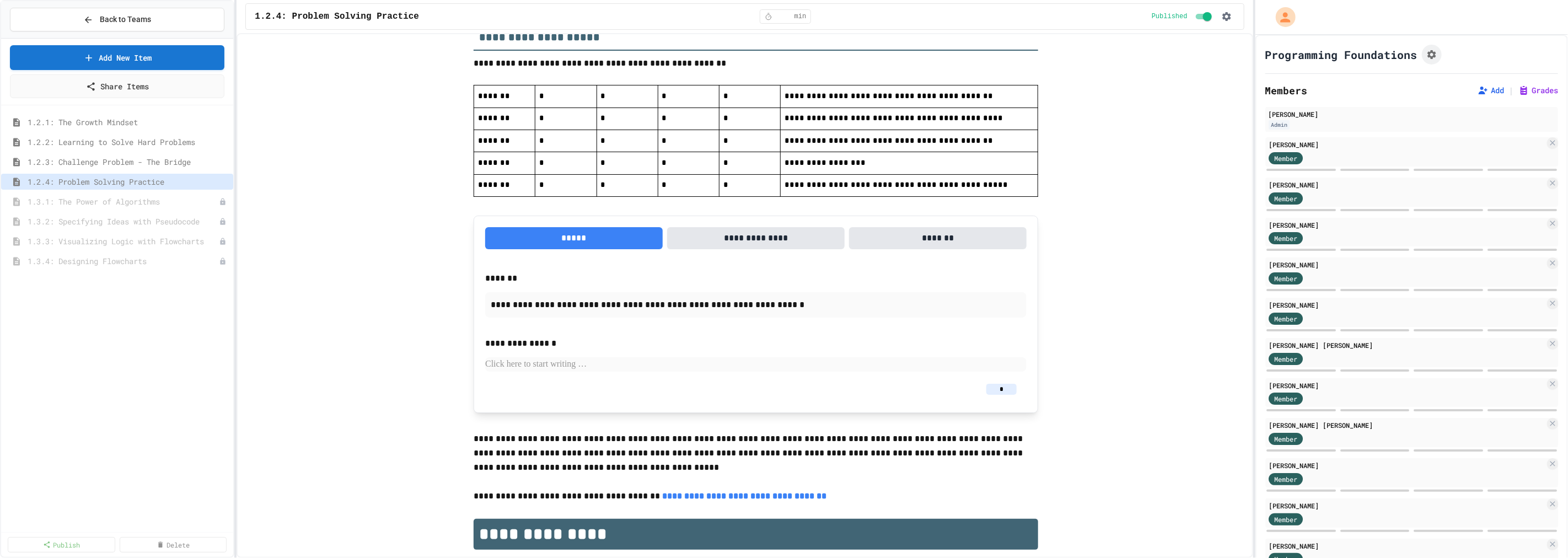
scroll to position [2143, 0]
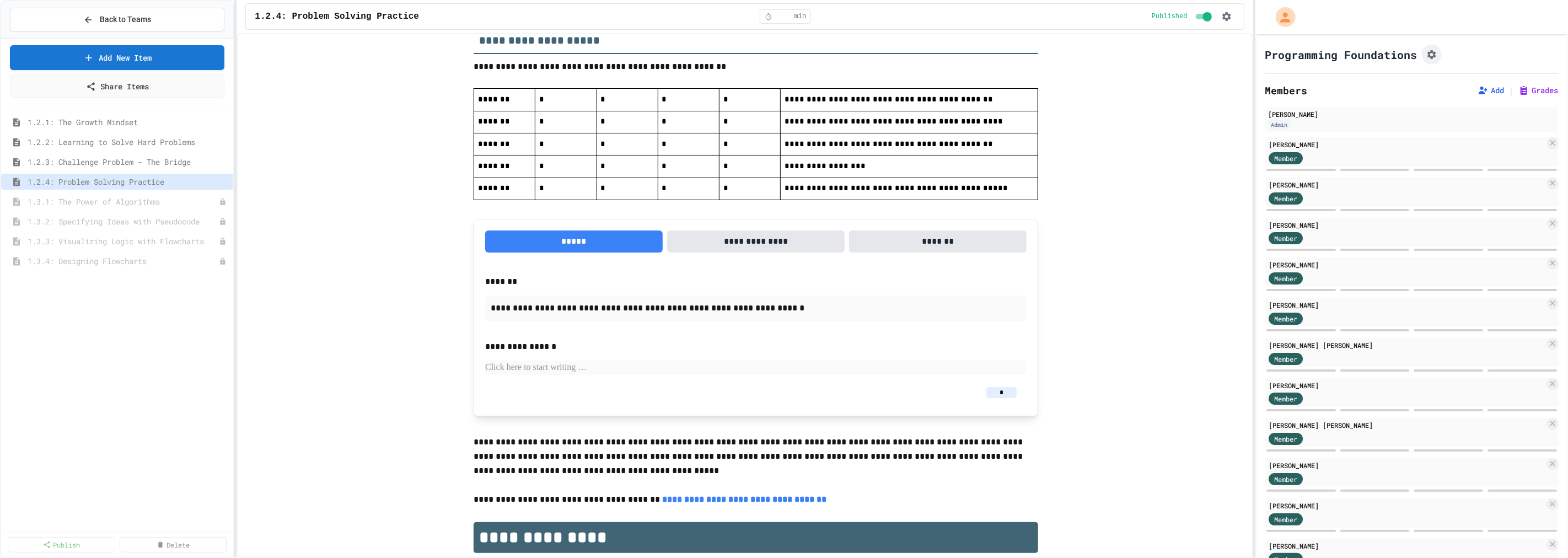
click at [1000, 393] on input "*" at bounding box center [1001, 392] width 30 height 11
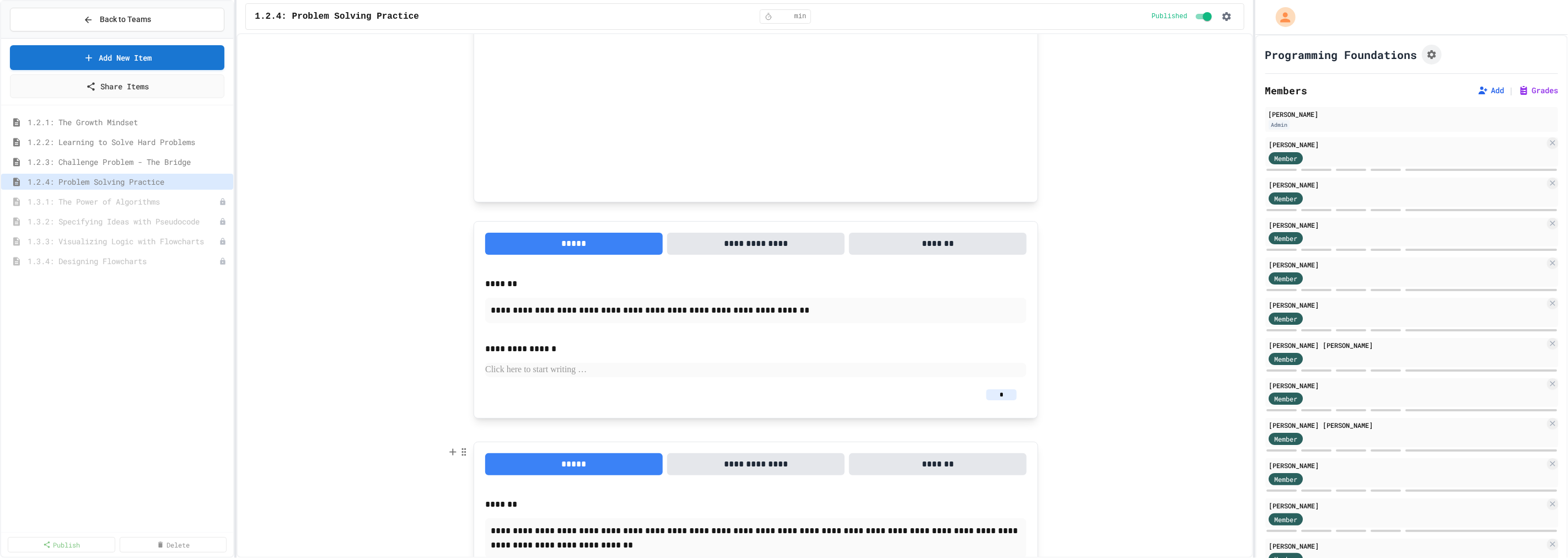
scroll to position [3021, 0]
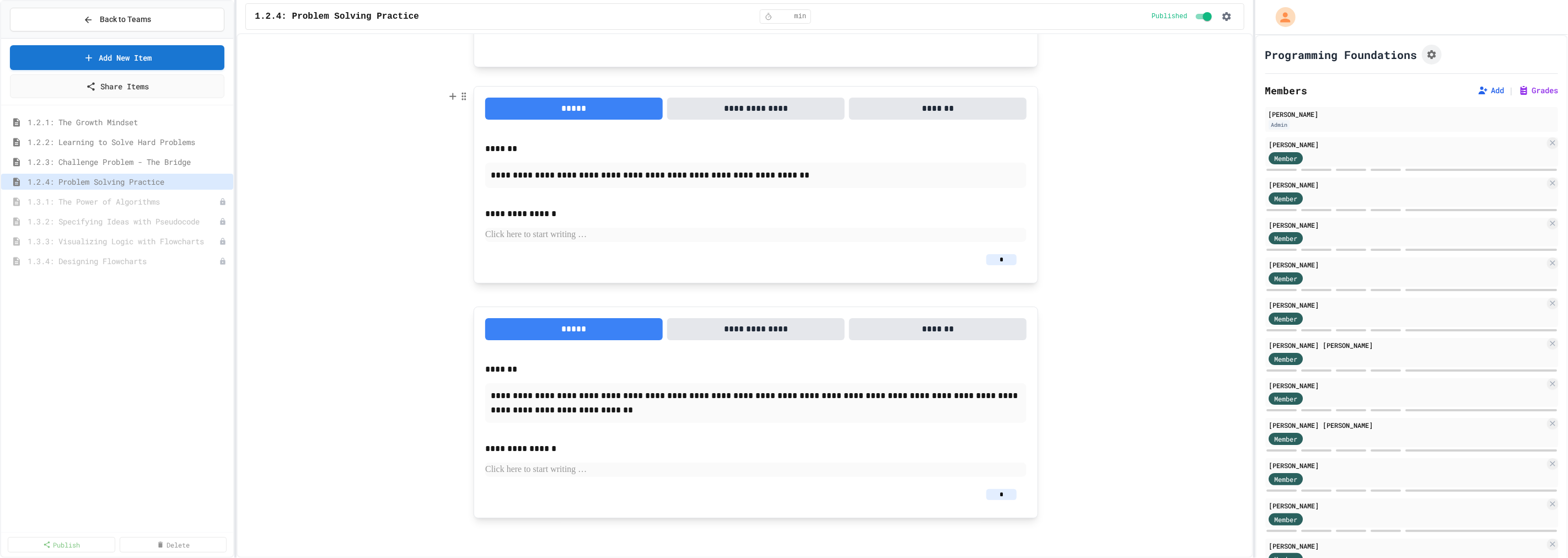
type input "*"
click at [1004, 263] on input "*" at bounding box center [1001, 260] width 30 height 11
type input "*"
click at [999, 492] on input "*" at bounding box center [1001, 495] width 30 height 11
type input "*"
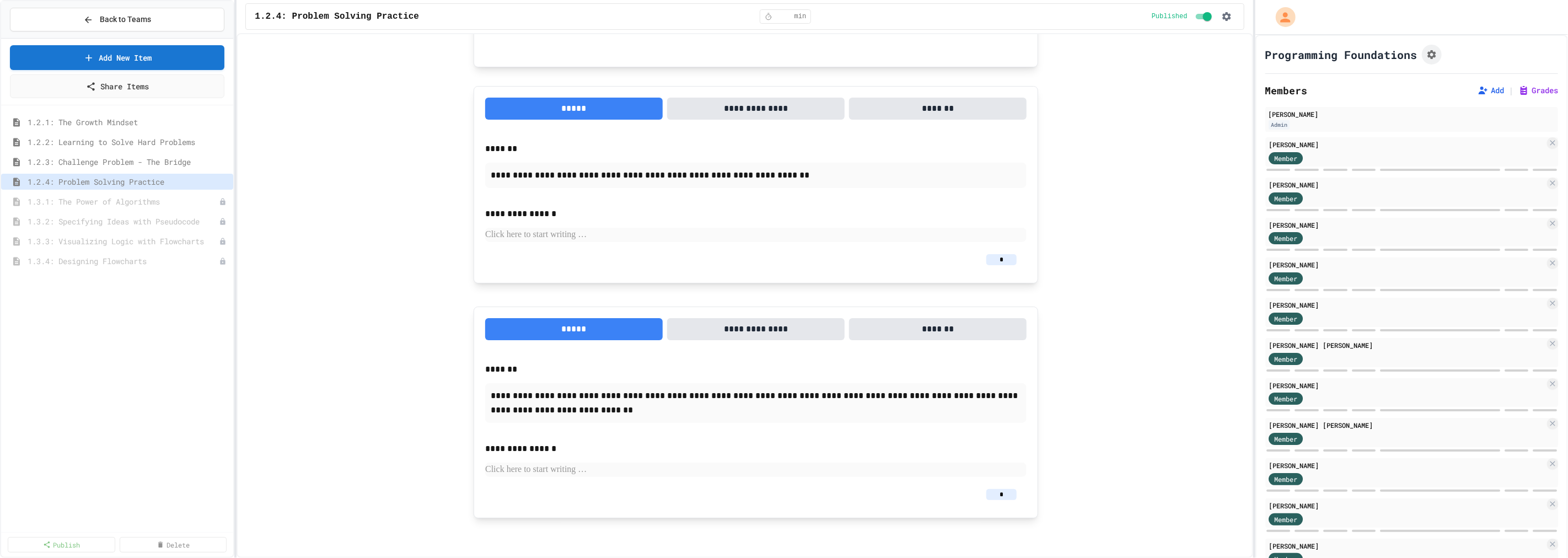
click at [141, 200] on span "1.3.1: The Power of Algorithms" at bounding box center [123, 202] width 192 height 12
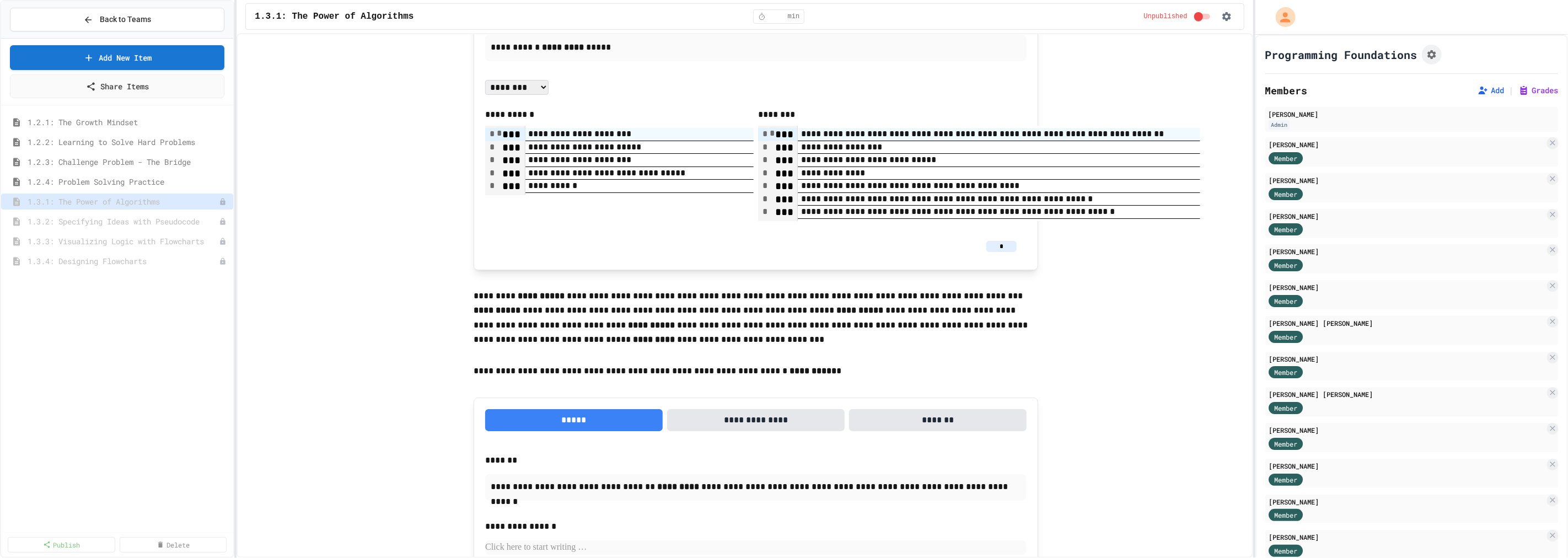
scroll to position [1898, 0]
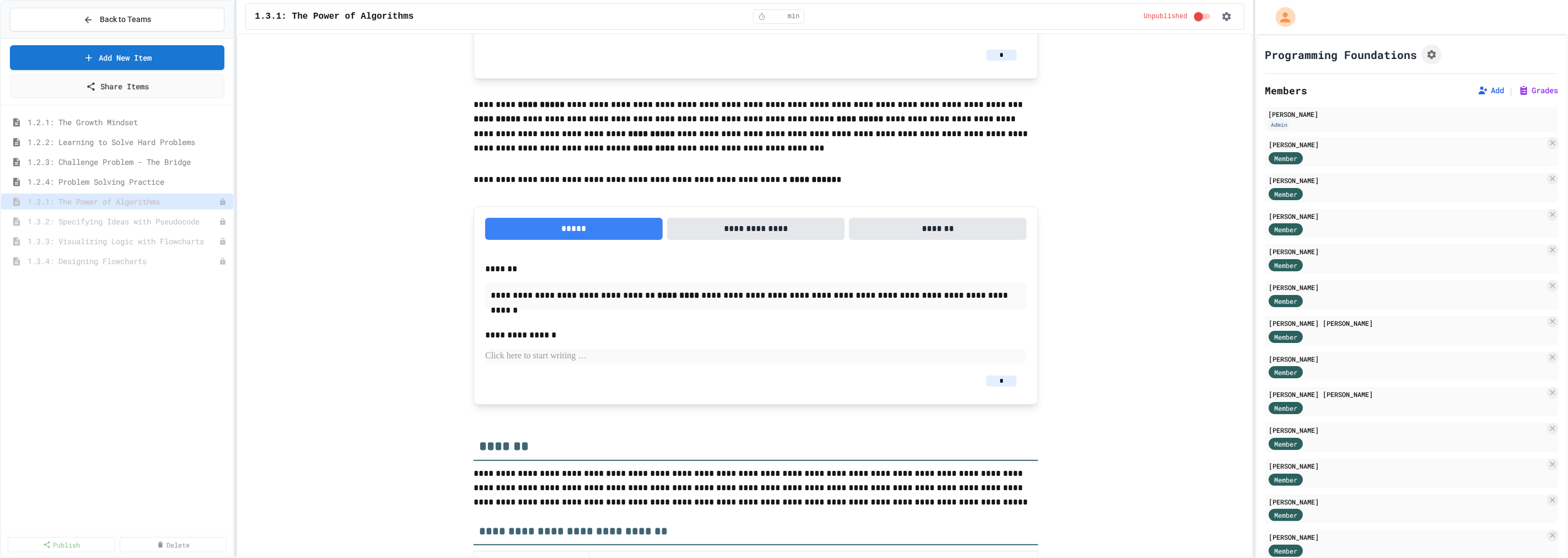
click at [1001, 386] on input "*" at bounding box center [1001, 381] width 30 height 11
type input "*"
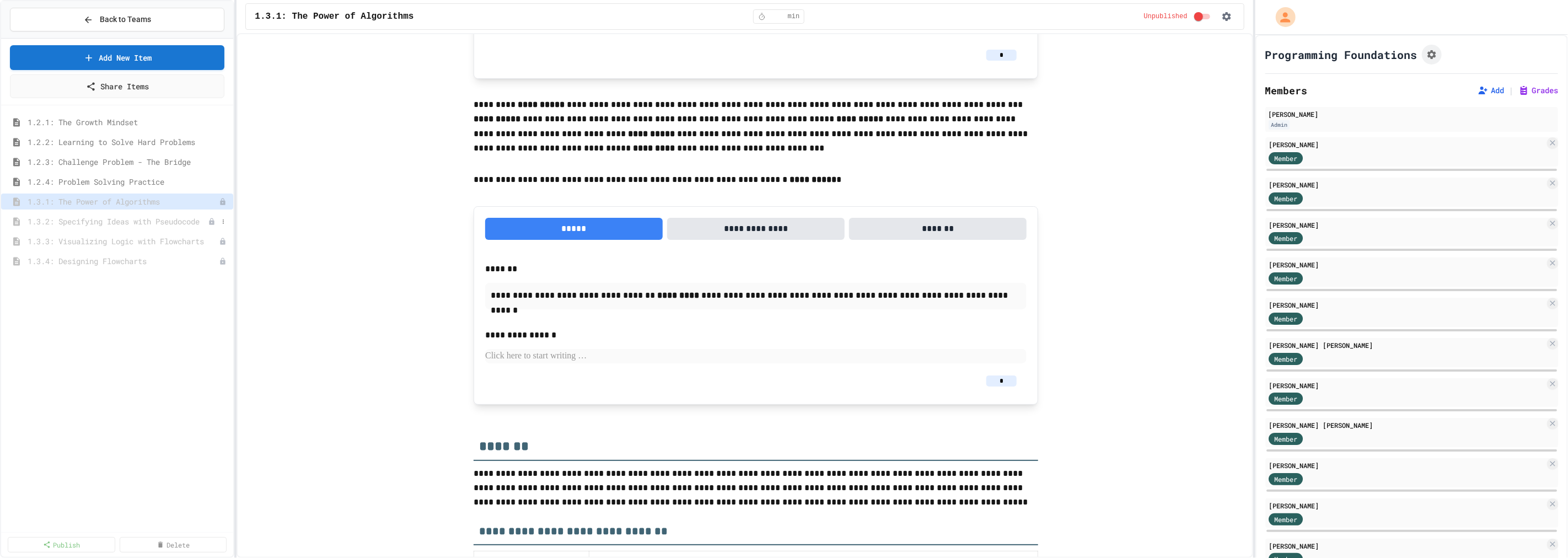
type input "*"
click at [117, 221] on span "1.3.2: Specifying Ideas with Pseudocode" at bounding box center [117, 221] width 180 height 12
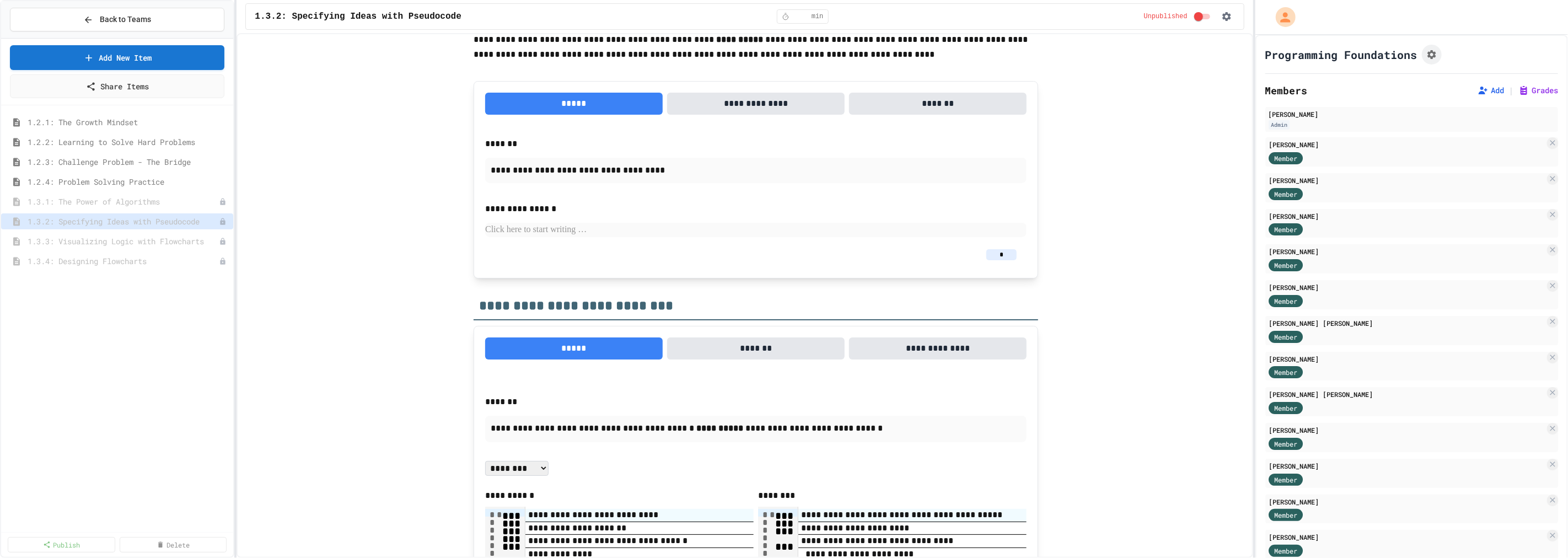
scroll to position [1715, 0]
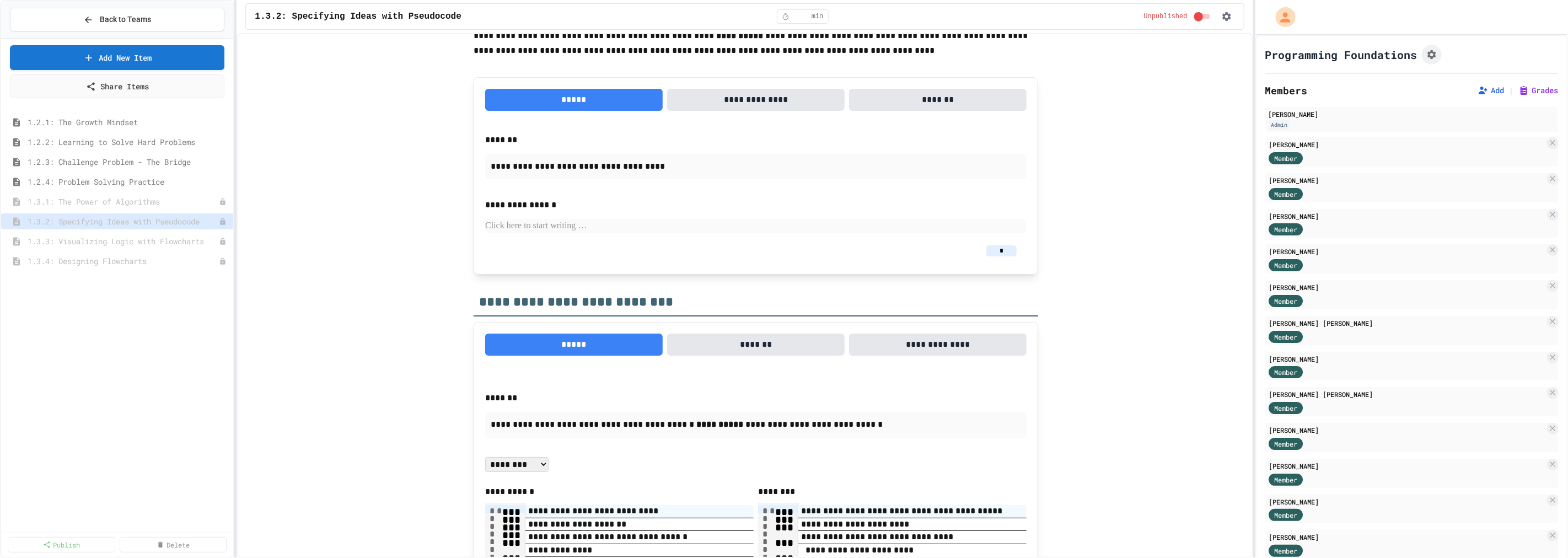
click at [999, 256] on input "*" at bounding box center [1001, 251] width 30 height 11
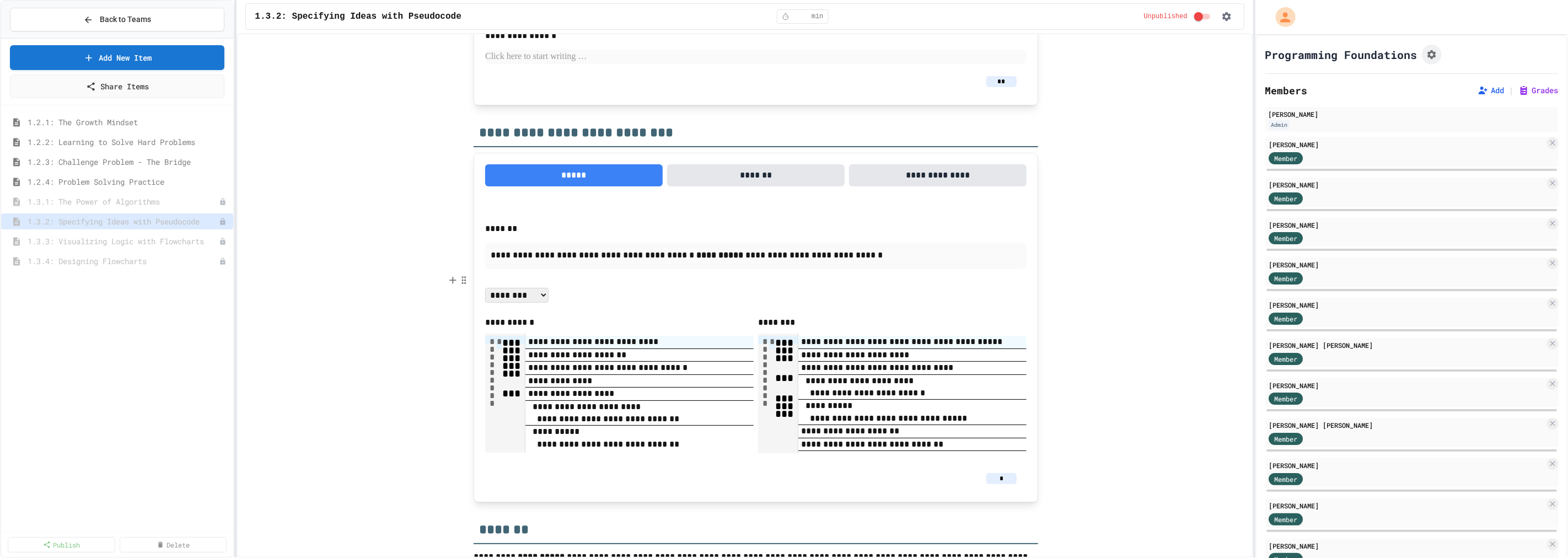
scroll to position [2082, 0]
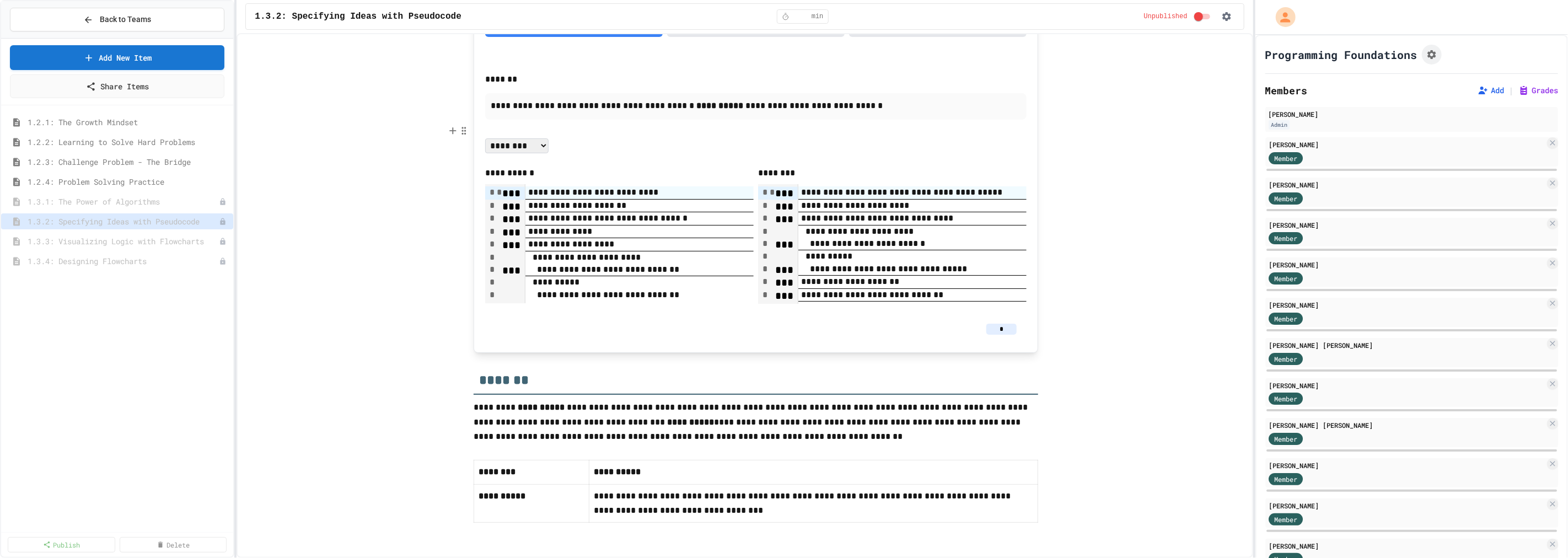
type input "**"
click at [1000, 335] on input "*" at bounding box center [1001, 329] width 30 height 11
type input "**"
click at [125, 241] on span "1.3.3: Visualizing Logic with Flowcharts" at bounding box center [123, 241] width 192 height 12
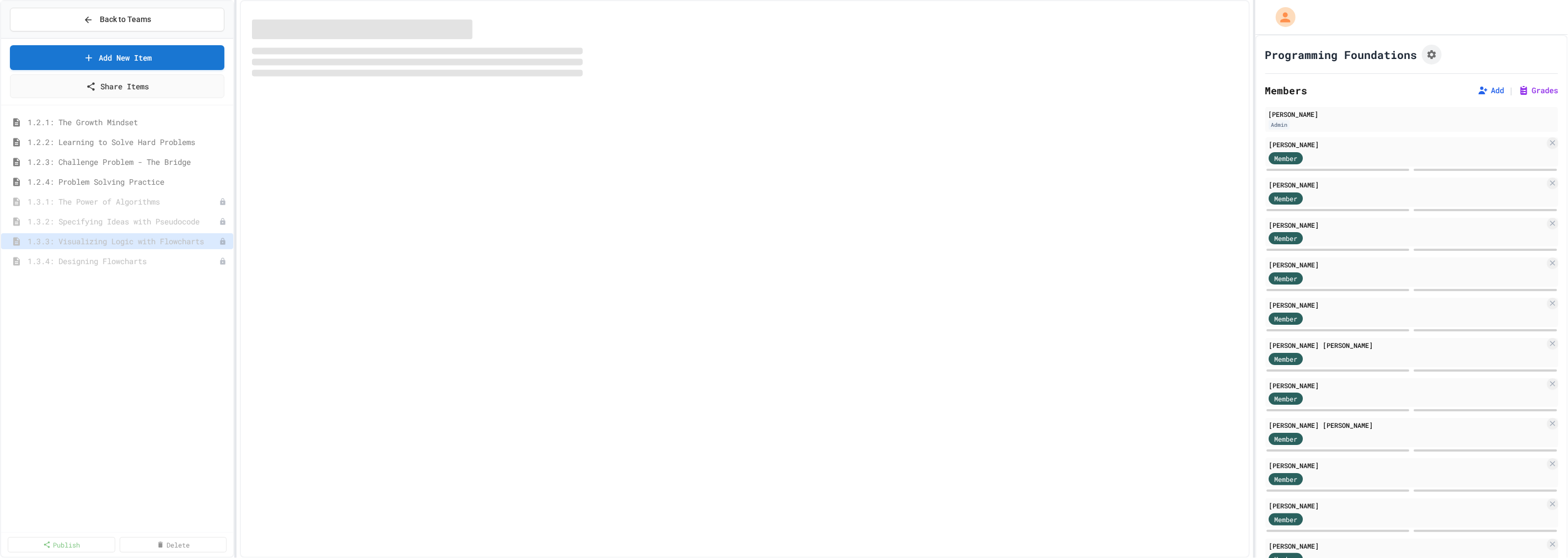
select select "***"
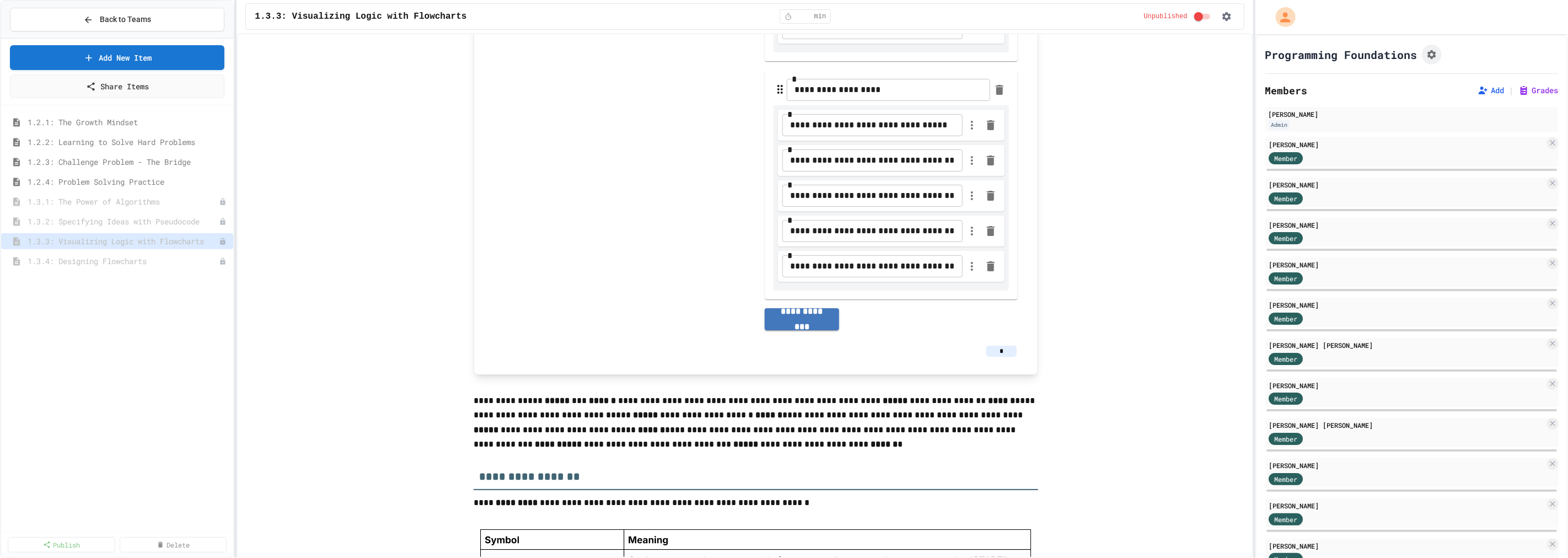
scroll to position [674, 0]
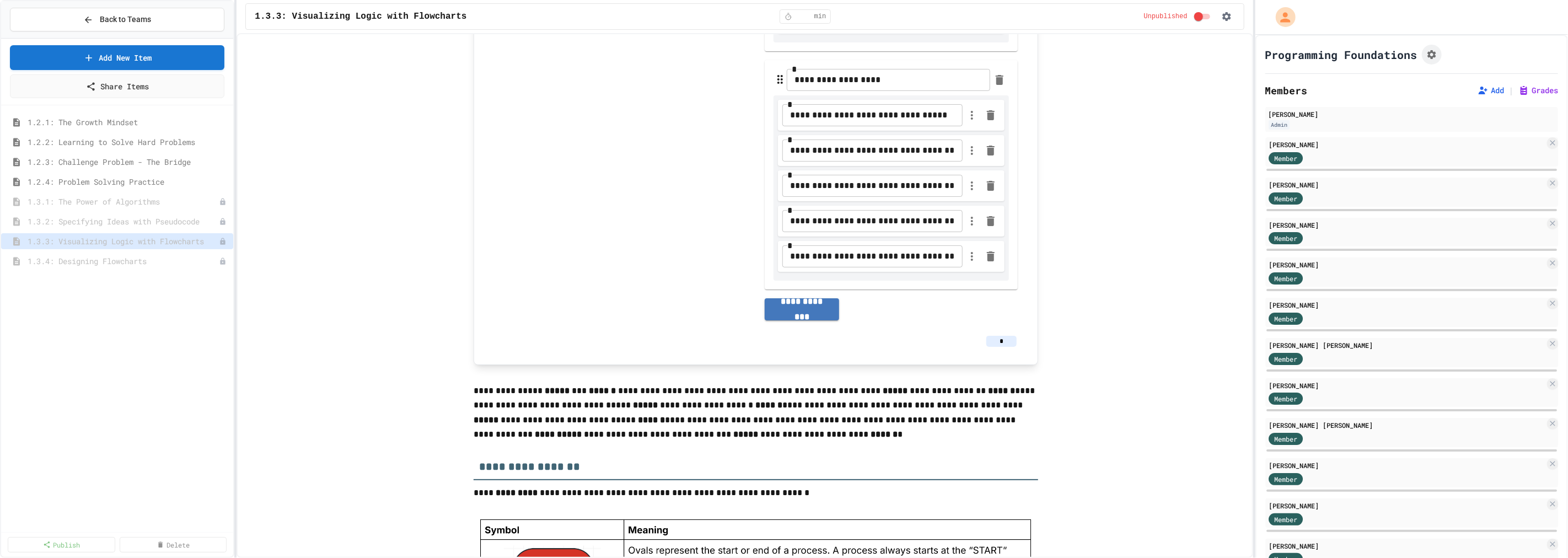
click at [1003, 342] on input "*" at bounding box center [1001, 341] width 30 height 11
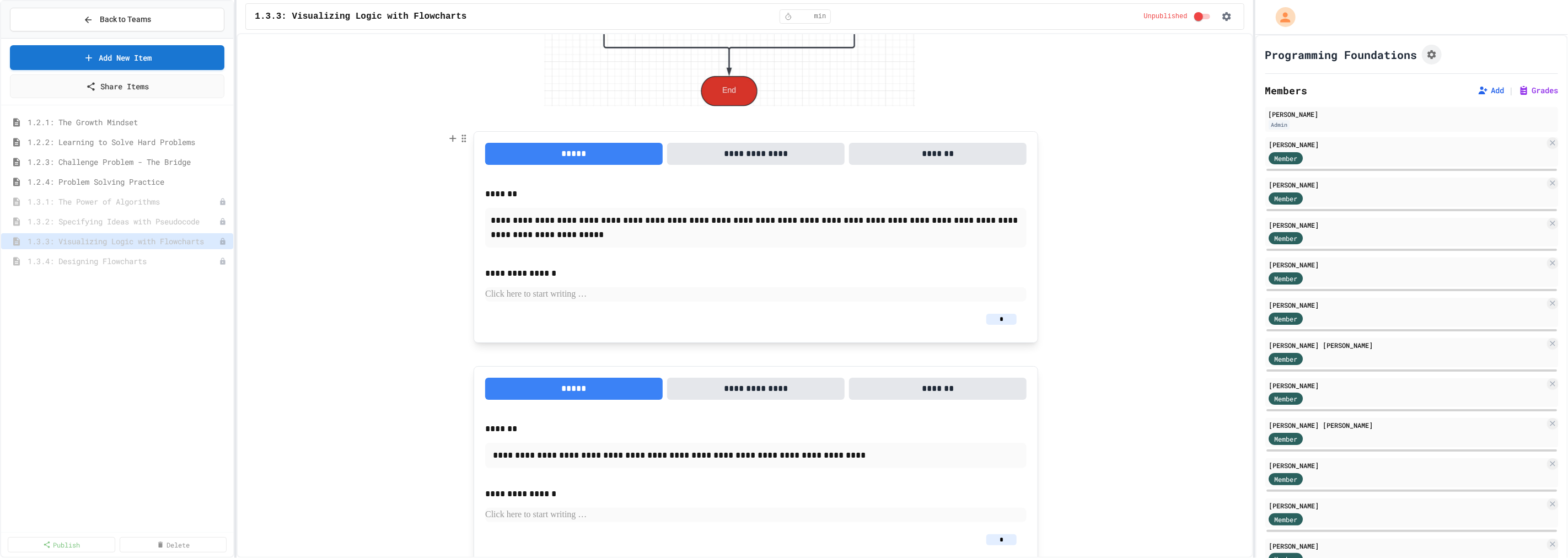
scroll to position [2511, 0]
type input "*"
click at [1002, 315] on input "*" at bounding box center [1001, 319] width 30 height 11
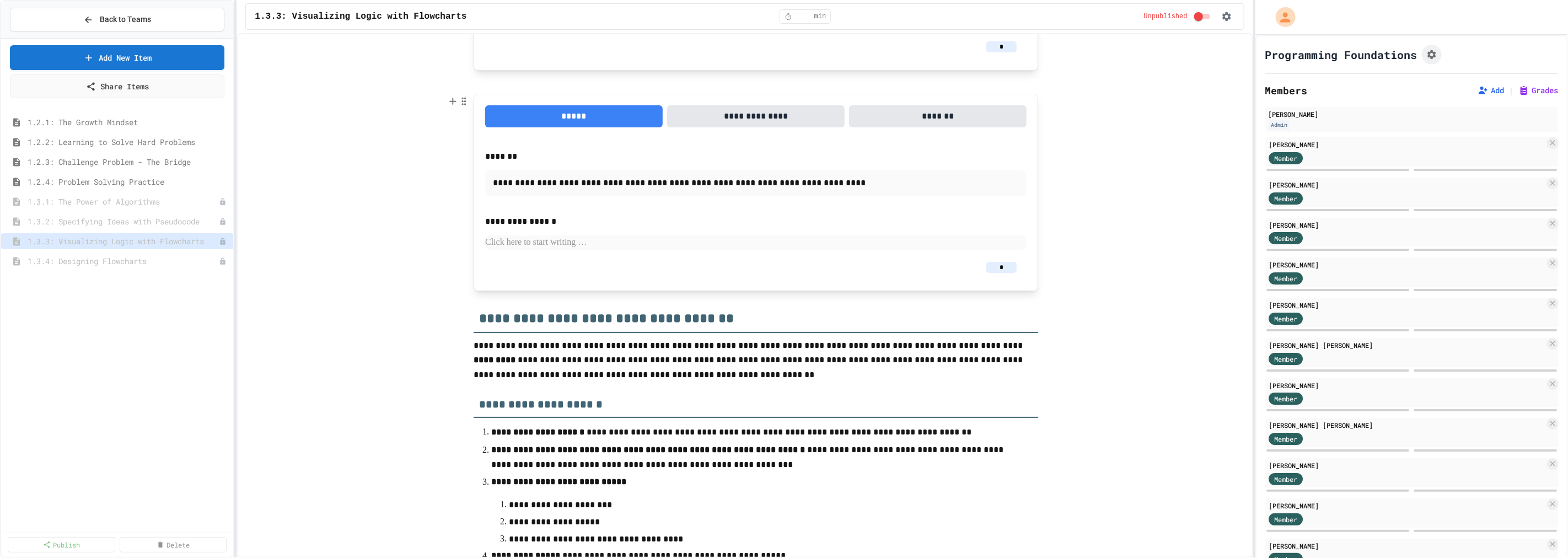
scroll to position [2817, 0]
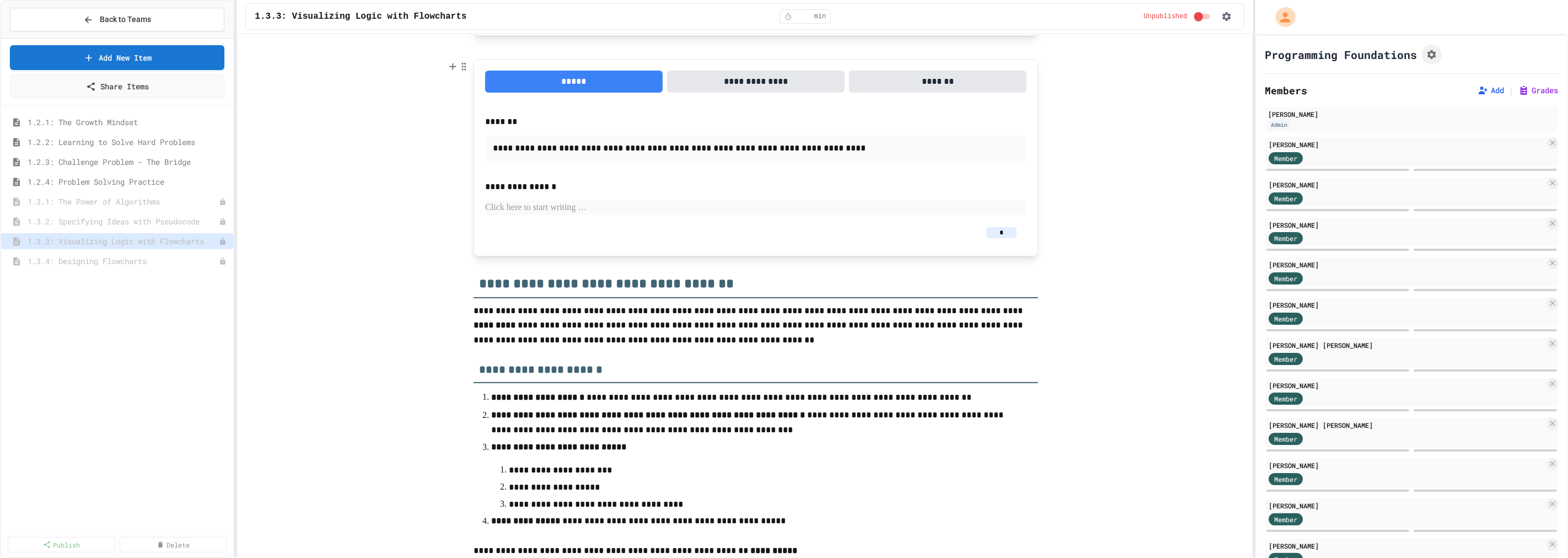
type input "*"
click at [1002, 236] on input "*" at bounding box center [1001, 232] width 30 height 11
type input "*"
click at [753, 74] on button "**********" at bounding box center [756, 82] width 177 height 22
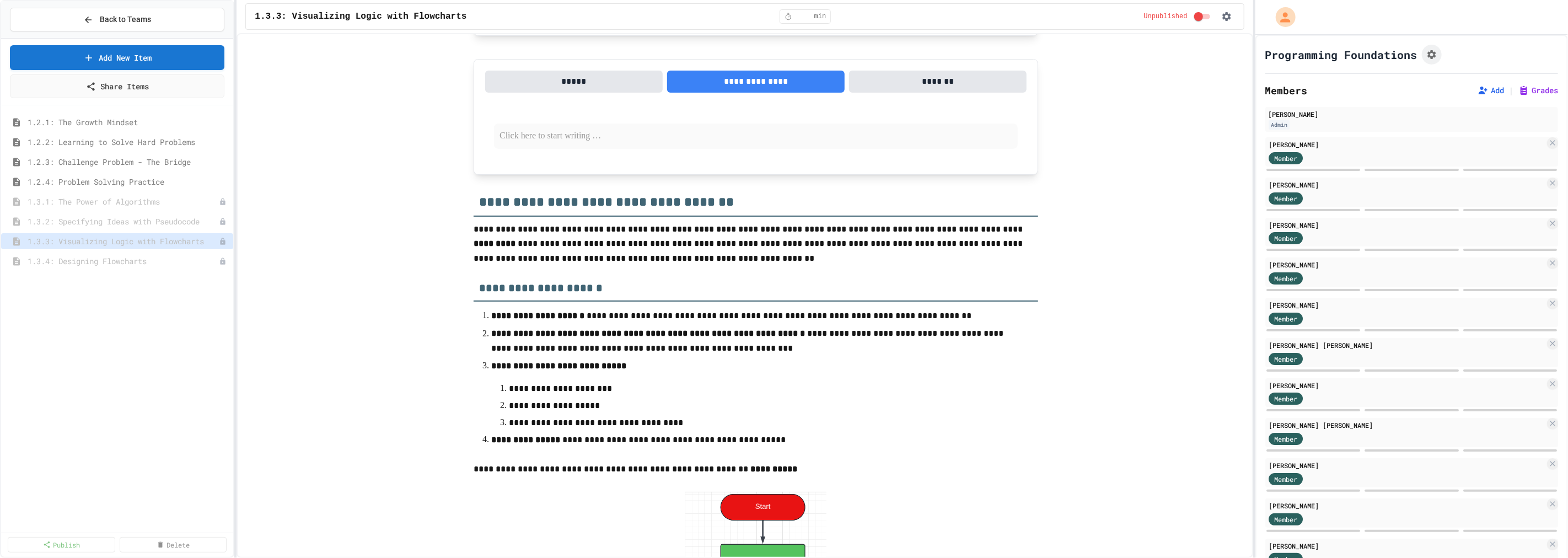
click at [755, 82] on button "**********" at bounding box center [756, 82] width 177 height 22
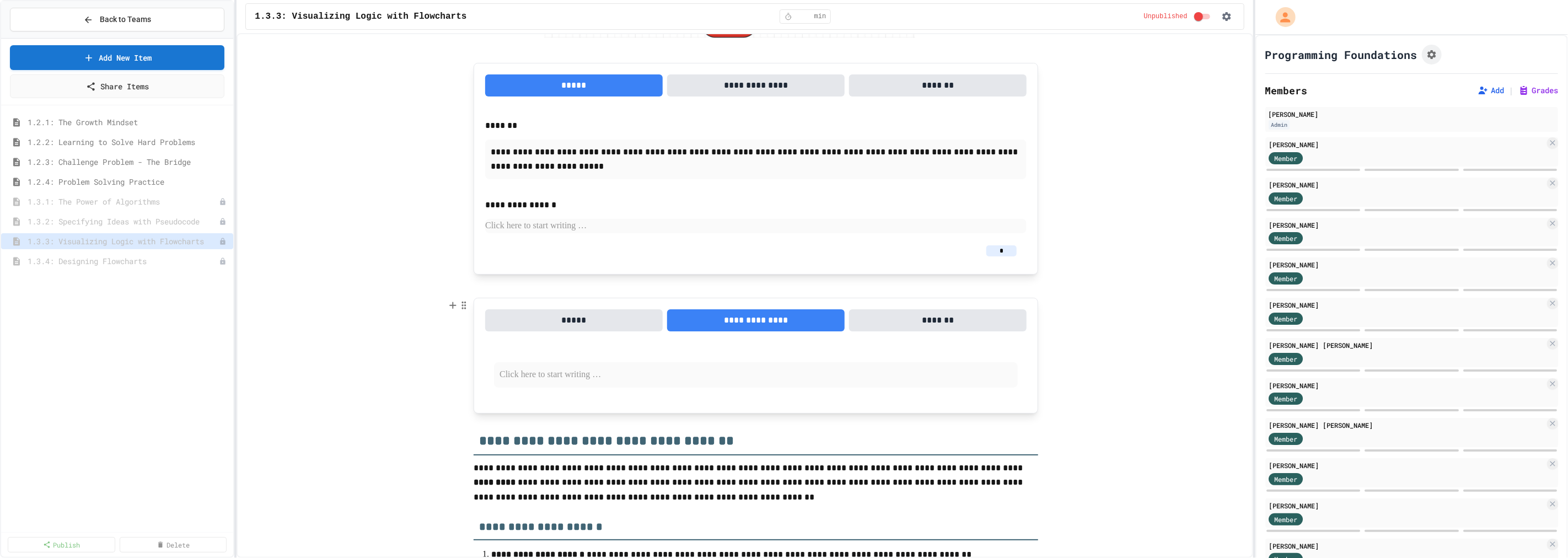
scroll to position [2572, 0]
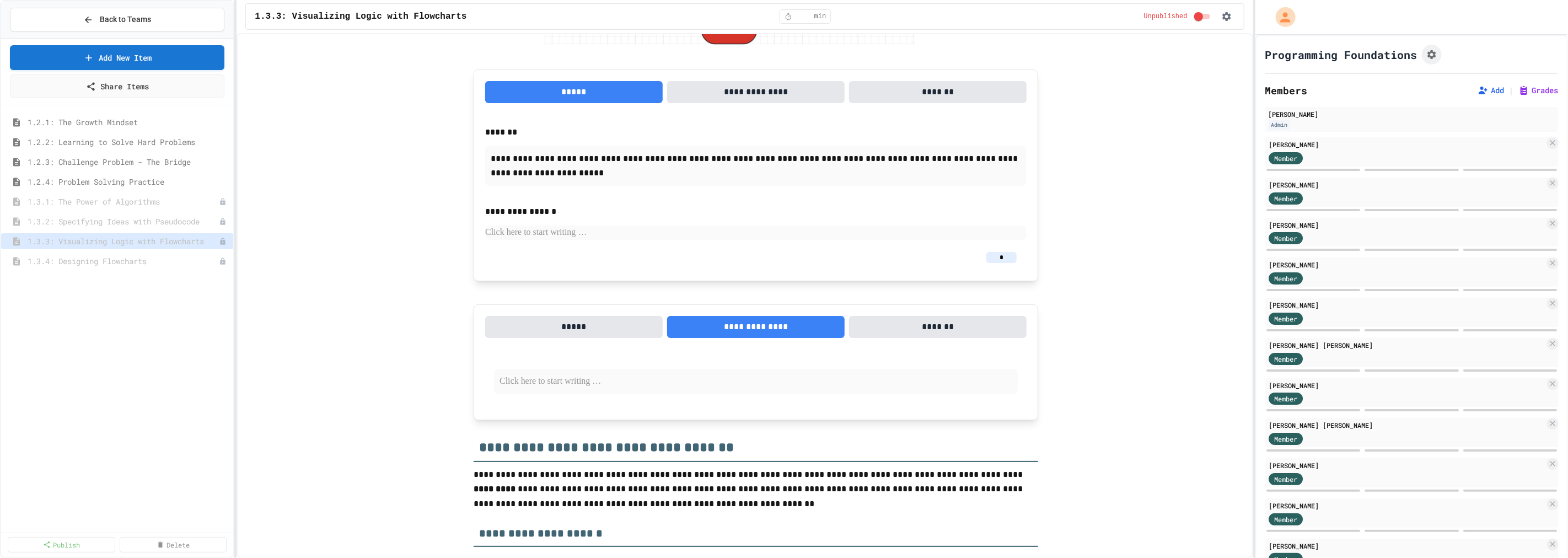
click at [769, 94] on button "**********" at bounding box center [756, 92] width 177 height 22
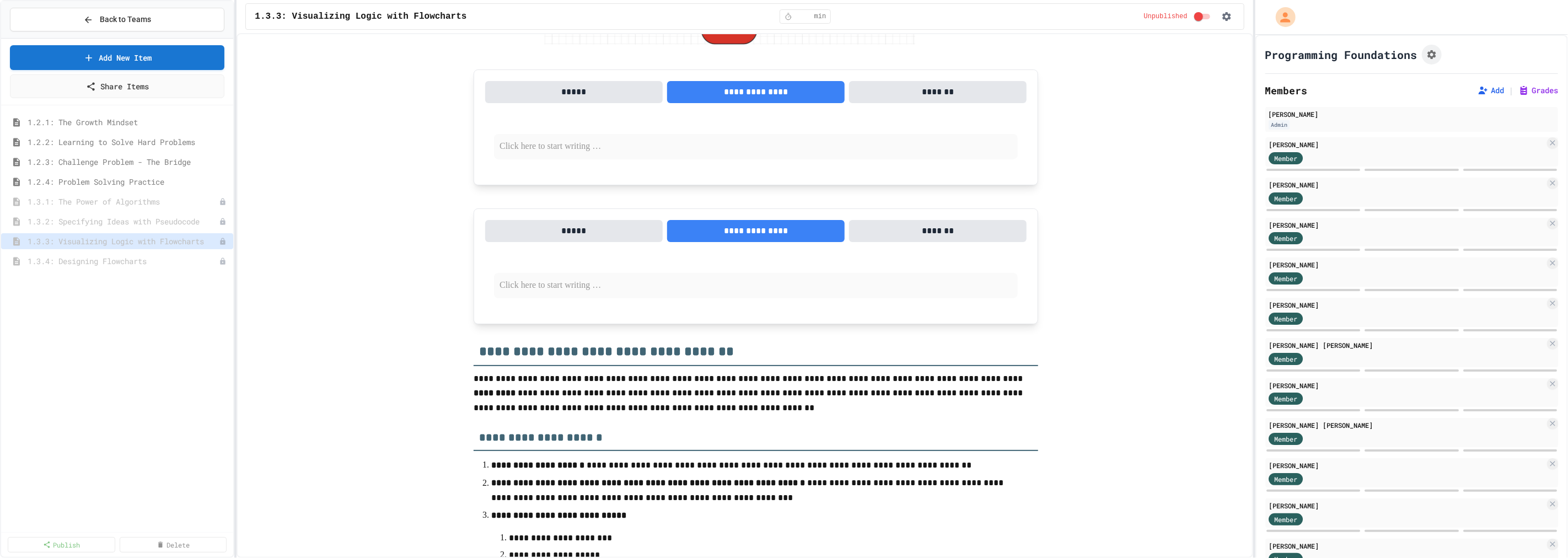
click at [928, 88] on button "*******" at bounding box center [937, 92] width 177 height 22
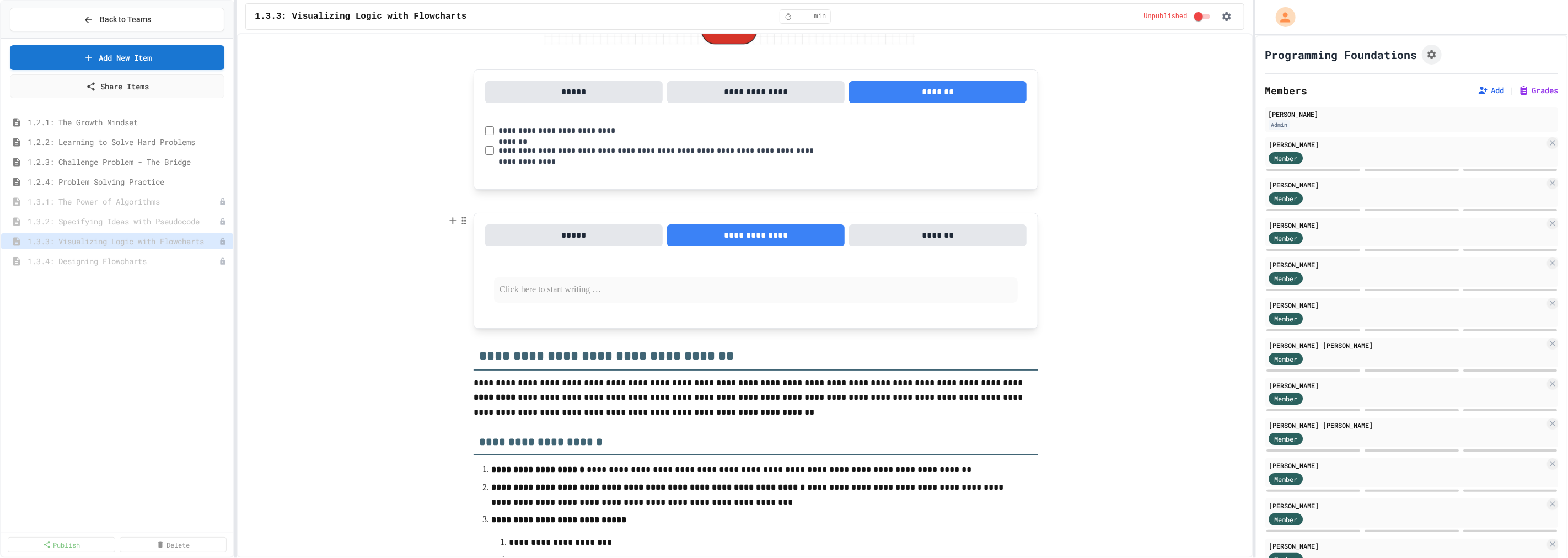
click at [918, 235] on button "*******" at bounding box center [937, 236] width 177 height 22
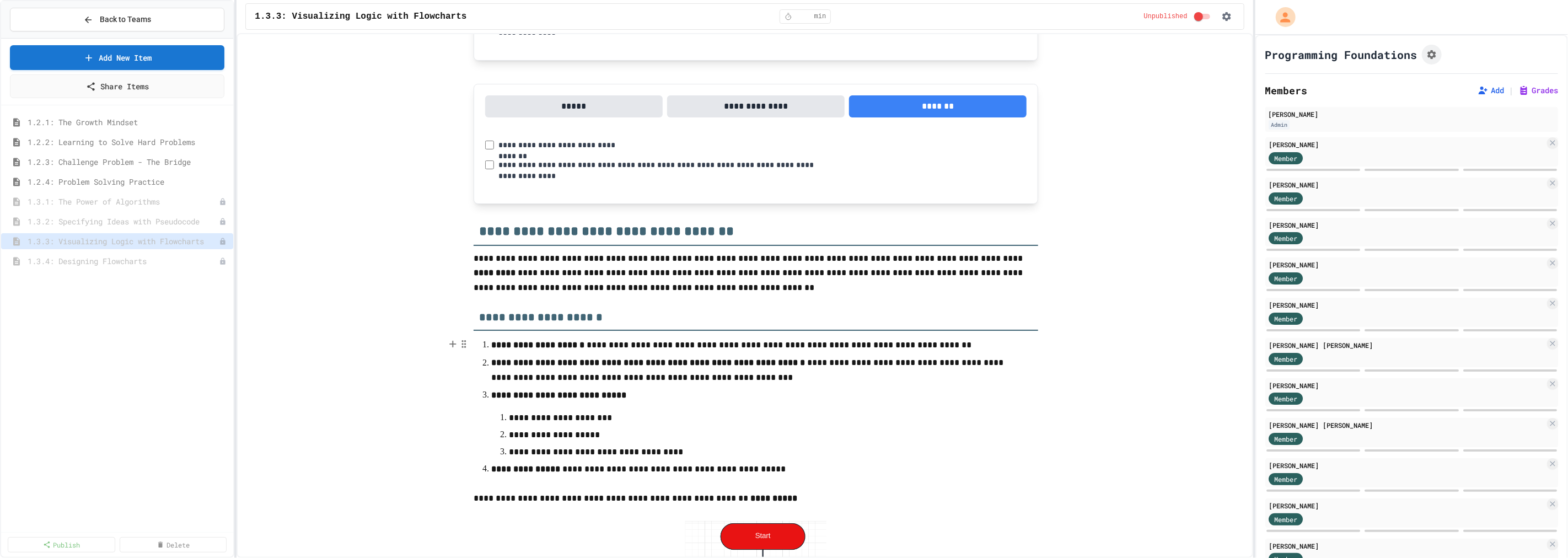
scroll to position [2511, 0]
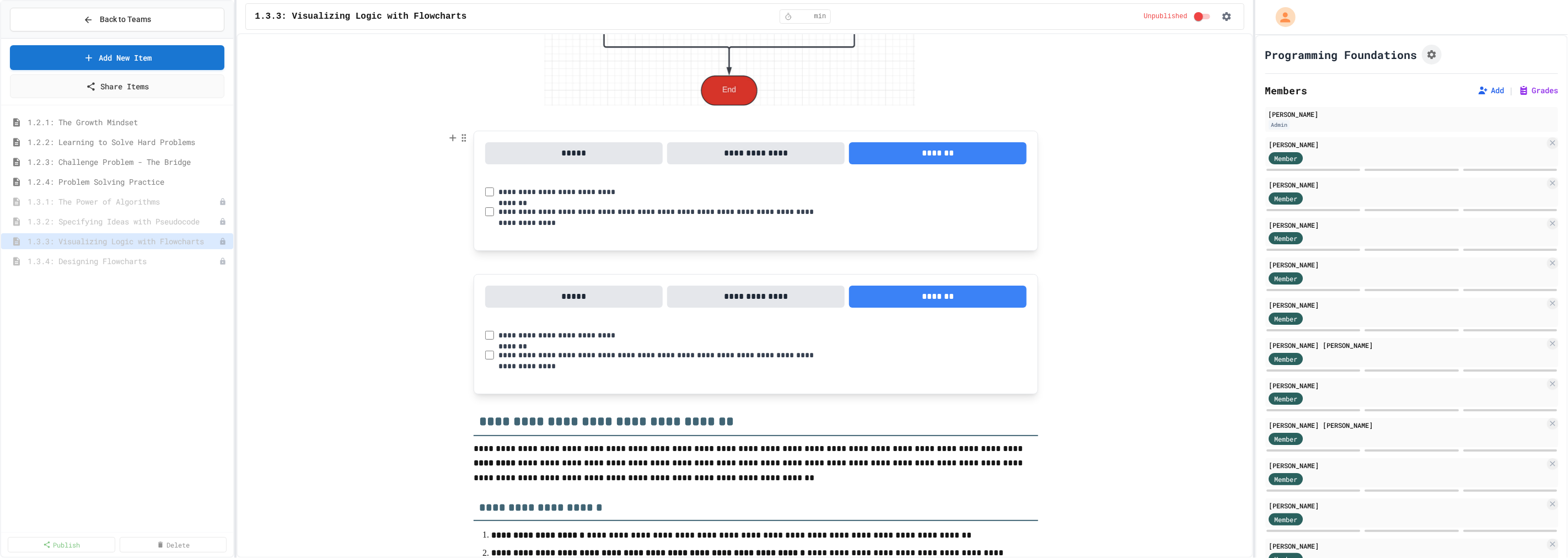
click at [572, 157] on button "*****" at bounding box center [574, 153] width 177 height 22
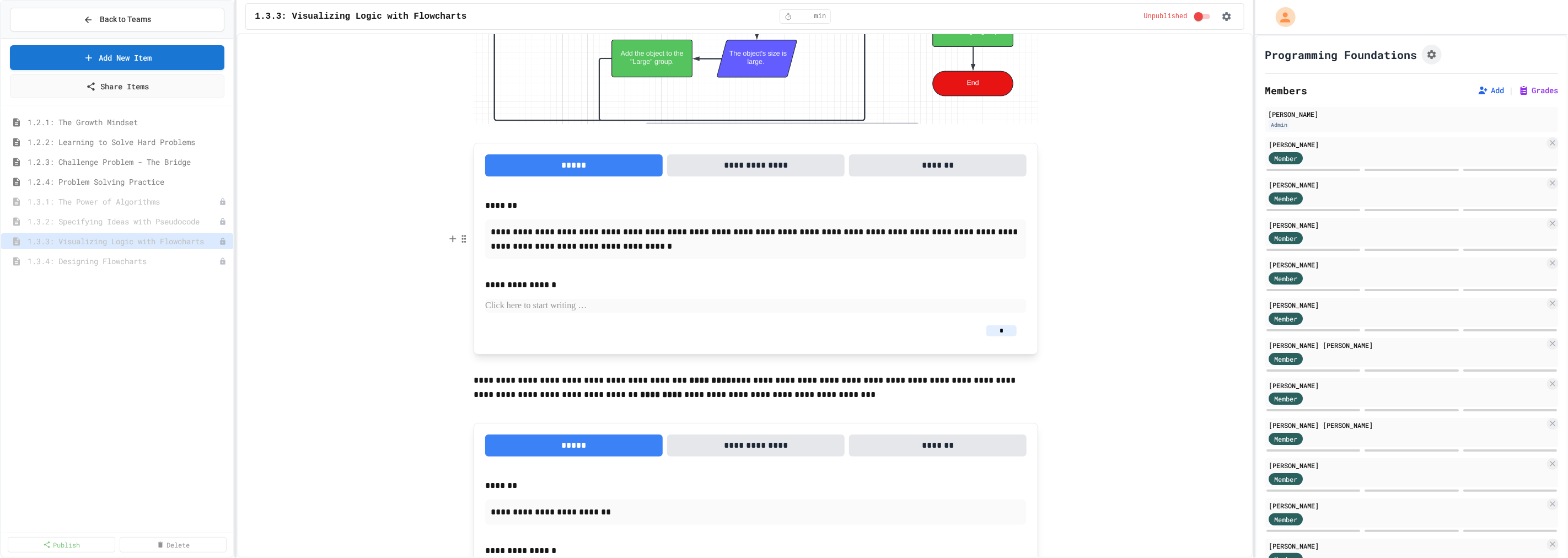
scroll to position [4532, 0]
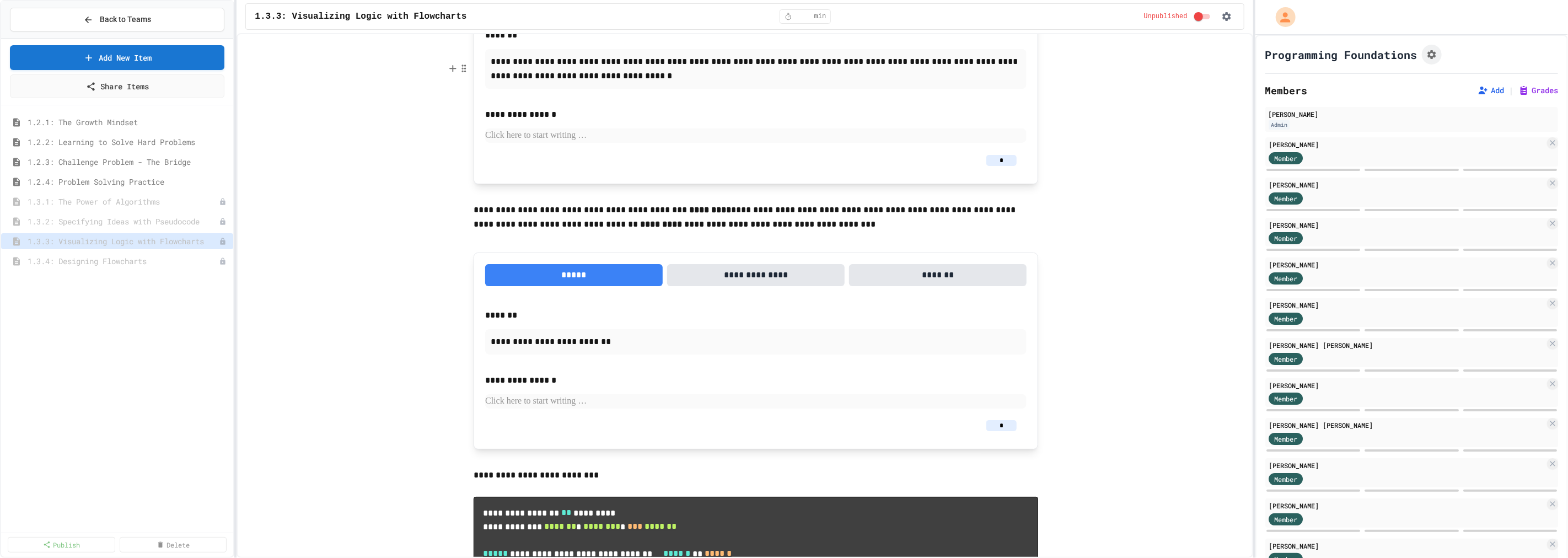
click at [1006, 166] on input "*" at bounding box center [1001, 161] width 30 height 11
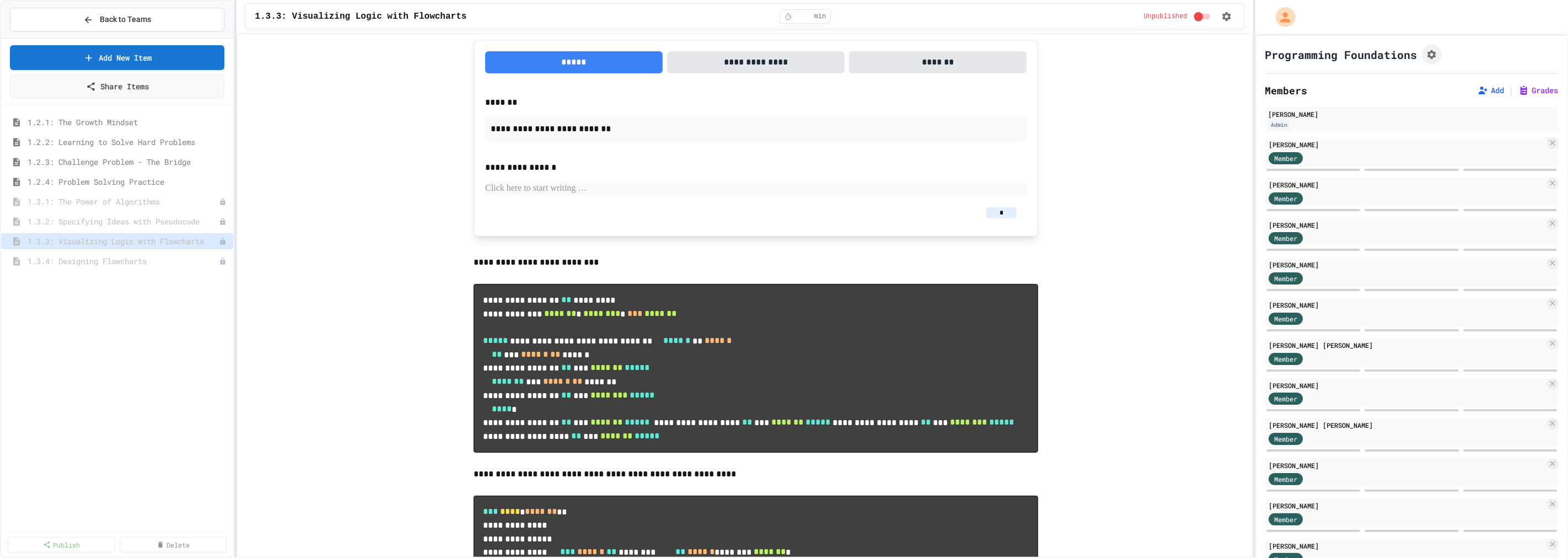
scroll to position [4726, 0]
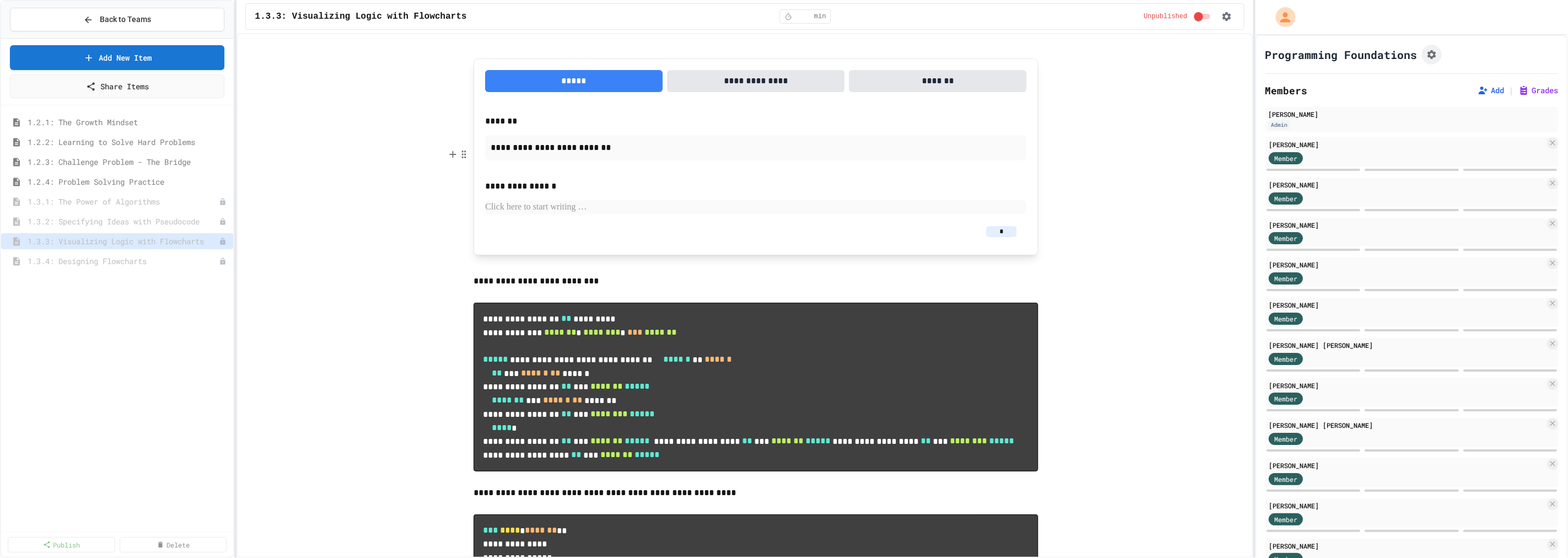
click at [1001, 237] on input "*" at bounding box center [1001, 232] width 30 height 11
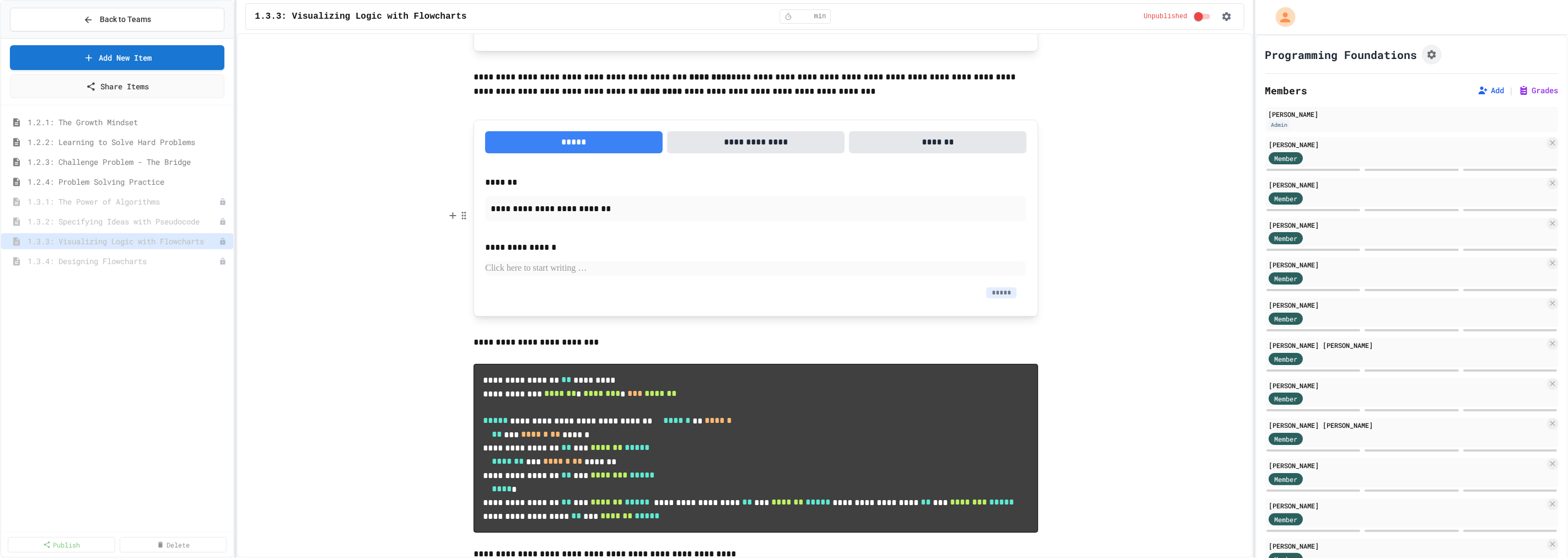
scroll to position [4482, 0]
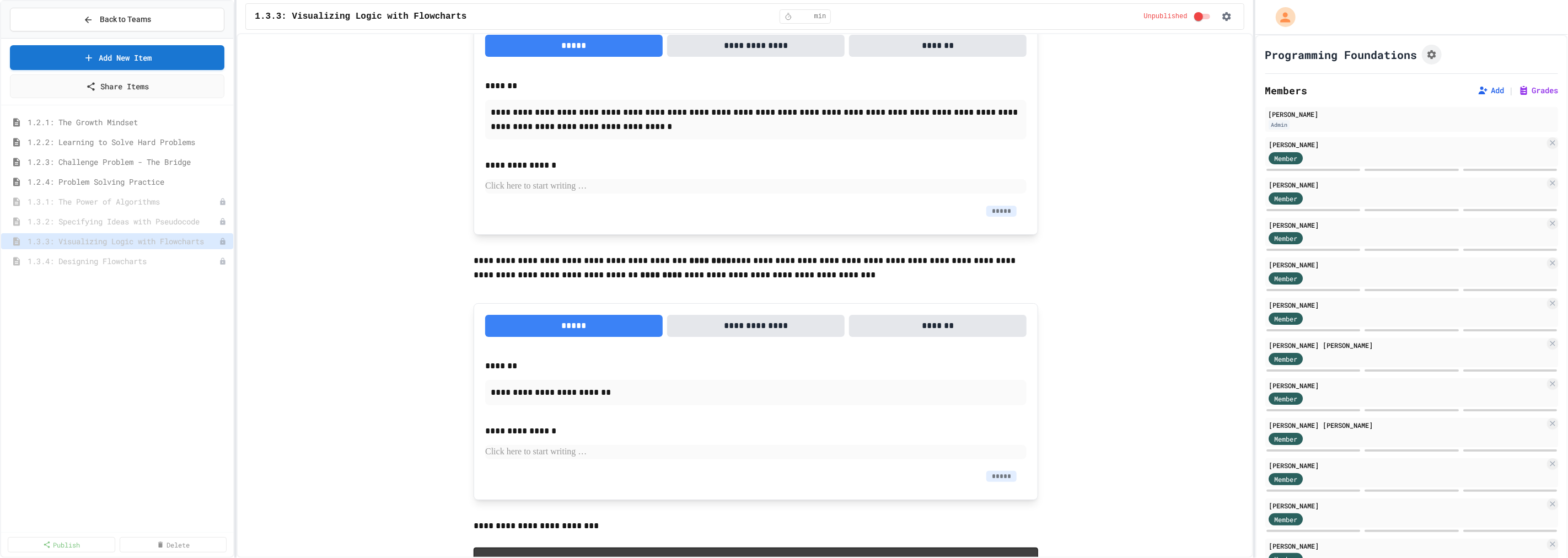
click at [999, 216] on input at bounding box center [1001, 211] width 30 height 11
type input "*"
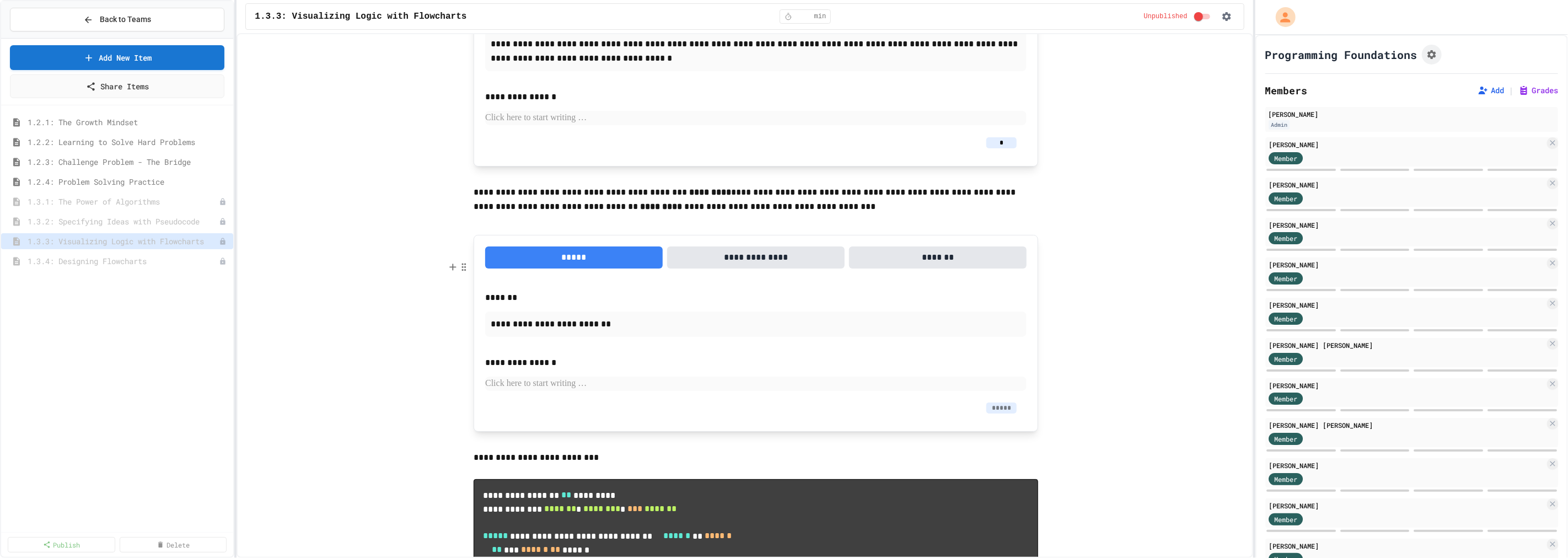
scroll to position [4849, 0]
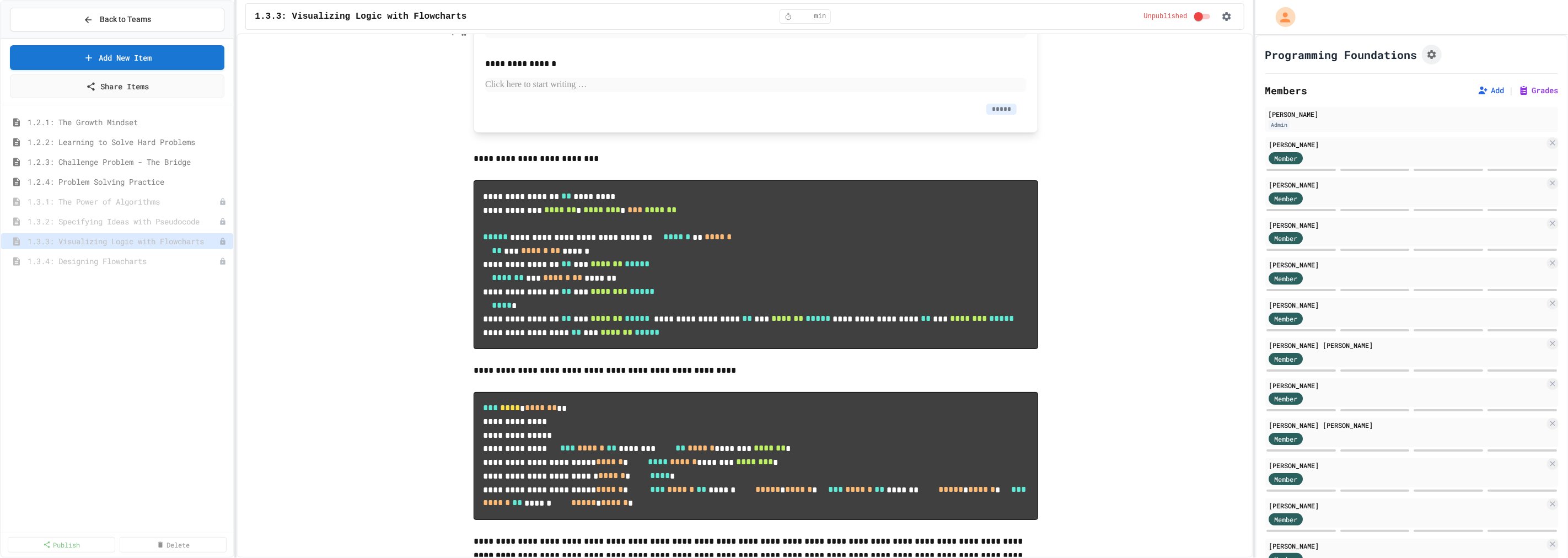
type input "*"
click at [1003, 115] on input at bounding box center [1001, 109] width 30 height 11
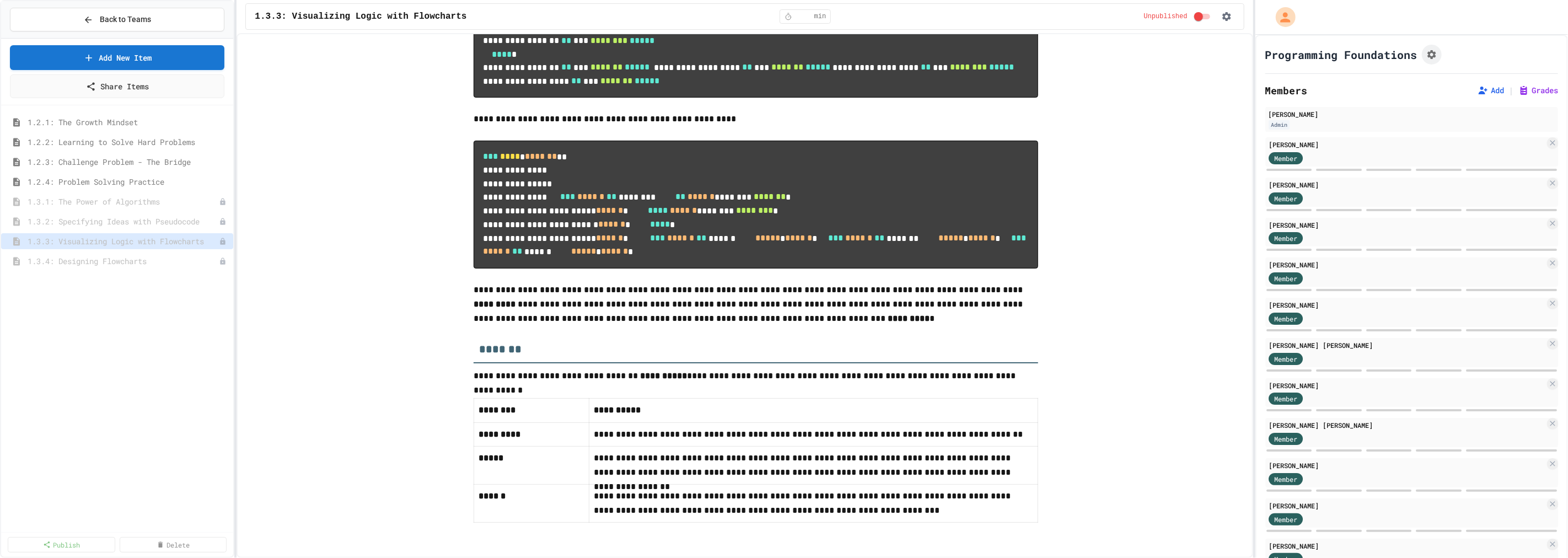
scroll to position [5400, 0]
type input "**"
click at [112, 261] on span "1.3.4: Designing Flowcharts" at bounding box center [123, 261] width 192 height 12
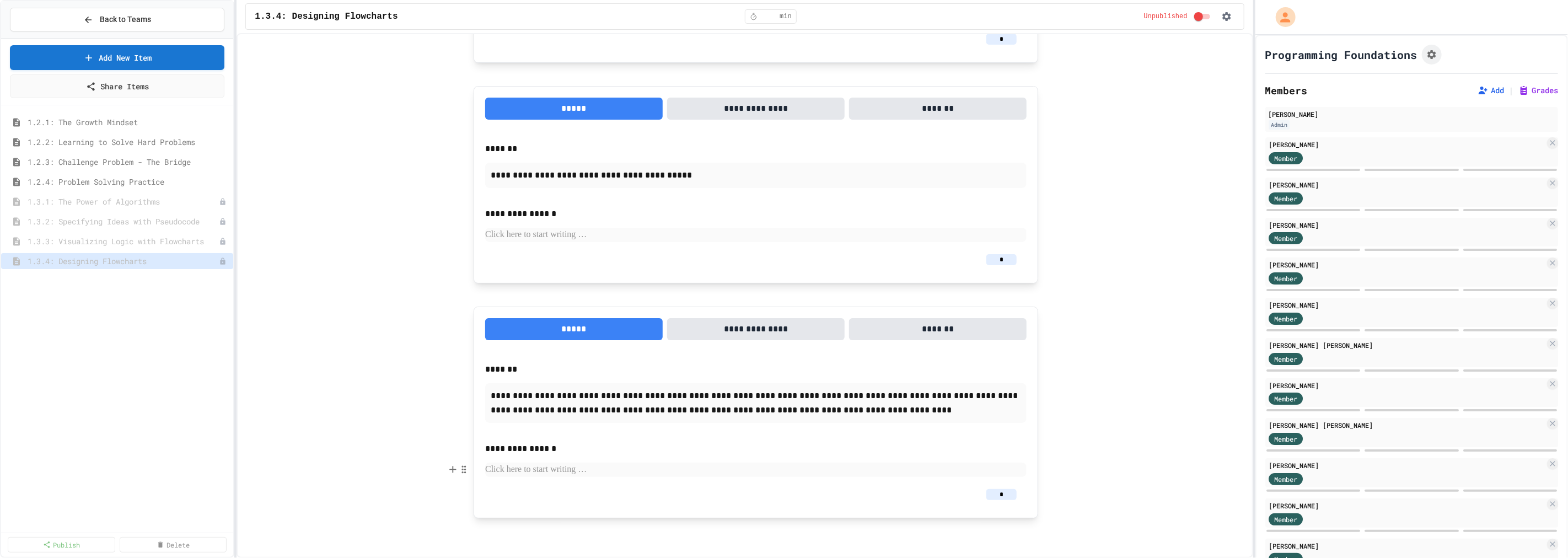
scroll to position [1443, 0]
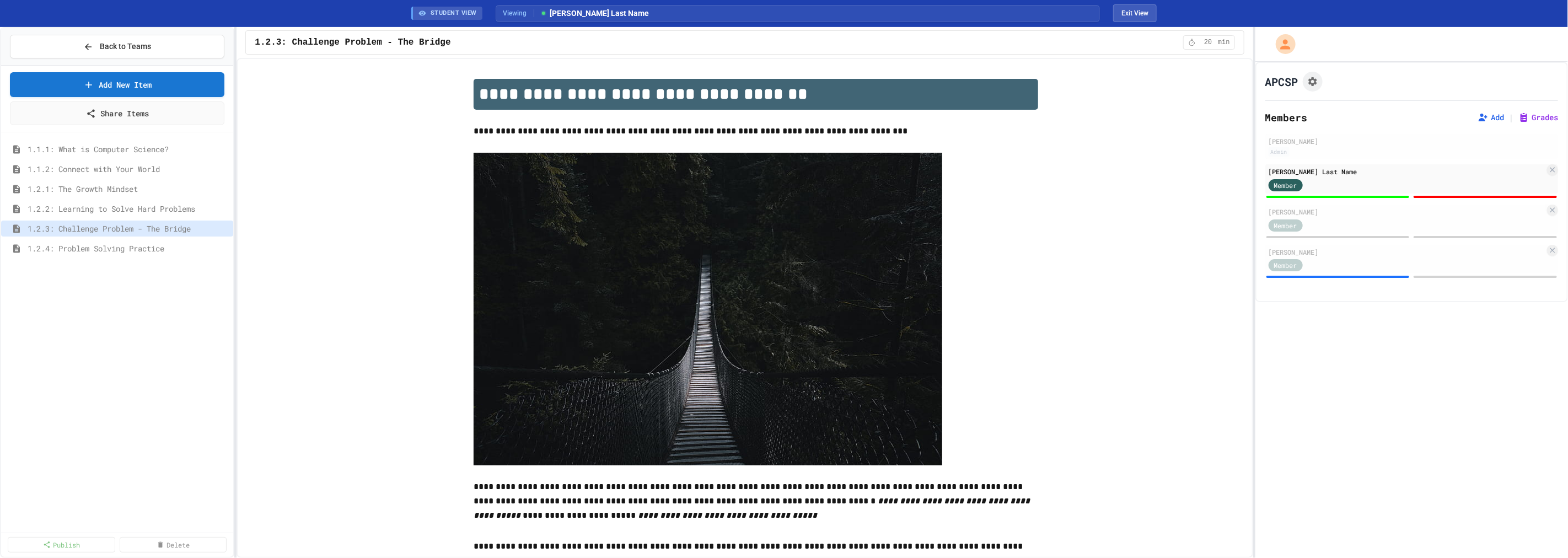
scroll to position [1202, 0]
